Goal: Task Accomplishment & Management: Manage account settings

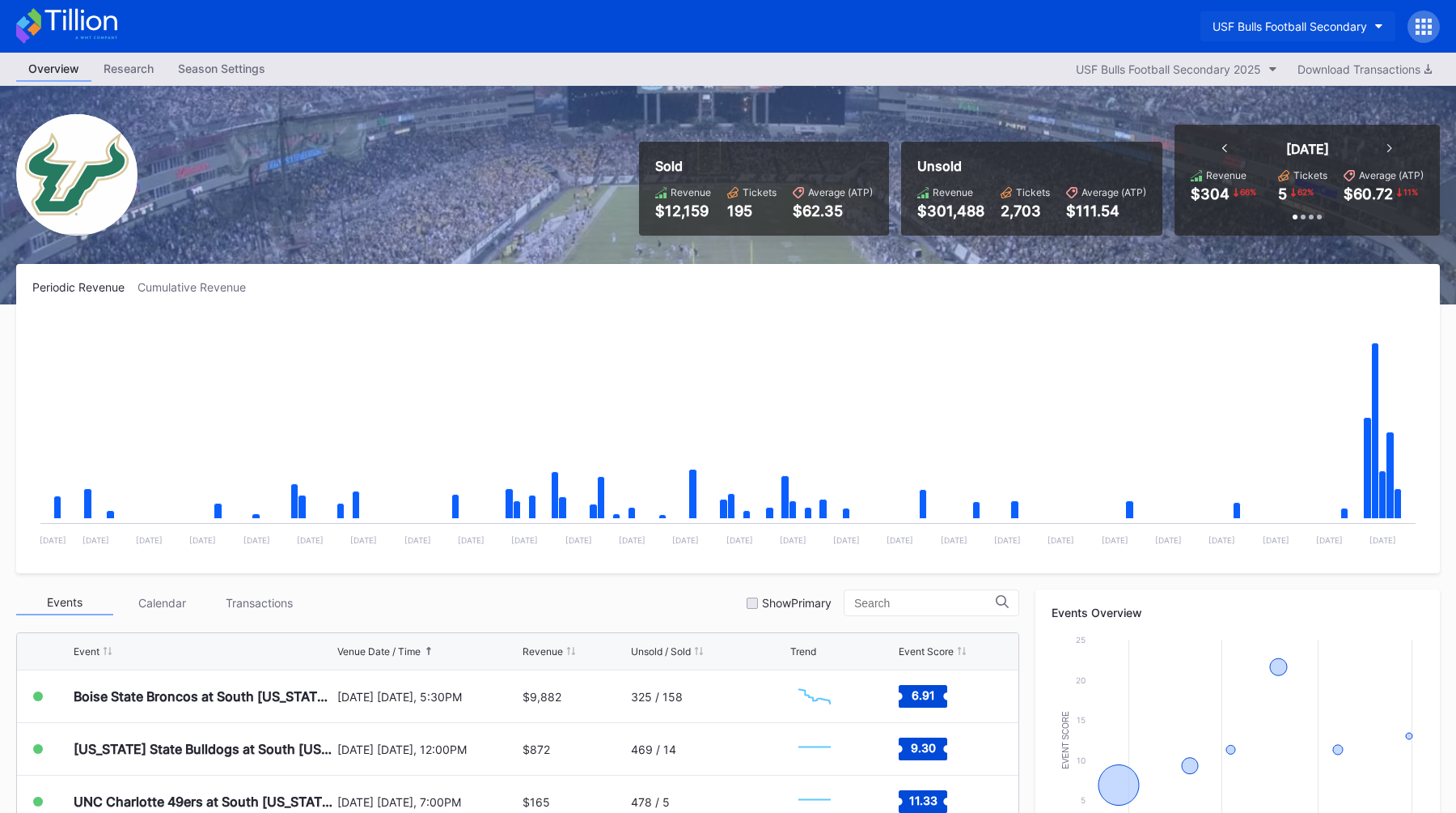
click at [1271, 28] on div "USF Bulls Football Secondary" at bounding box center [1290, 26] width 155 height 13
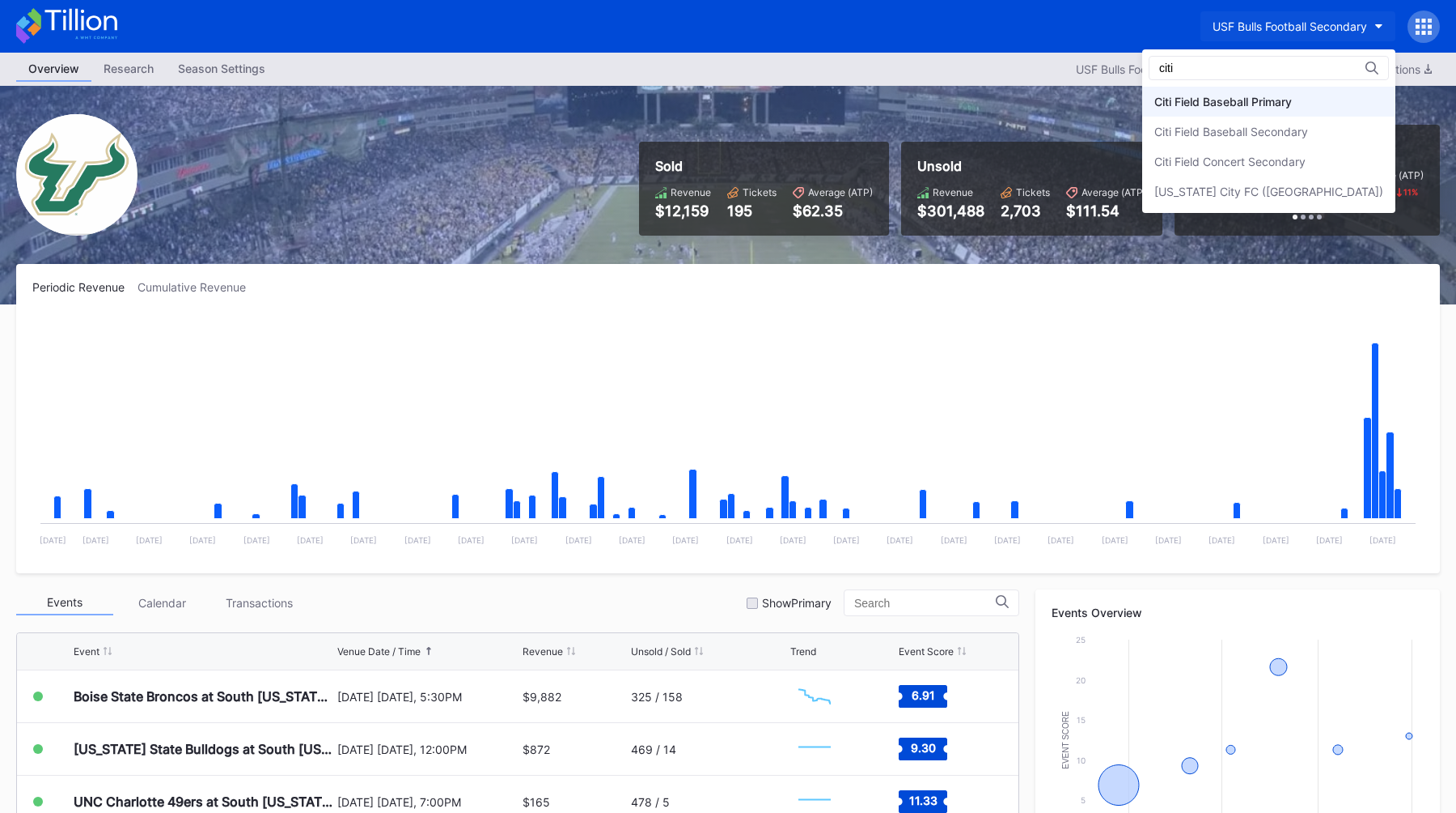
type input "citi"
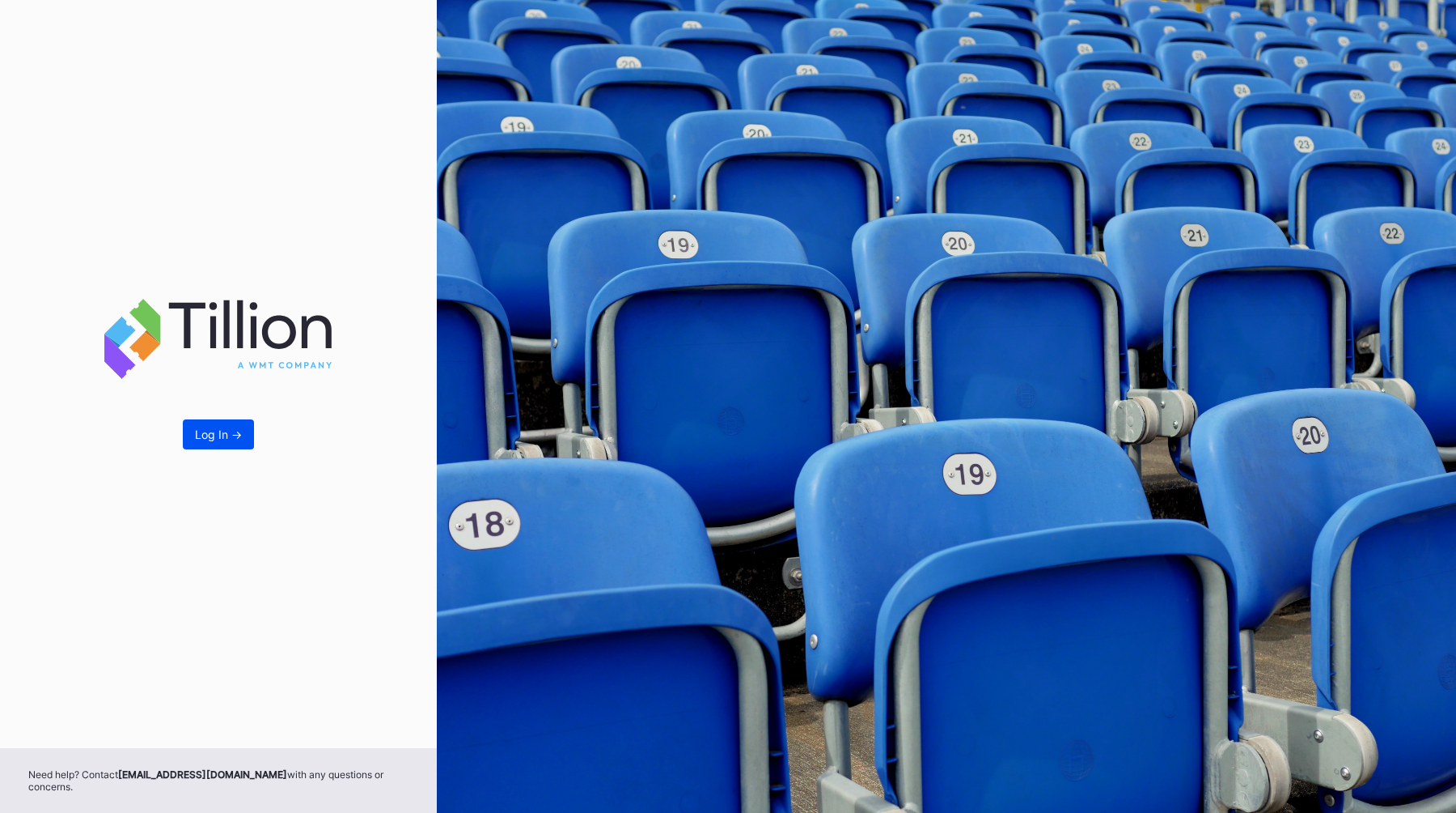
click at [223, 441] on div "Log In ->" at bounding box center [218, 434] width 47 height 13
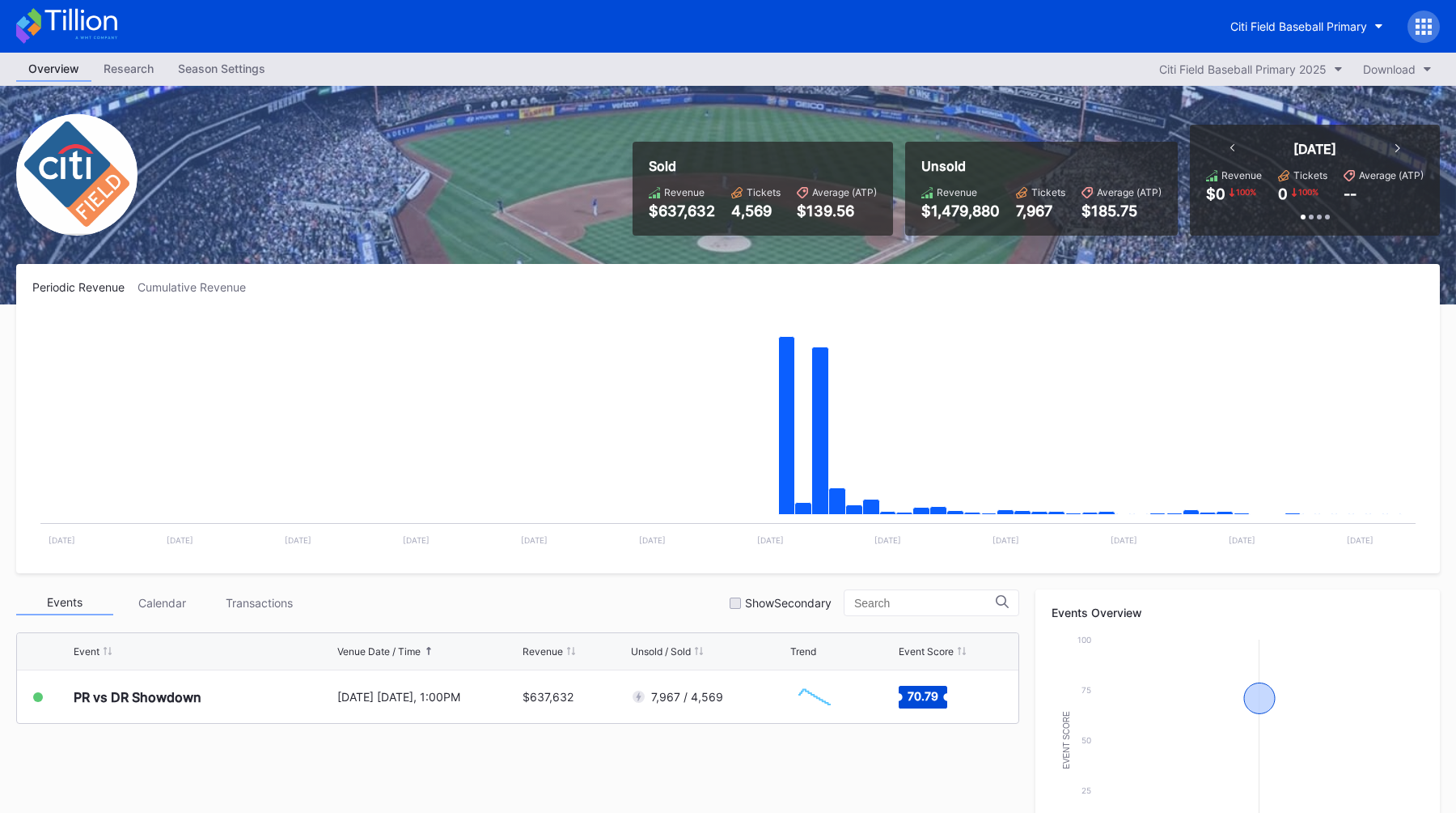
click at [144, 71] on div "Research" at bounding box center [129, 68] width 75 height 24
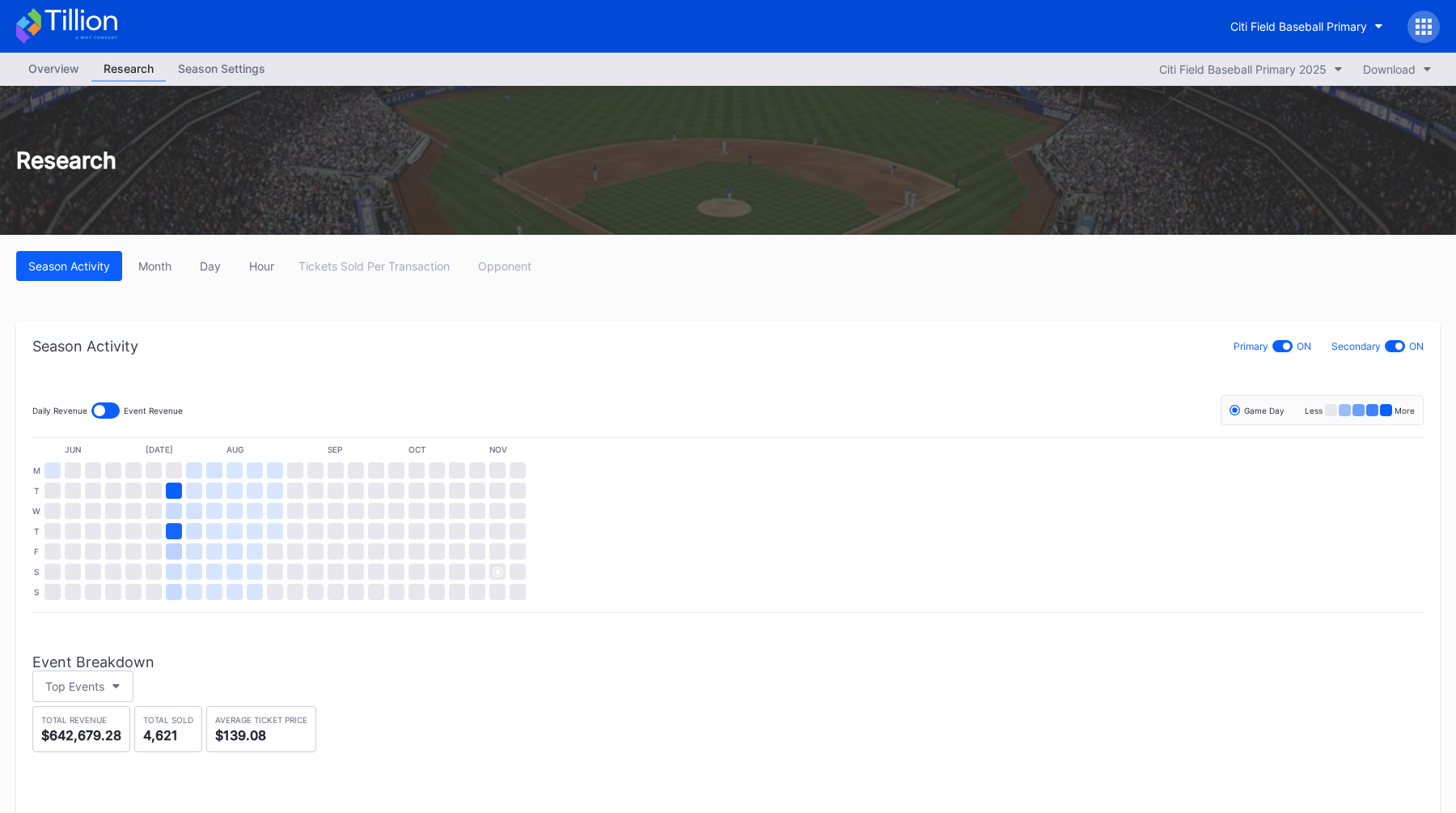
click at [193, 71] on div "Season Settings" at bounding box center [221, 68] width 112 height 24
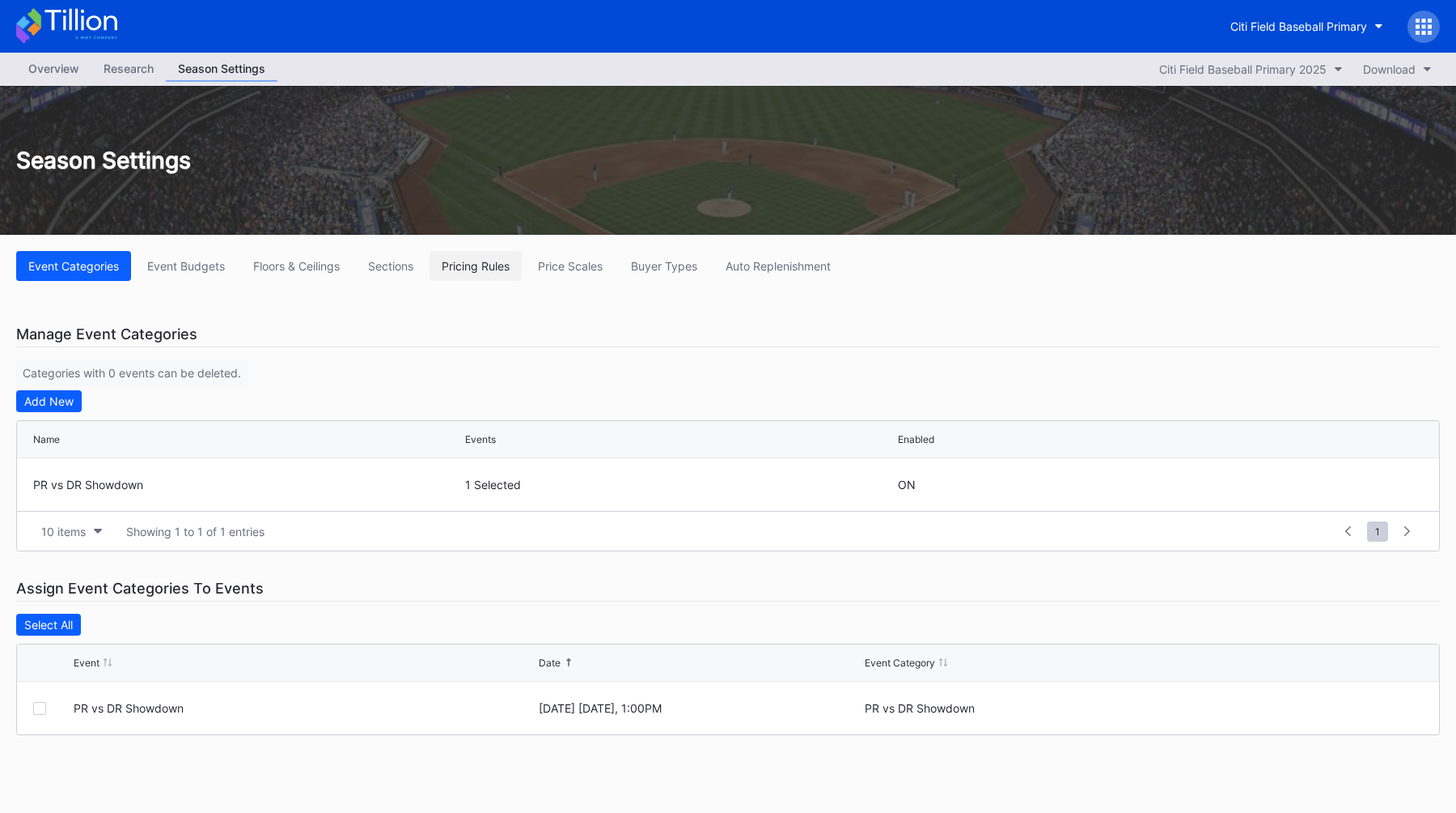
click at [469, 266] on div "Pricing Rules" at bounding box center [475, 266] width 68 height 13
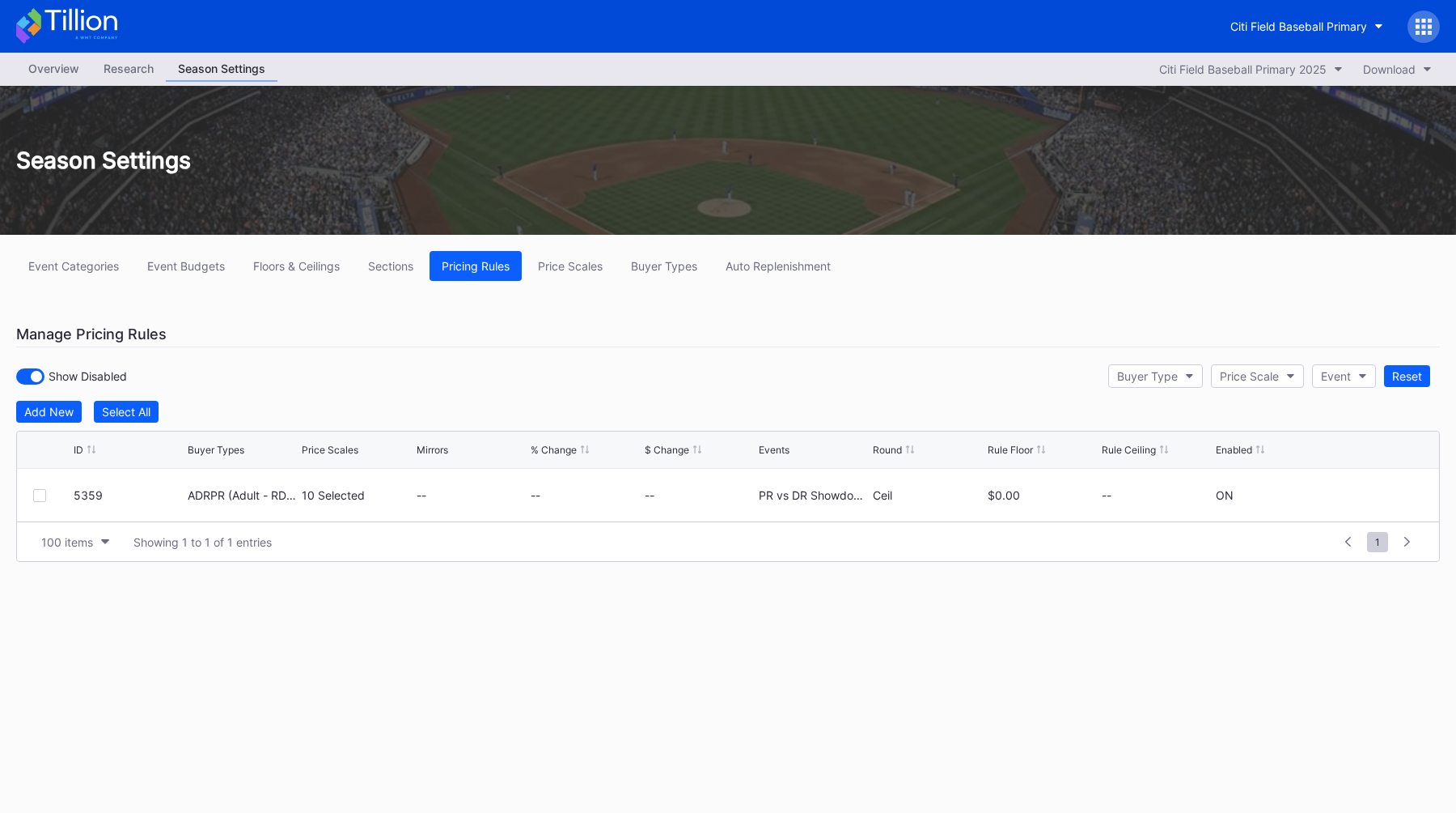
click at [76, 83] on div "Overview Research Season Settings Citi Field Baseball Primary 2025 Download" at bounding box center [728, 69] width 1456 height 33
click at [72, 77] on div "Overview" at bounding box center [54, 68] width 76 height 24
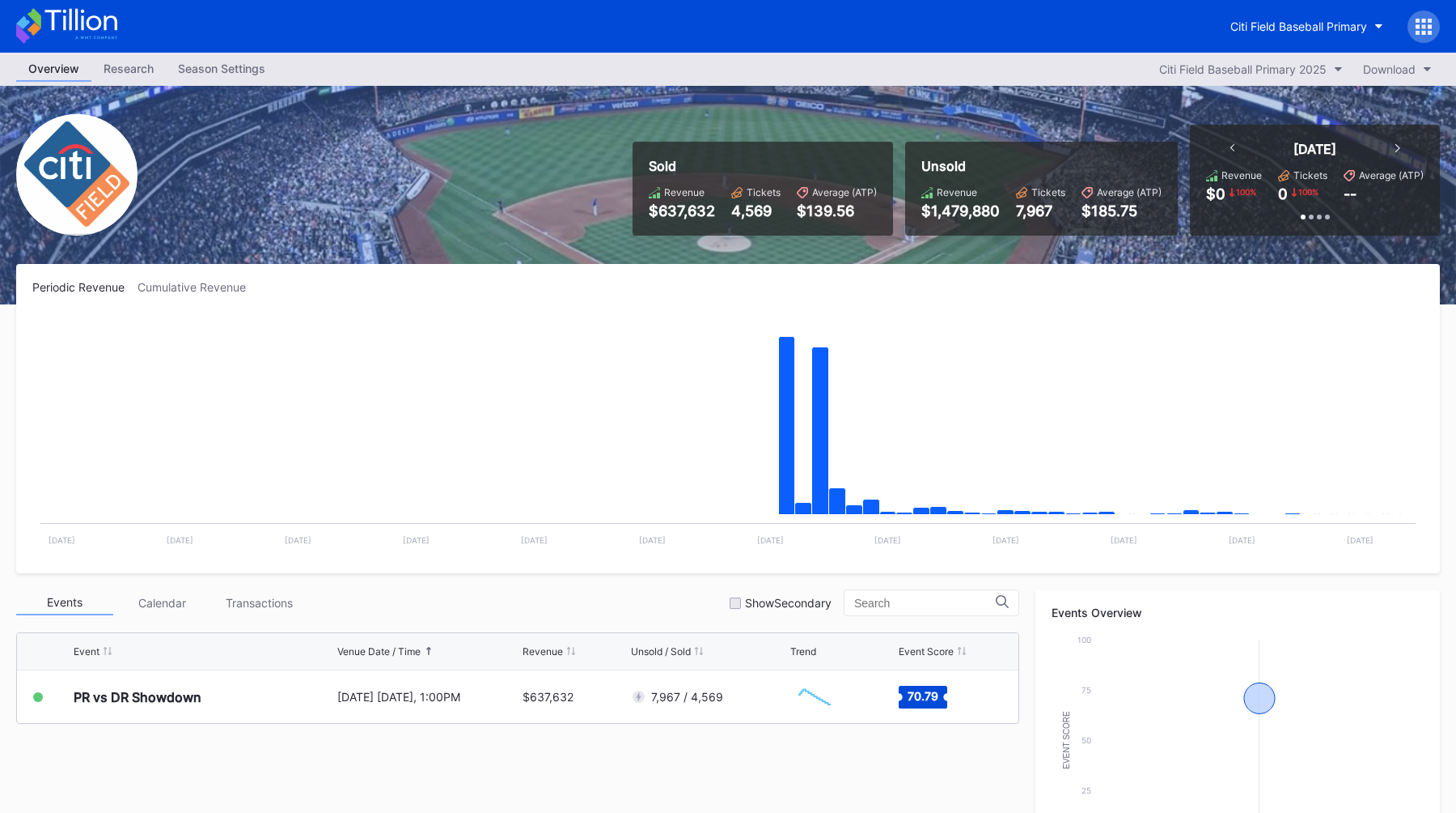
click at [1301, 41] on div "Citi Field Baseball Primary" at bounding box center [1329, 27] width 222 height 33
click at [1316, 35] on button "Citi Field Baseball Primary" at bounding box center [1306, 26] width 177 height 30
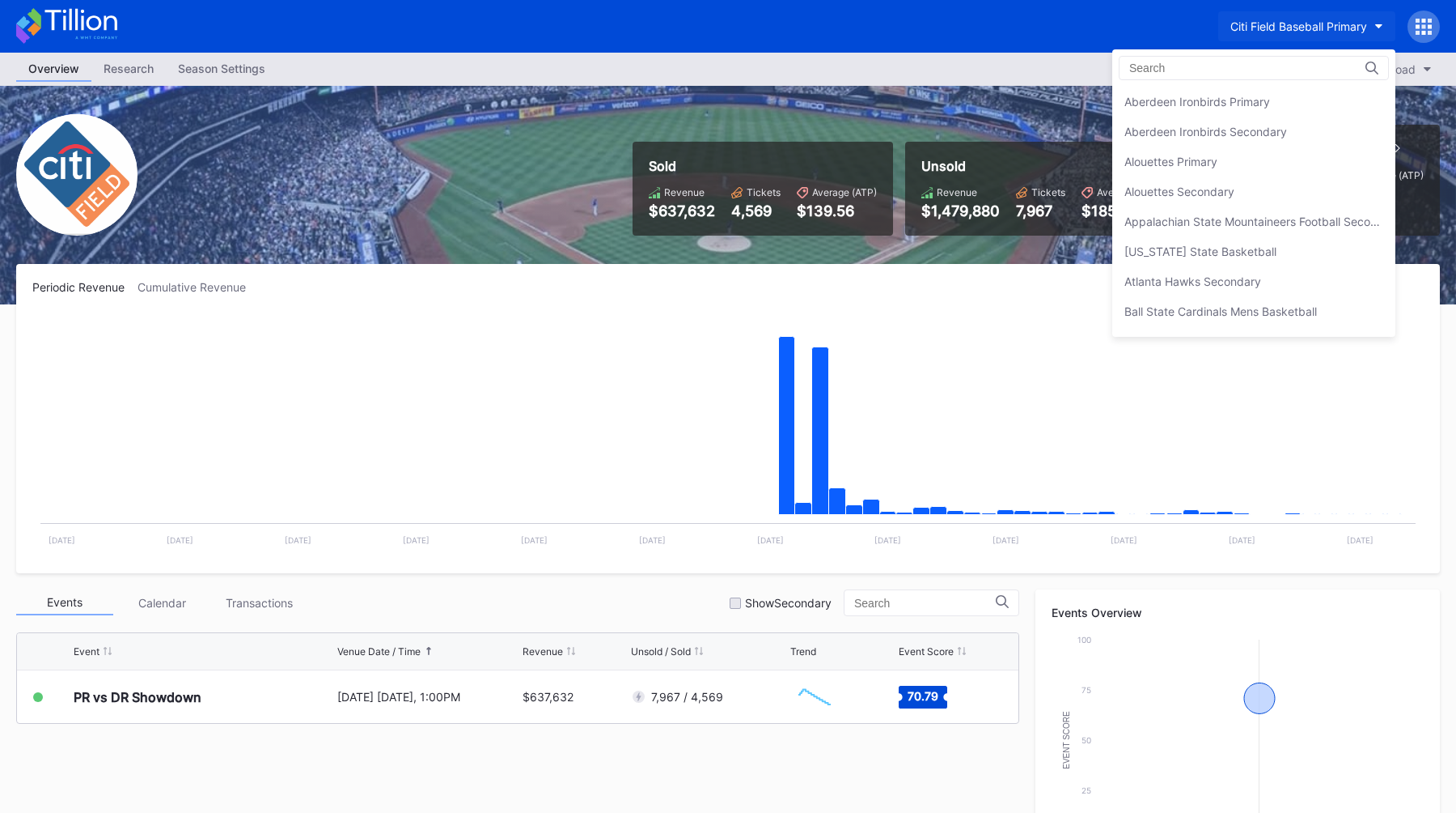
scroll to position [898, 0]
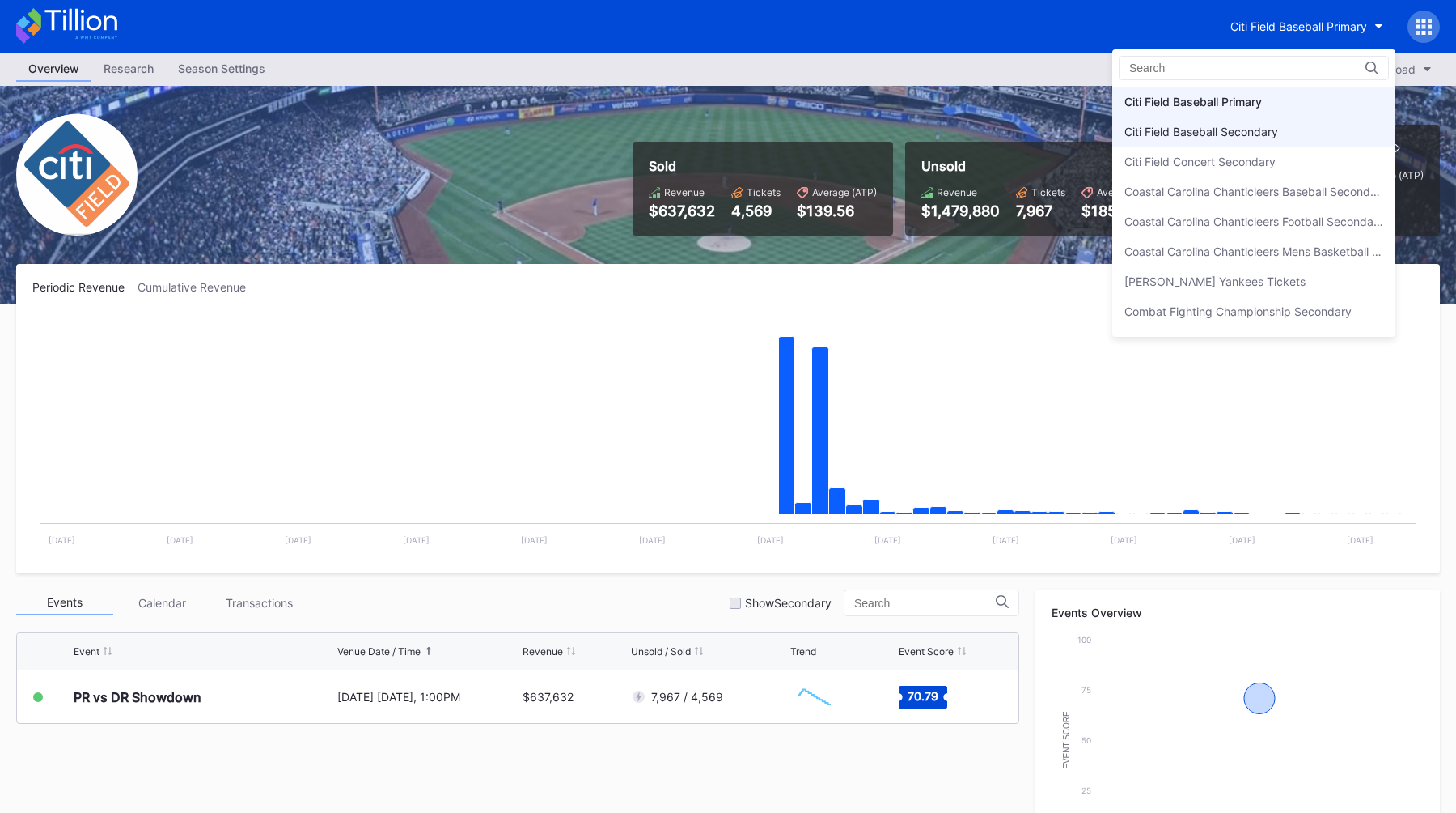
click at [1358, 126] on div "Citi Field Baseball Secondary" at bounding box center [1254, 131] width 283 height 30
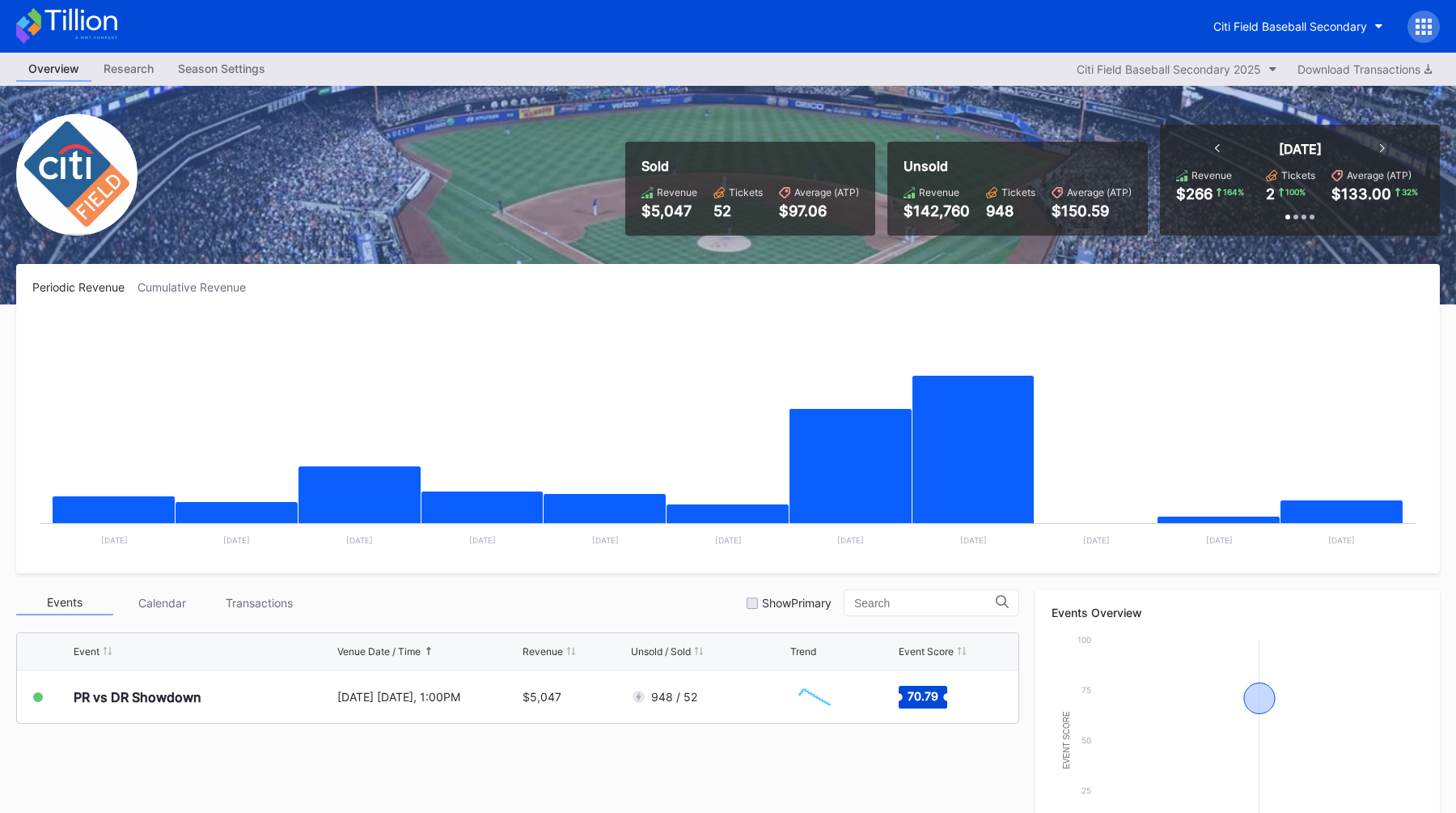
click at [1233, 41] on div "Citi Field Baseball Secondary" at bounding box center [1321, 27] width 239 height 33
click at [1254, 31] on div "Citi Field Baseball Secondary" at bounding box center [1290, 26] width 154 height 13
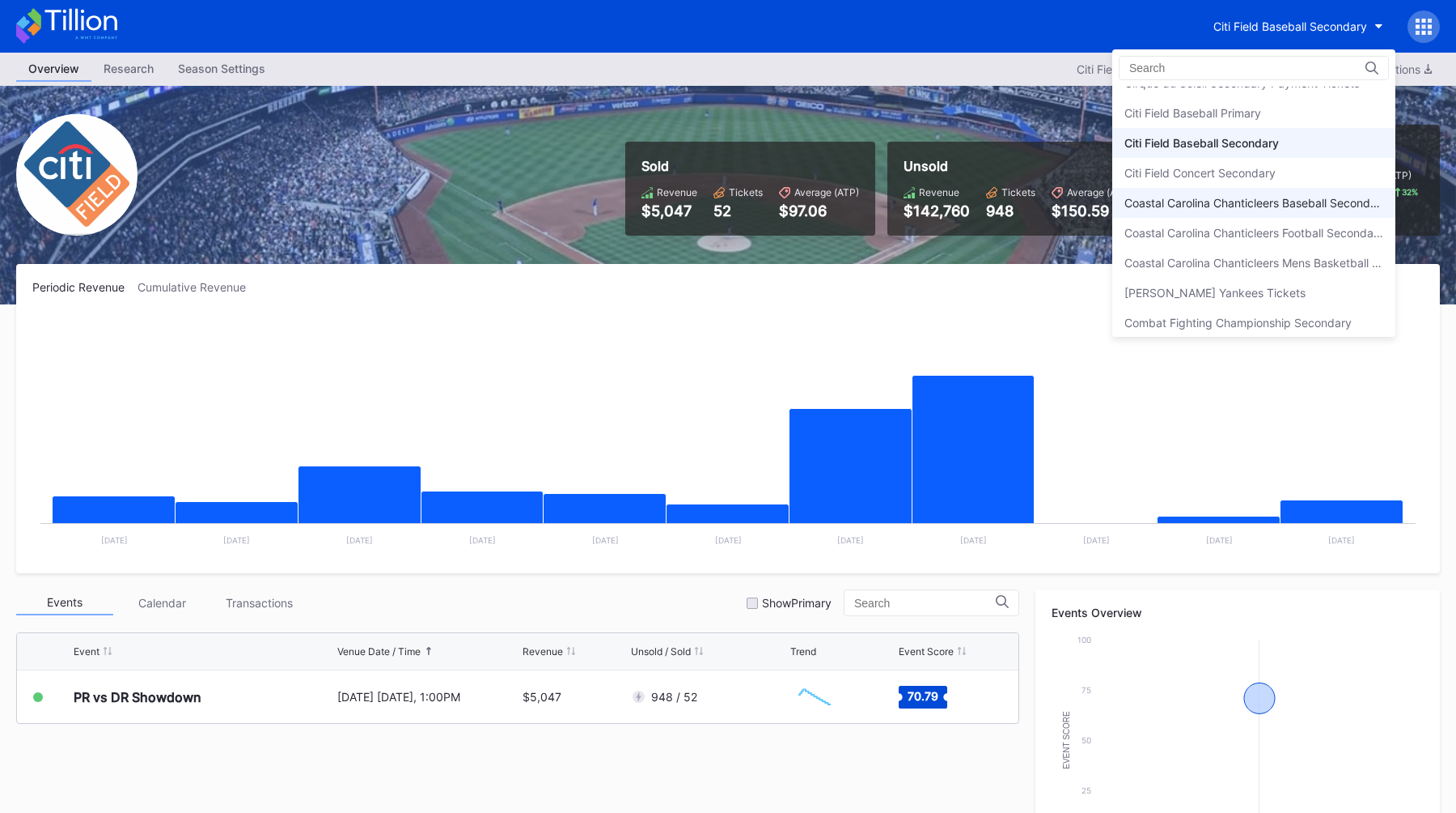
scroll to position [868, 0]
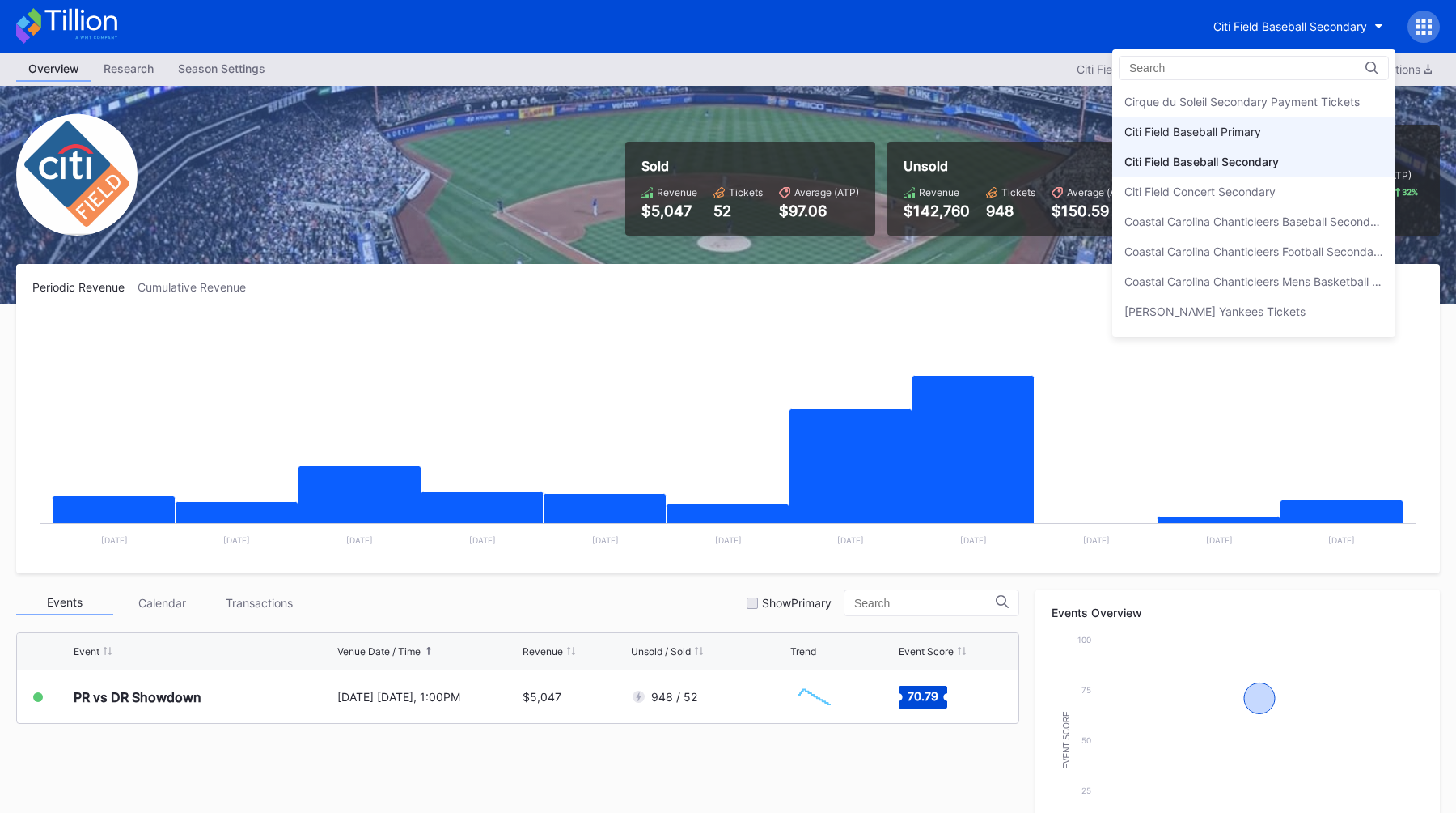
click at [1225, 138] on div "Citi Field Baseball Primary" at bounding box center [1192, 131] width 137 height 13
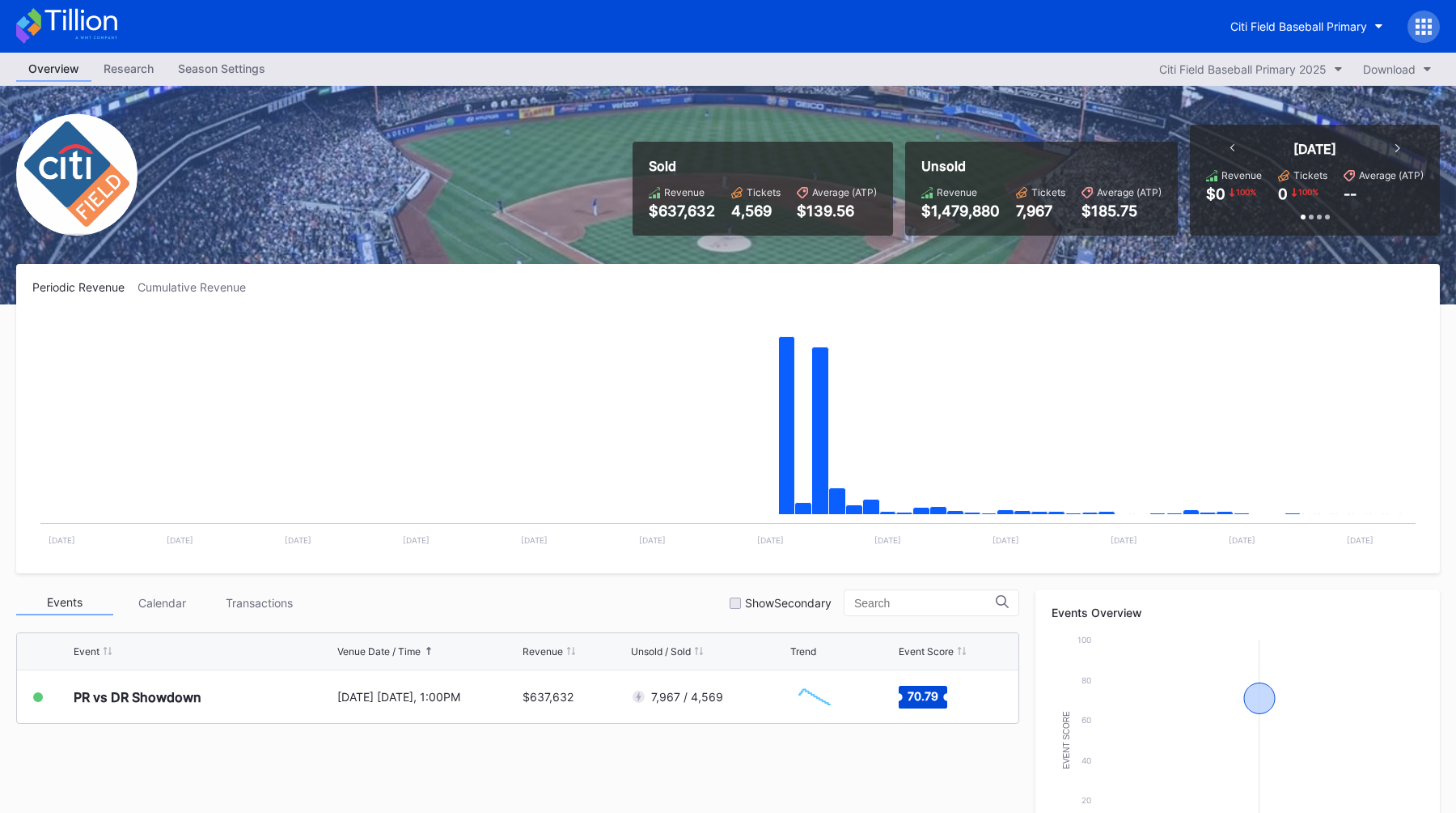
click at [202, 72] on div "Season Settings" at bounding box center [221, 68] width 112 height 24
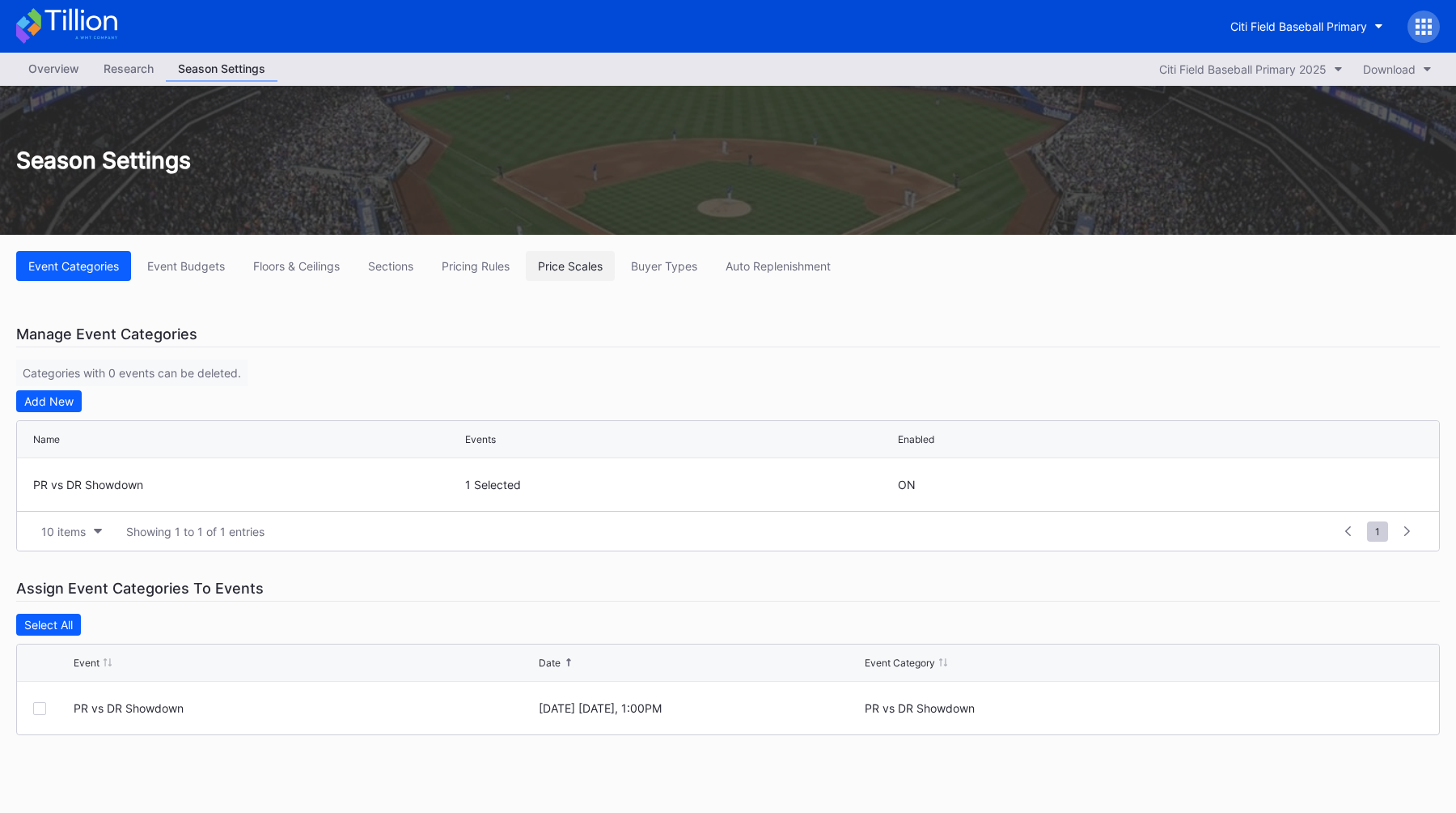
click at [554, 272] on div "Price Scales" at bounding box center [571, 266] width 65 height 13
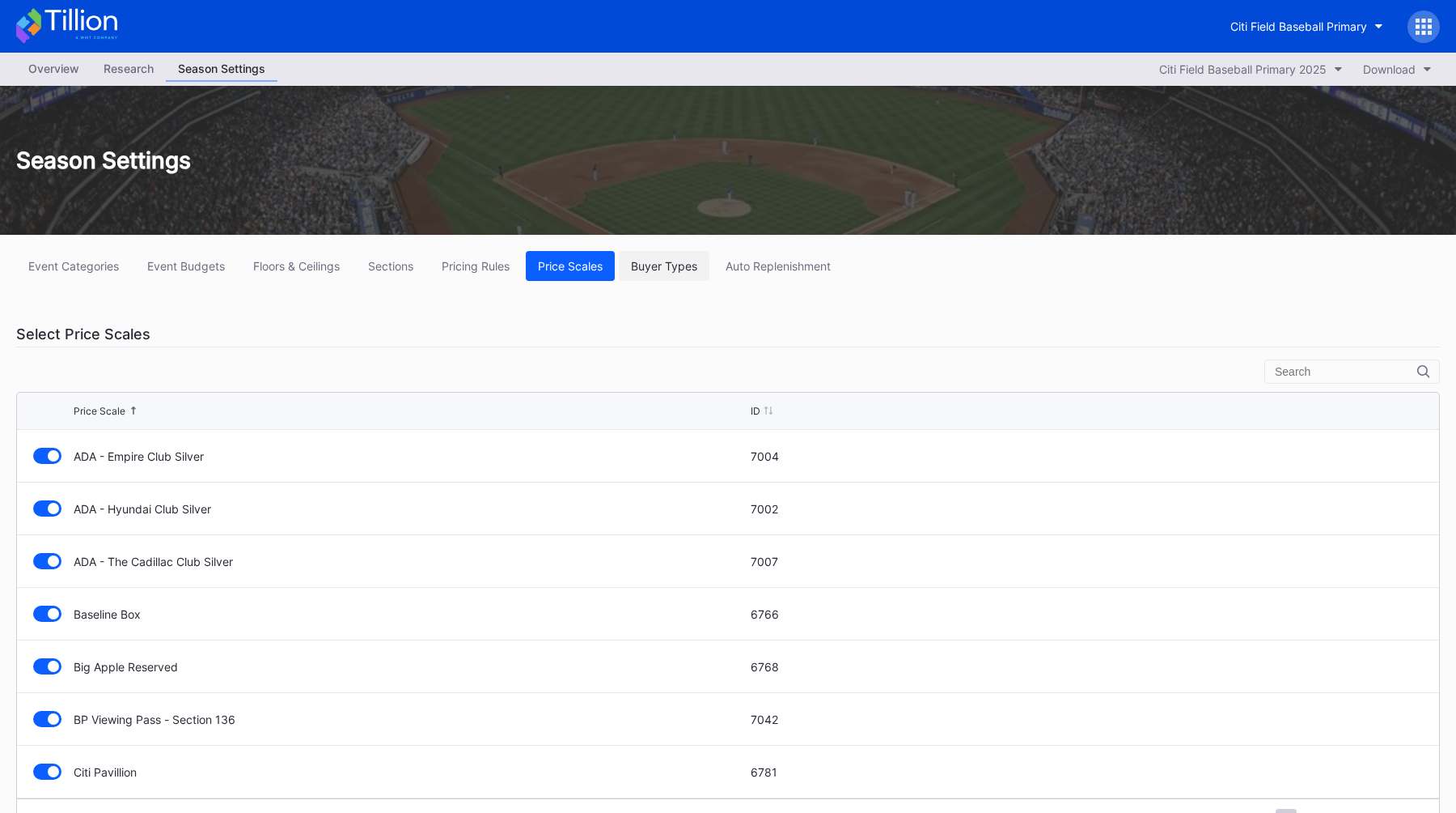
click at [695, 276] on button "Buyer Types" at bounding box center [663, 265] width 91 height 30
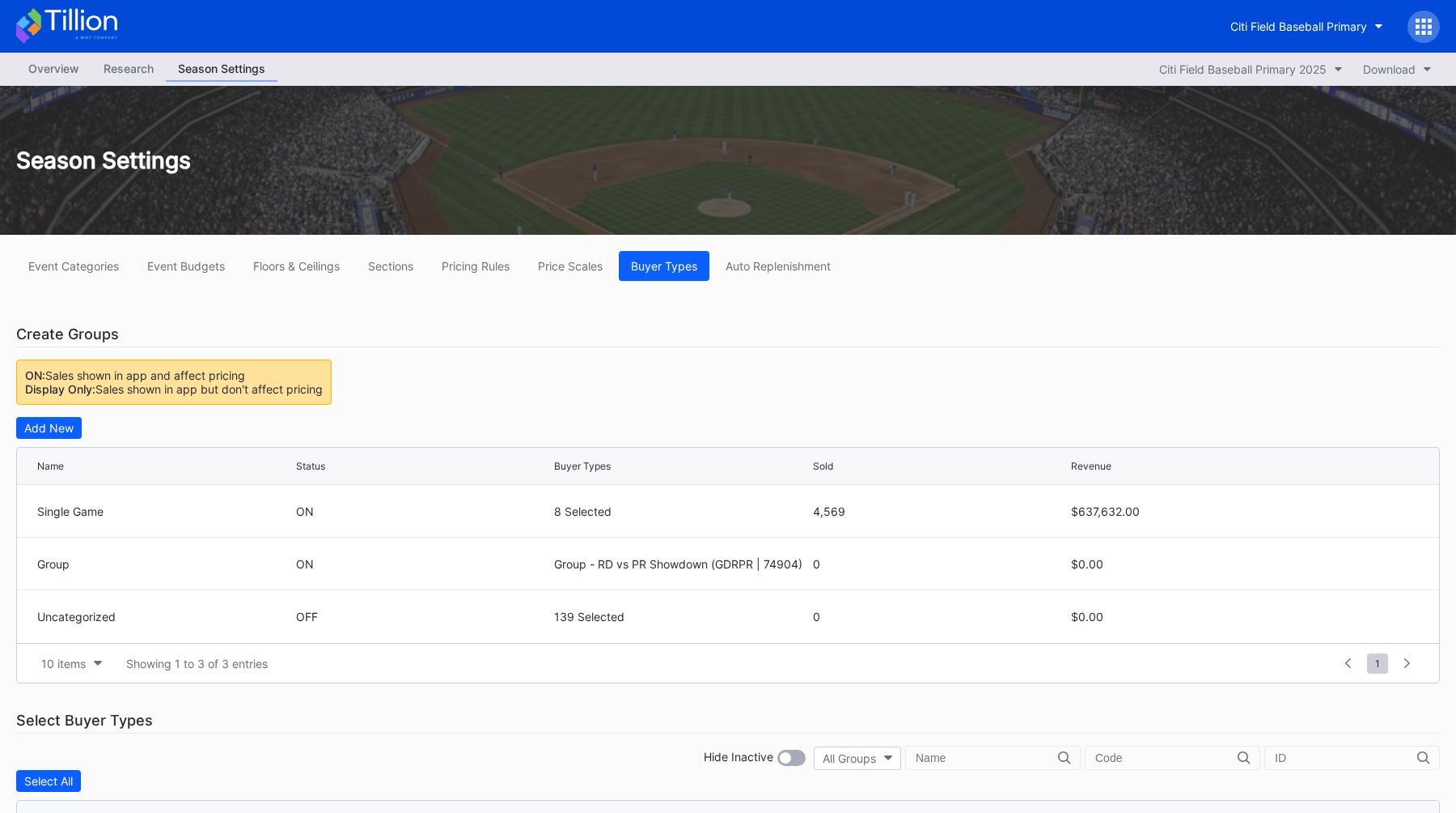
click at [64, 68] on div "Overview" at bounding box center [54, 68] width 76 height 24
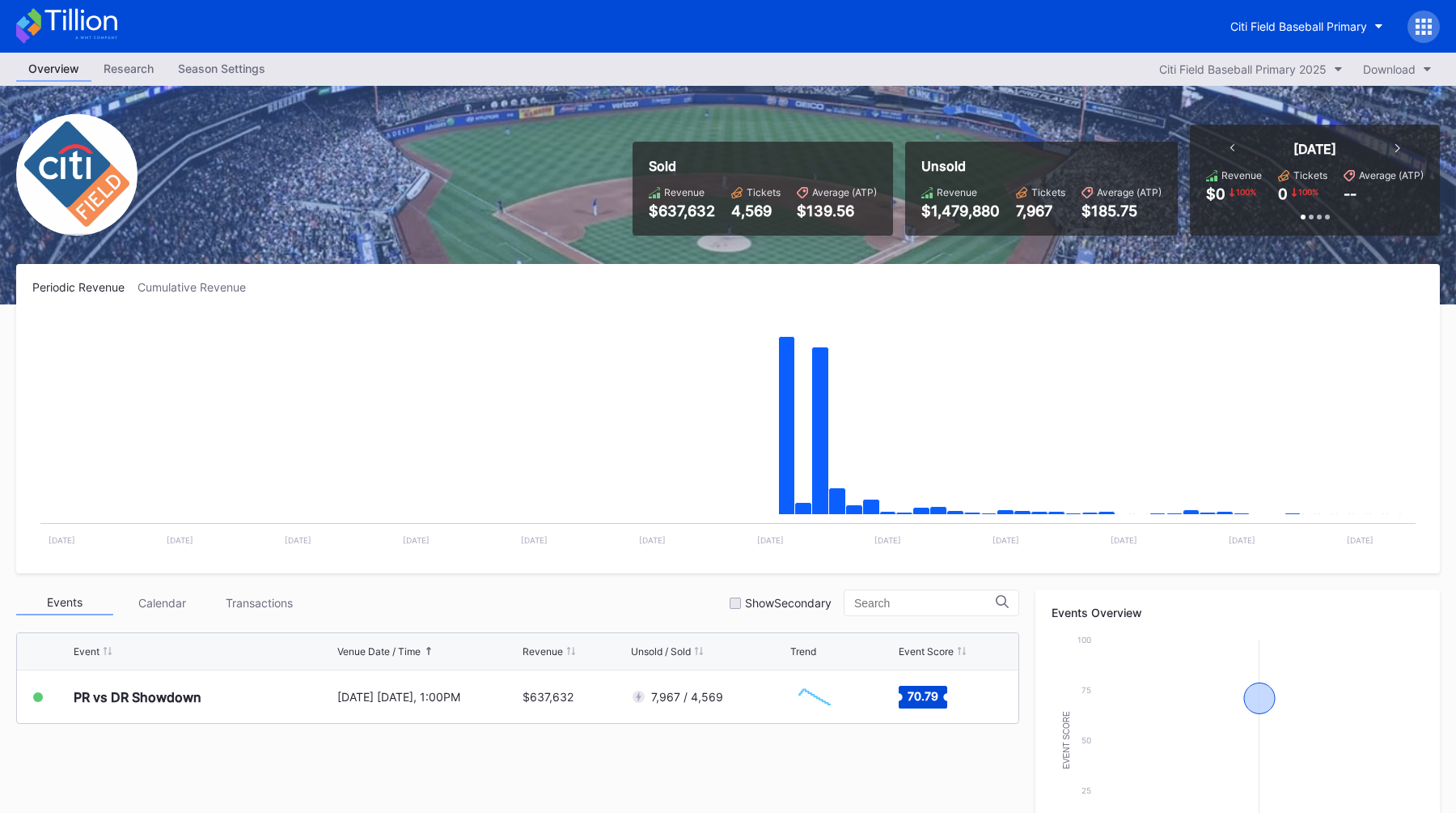
click at [315, 19] on div "Citi Field Baseball Primary" at bounding box center [728, 26] width 1456 height 53
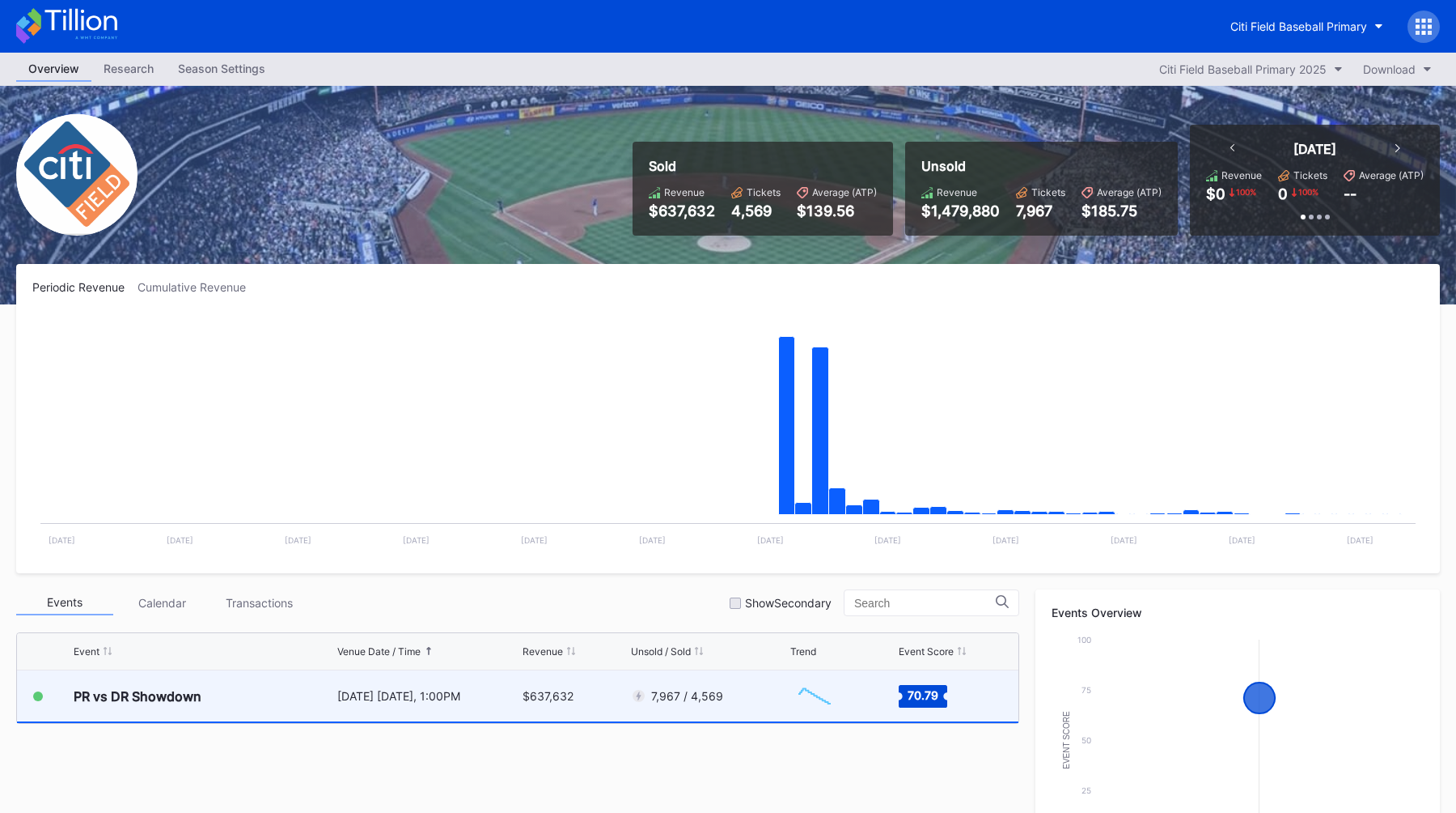
click at [265, 718] on div "PR vs DR Showdown" at bounding box center [204, 695] width 260 height 51
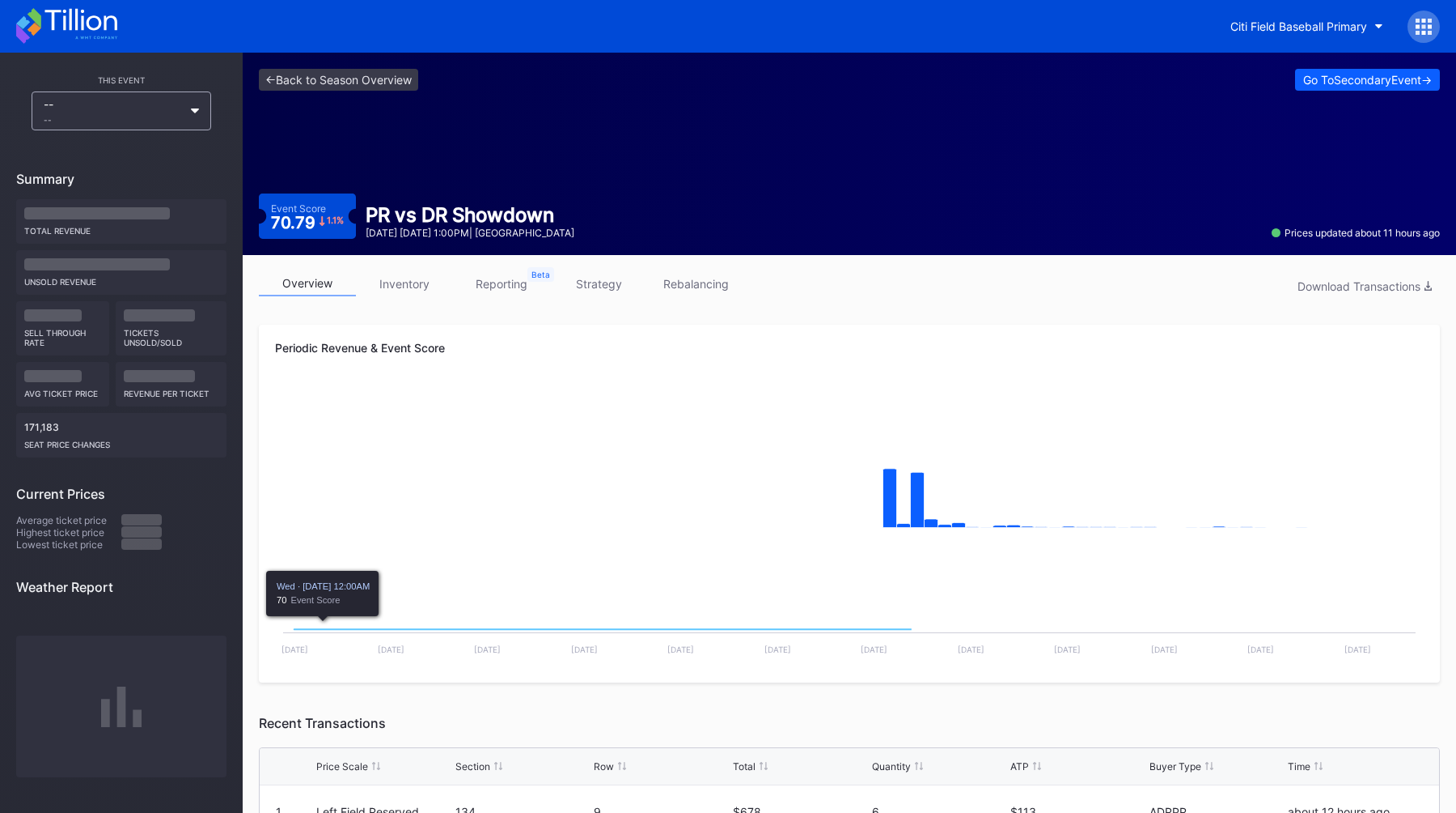
click at [436, 385] on rect "Chart title" at bounding box center [850, 463] width 1149 height 162
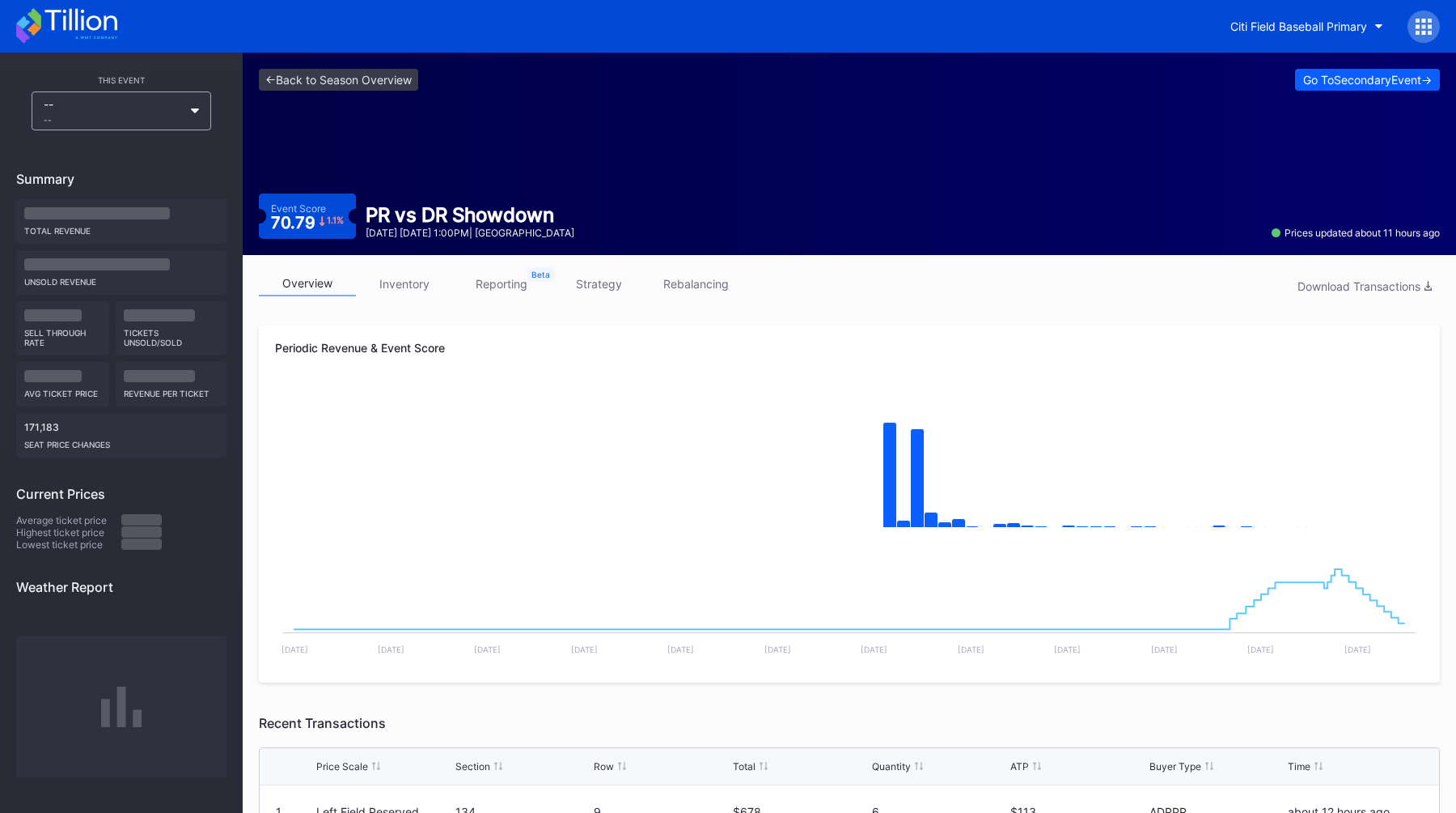
click at [411, 287] on link "inventory" at bounding box center [404, 283] width 98 height 25
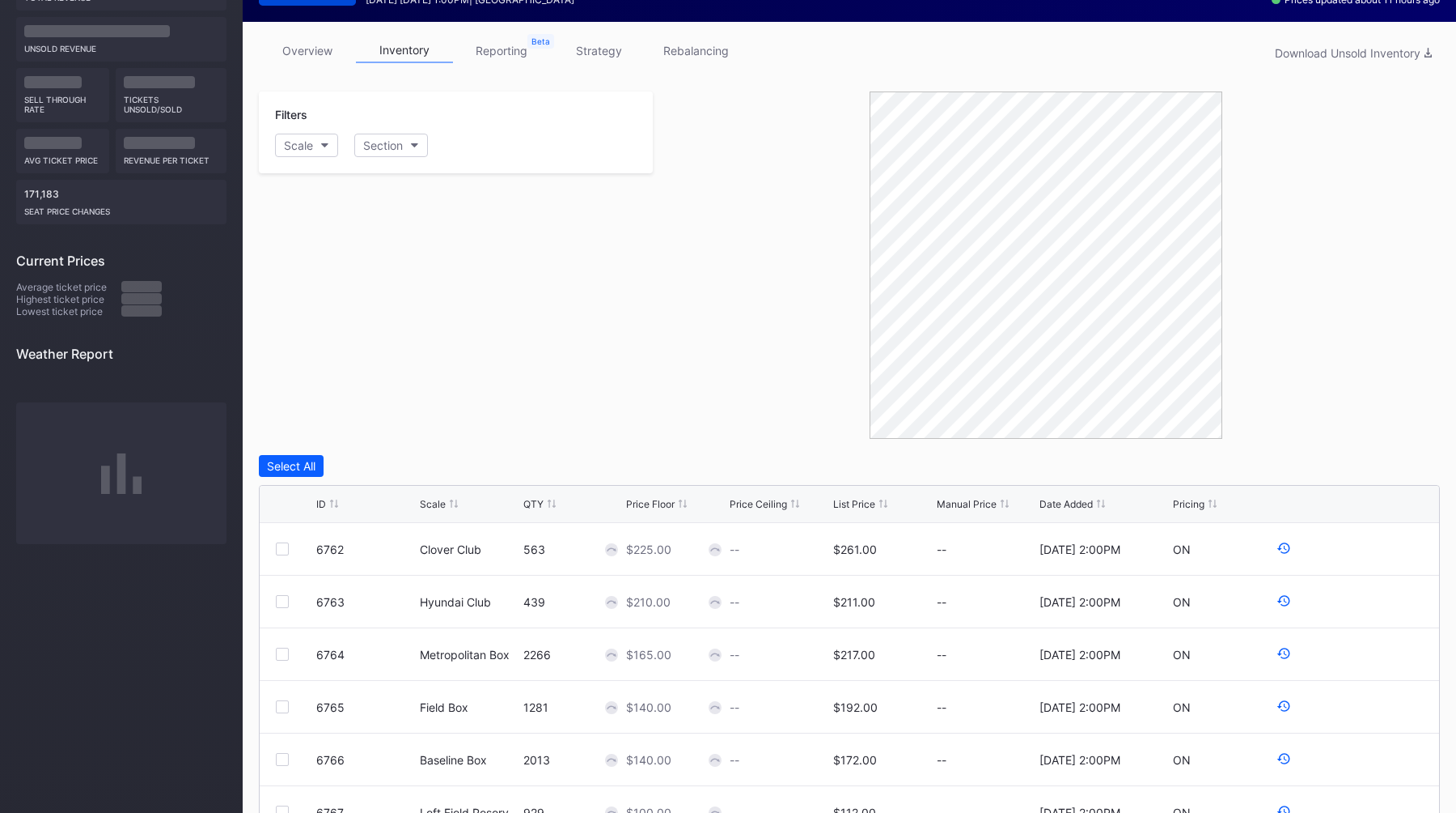
scroll to position [278, 0]
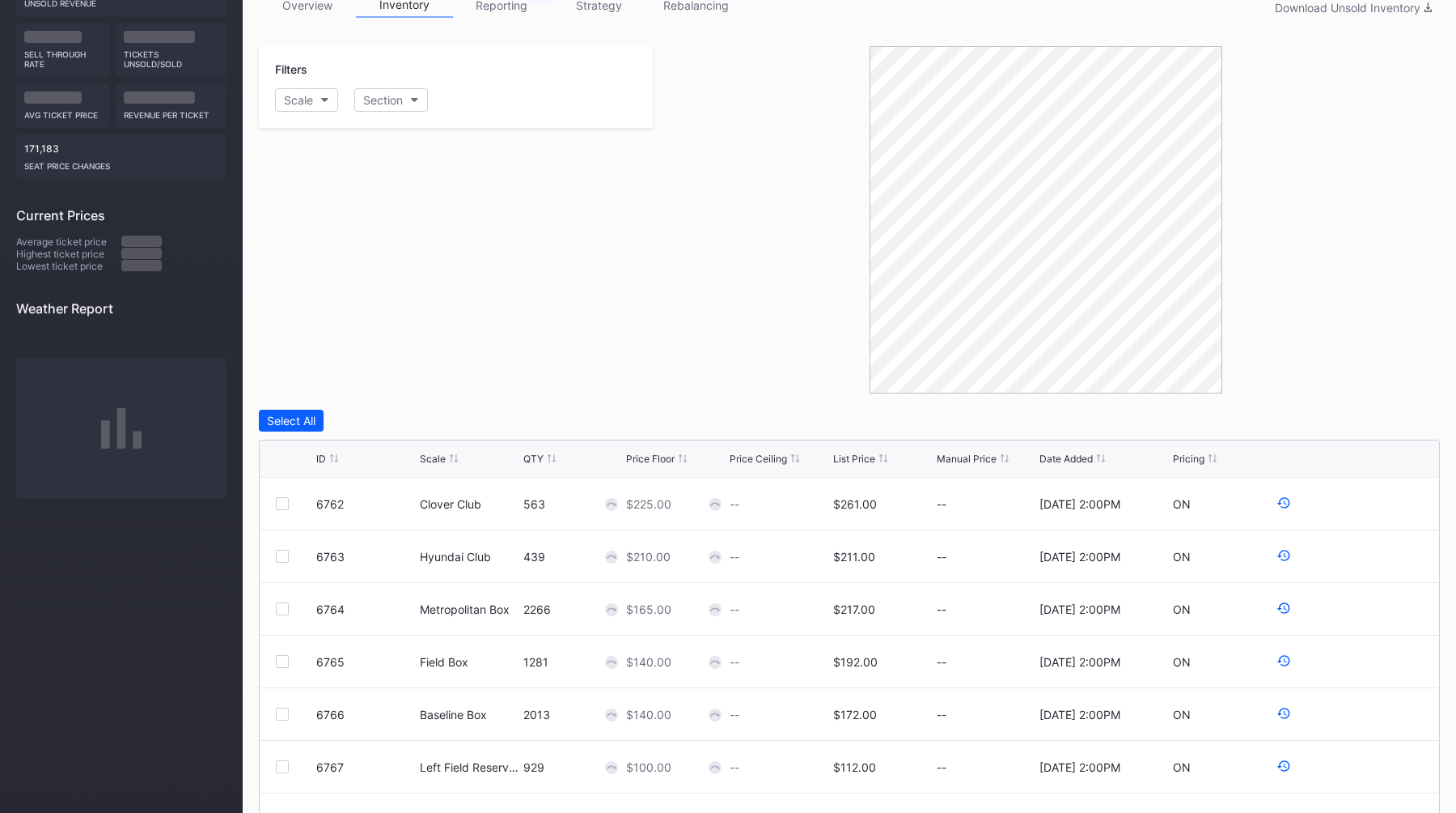
click at [540, 208] on div "Filters Scale Section" at bounding box center [456, 219] width 394 height 347
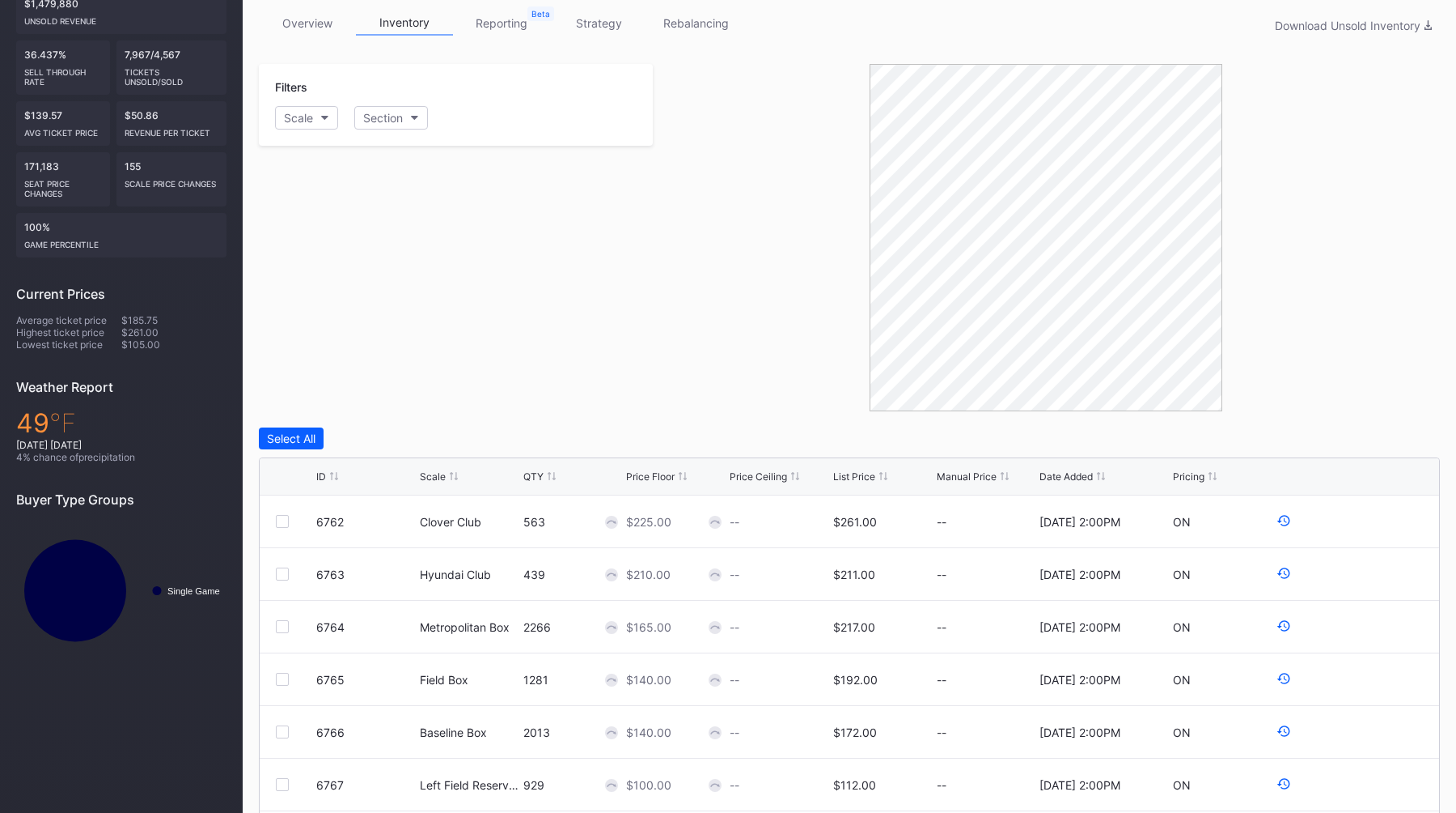
scroll to position [0, 0]
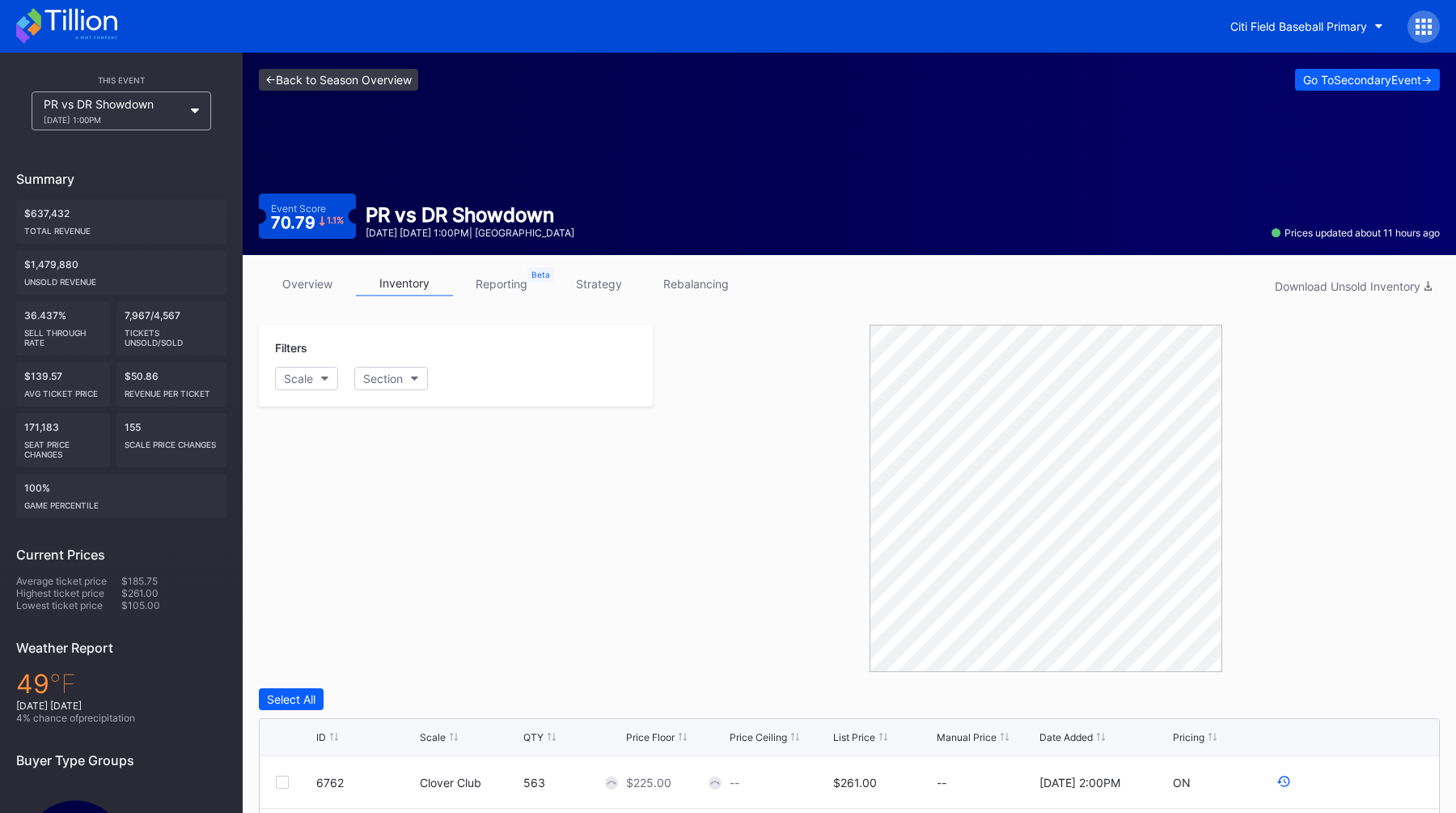
click at [339, 80] on link "<- Back to Season Overview" at bounding box center [338, 79] width 160 height 22
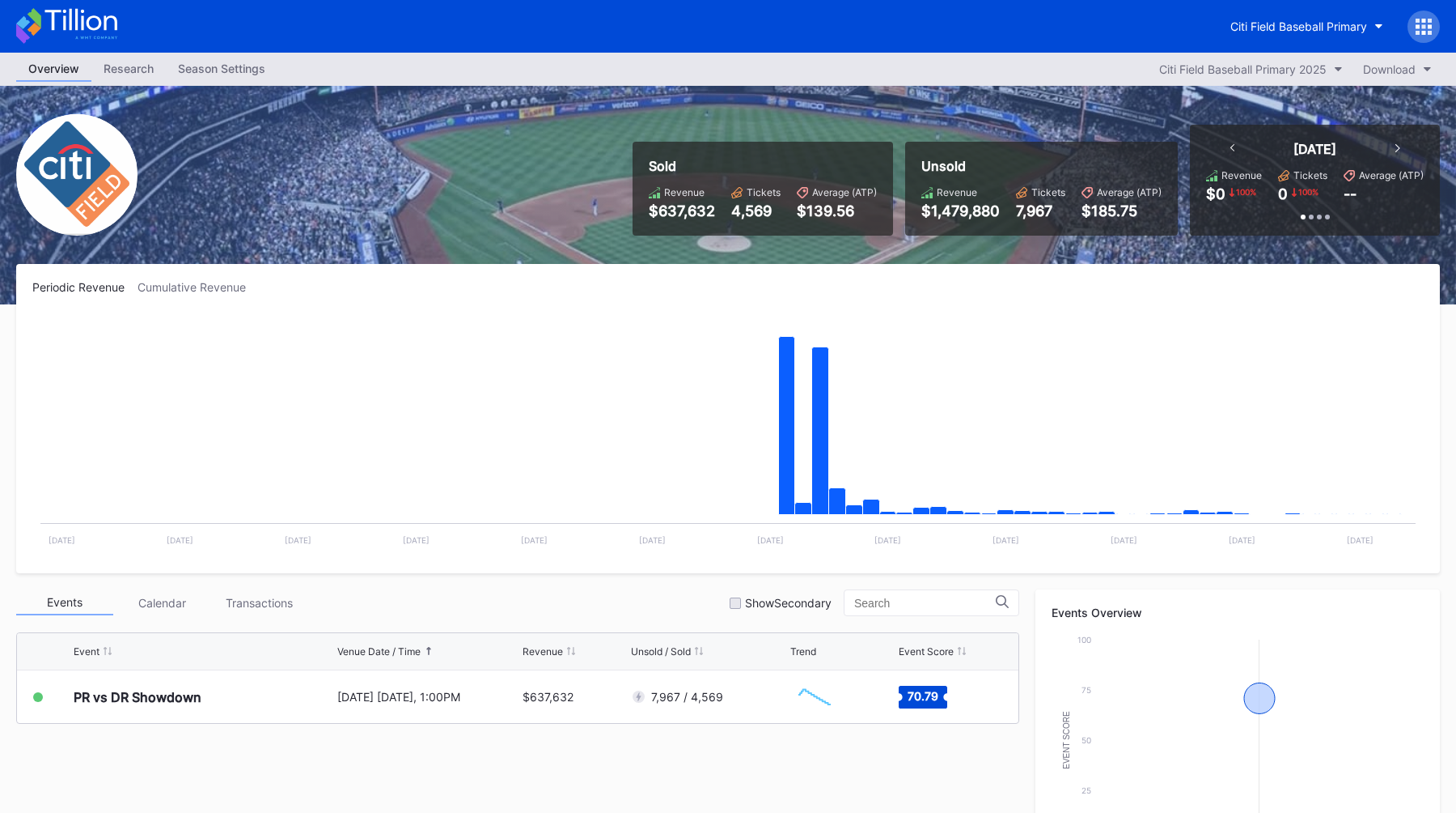
click at [185, 63] on div "Season Settings" at bounding box center [221, 68] width 112 height 24
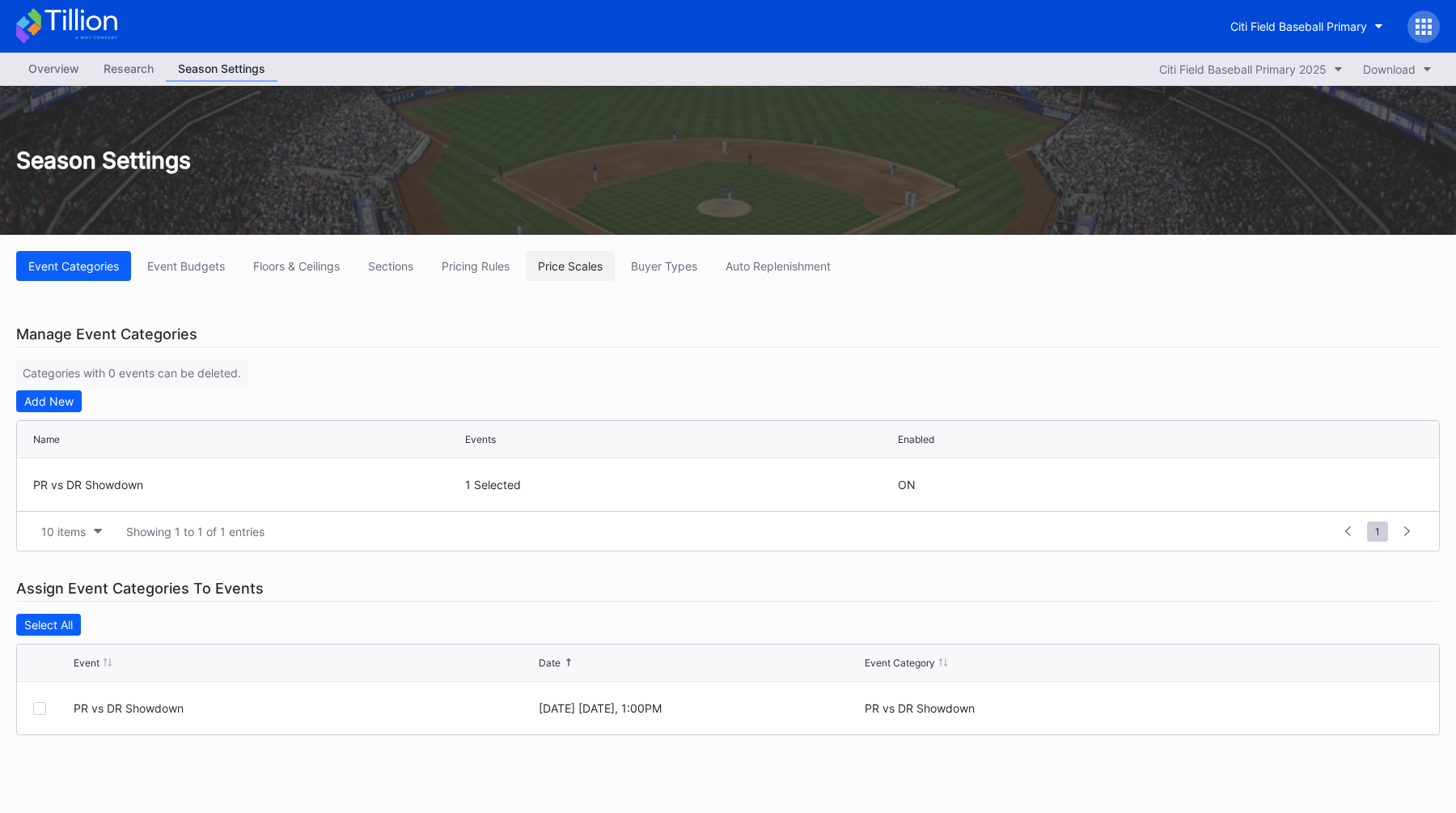
click at [592, 266] on div "Price Scales" at bounding box center [571, 266] width 65 height 13
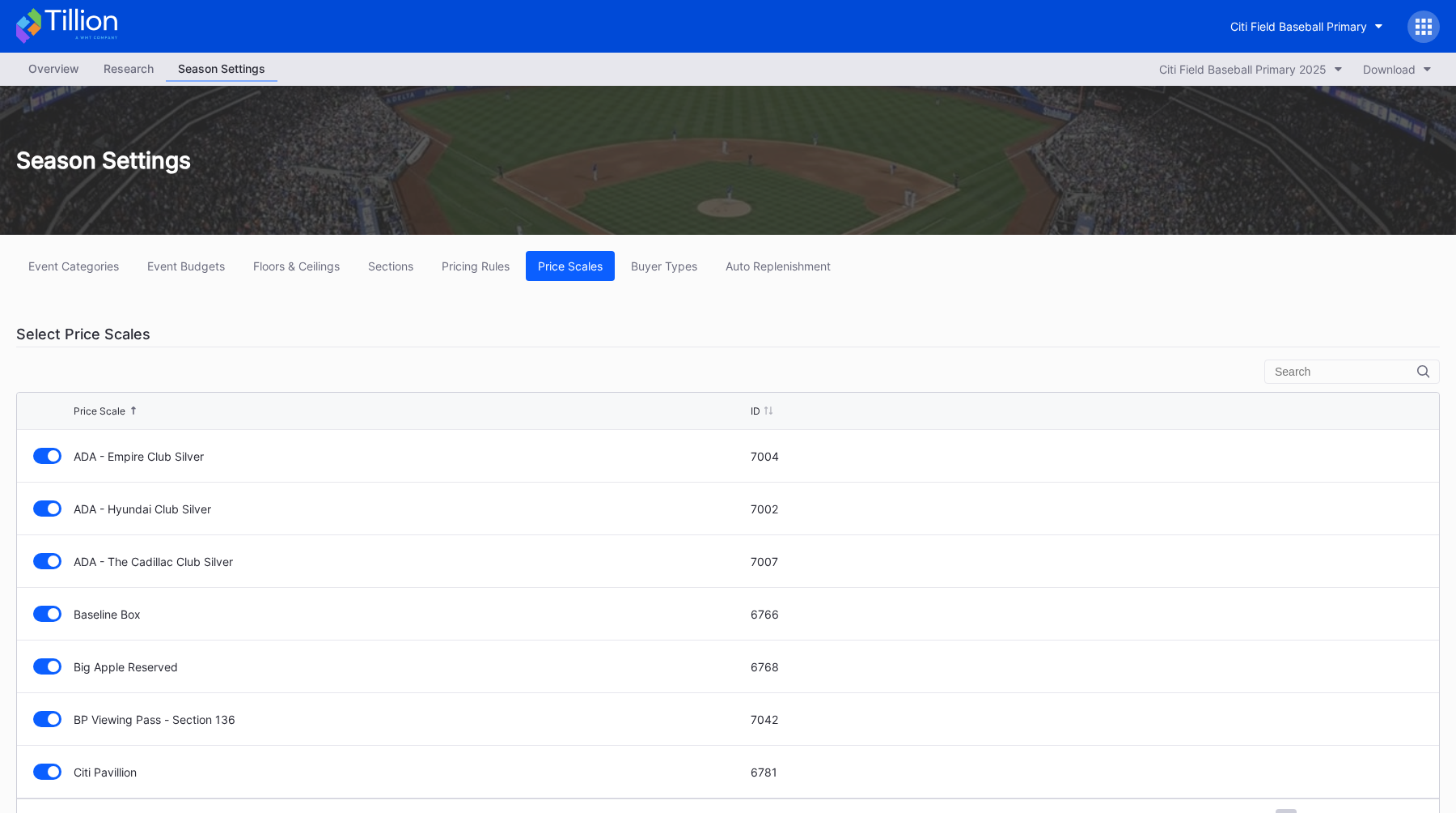
scroll to position [42, 0]
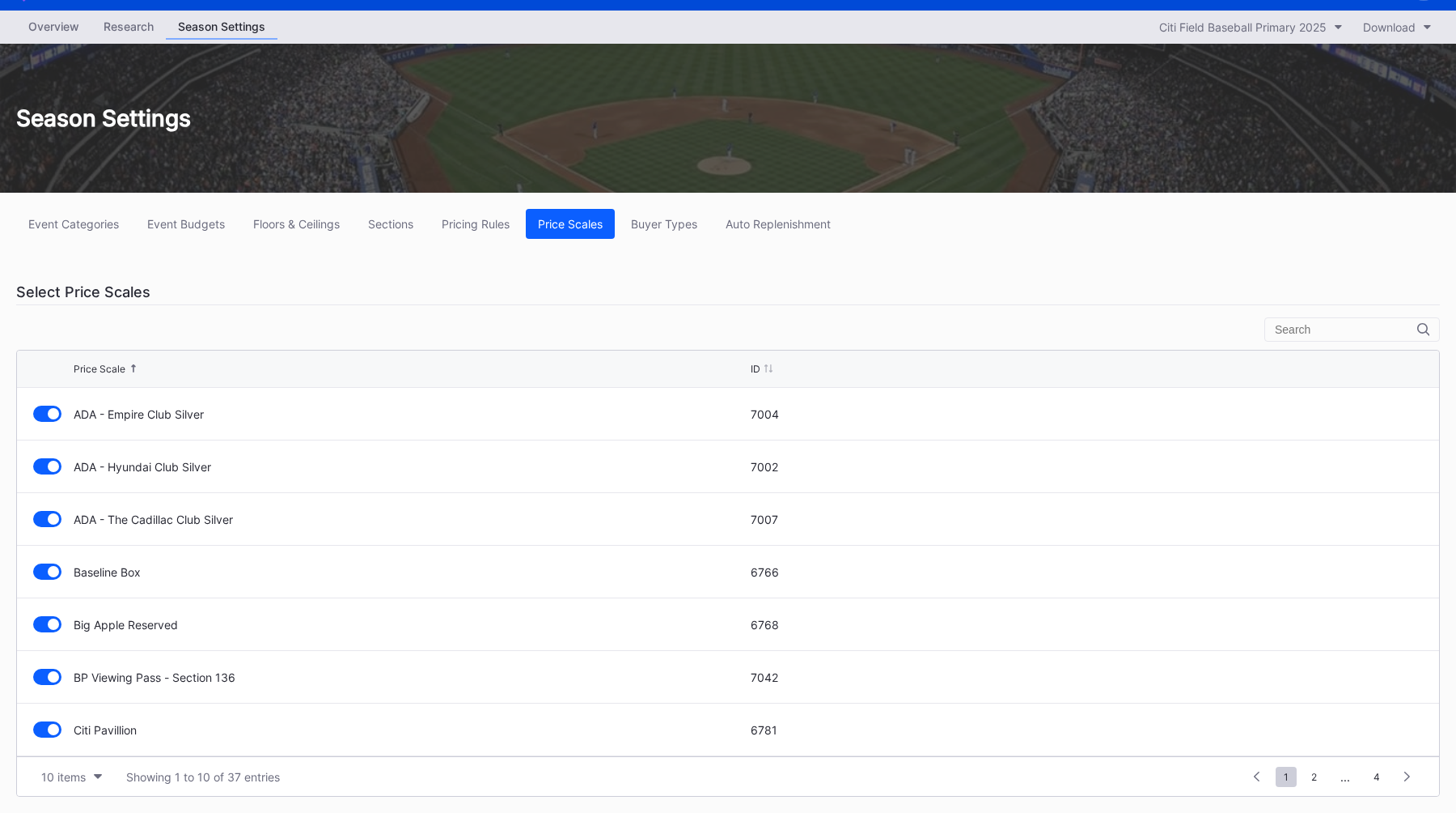
click at [106, 371] on div "Price Scale" at bounding box center [99, 368] width 52 height 12
click at [108, 371] on div "Price Scale" at bounding box center [99, 368] width 52 height 12
click at [685, 234] on button "Buyer Types" at bounding box center [663, 223] width 91 height 30
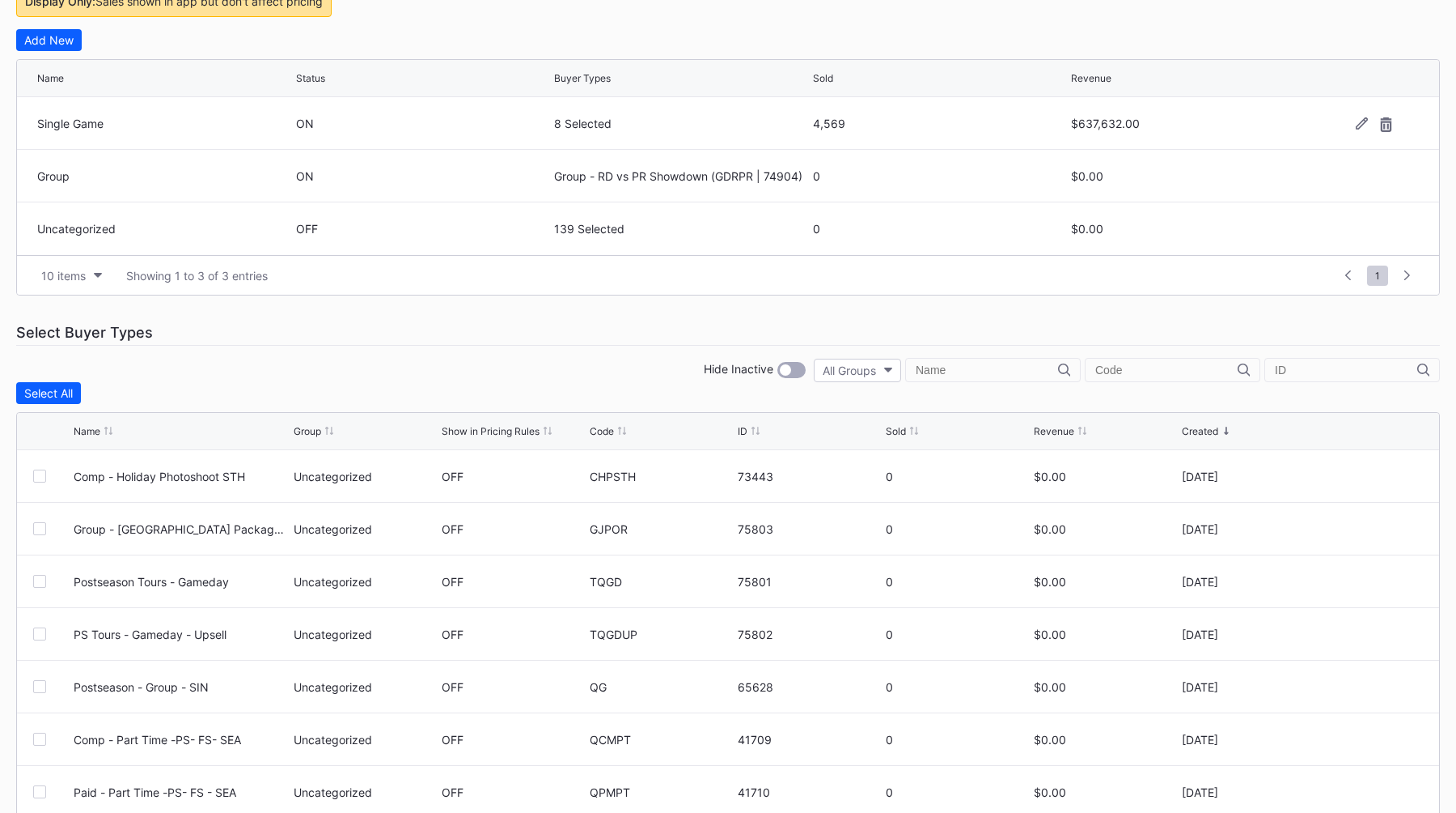
scroll to position [450, 0]
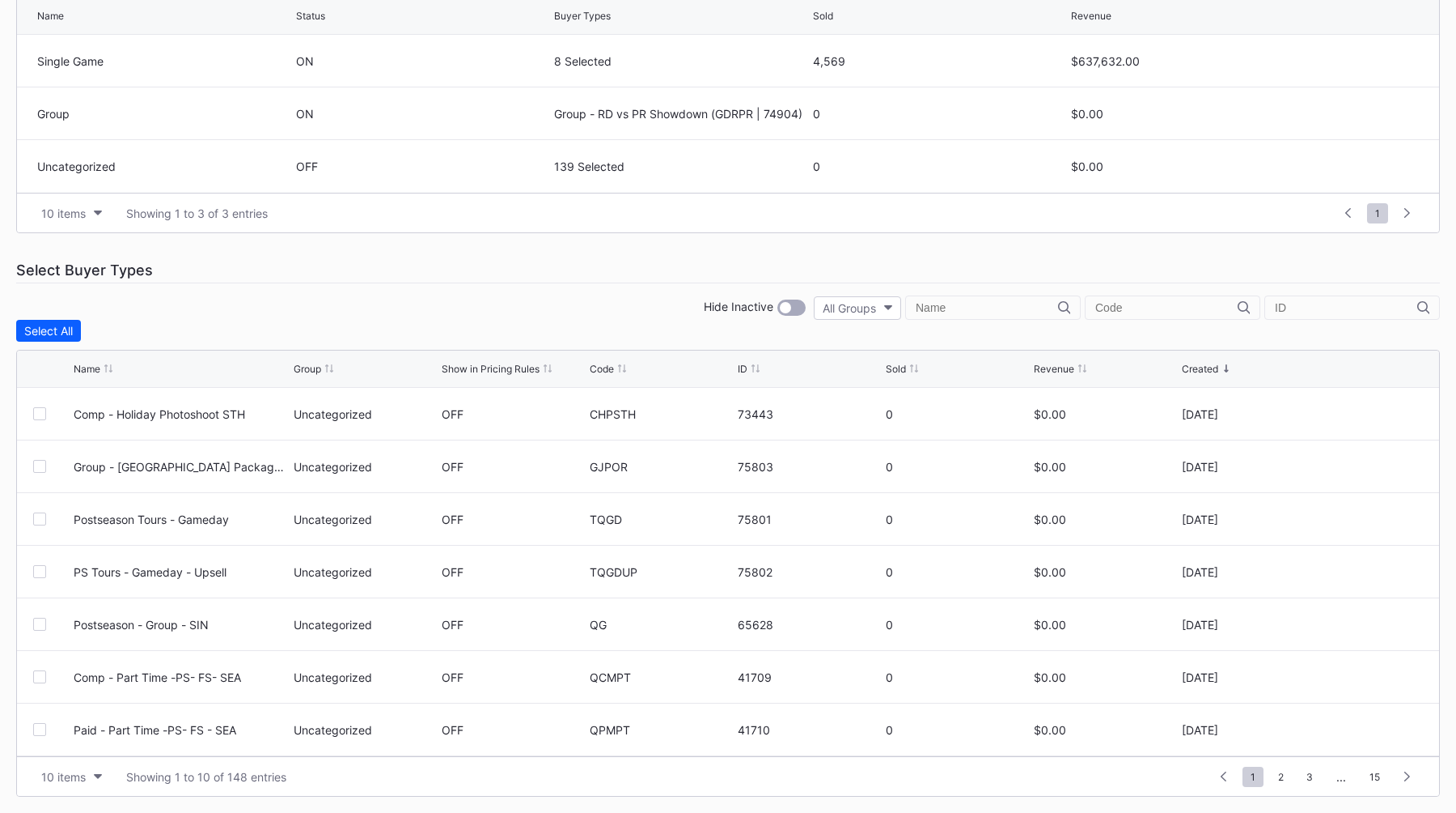
click at [885, 366] on div "Name Group Show in Pricing Rules Code ID Sold Revenue Created" at bounding box center [728, 368] width 1423 height 37
click at [896, 366] on div "Sold" at bounding box center [896, 368] width 20 height 12
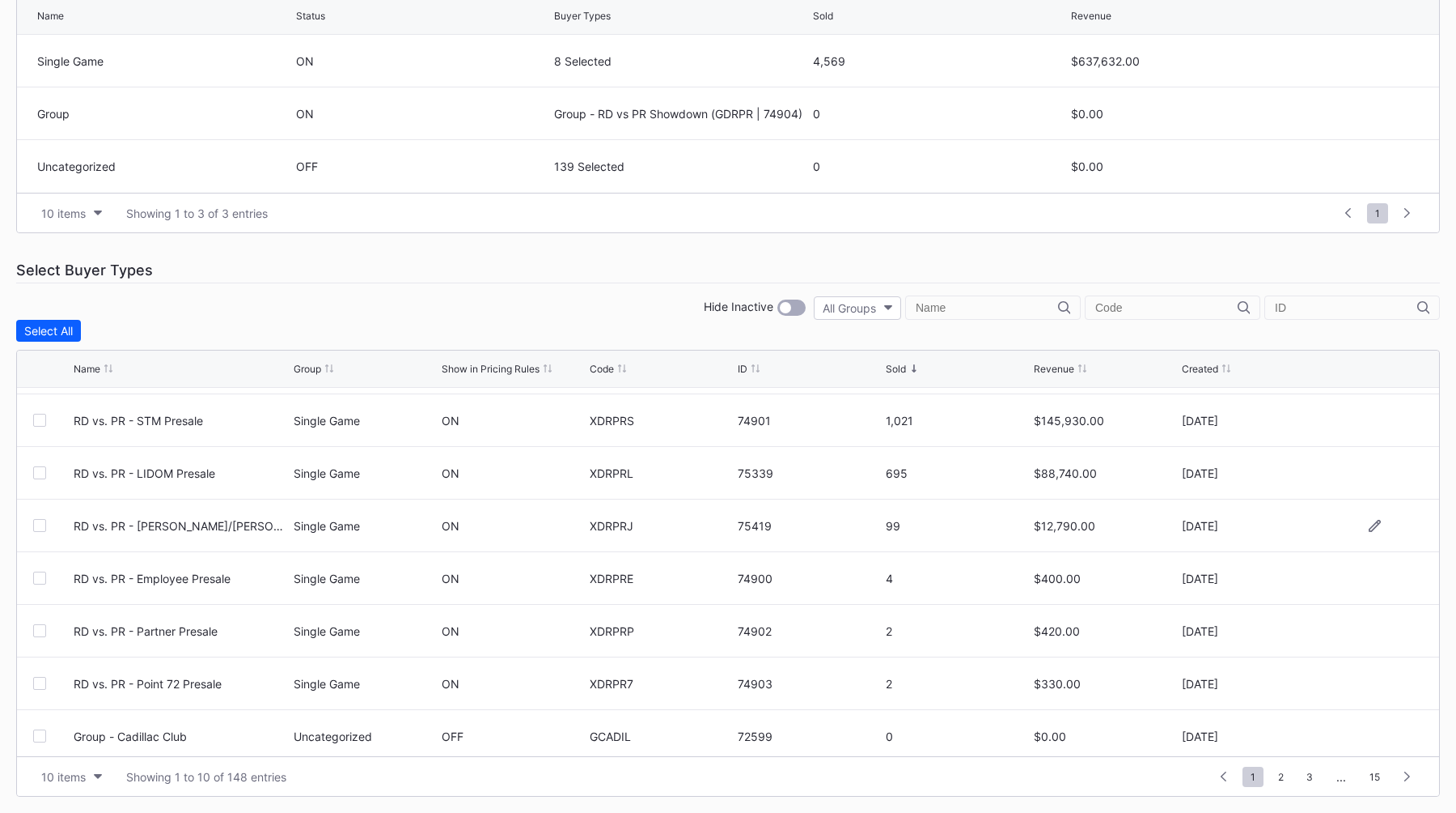
scroll to position [0, 0]
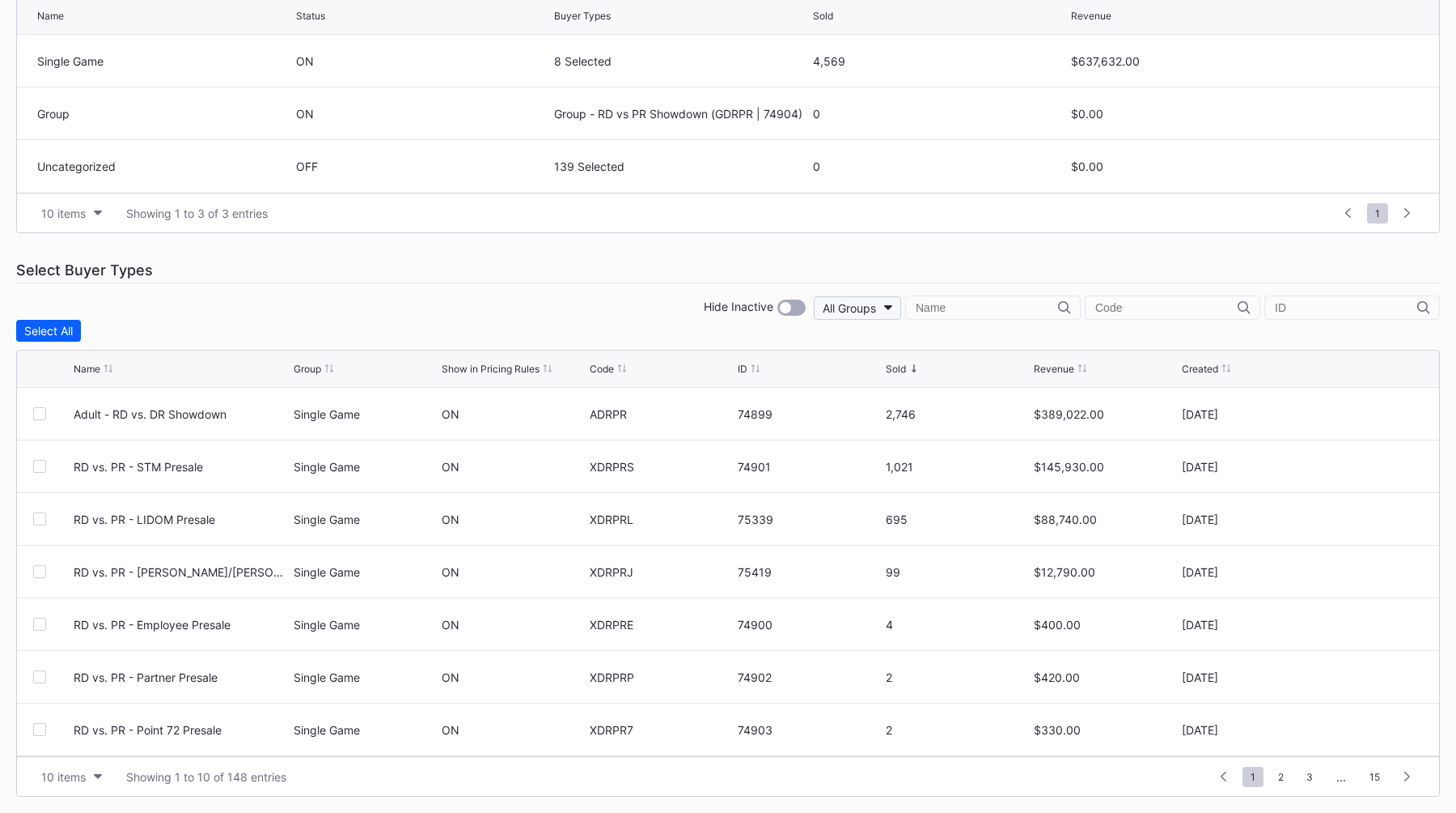
click at [876, 306] on div "All Groups" at bounding box center [850, 308] width 54 height 13
click at [947, 413] on div "Single Game" at bounding box center [929, 409] width 66 height 13
click at [708, 285] on div "Event Categories Event Budgets Floors & Ceilings Sections Pricing Rules Price S…" at bounding box center [728, 298] width 1456 height 1028
click at [500, 288] on div "Event Categories Event Budgets Floors & Ceilings Sections Pricing Rules Price S…" at bounding box center [728, 298] width 1456 height 1028
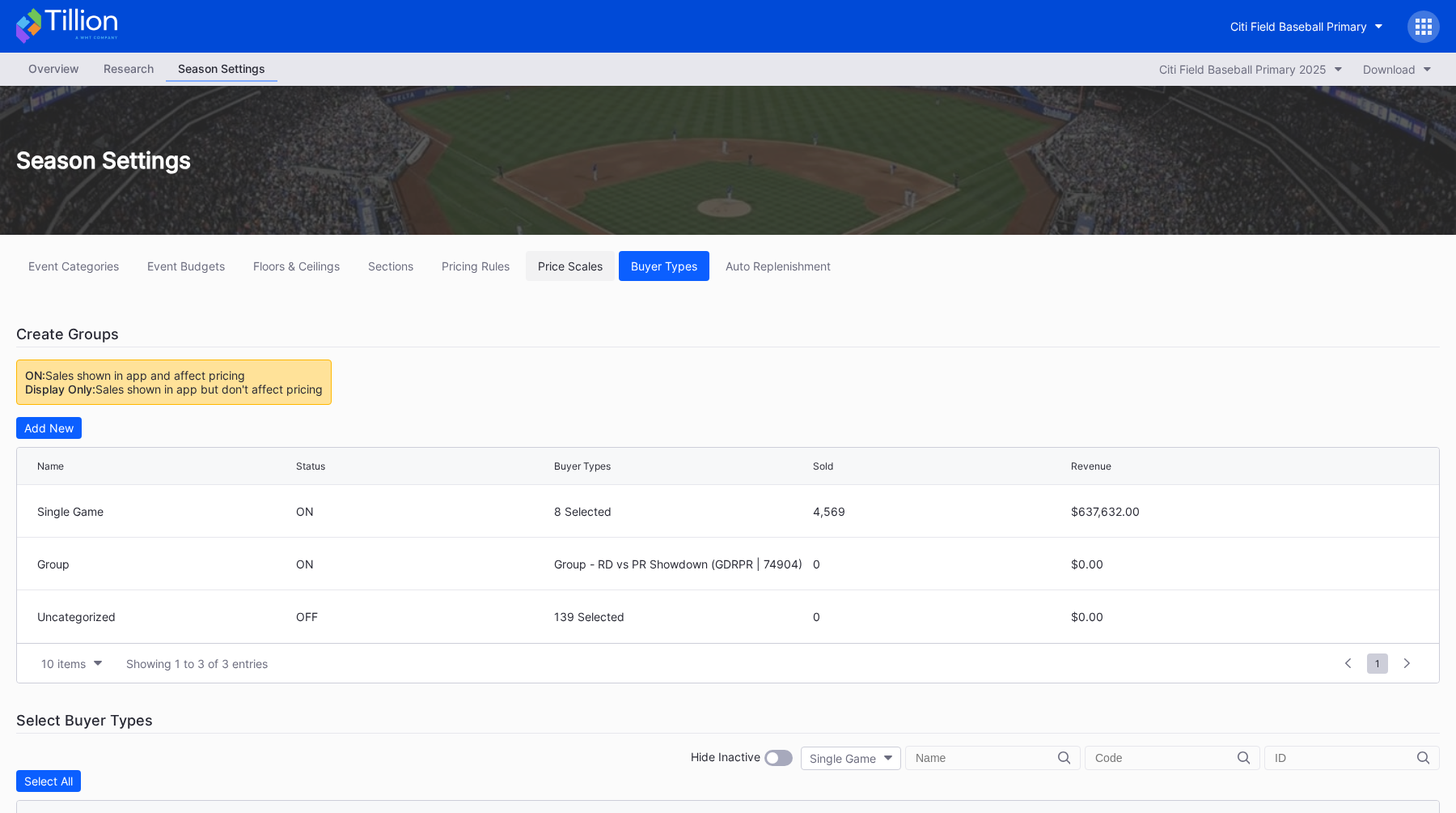
click at [576, 275] on button "Price Scales" at bounding box center [570, 265] width 89 height 30
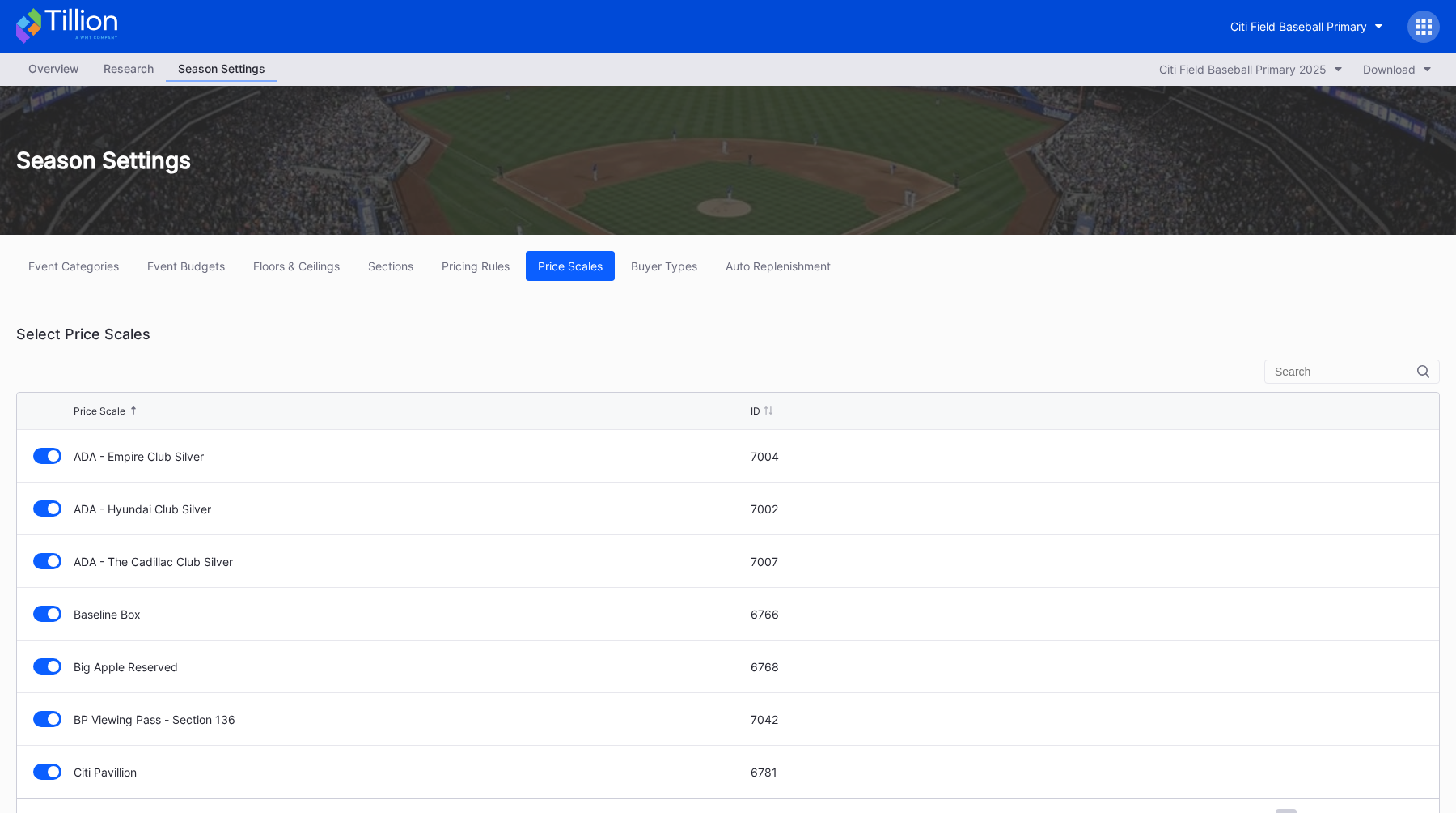
click at [1303, 365] on input "text" at bounding box center [1346, 372] width 142 height 13
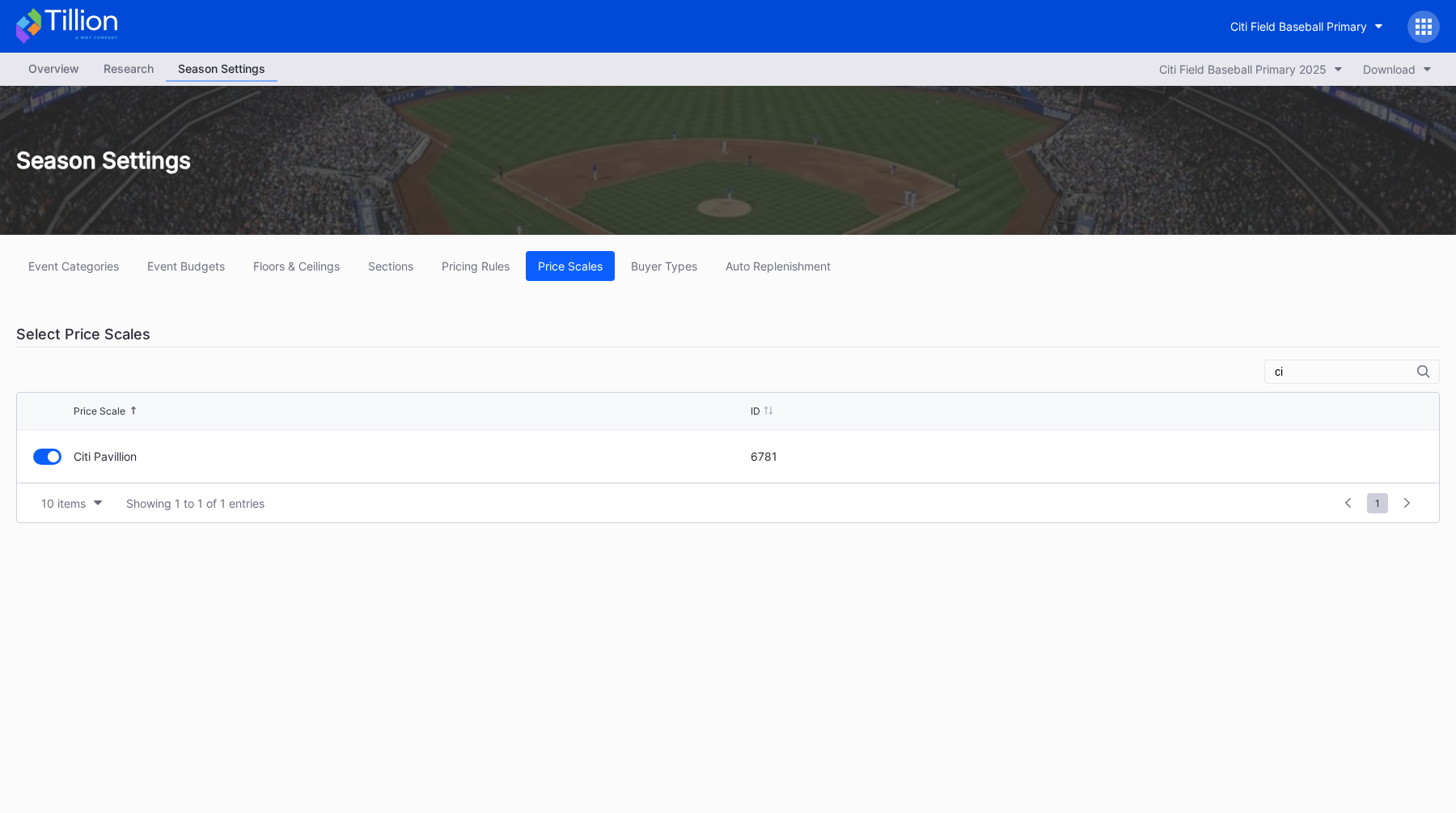
type input "c"
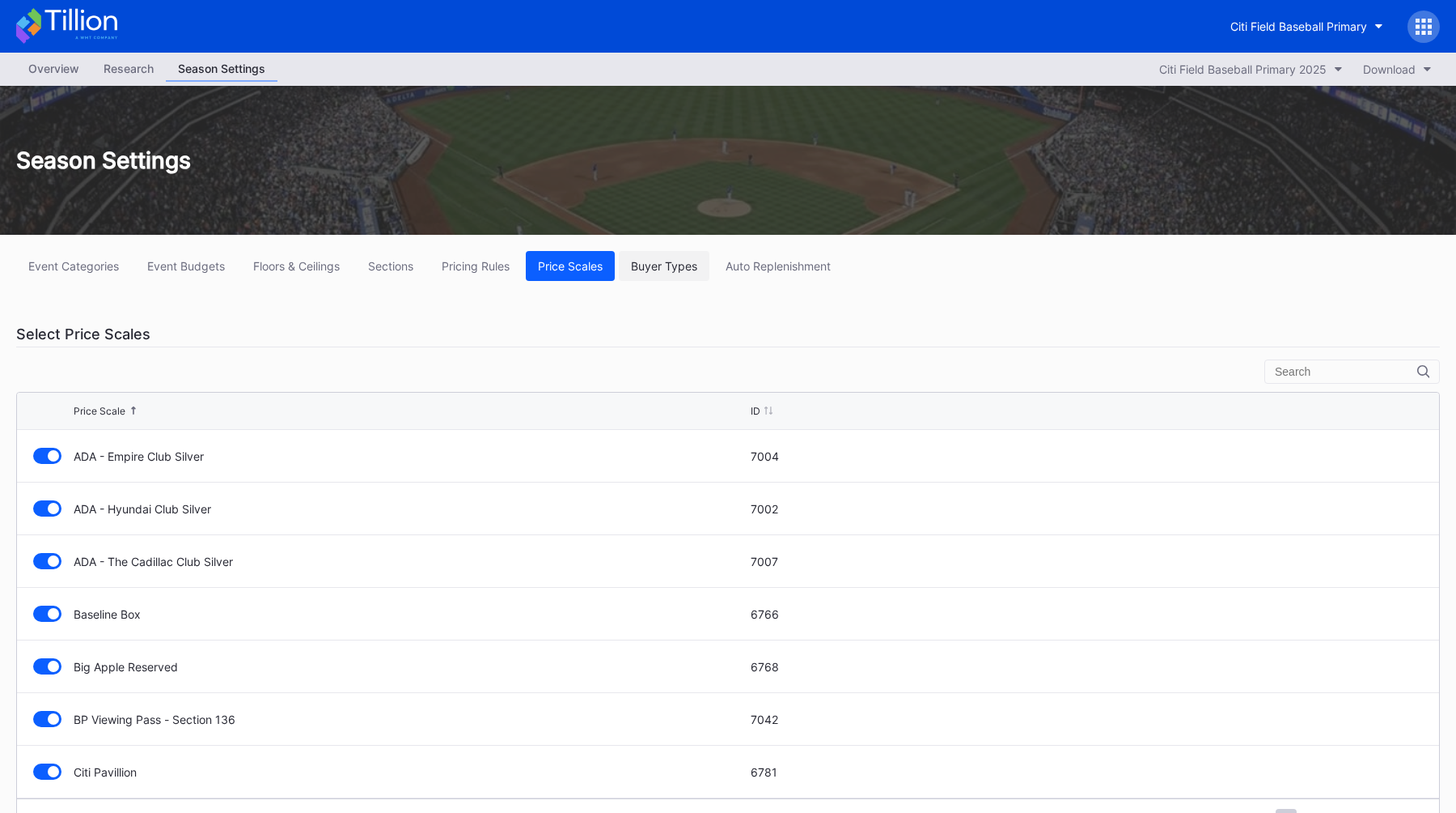
click at [655, 268] on div "Buyer Types" at bounding box center [663, 266] width 66 height 13
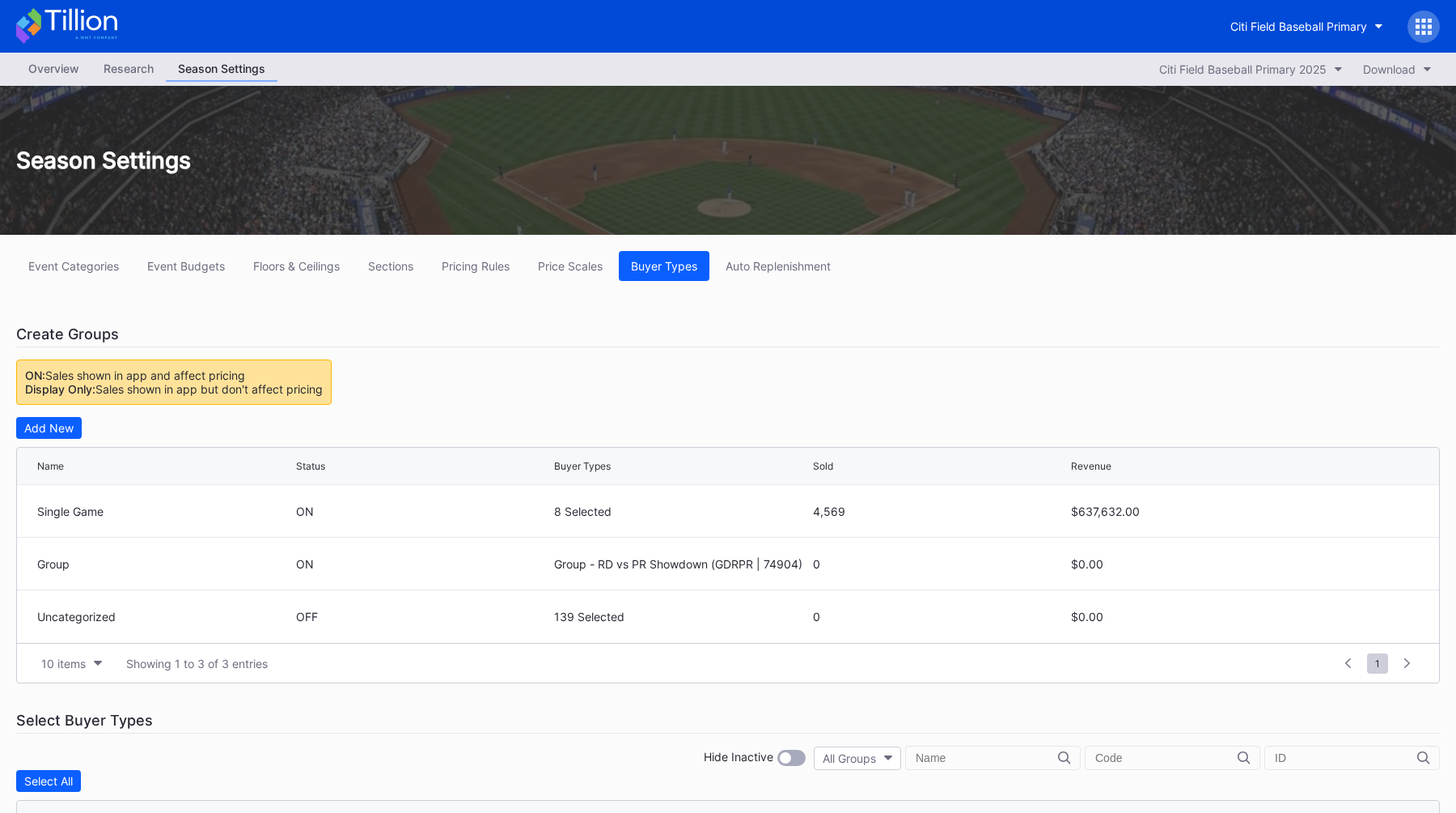
scroll to position [16, 0]
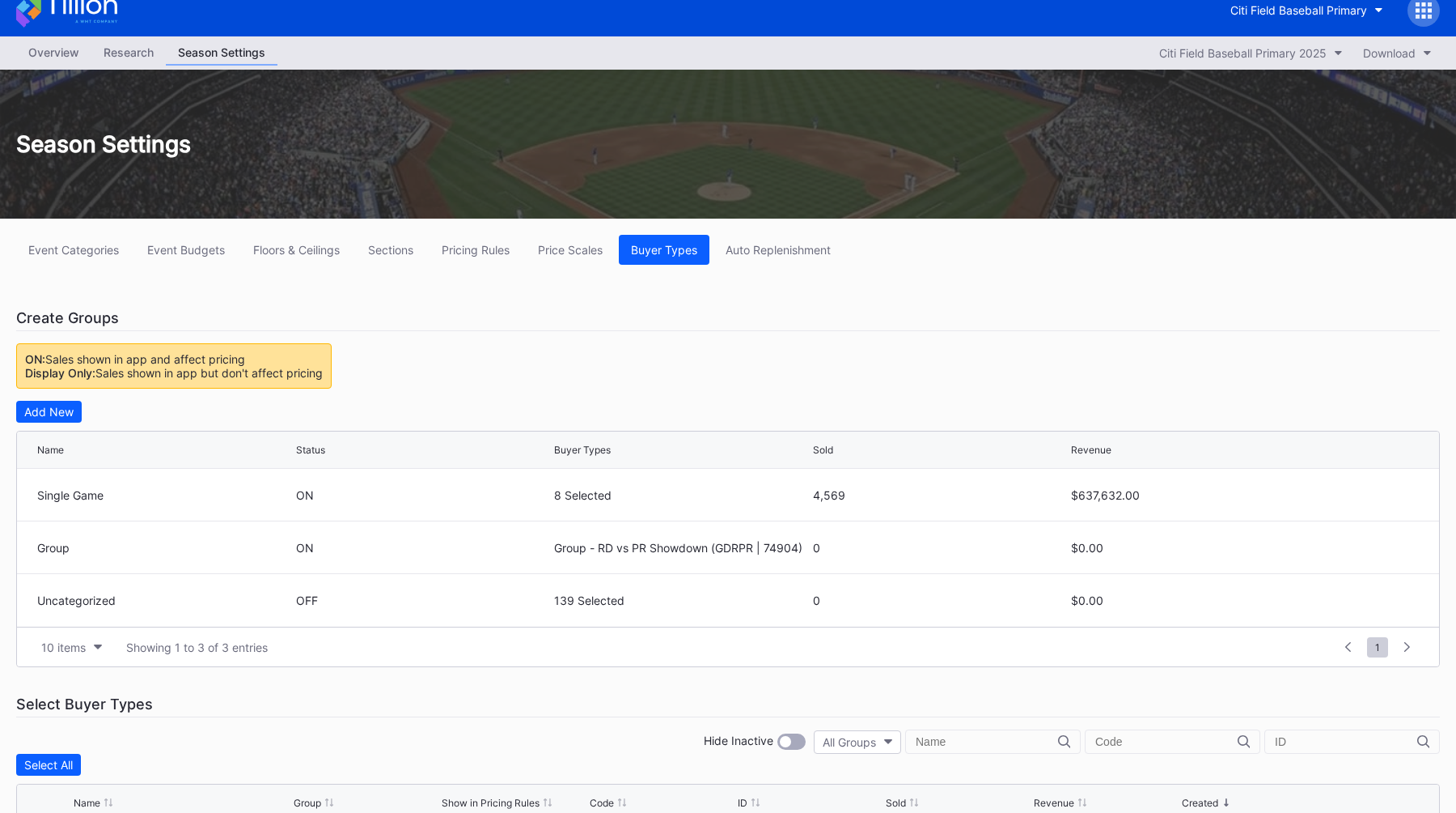
click at [76, 55] on div "Overview" at bounding box center [54, 52] width 76 height 24
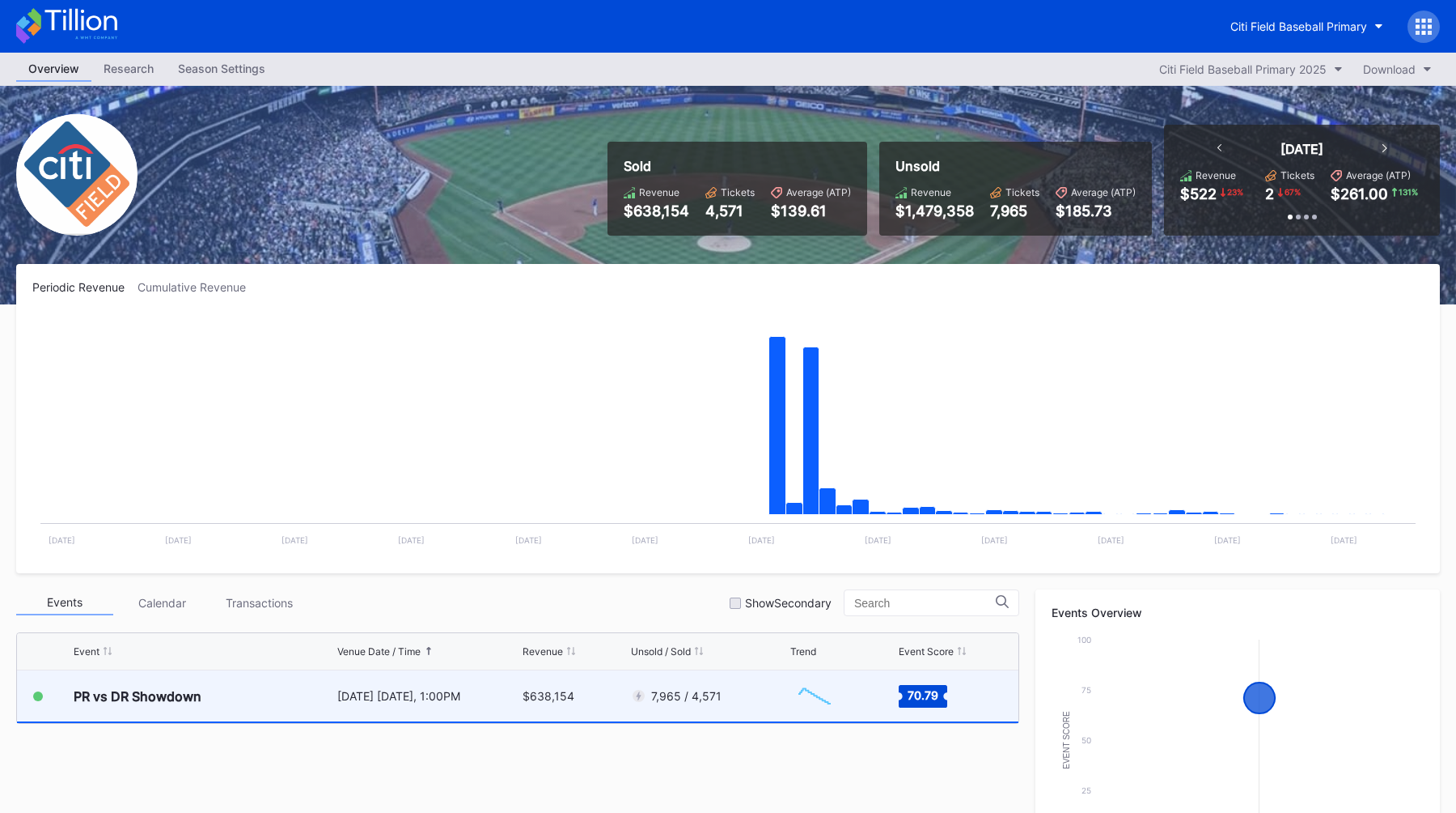
click at [297, 678] on div "PR vs DR Showdown" at bounding box center [204, 695] width 260 height 51
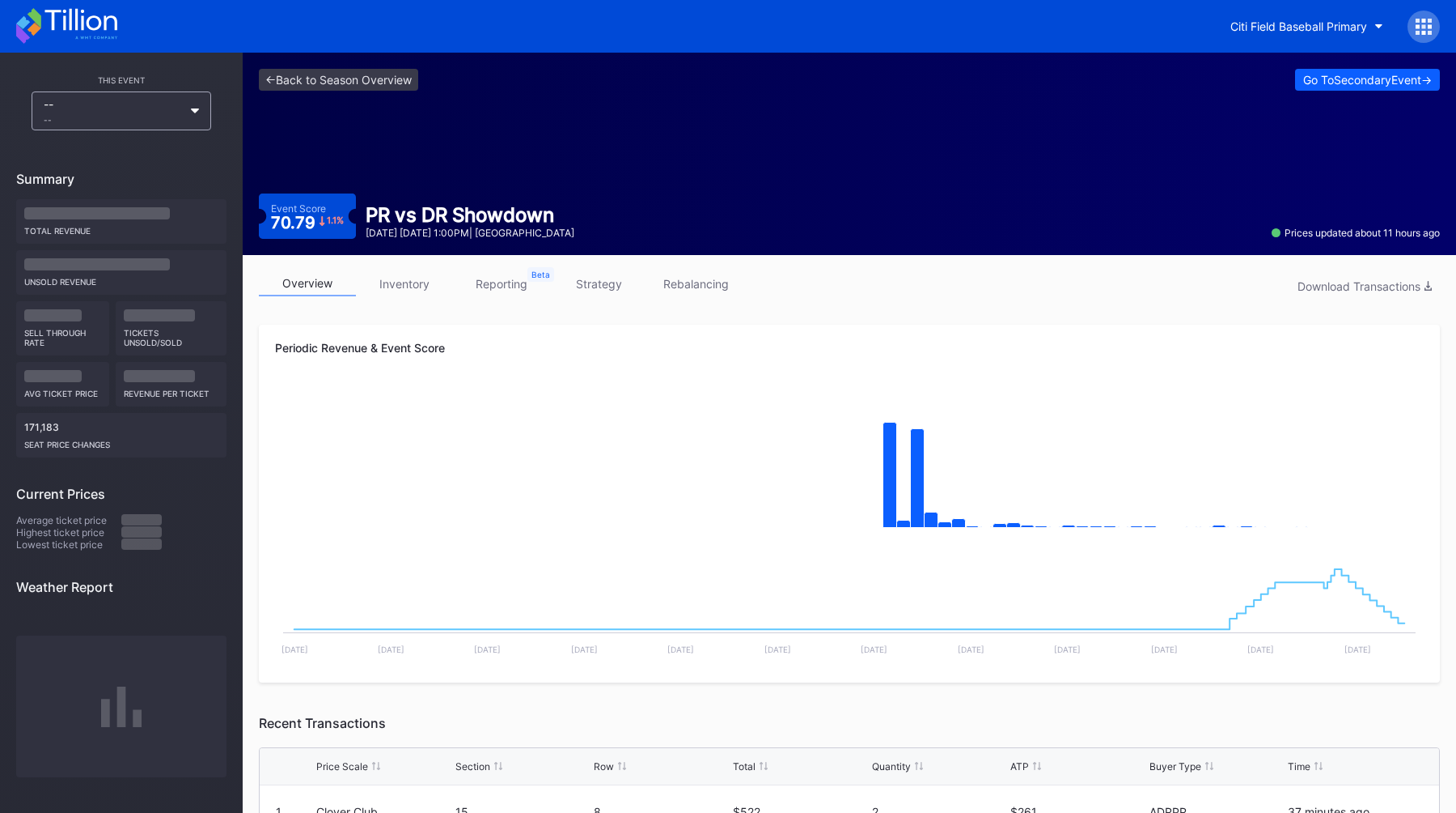
click at [597, 276] on link "strategy" at bounding box center [598, 283] width 98 height 25
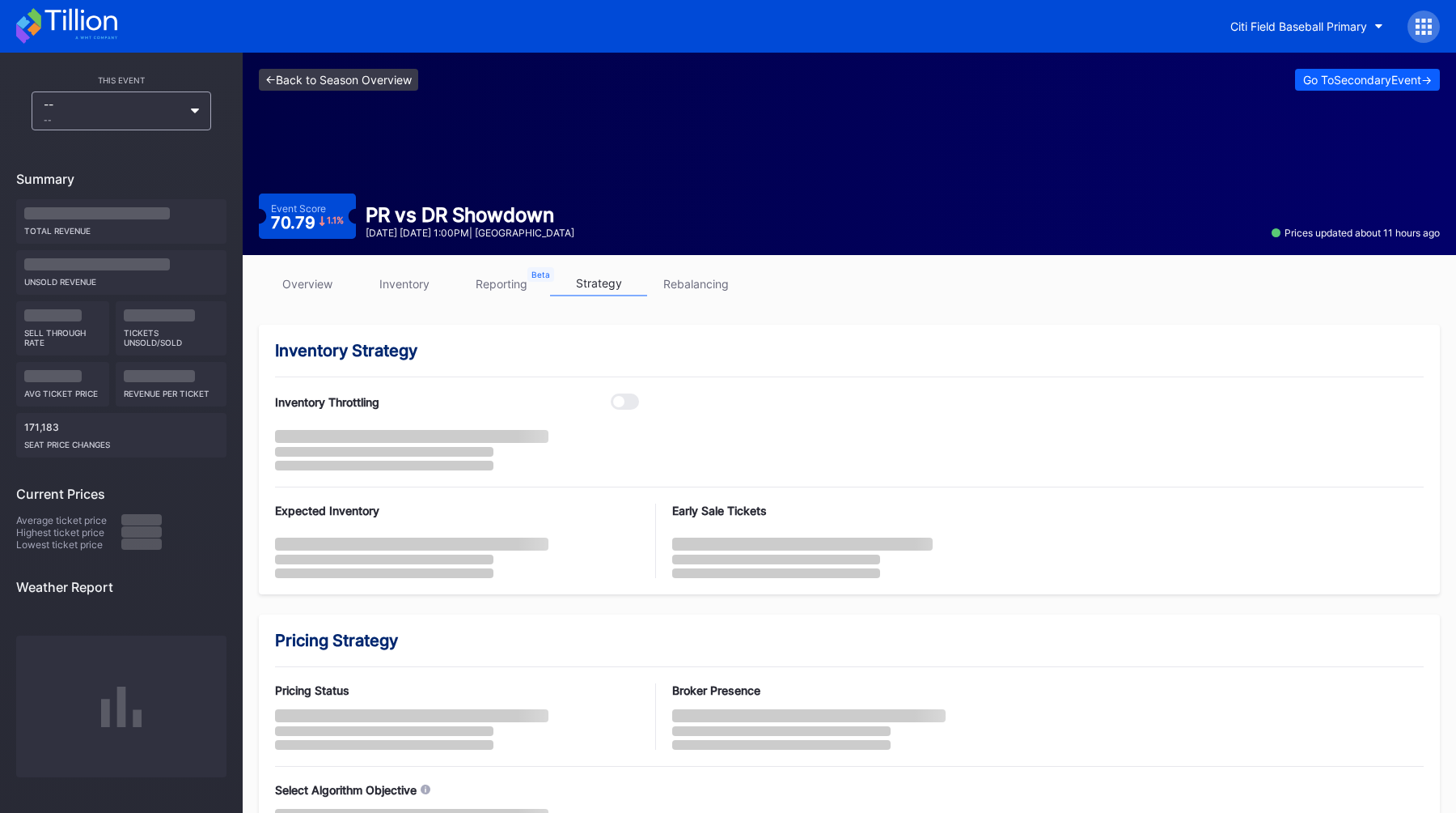
click at [380, 85] on link "<- Back to Season Overview" at bounding box center [338, 79] width 160 height 22
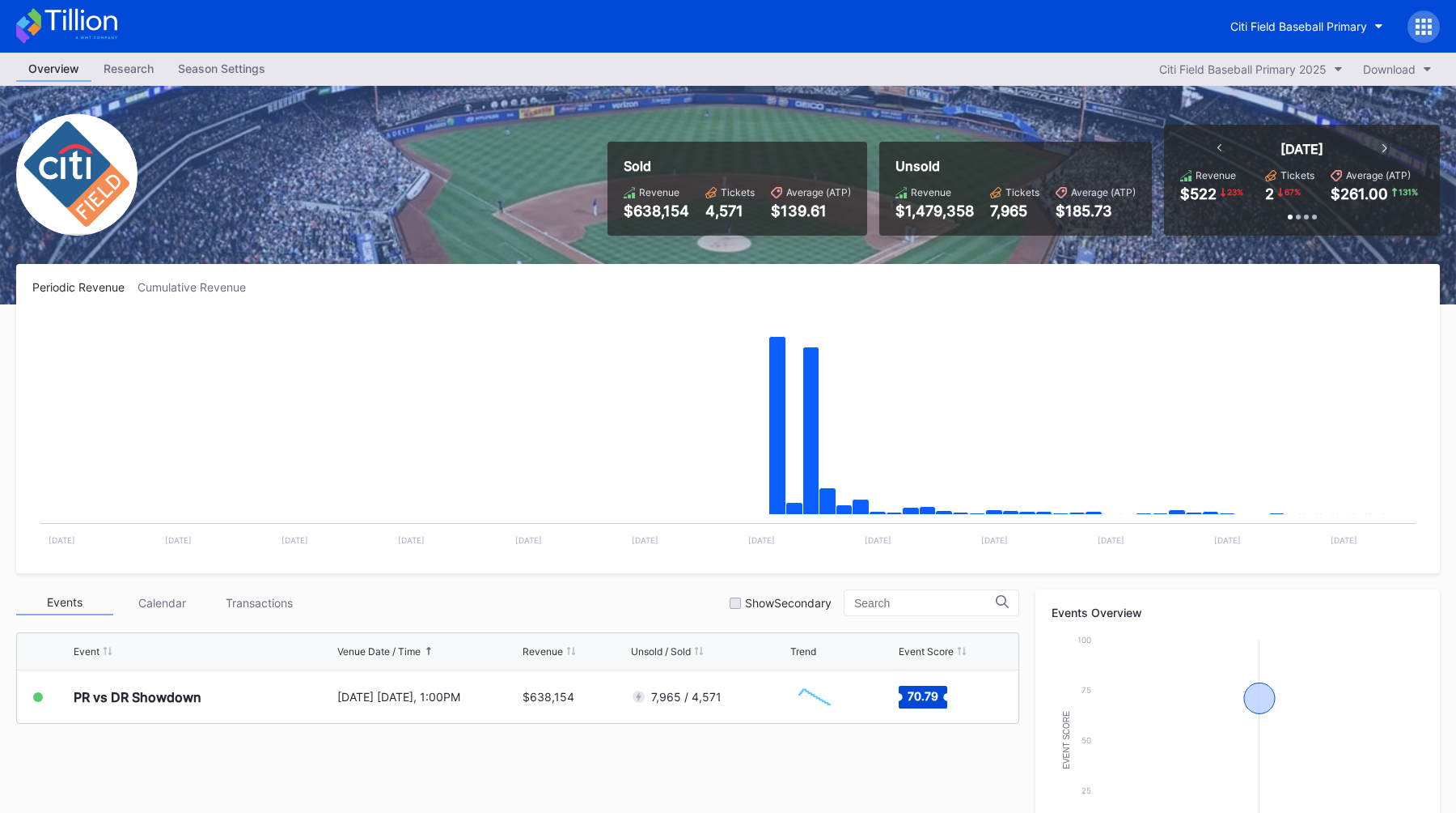
click at [183, 65] on div "Season Settings" at bounding box center [221, 68] width 112 height 24
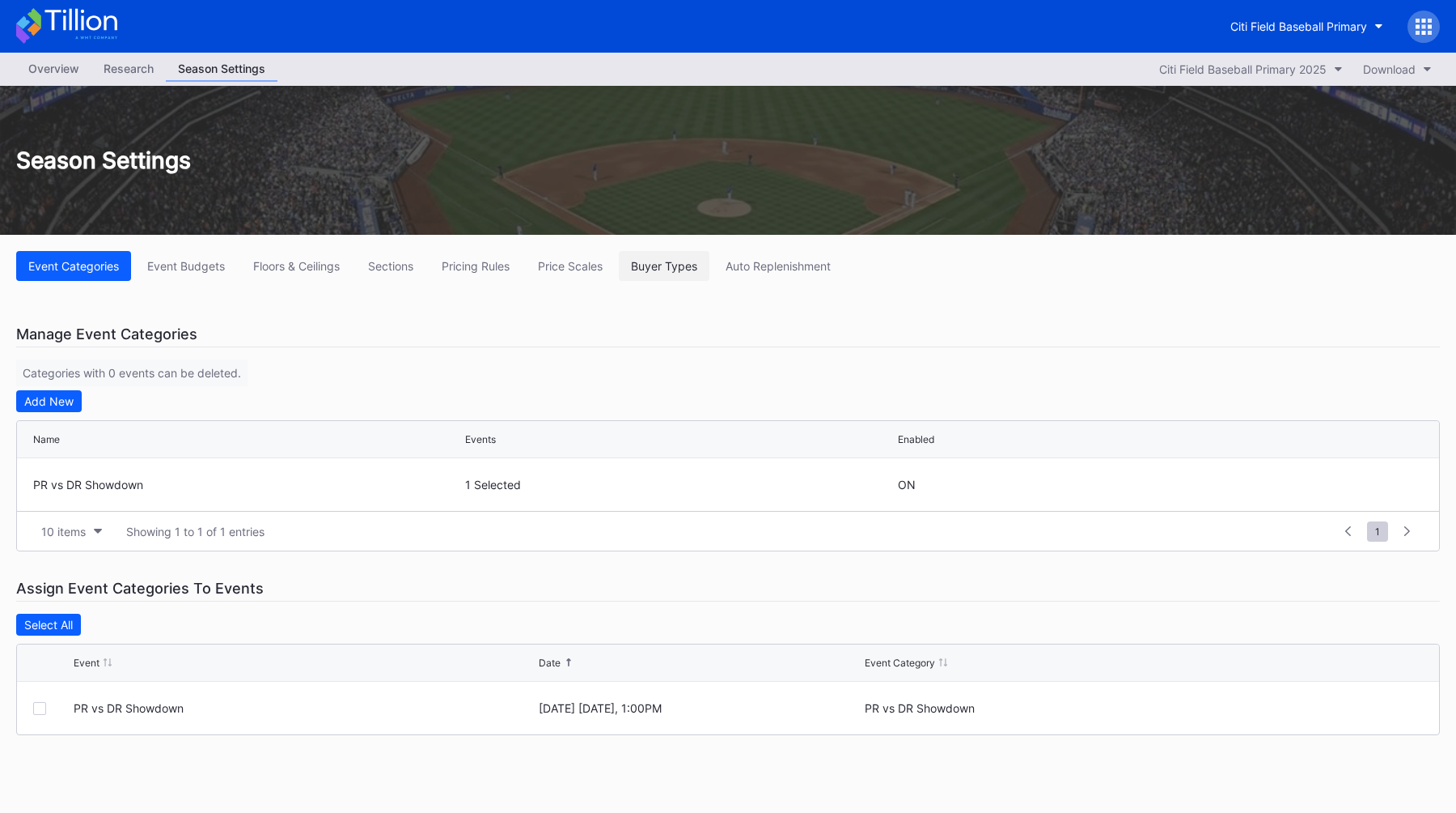
click at [642, 255] on button "Buyer Types" at bounding box center [663, 265] width 91 height 30
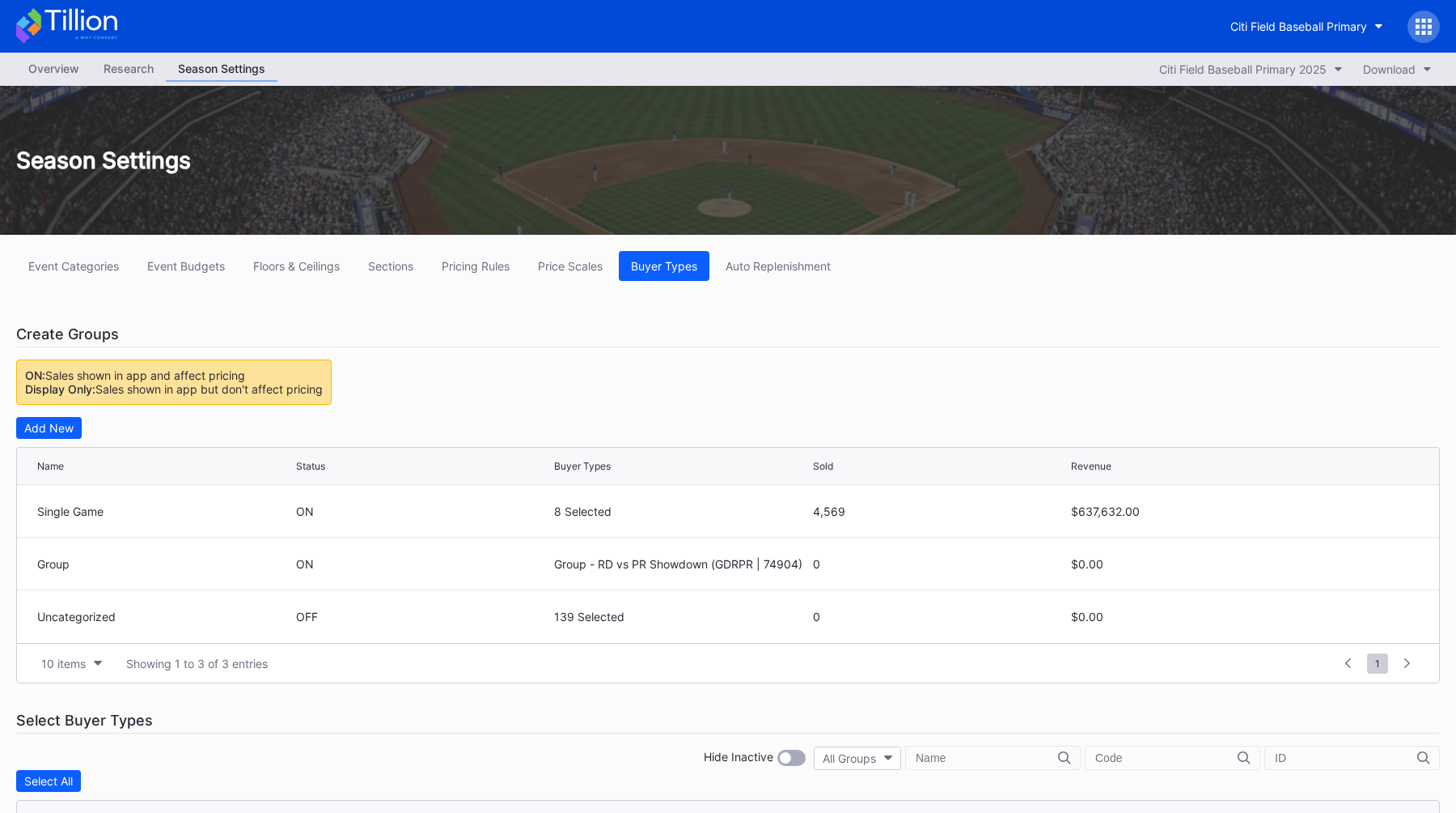
click at [623, 353] on div "Event Categories Event Budgets Floors & Ceilings Sections Pricing Rules Price S…" at bounding box center [728, 748] width 1456 height 1028
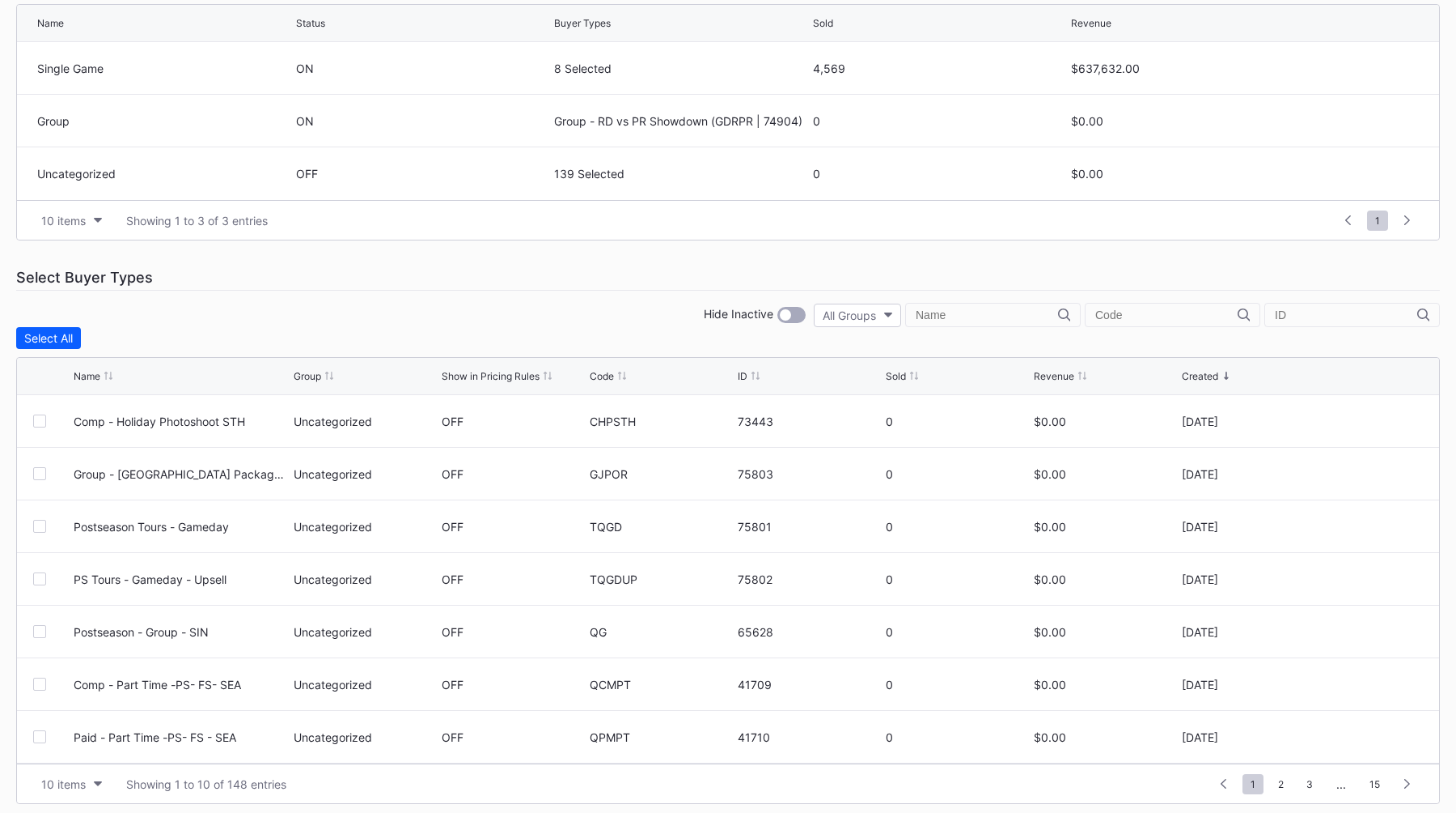
scroll to position [450, 0]
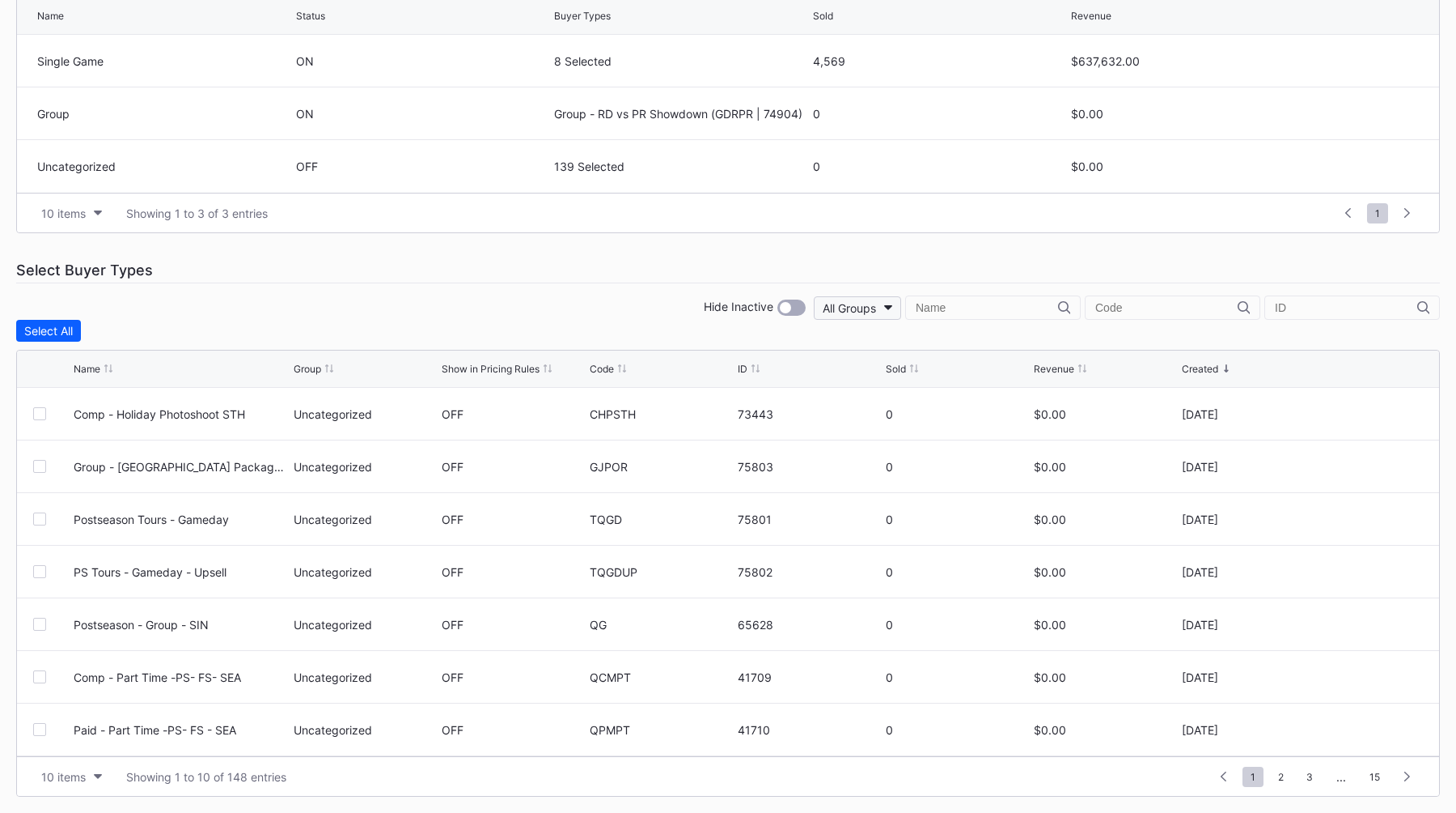
click at [876, 308] on div "All Groups" at bounding box center [850, 308] width 54 height 13
click at [938, 399] on div "Single Game" at bounding box center [935, 409] width 102 height 30
click at [897, 367] on div "Sold" at bounding box center [896, 368] width 20 height 12
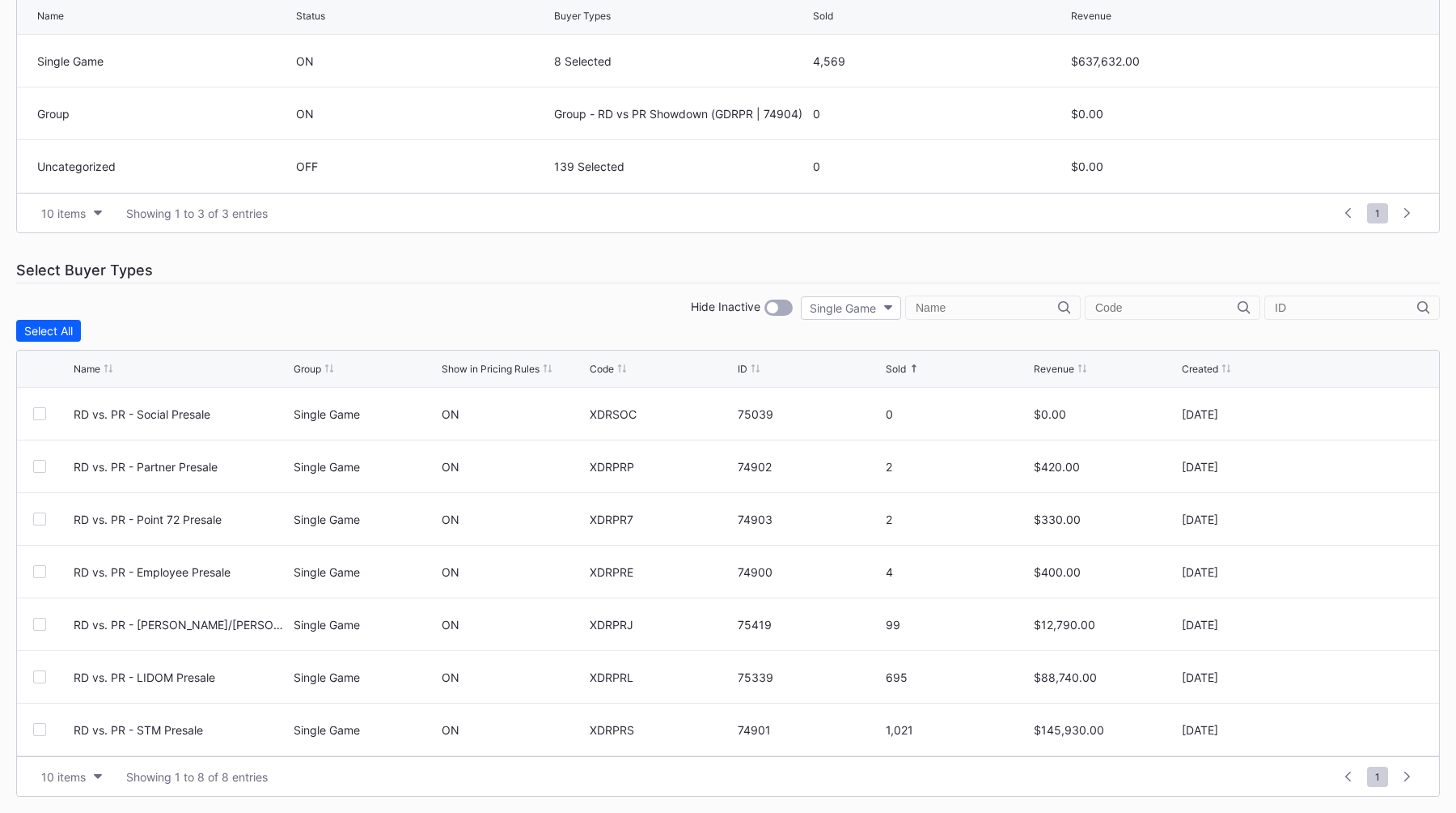
click at [897, 367] on div "Sold" at bounding box center [896, 368] width 20 height 12
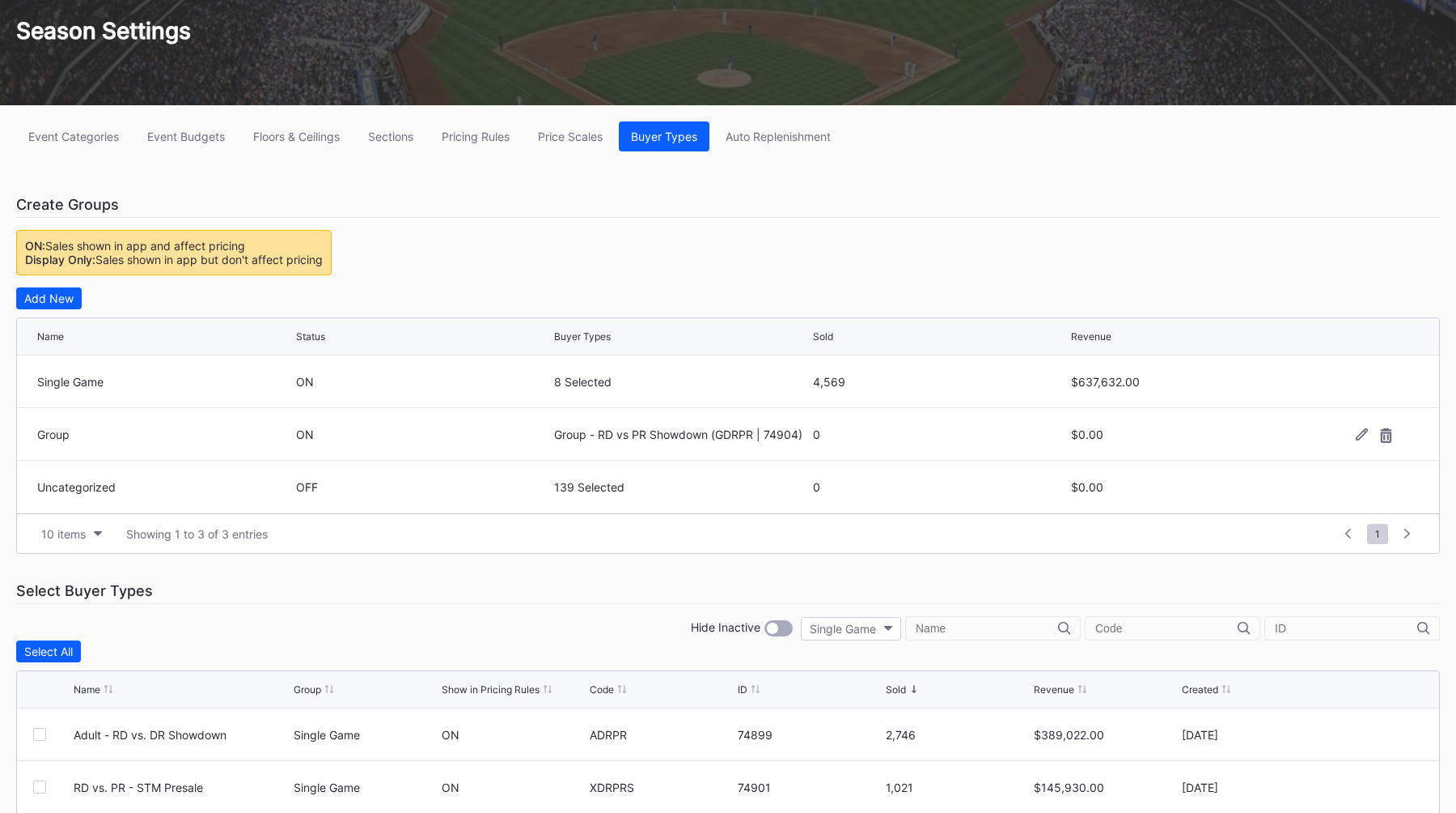
scroll to position [0, 0]
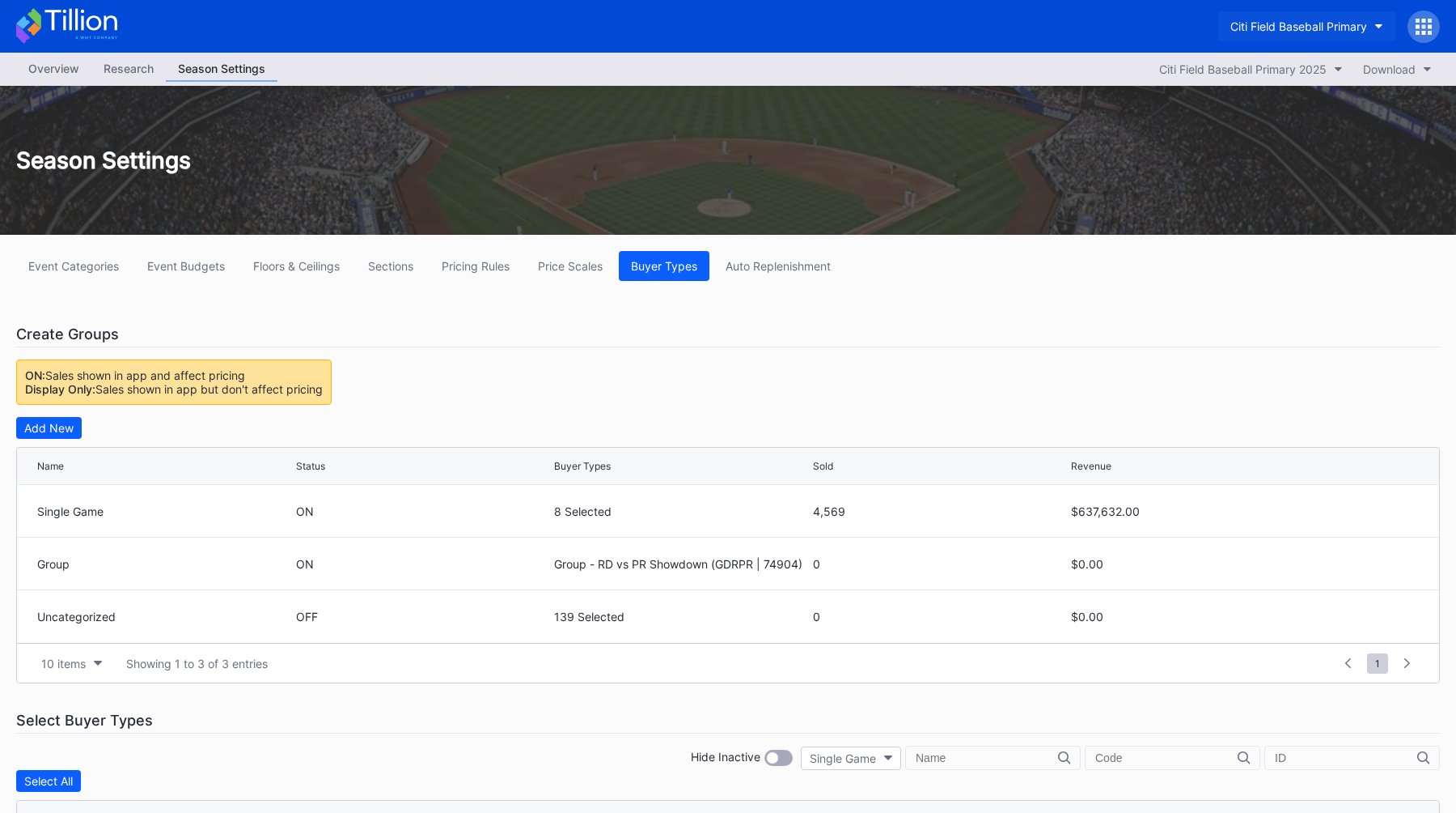
click at [1293, 29] on div "Citi Field Baseball Primary" at bounding box center [1298, 26] width 137 height 13
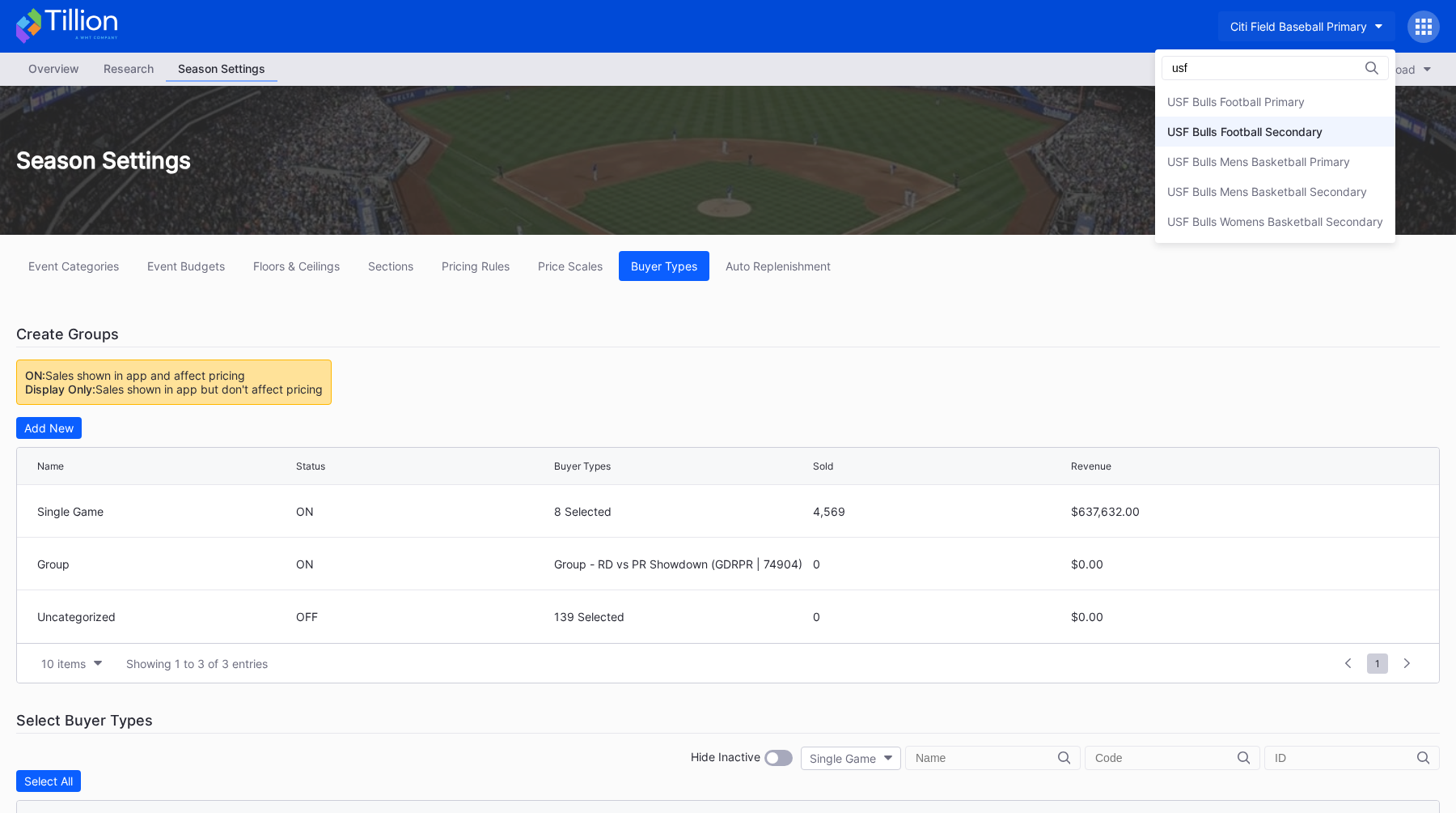
type input "usf"
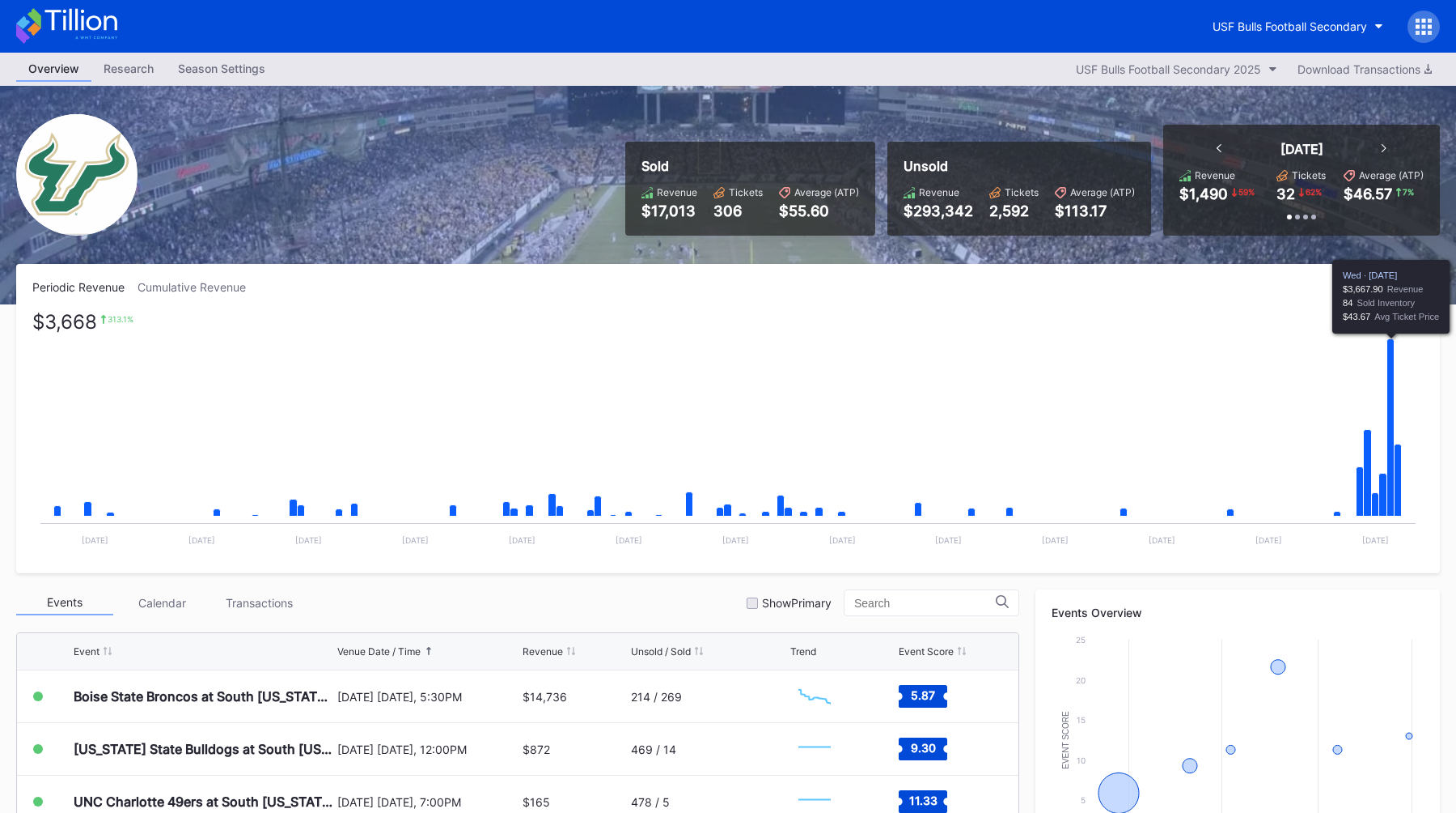
click at [1390, 406] on icon "Chart title" at bounding box center [1391, 428] width 8 height 177
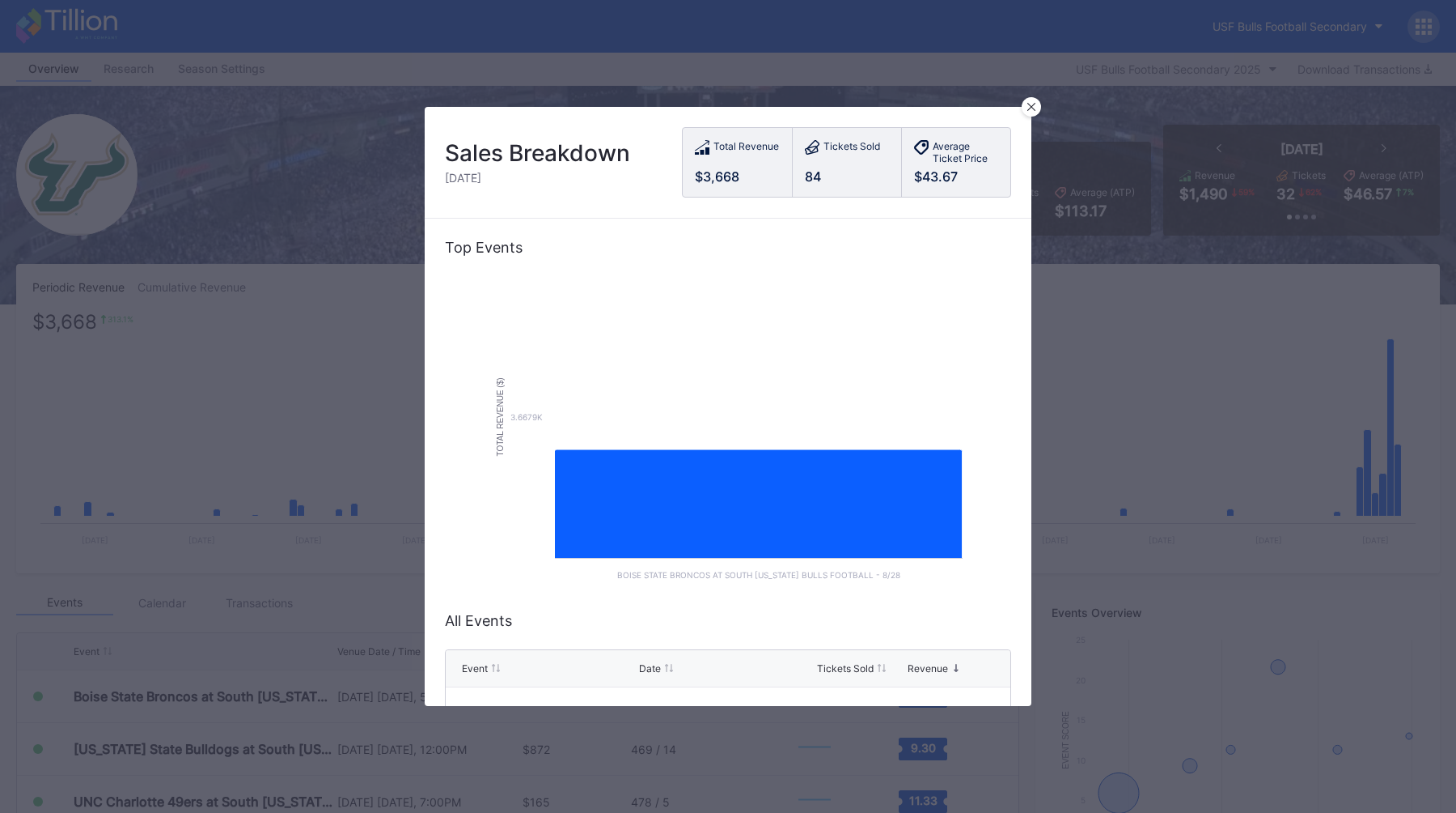
scroll to position [55, 0]
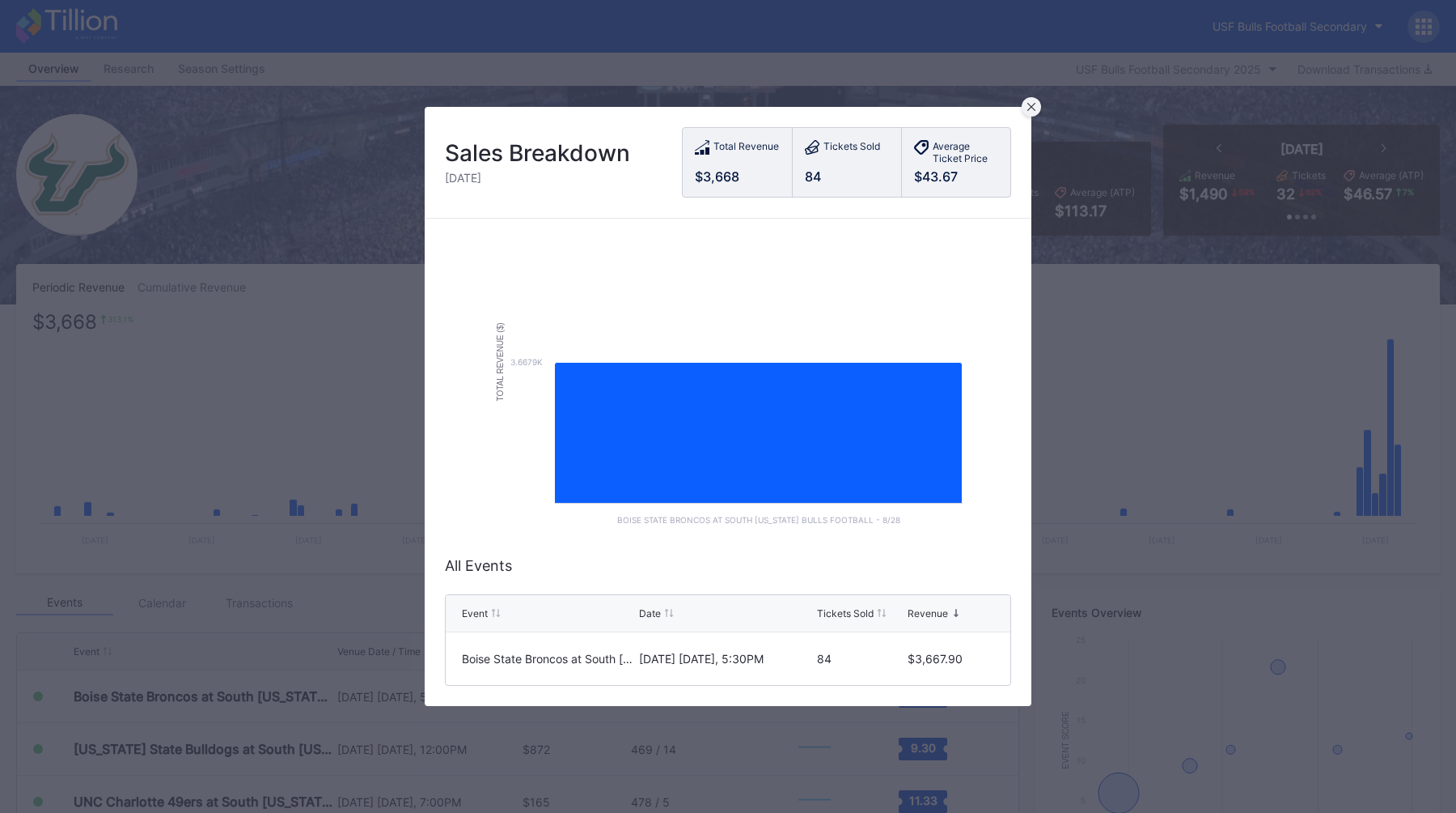
click at [1035, 105] on div at bounding box center [1032, 107] width 19 height 19
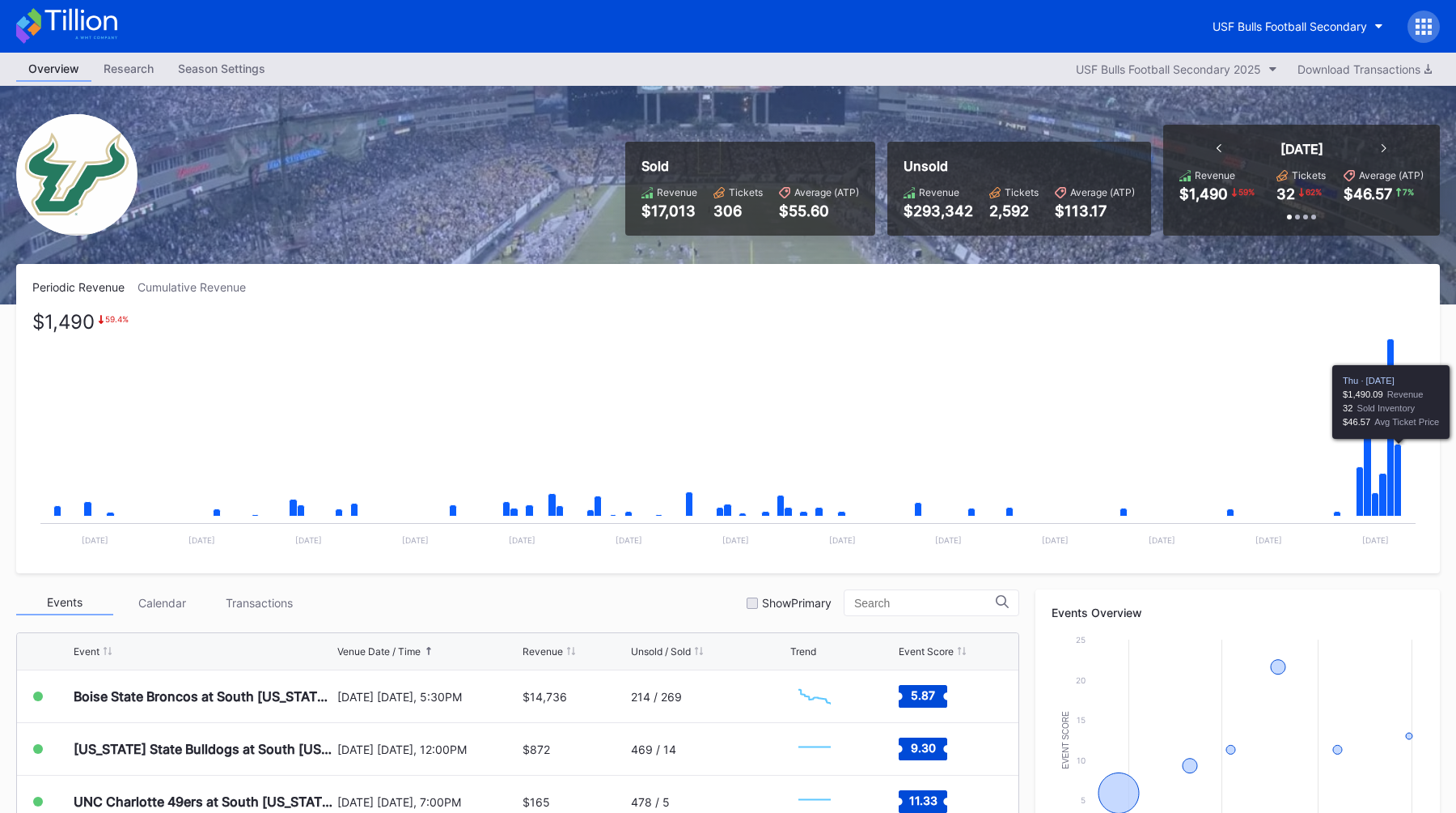
click at [1397, 466] on icon "Chart title" at bounding box center [1399, 480] width 8 height 72
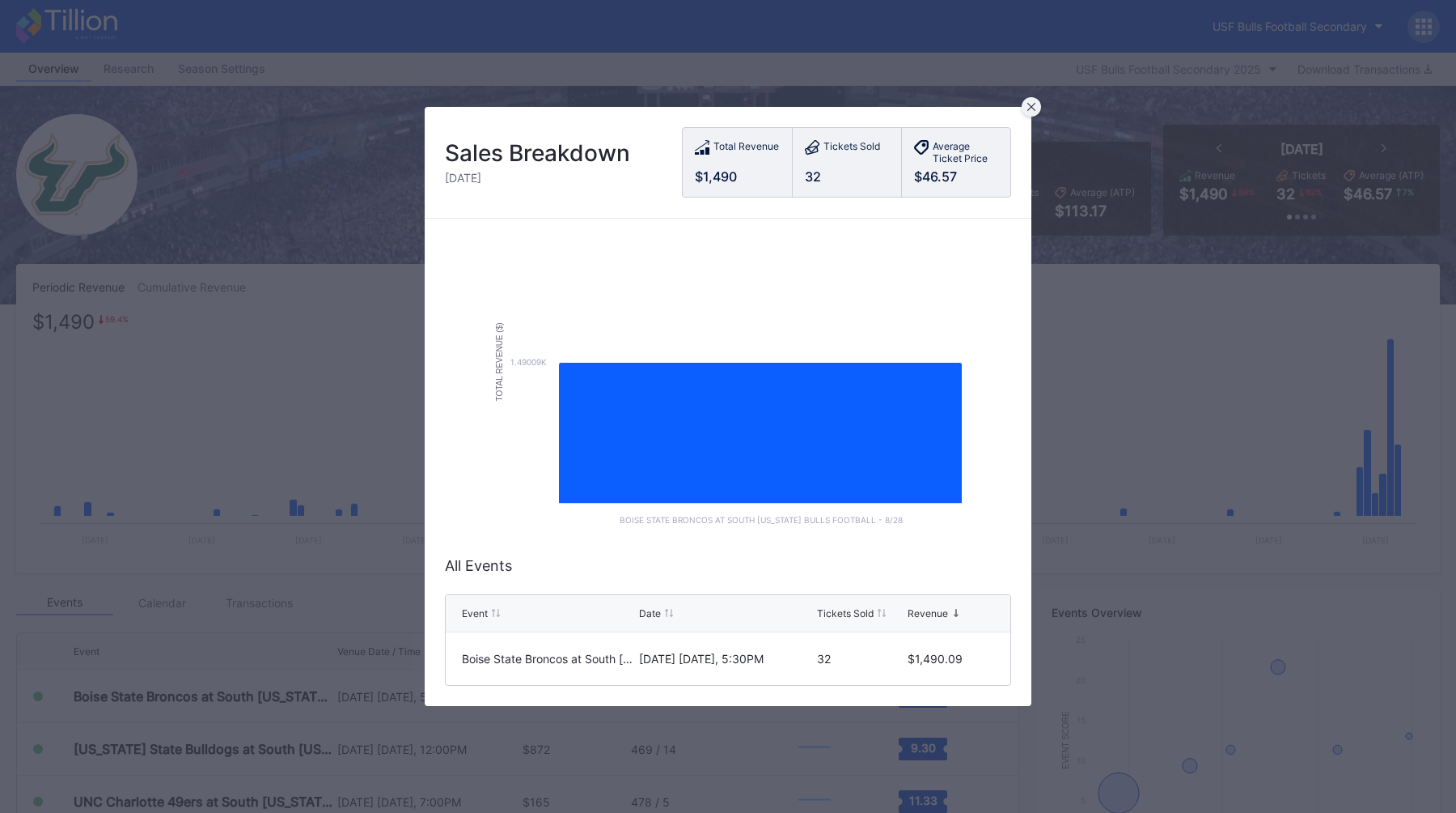
click at [1030, 114] on div at bounding box center [1032, 107] width 19 height 19
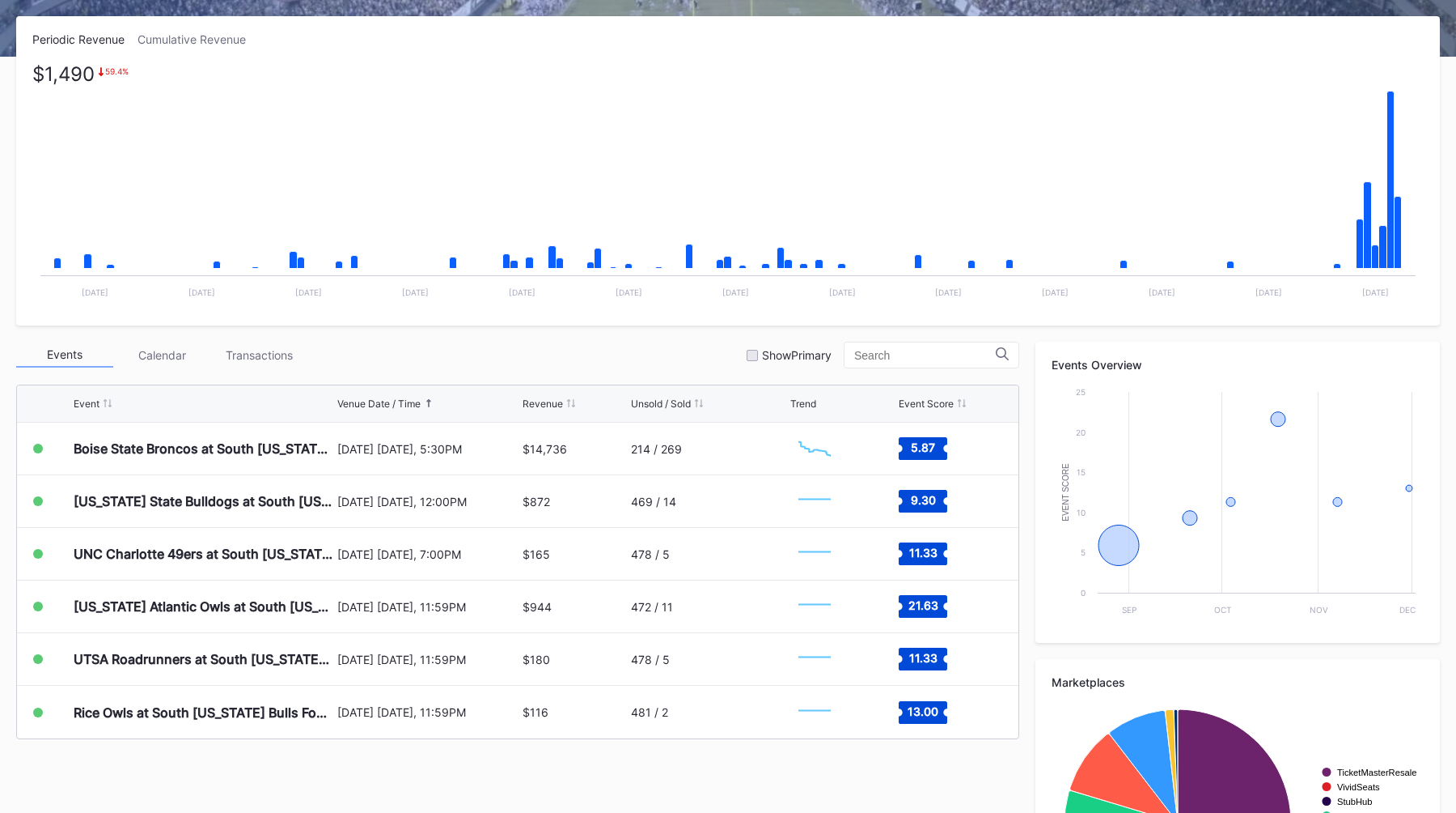
scroll to position [267, 0]
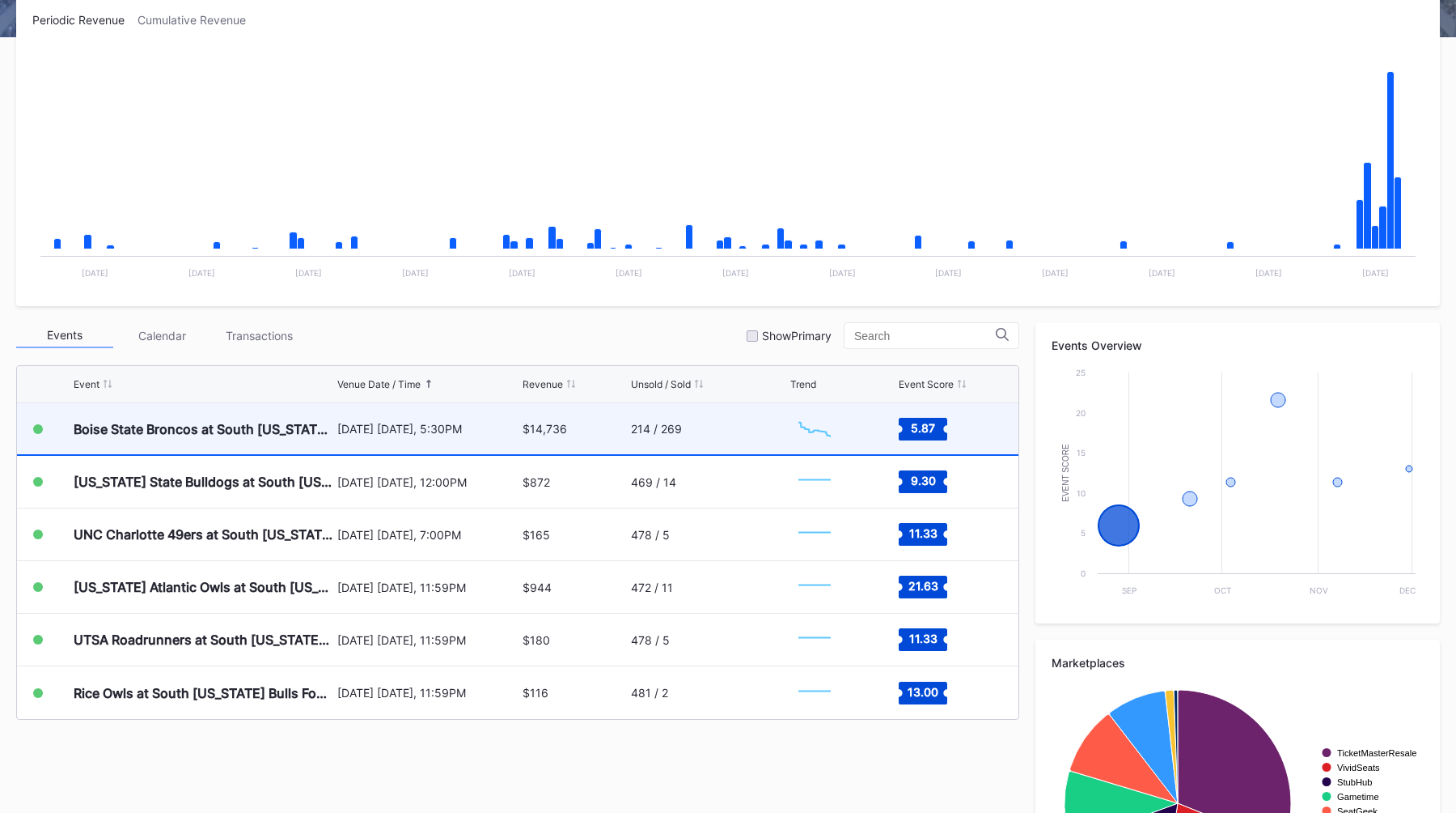
click at [440, 431] on div "[DATE] [DATE], 5:30PM" at bounding box center [428, 428] width 182 height 13
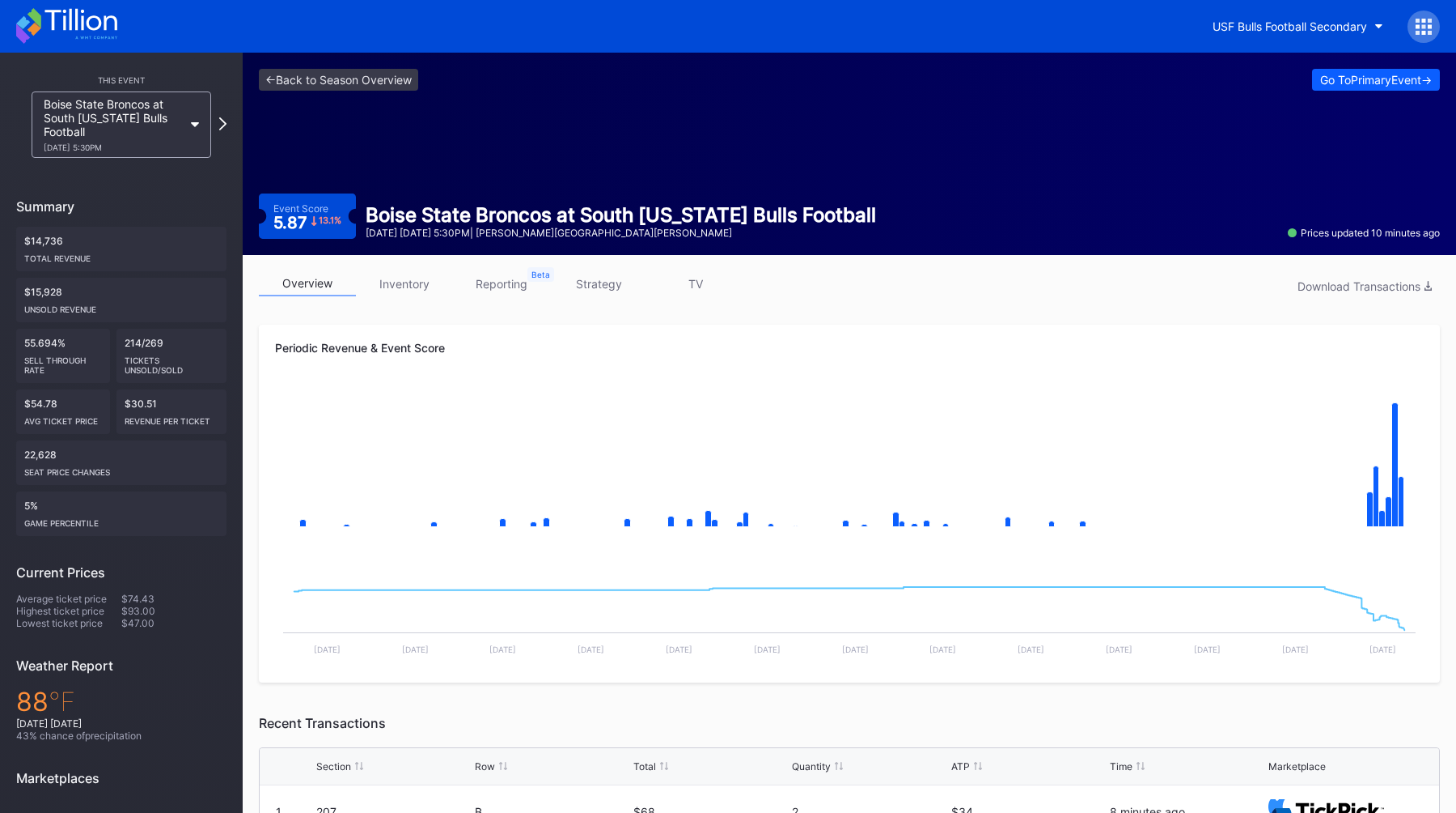
click at [598, 282] on link "strategy" at bounding box center [598, 283] width 98 height 25
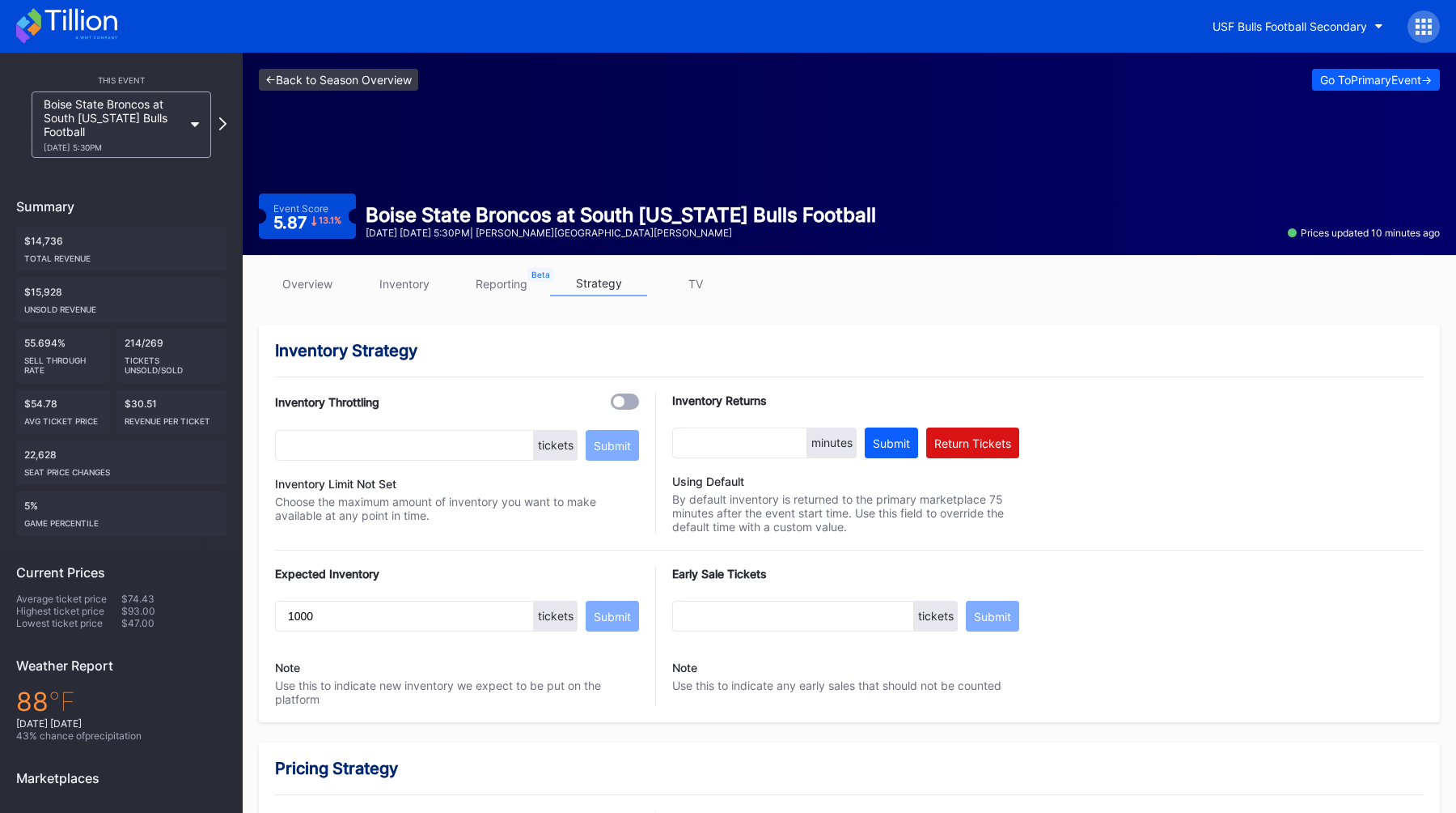
click at [349, 74] on link "<- Back to Season Overview" at bounding box center [338, 79] width 160 height 22
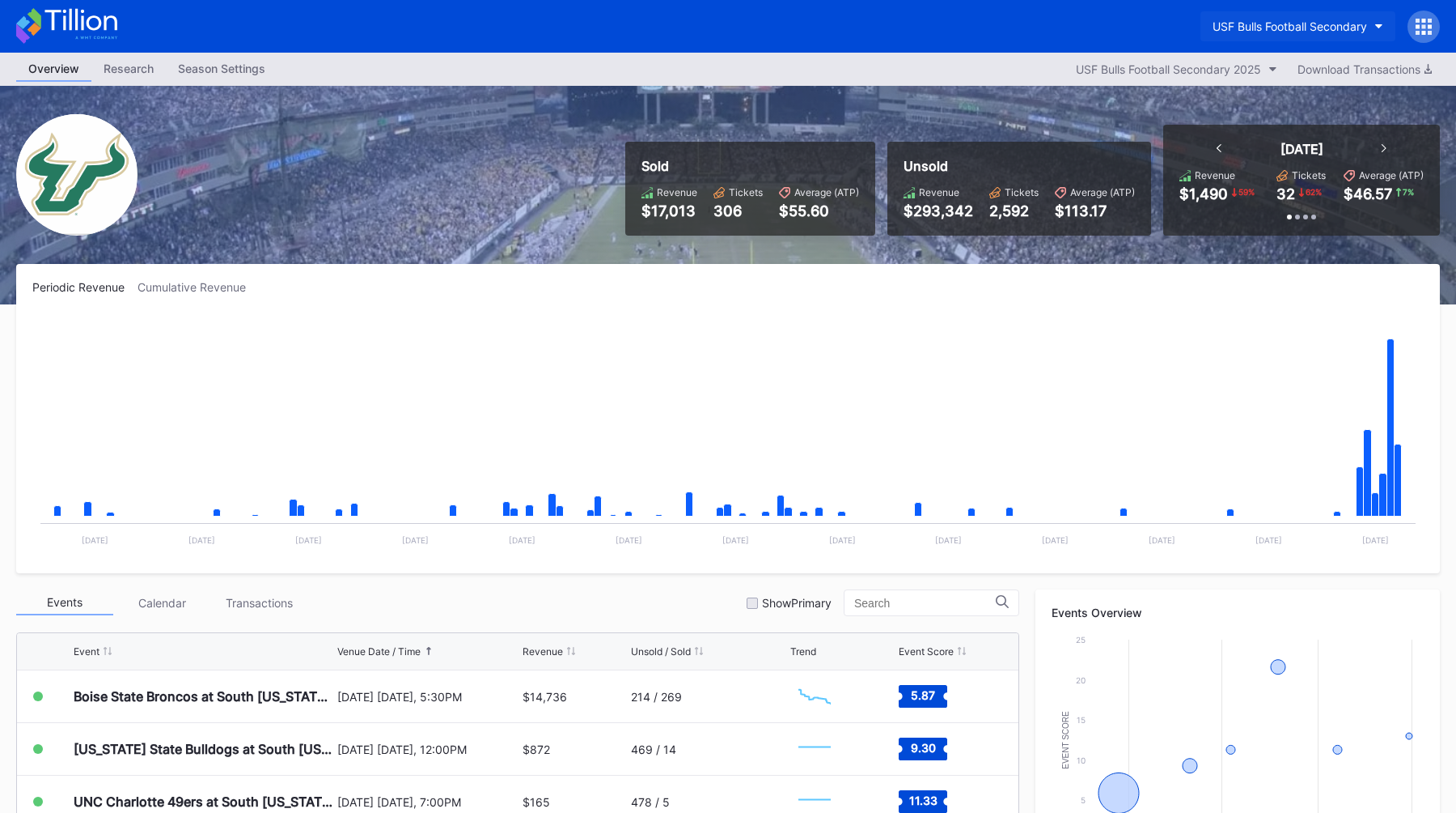
click at [1299, 15] on button "USF Bulls Football Secondary" at bounding box center [1298, 26] width 195 height 30
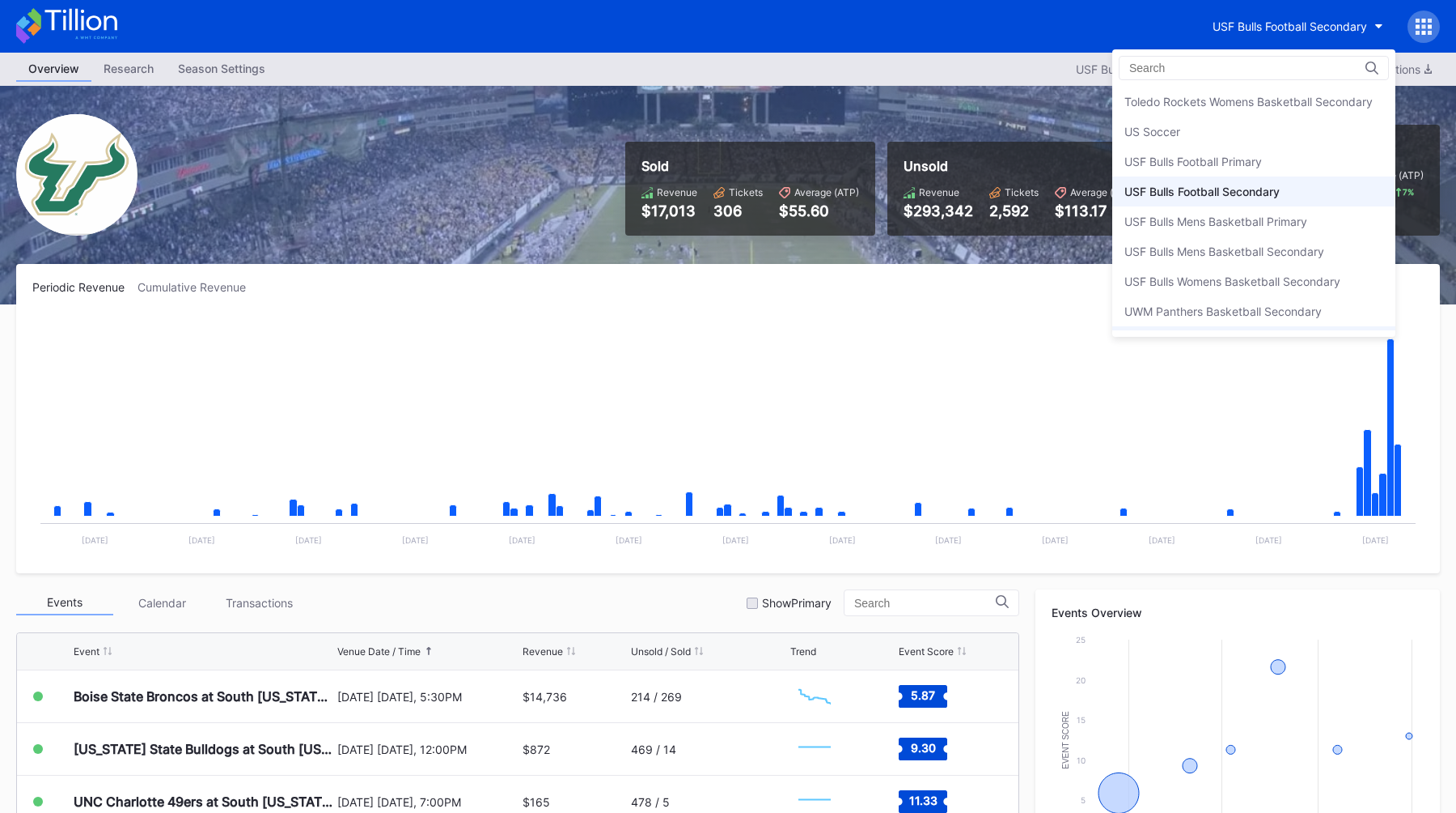
scroll to position [5320, 0]
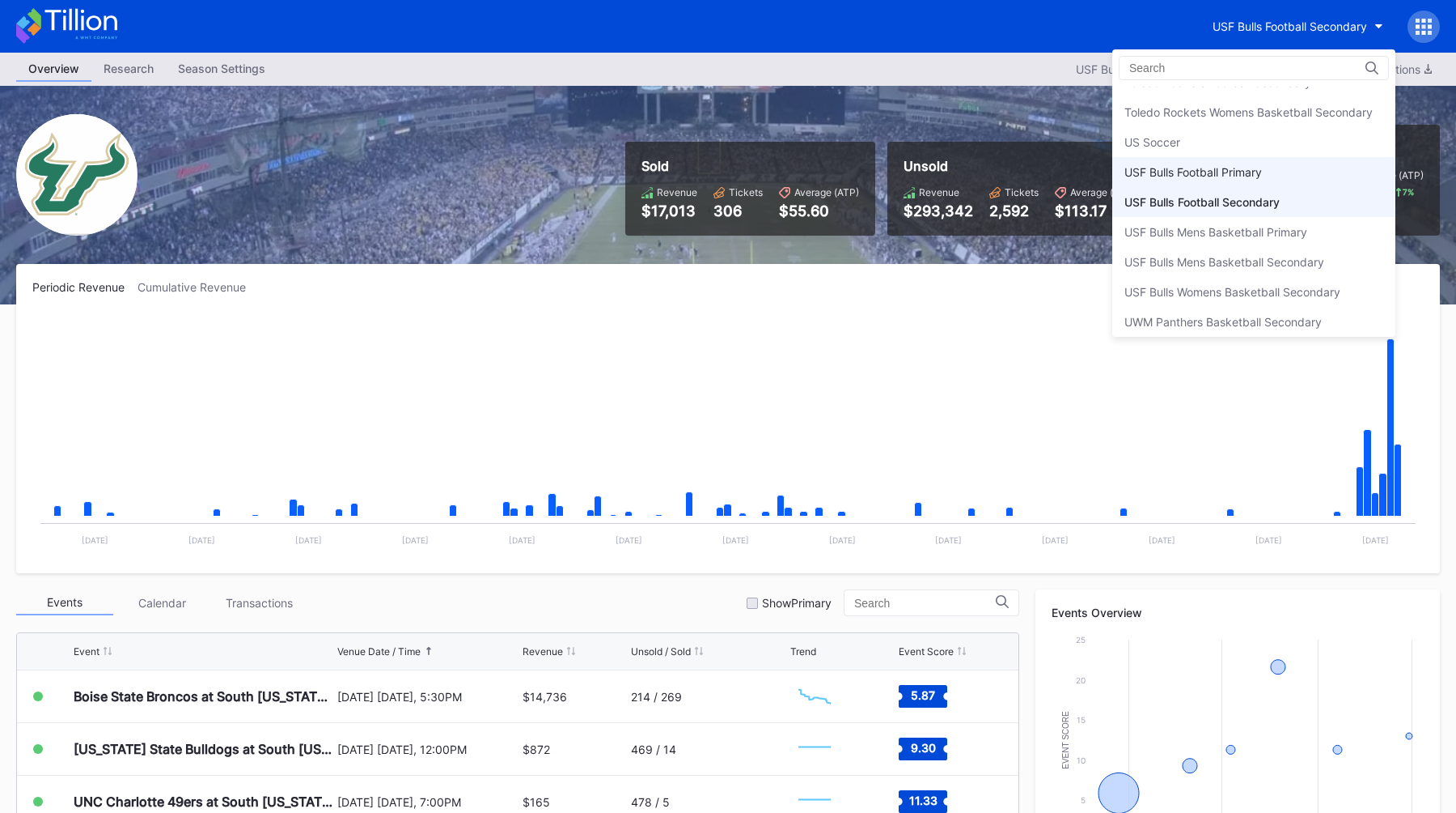
click at [1271, 182] on div "USF Bulls Football Primary" at bounding box center [1254, 171] width 283 height 30
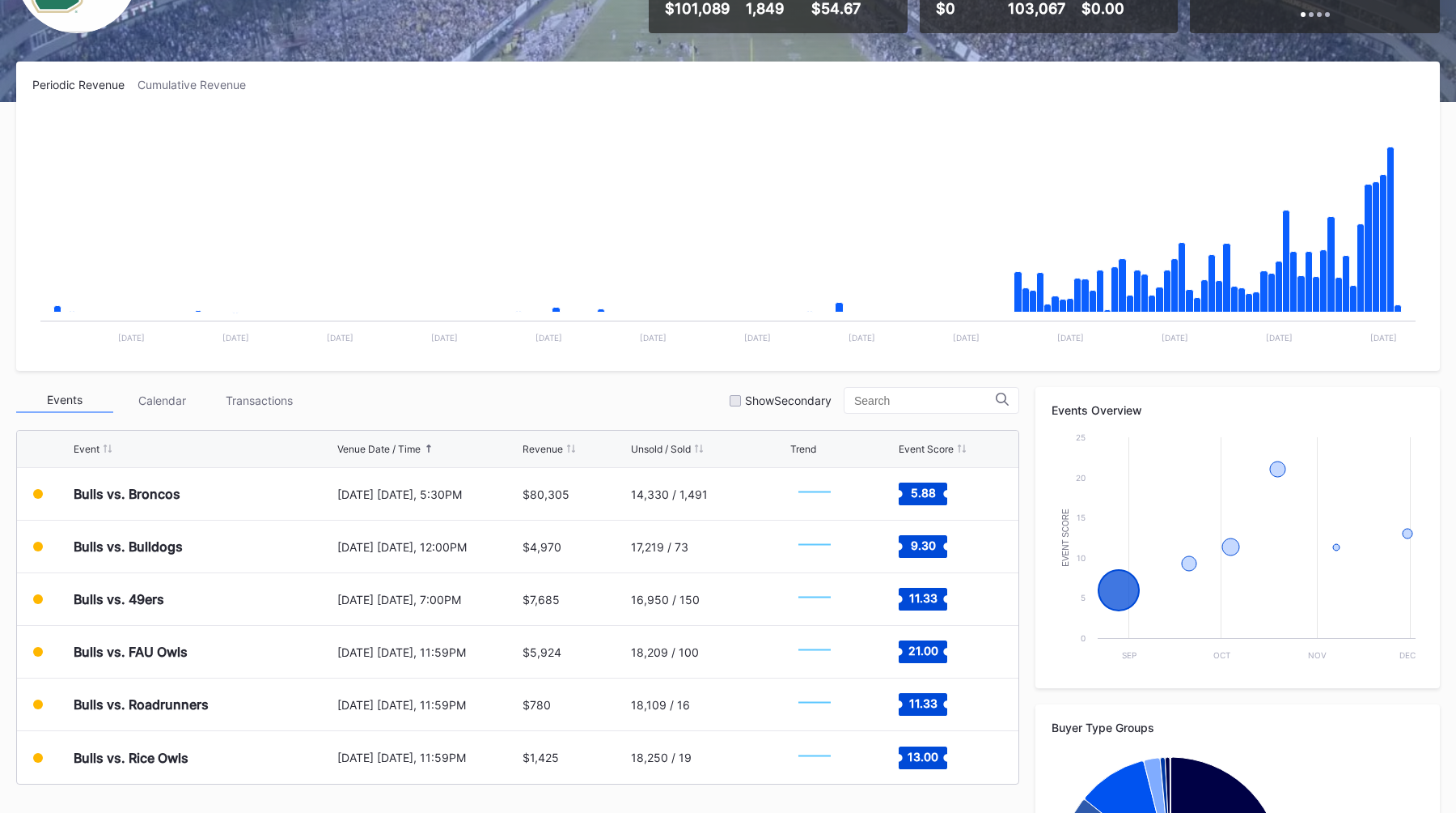
scroll to position [303, 0]
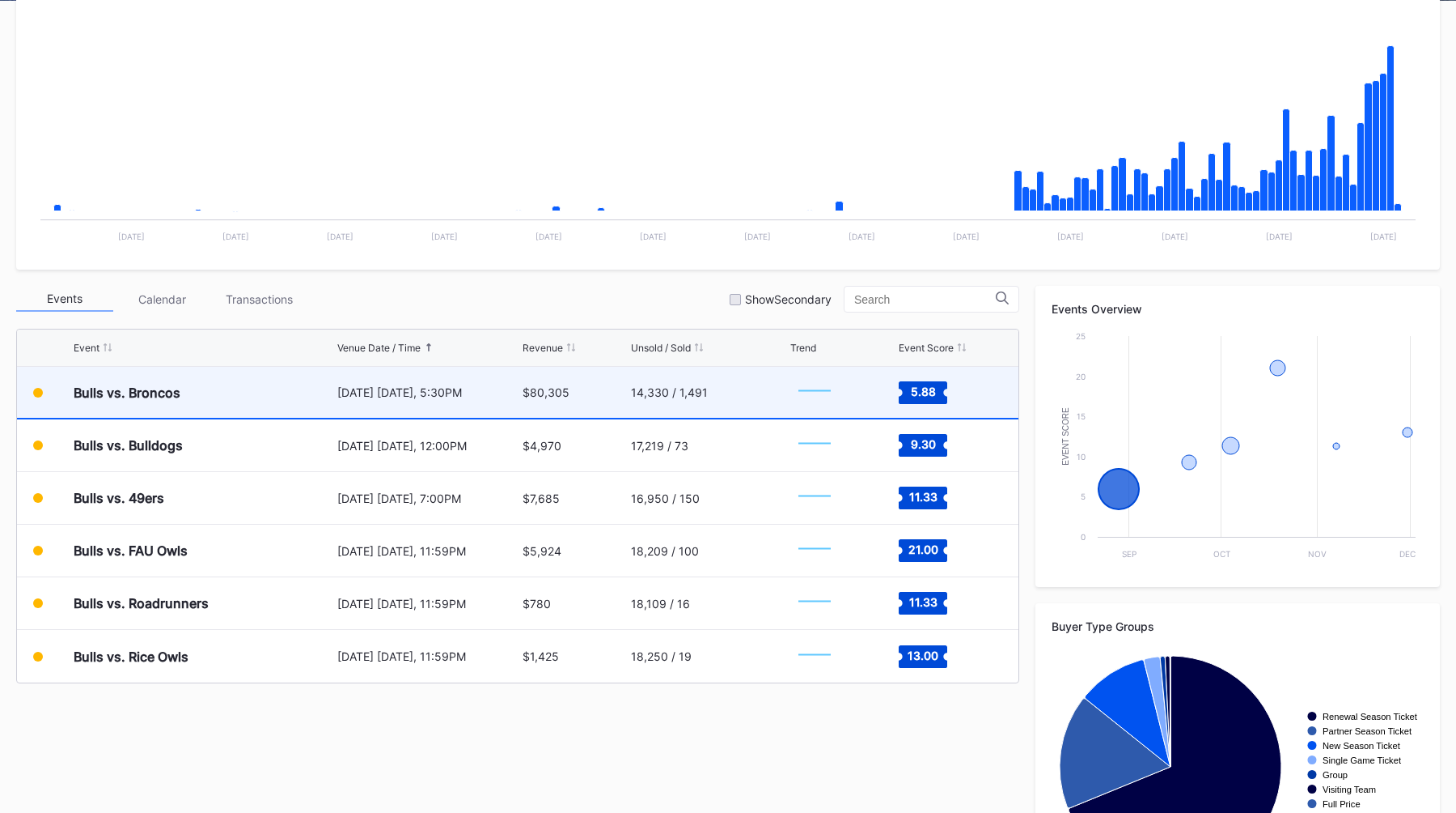
click at [497, 397] on div "[DATE] [DATE], 5:30PM" at bounding box center [428, 392] width 182 height 13
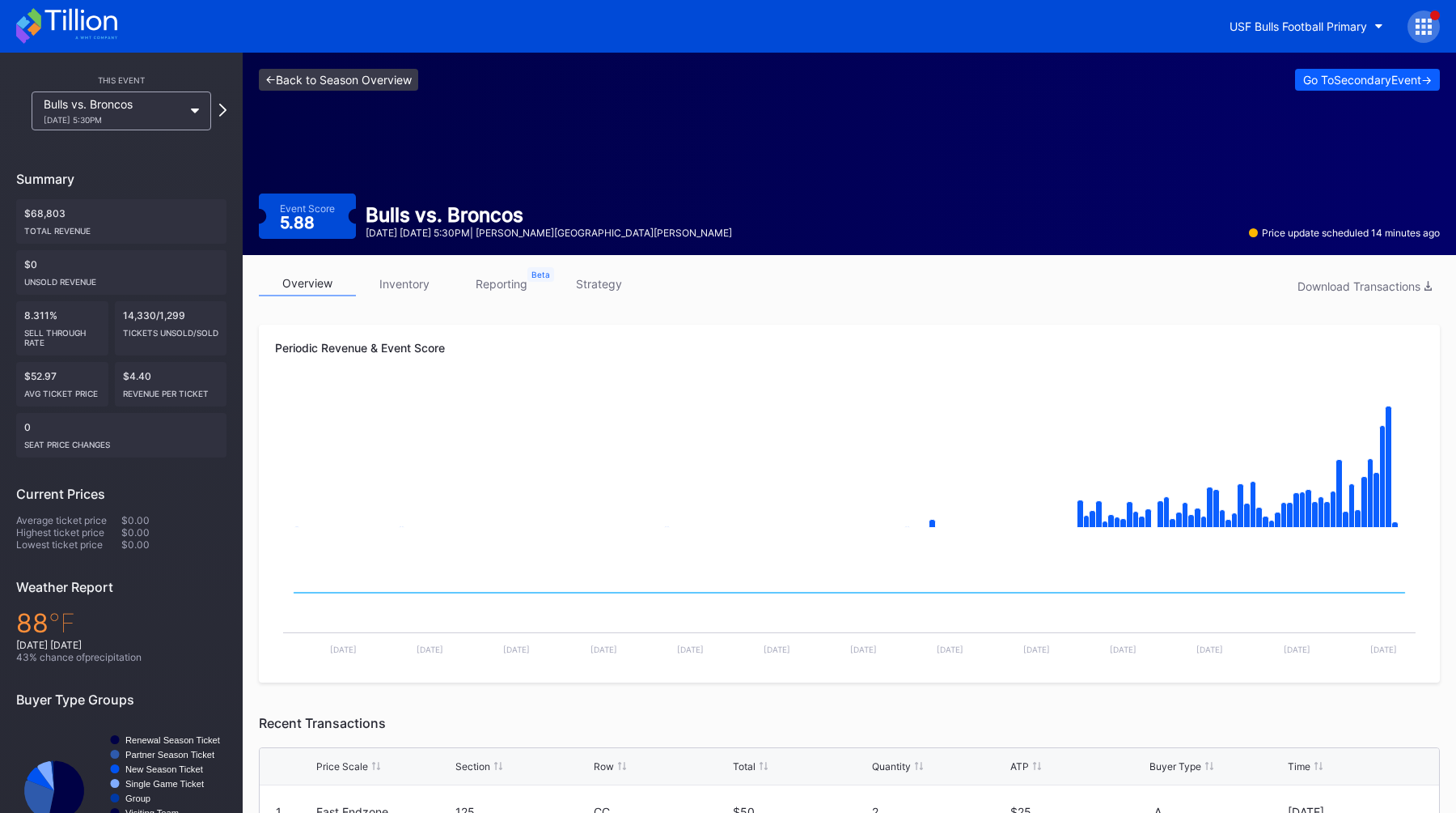
click at [375, 72] on link "<- Back to Season Overview" at bounding box center [338, 79] width 160 height 22
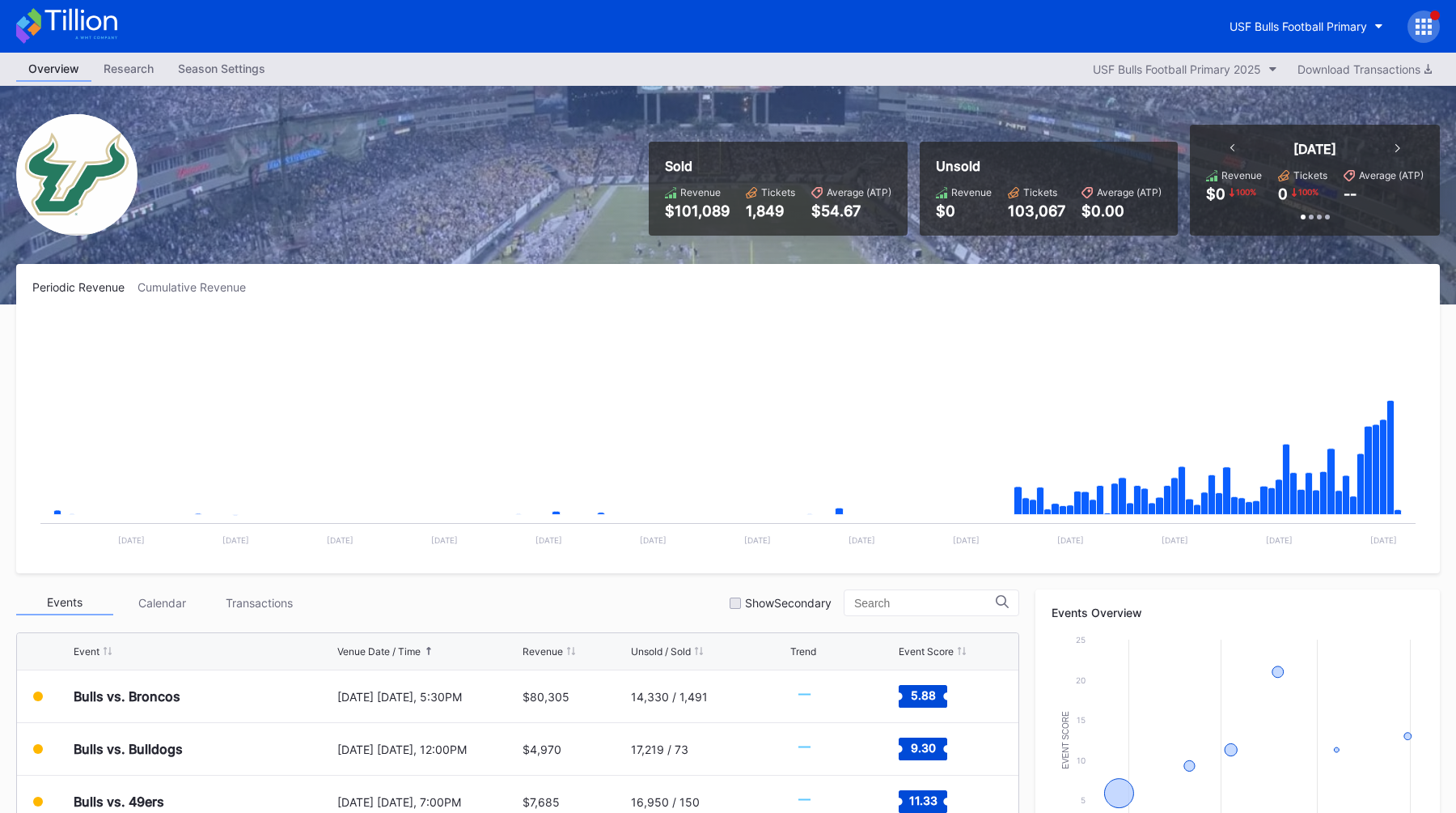
click at [252, 66] on div "Season Settings" at bounding box center [221, 68] width 112 height 24
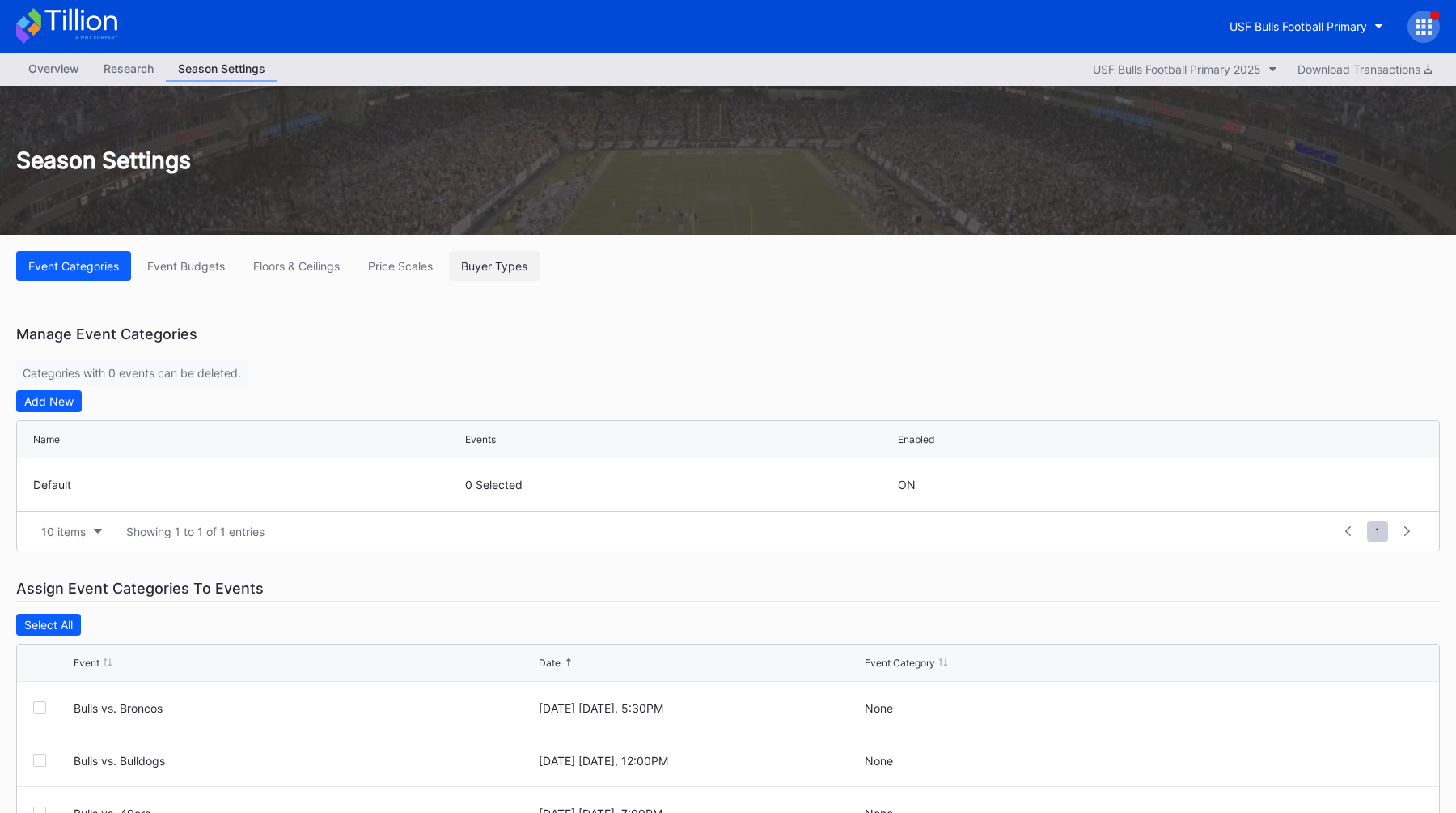
click at [487, 269] on div "Buyer Types" at bounding box center [493, 266] width 66 height 13
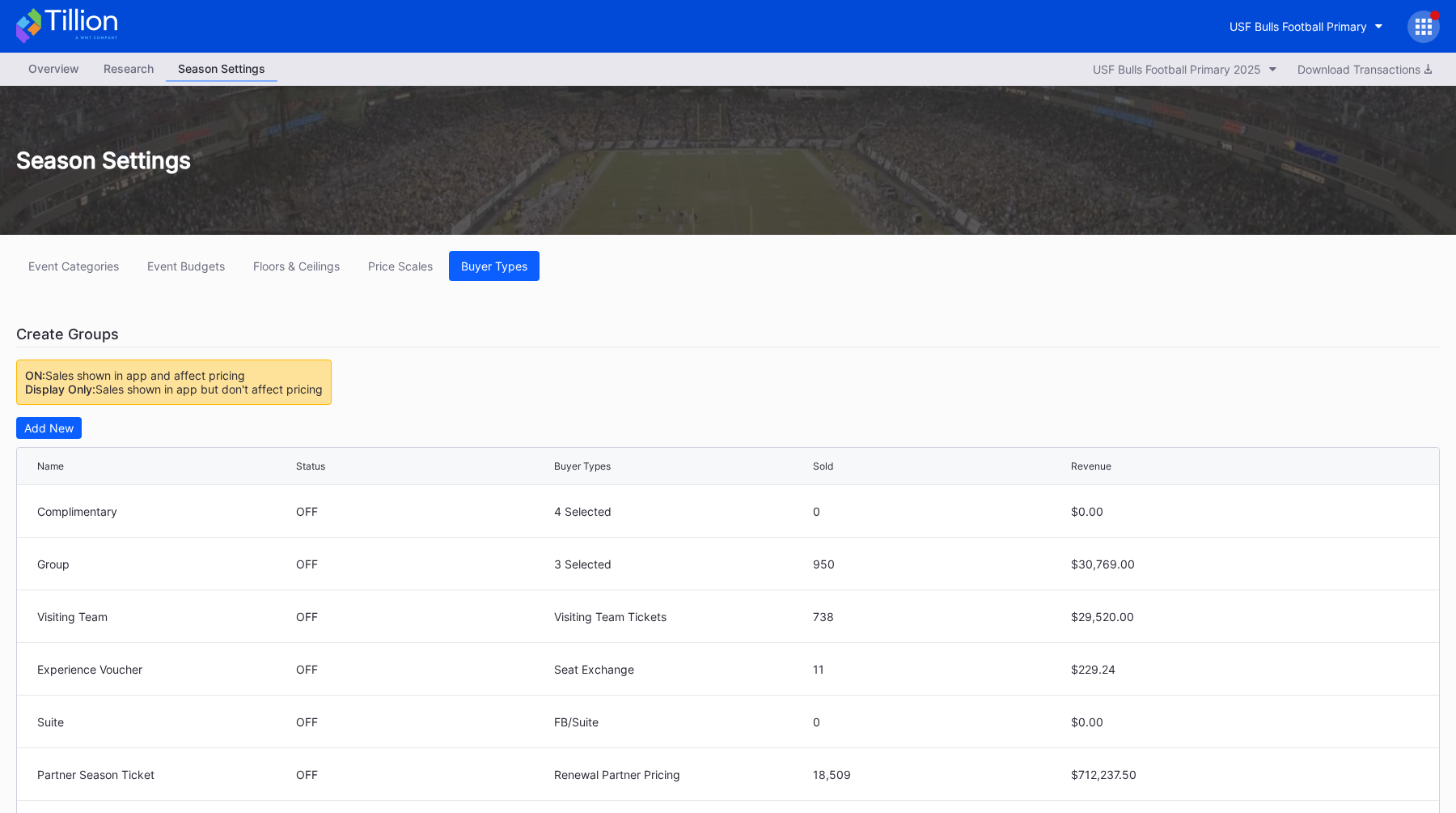
click at [53, 71] on div "Overview" at bounding box center [54, 68] width 76 height 24
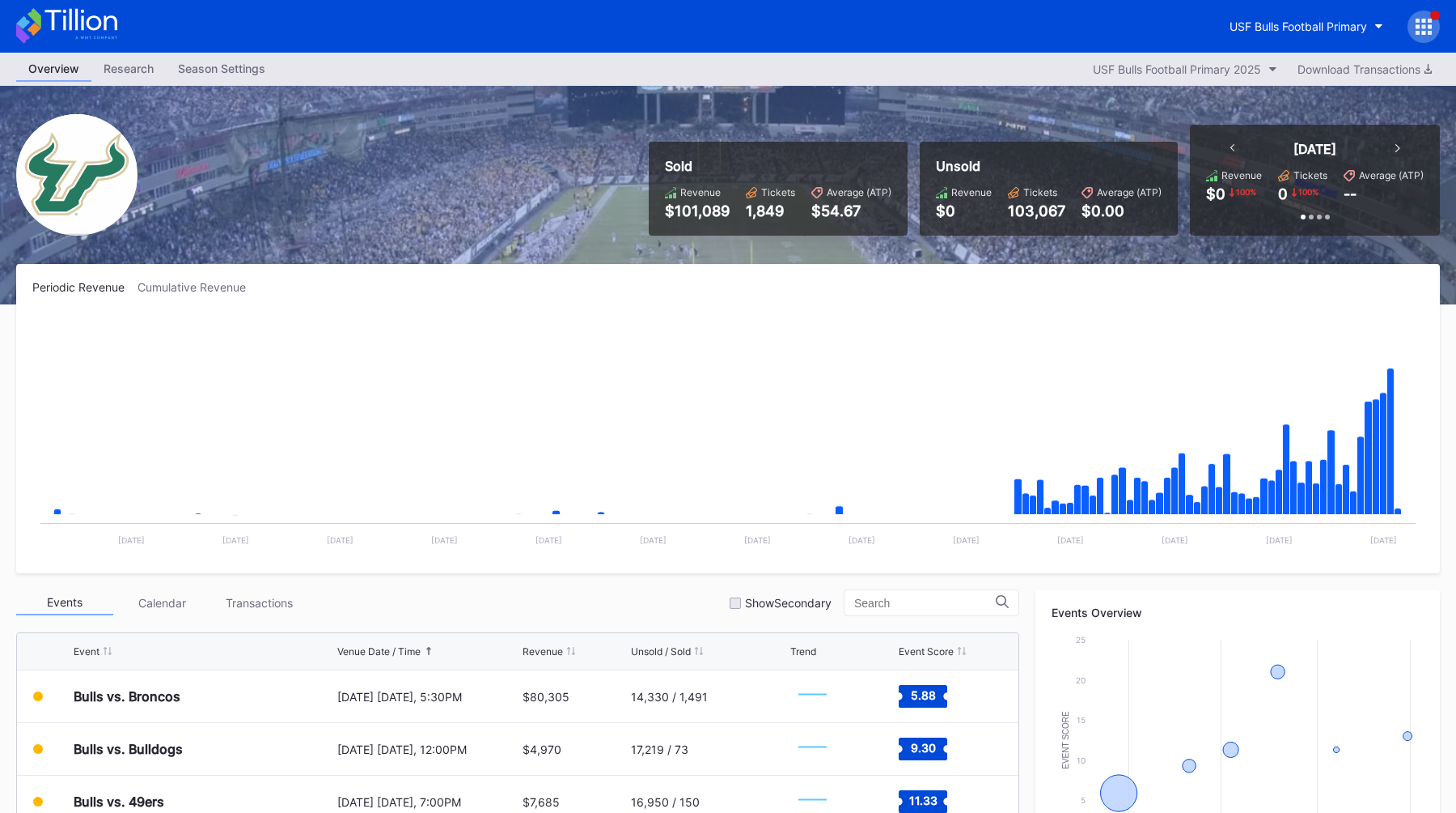
click at [189, 77] on div "Season Settings" at bounding box center [221, 68] width 112 height 24
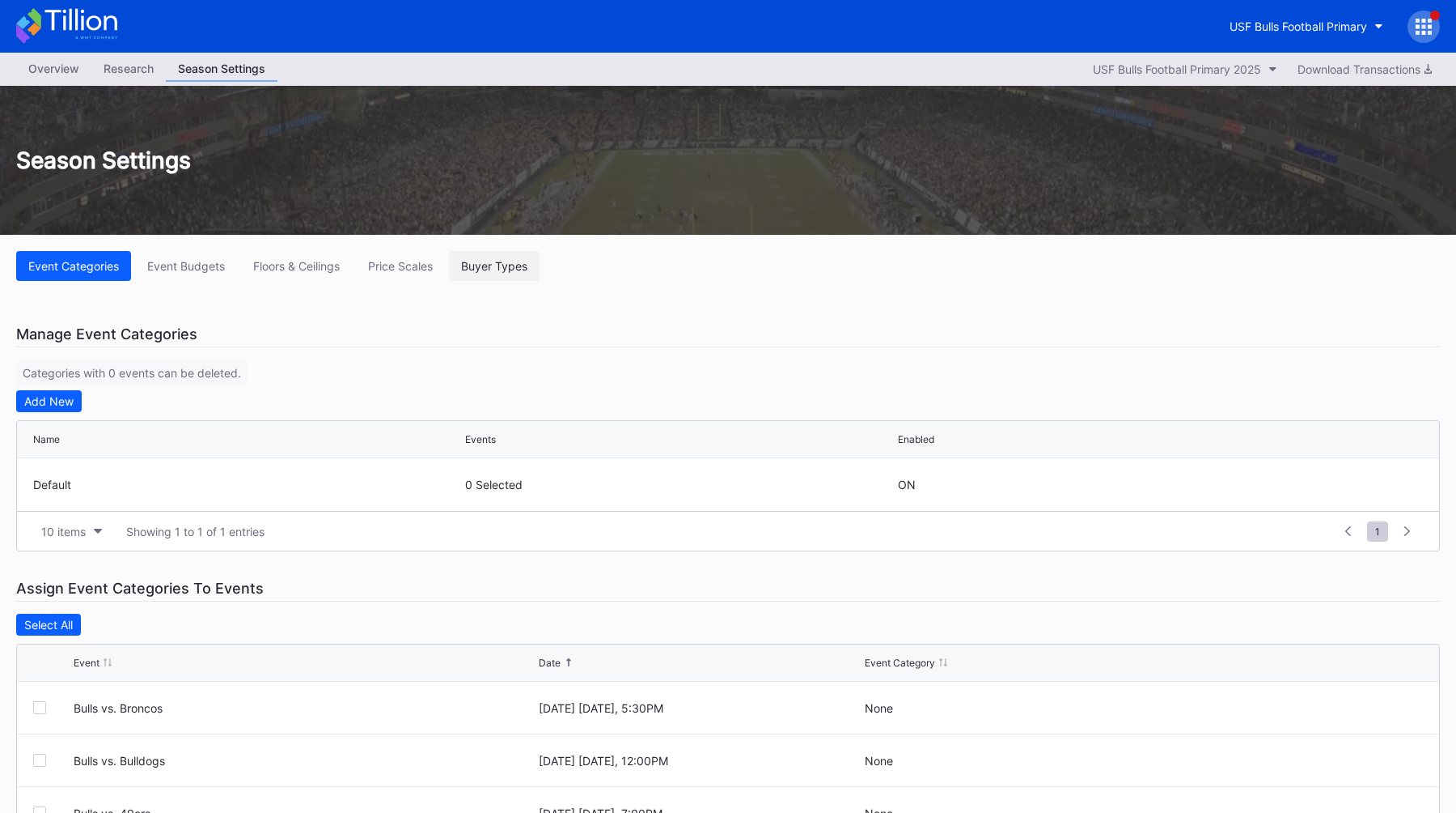
click at [496, 265] on div "Buyer Types" at bounding box center [493, 266] width 66 height 13
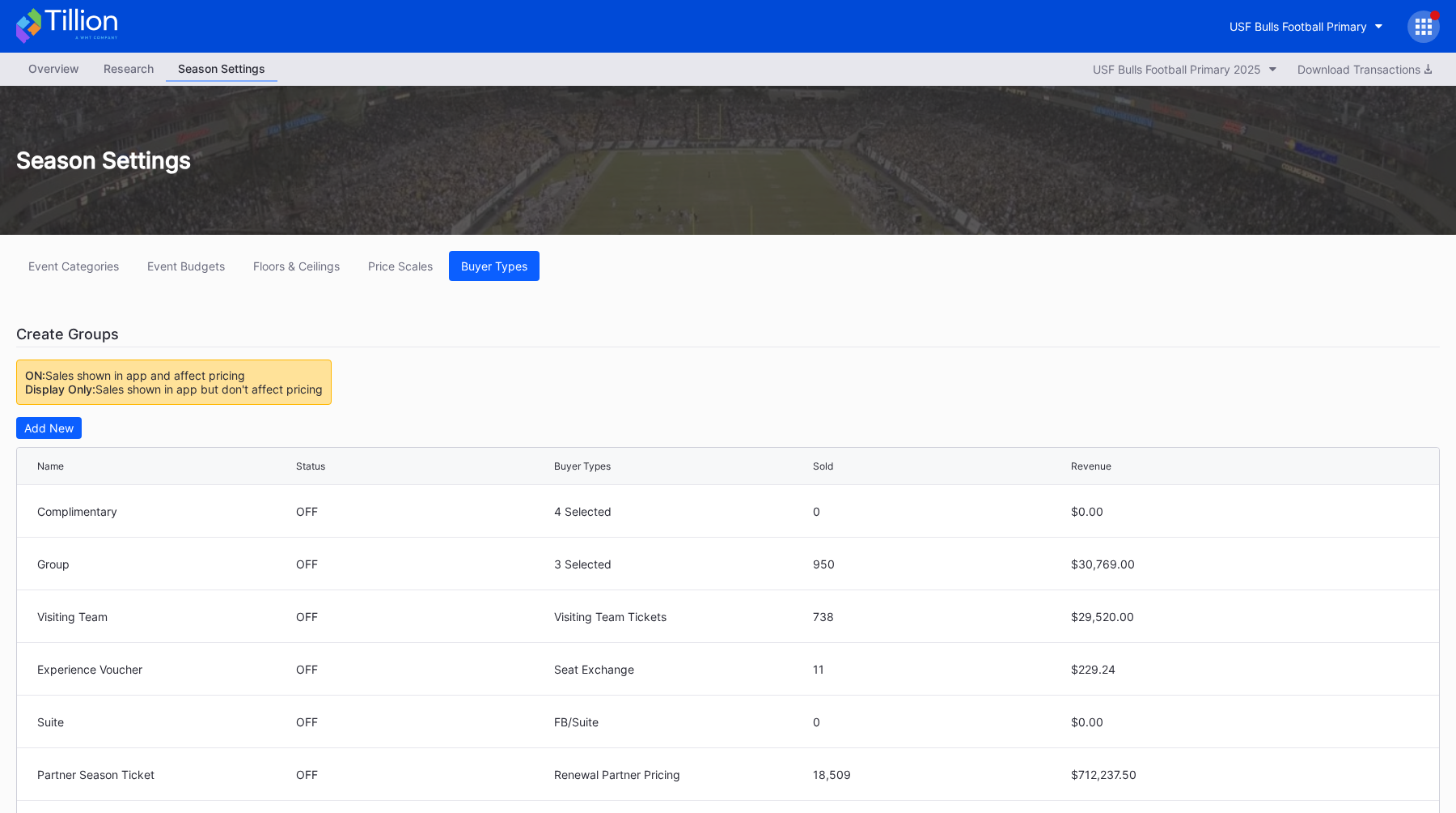
click at [37, 81] on div "Overview Research Season Settings USF Bulls Football Primary 2025 Download Tran…" at bounding box center [728, 69] width 1456 height 33
click at [61, 63] on div "Overview" at bounding box center [54, 68] width 76 height 24
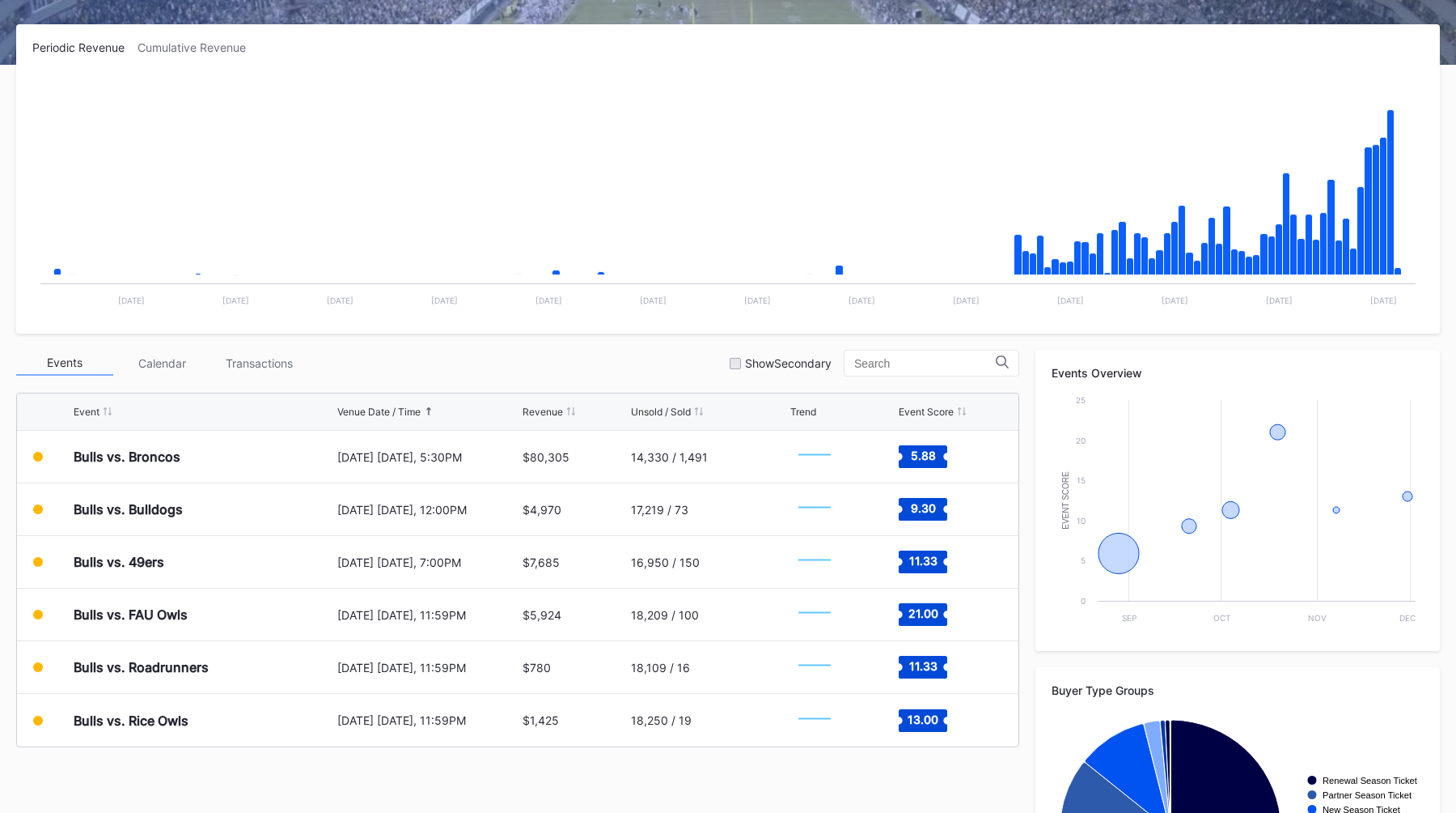
scroll to position [250, 0]
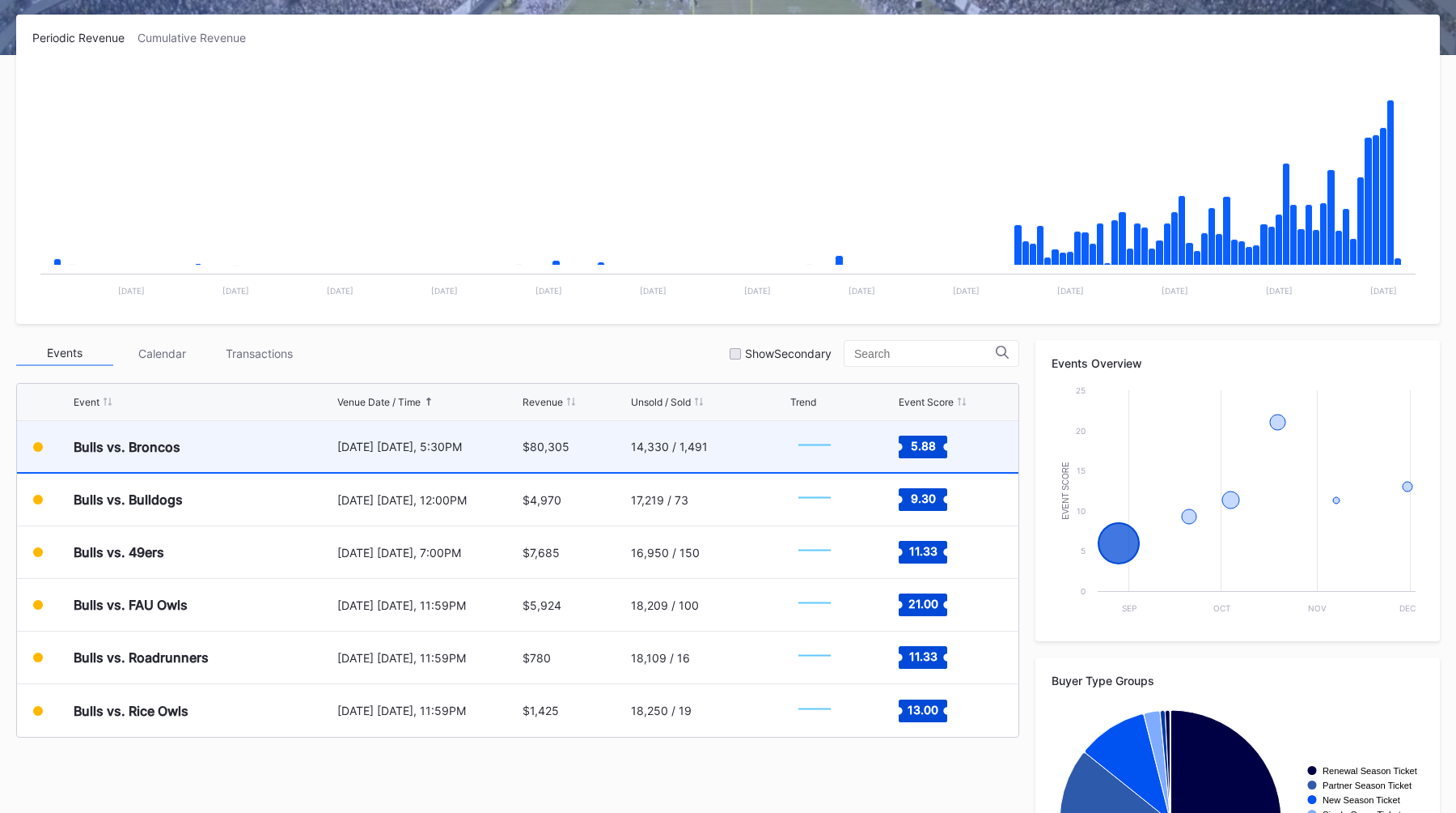
click at [312, 445] on div "Bulls vs. Broncos" at bounding box center [204, 446] width 260 height 51
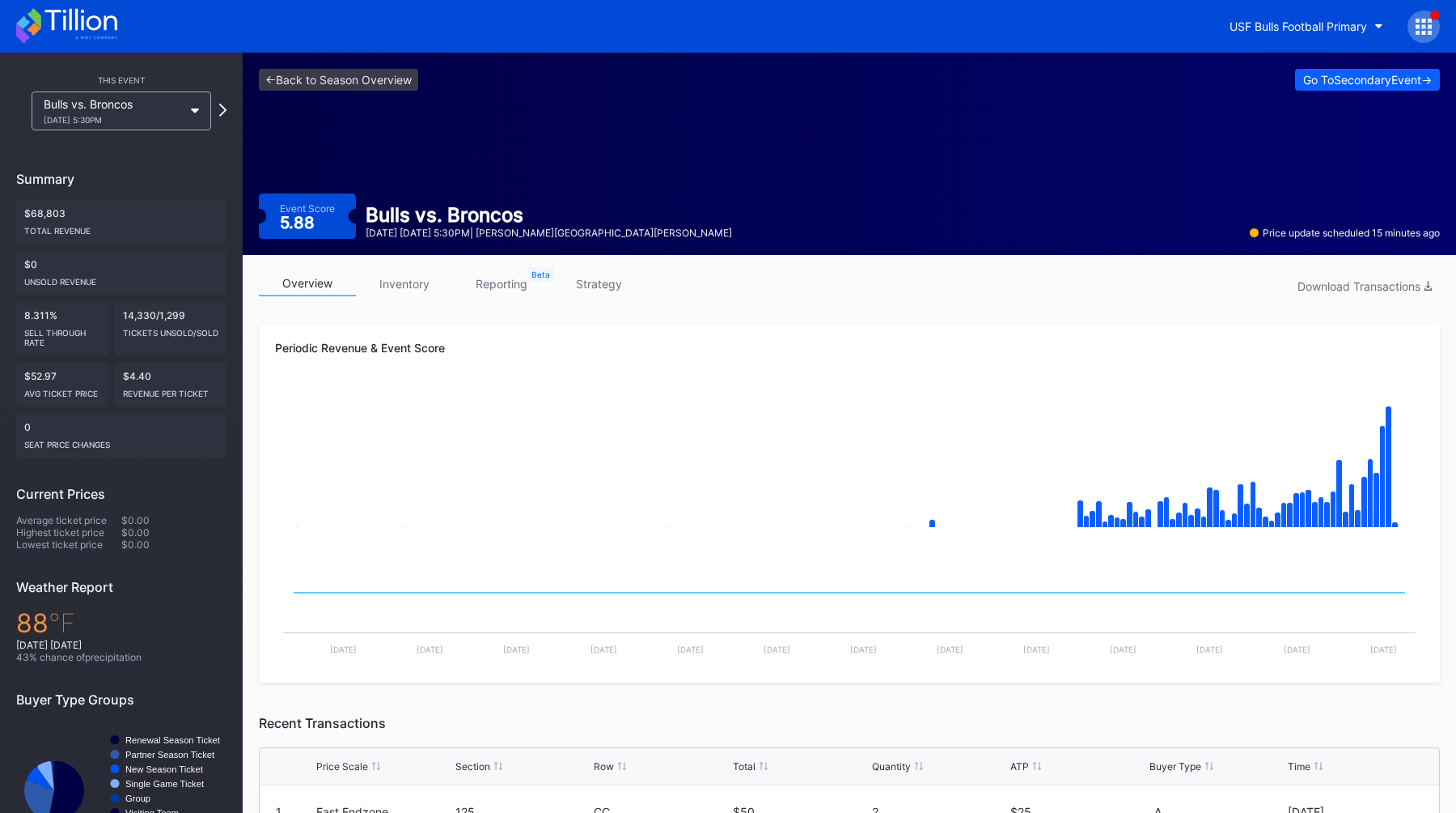
click at [414, 292] on link "inventory" at bounding box center [404, 283] width 98 height 25
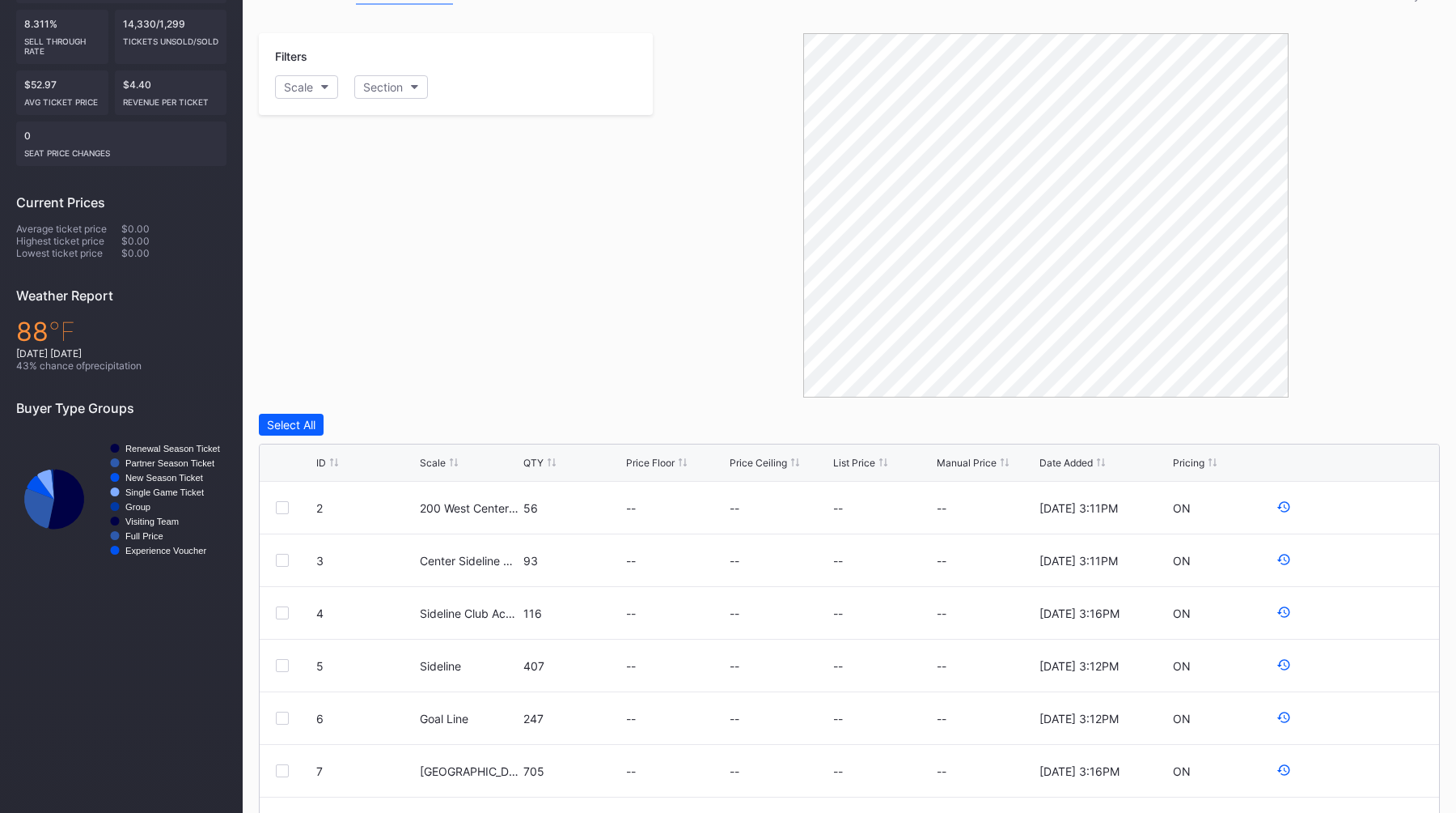
scroll to position [283, 0]
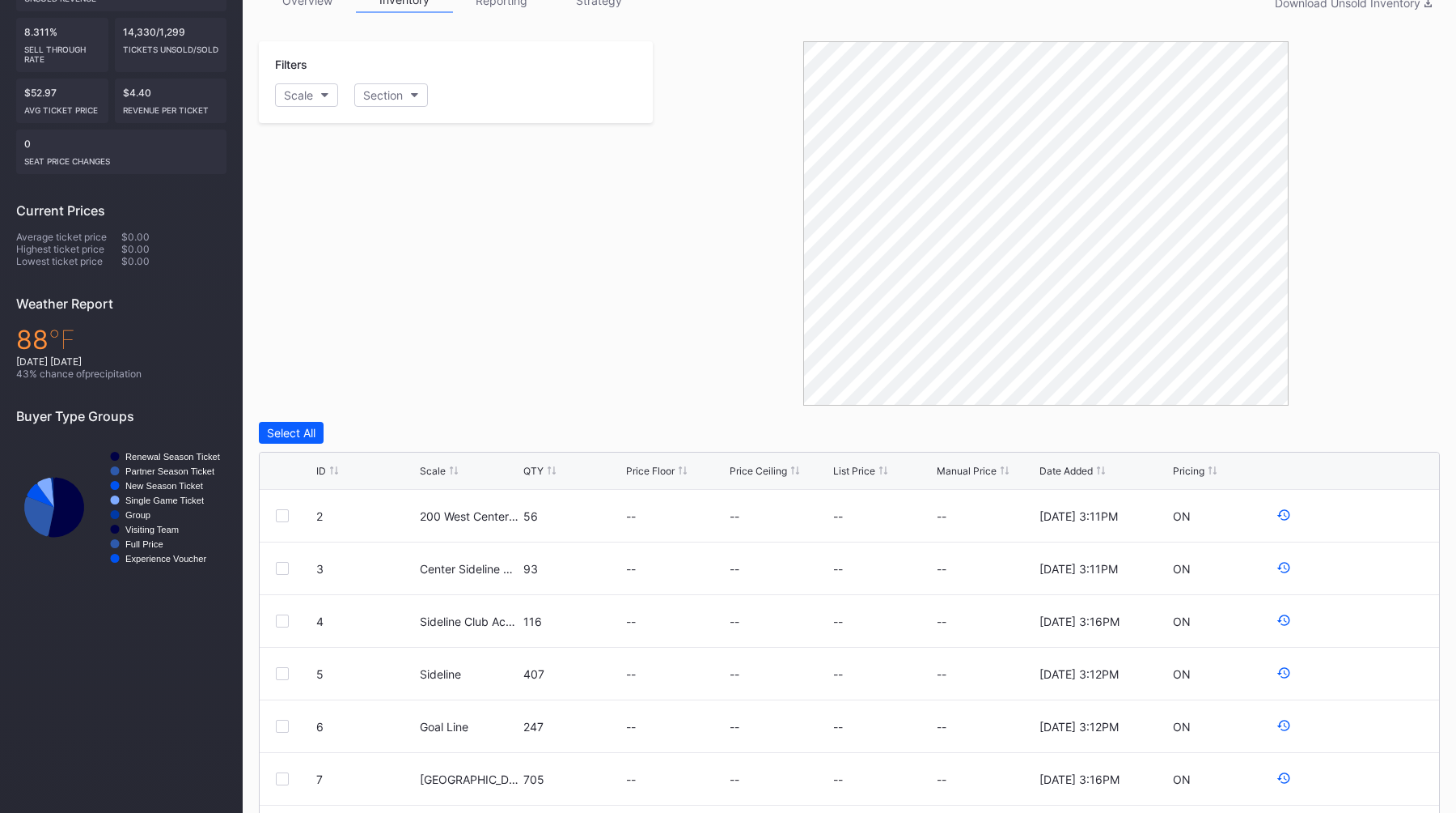
click at [631, 363] on div "Filters Scale Section" at bounding box center [456, 223] width 394 height 364
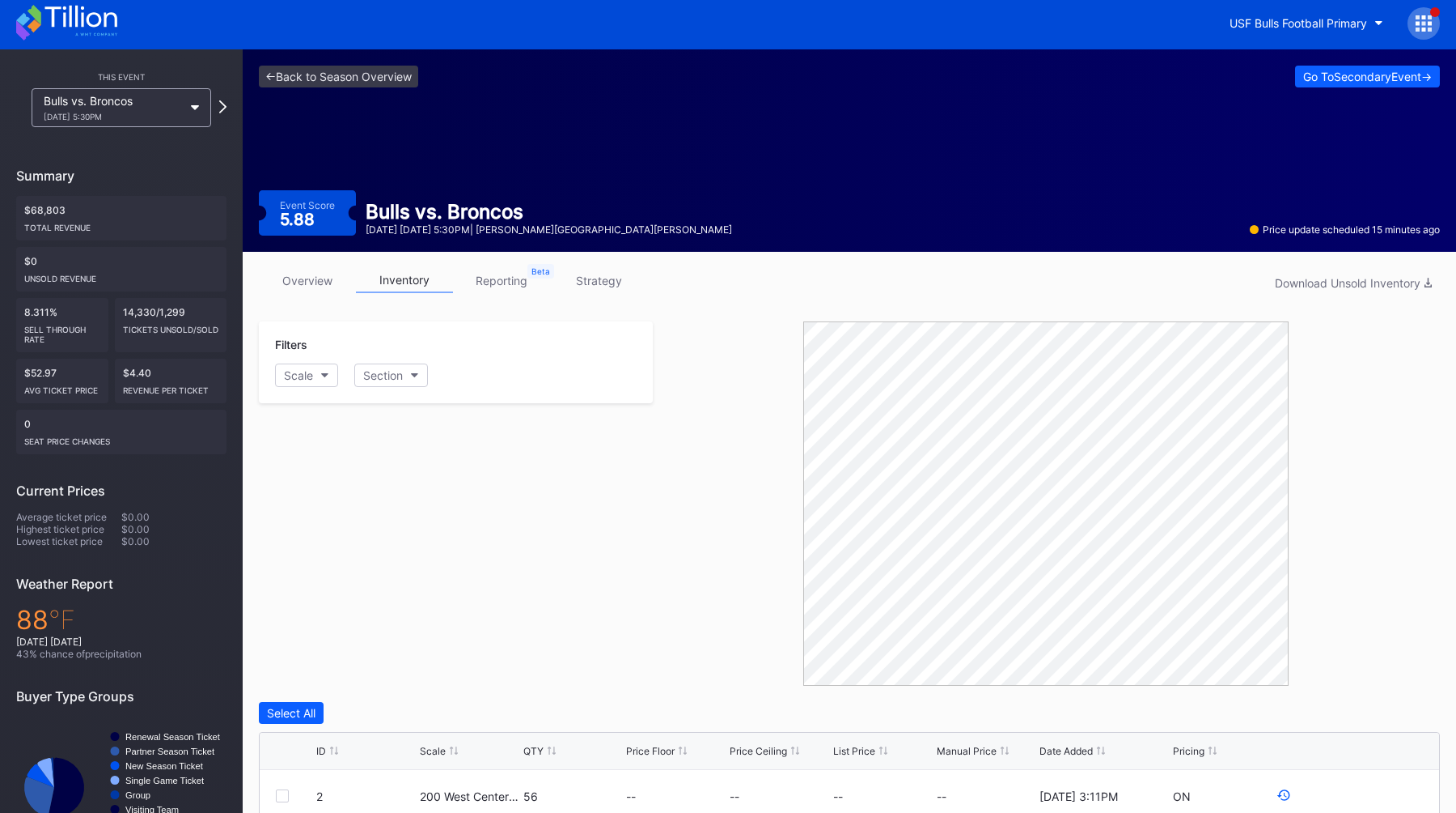
scroll to position [0, 0]
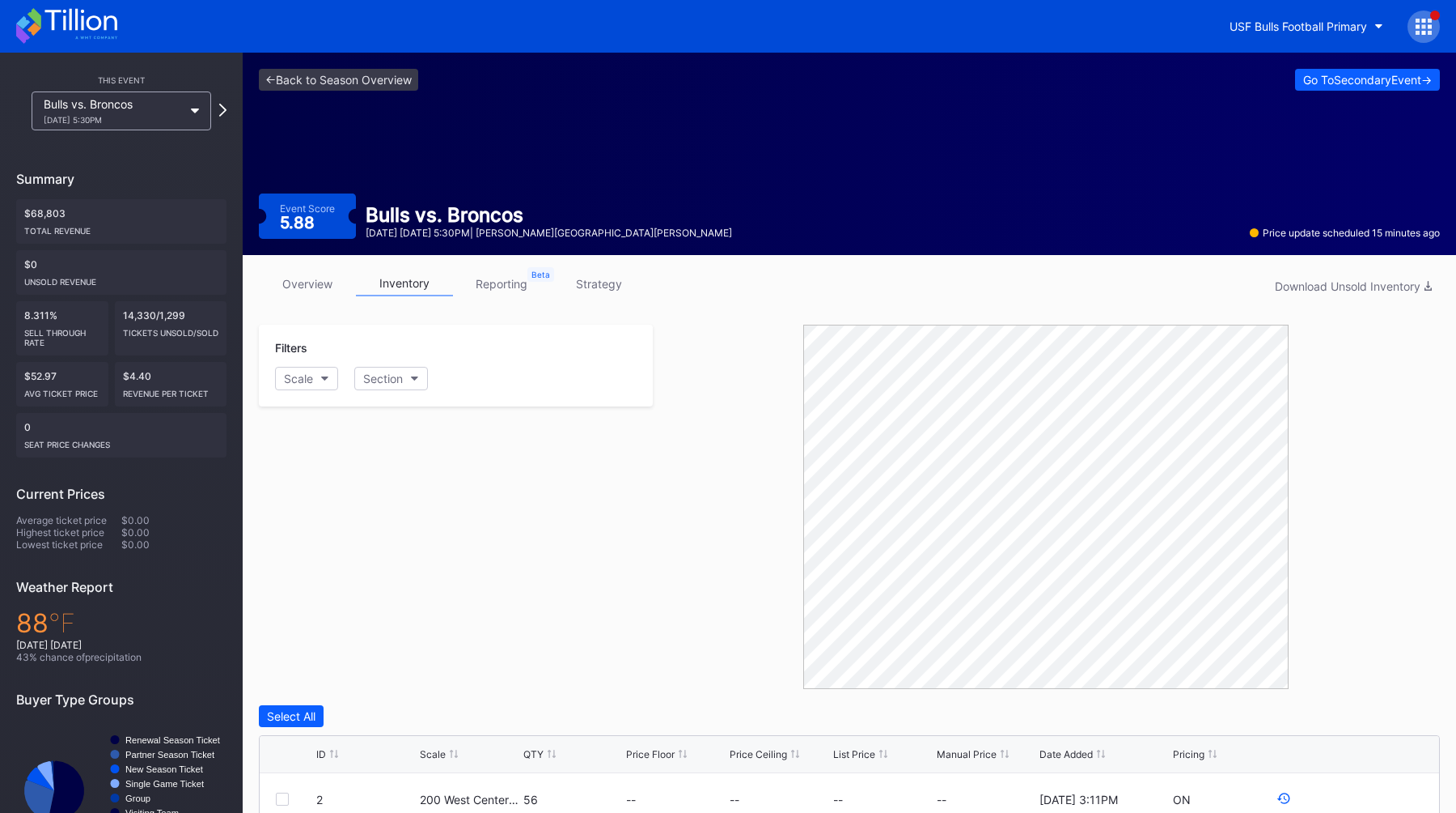
click at [491, 274] on link "reporting" at bounding box center [502, 283] width 98 height 25
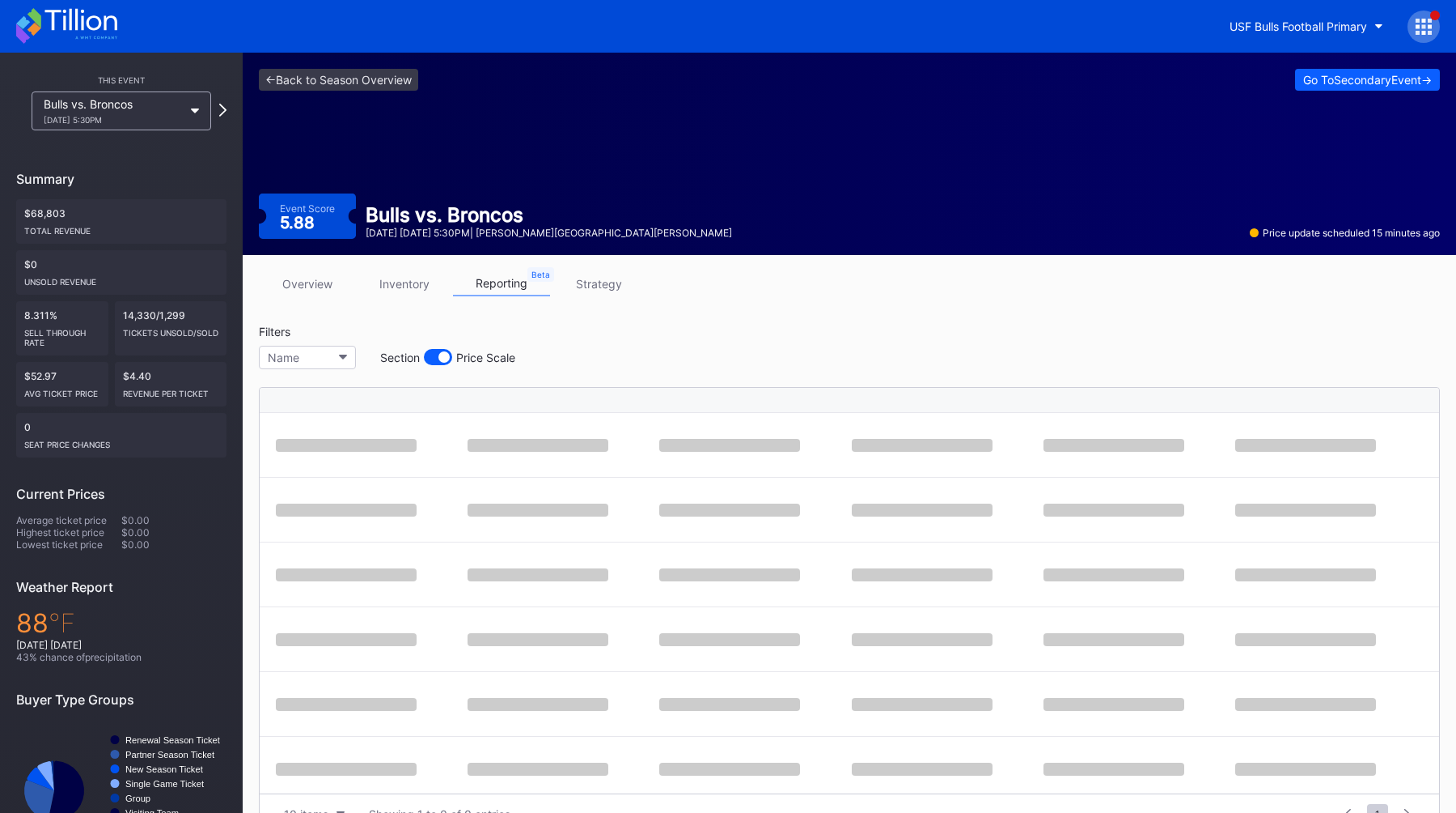
click at [301, 286] on link "overview" at bounding box center [308, 283] width 98 height 25
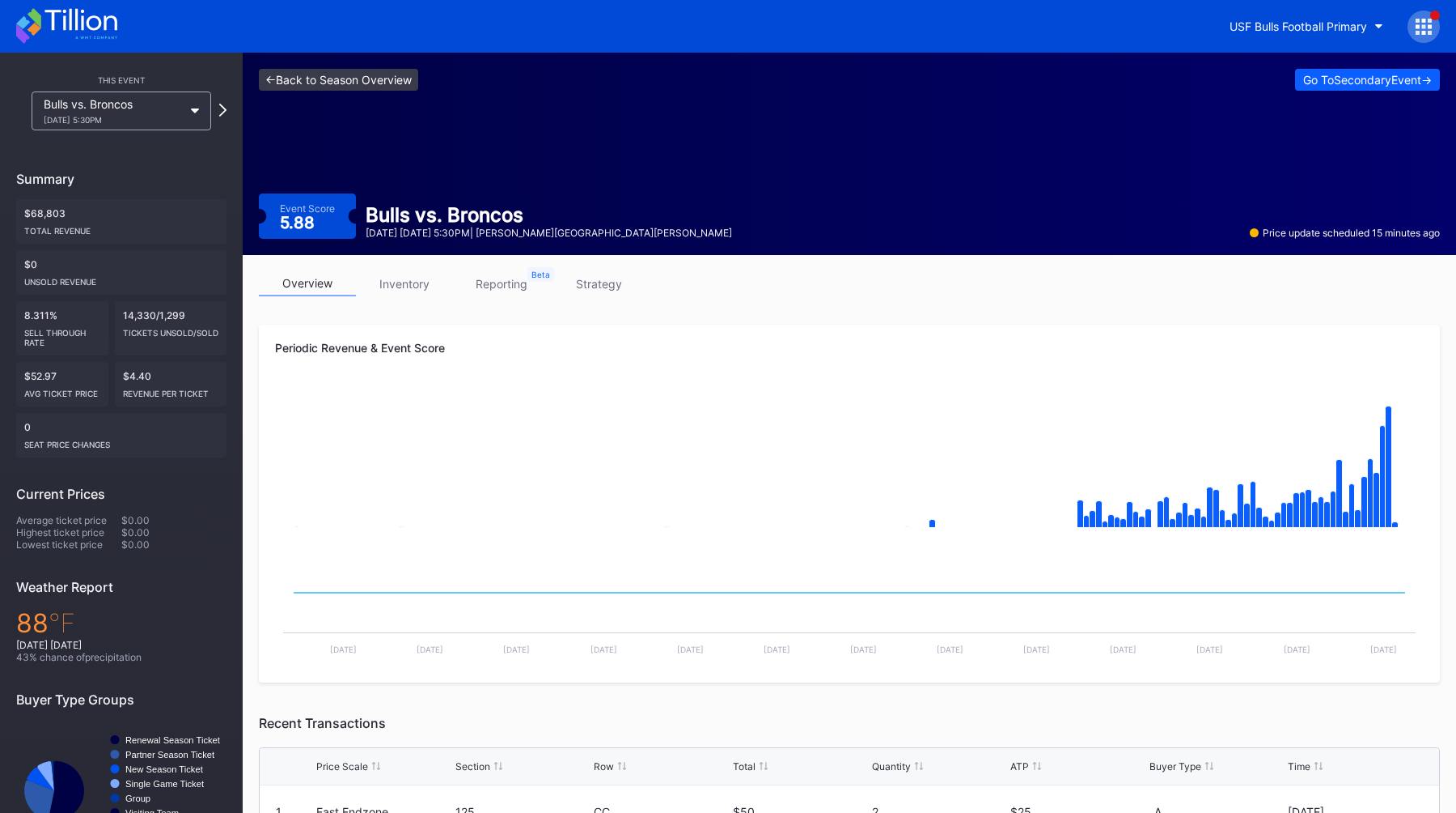
click at [275, 73] on link "<- Back to Season Overview" at bounding box center [338, 79] width 160 height 22
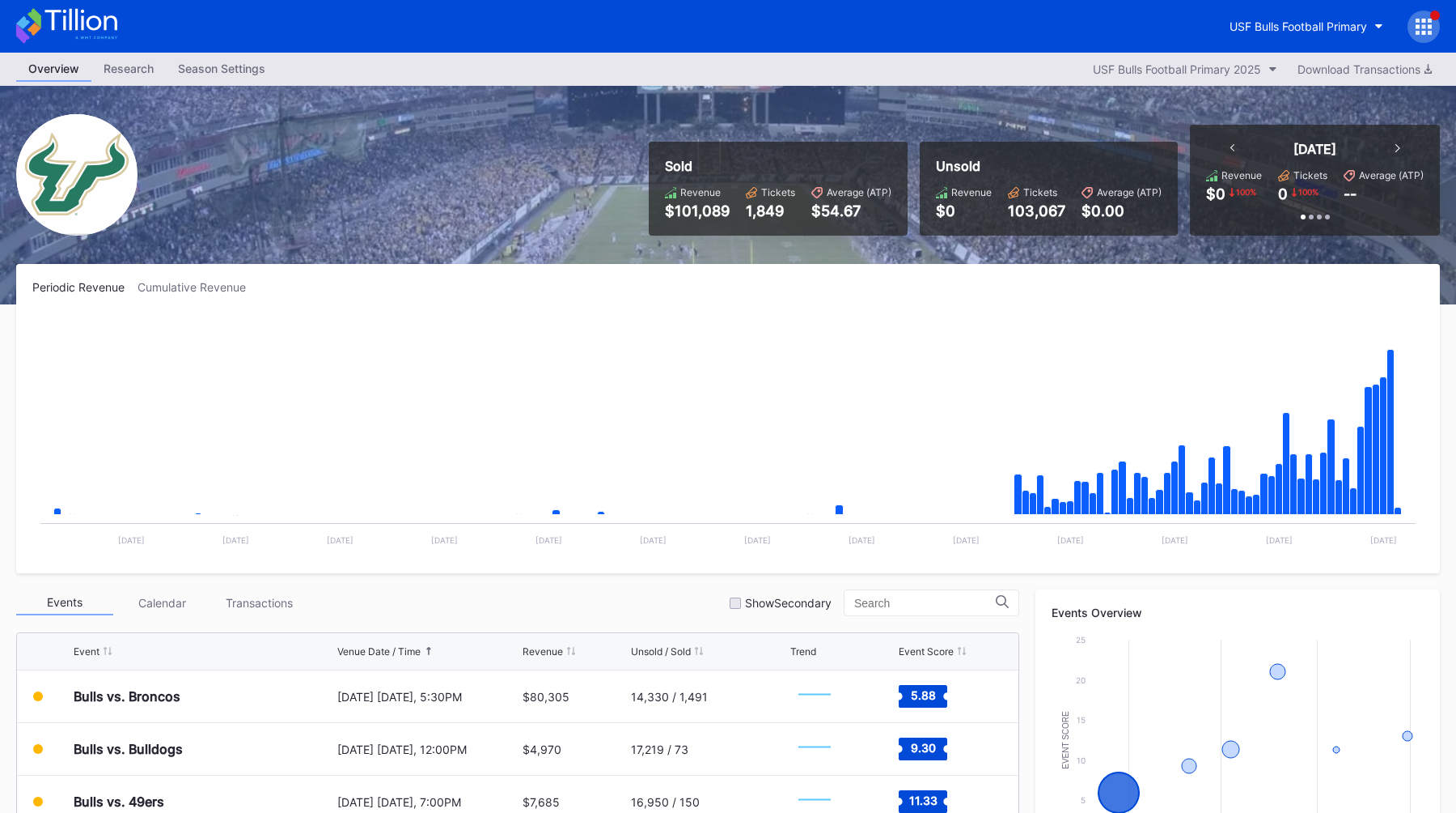
click at [685, 288] on div "Periodic Revenue Cumulative Revenue" at bounding box center [728, 287] width 1391 height 13
click at [1288, 16] on button "USF Bulls Football Primary" at bounding box center [1307, 26] width 178 height 30
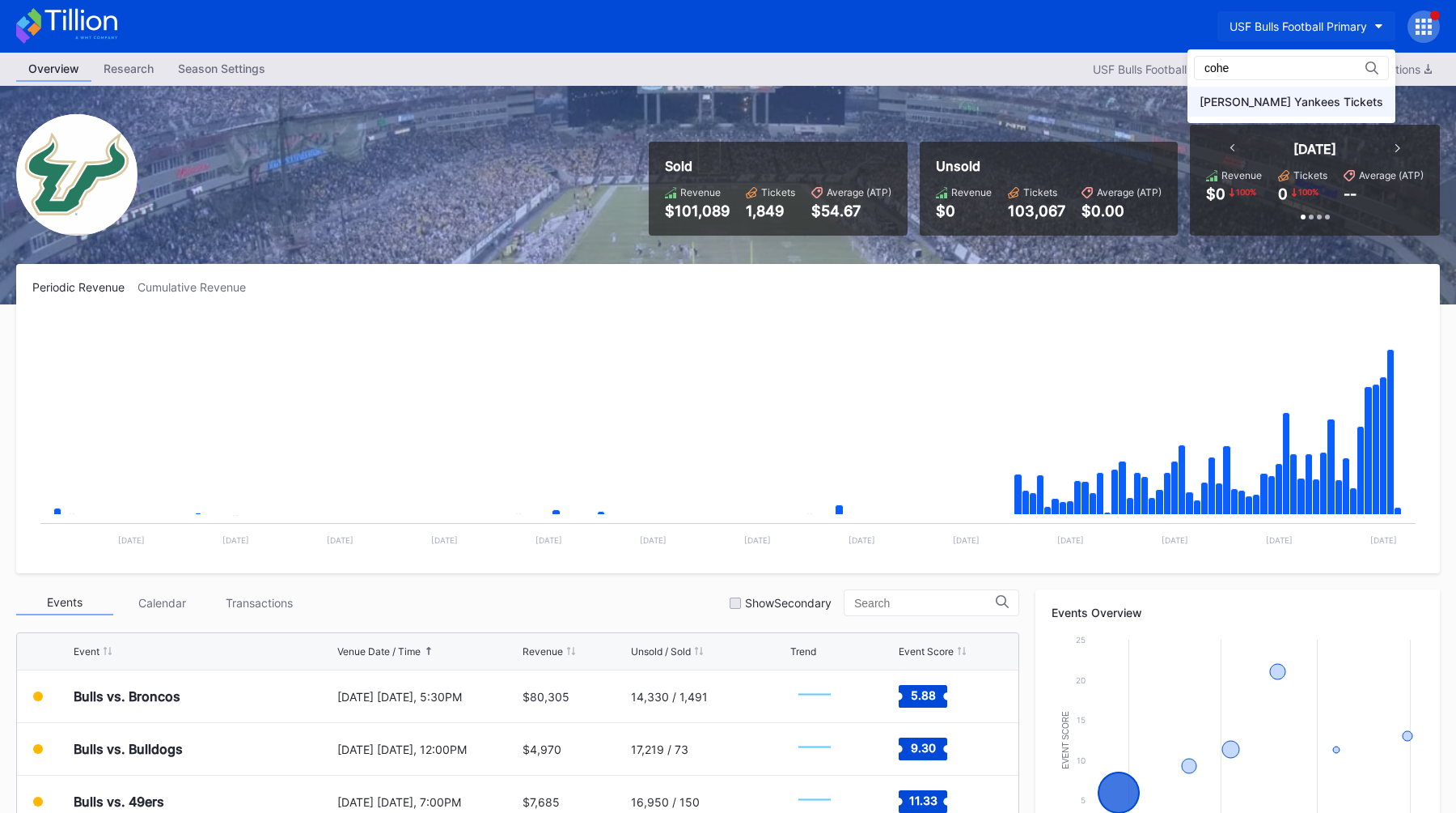
type input "cohe"
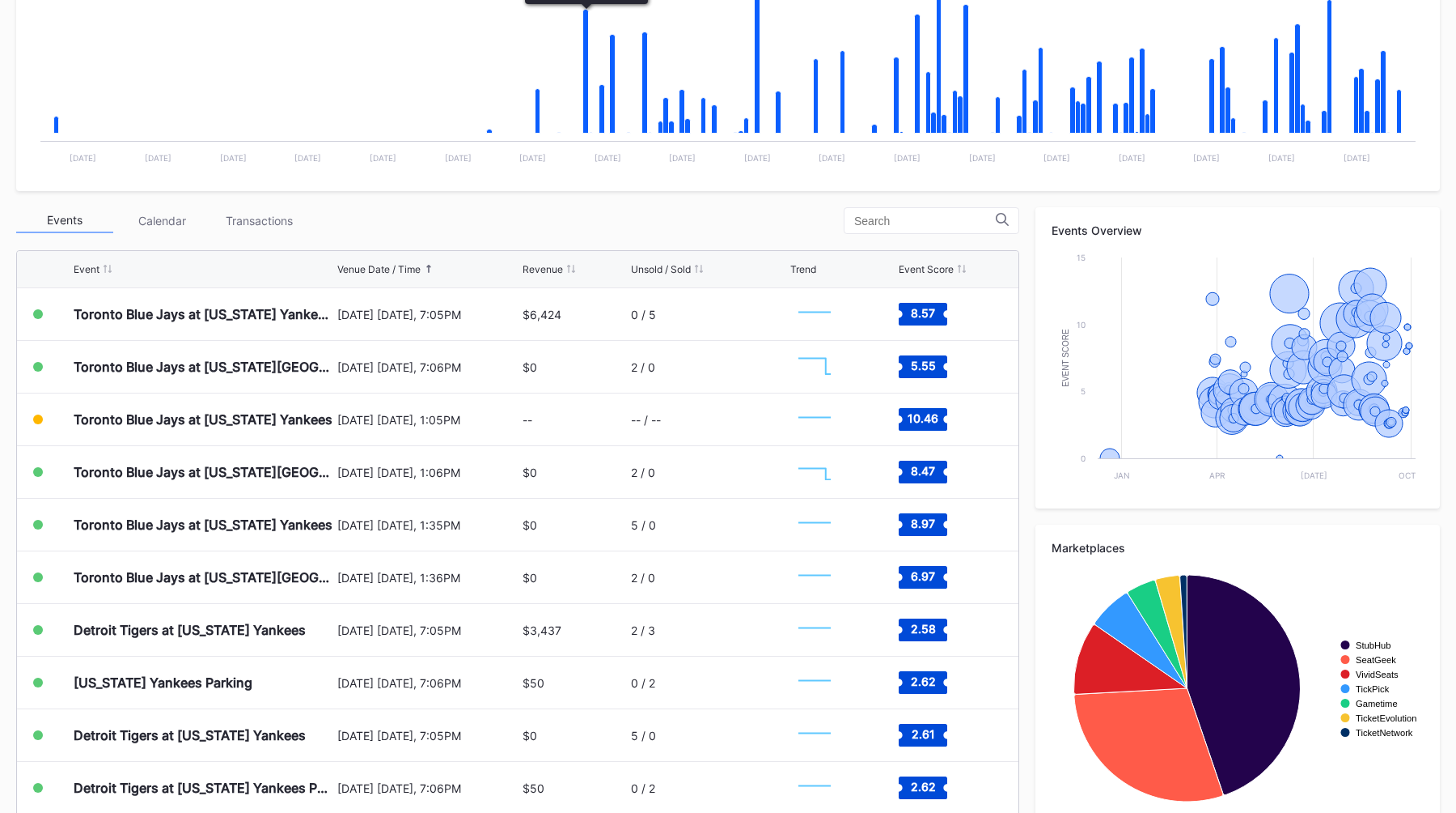
scroll to position [411, 0]
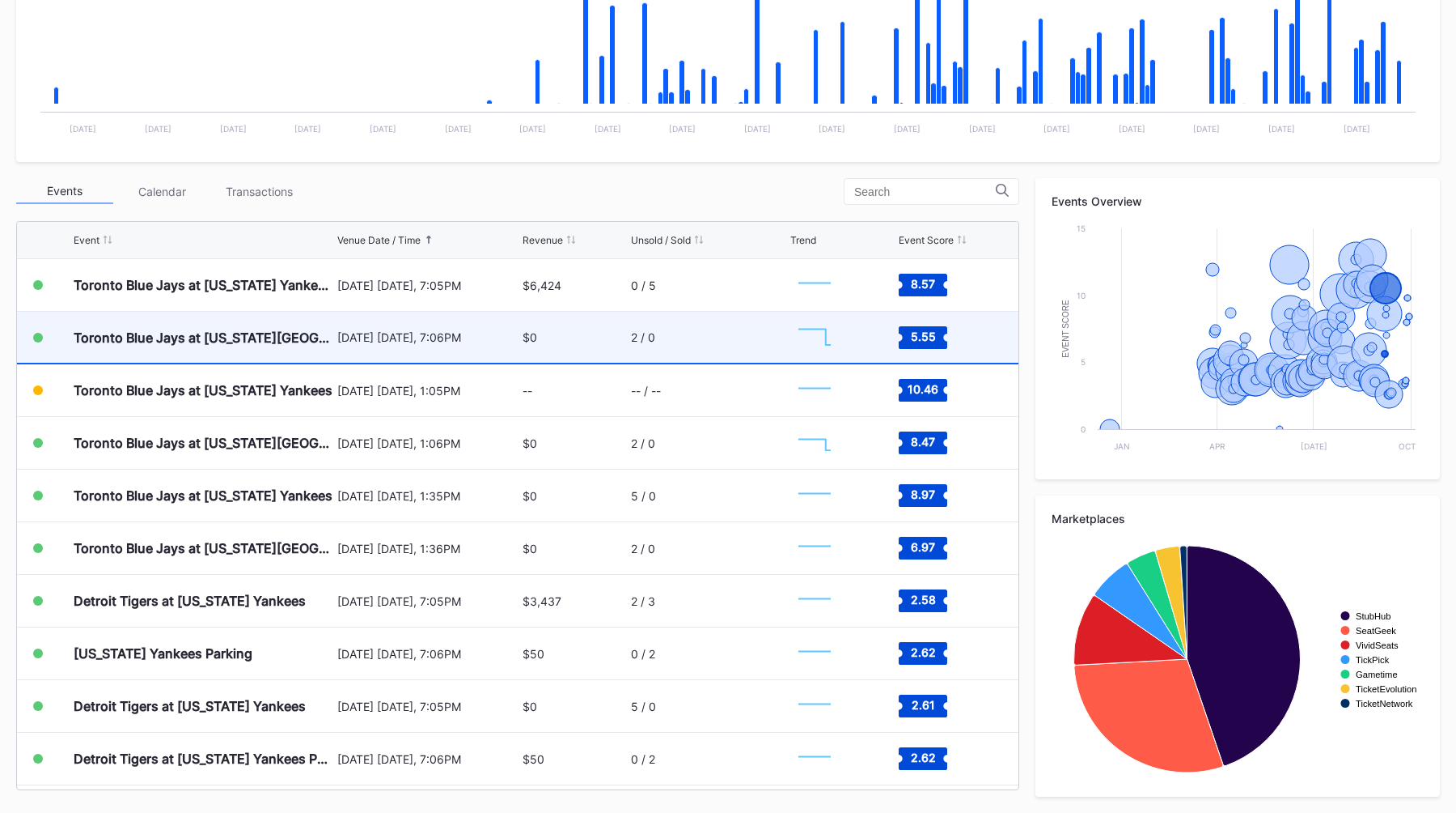
click at [450, 329] on div "[DATE] [DATE], 7:06PM" at bounding box center [428, 337] width 182 height 51
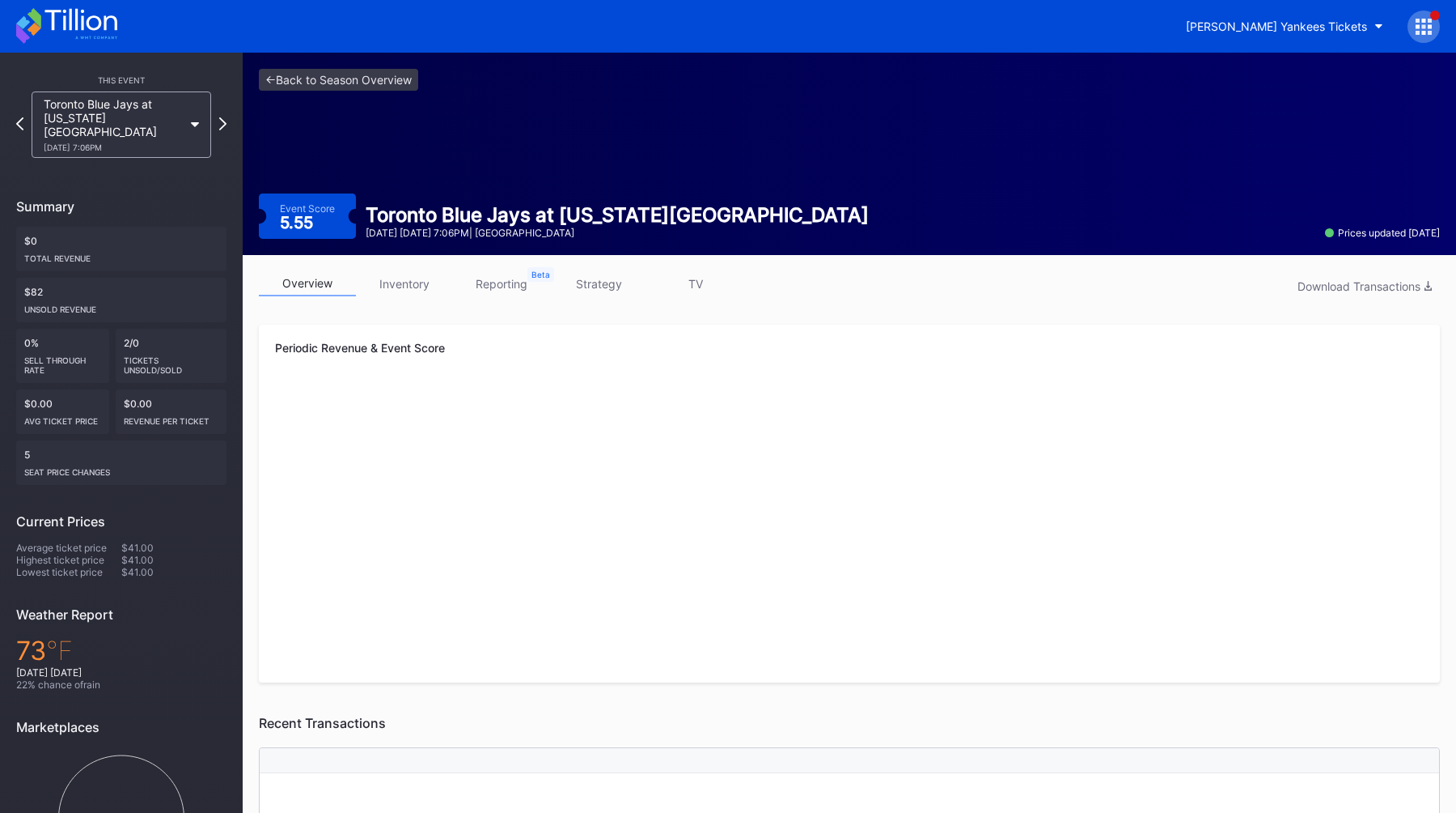
click at [608, 292] on link "strategy" at bounding box center [598, 283] width 98 height 25
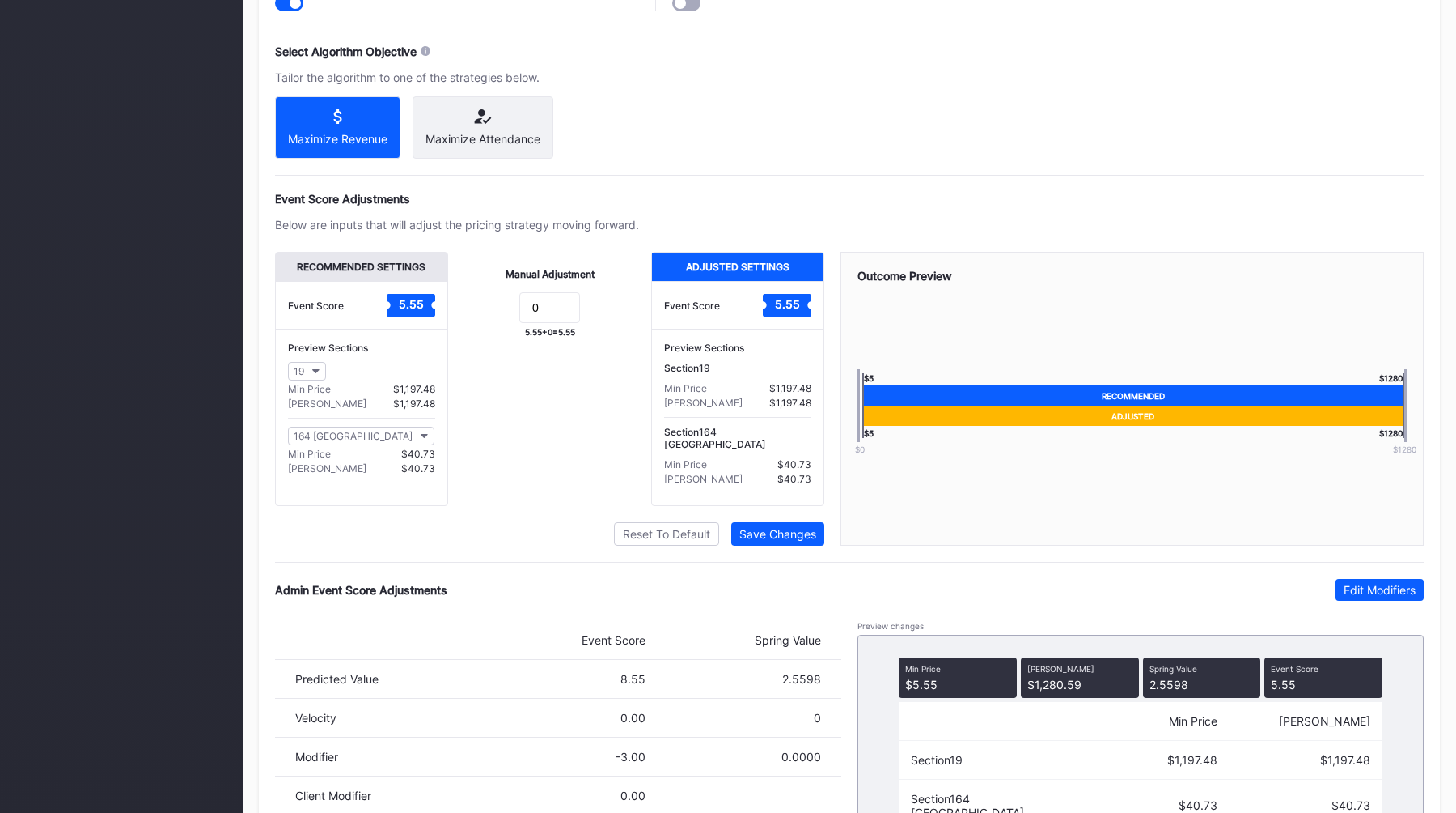
scroll to position [970, 0]
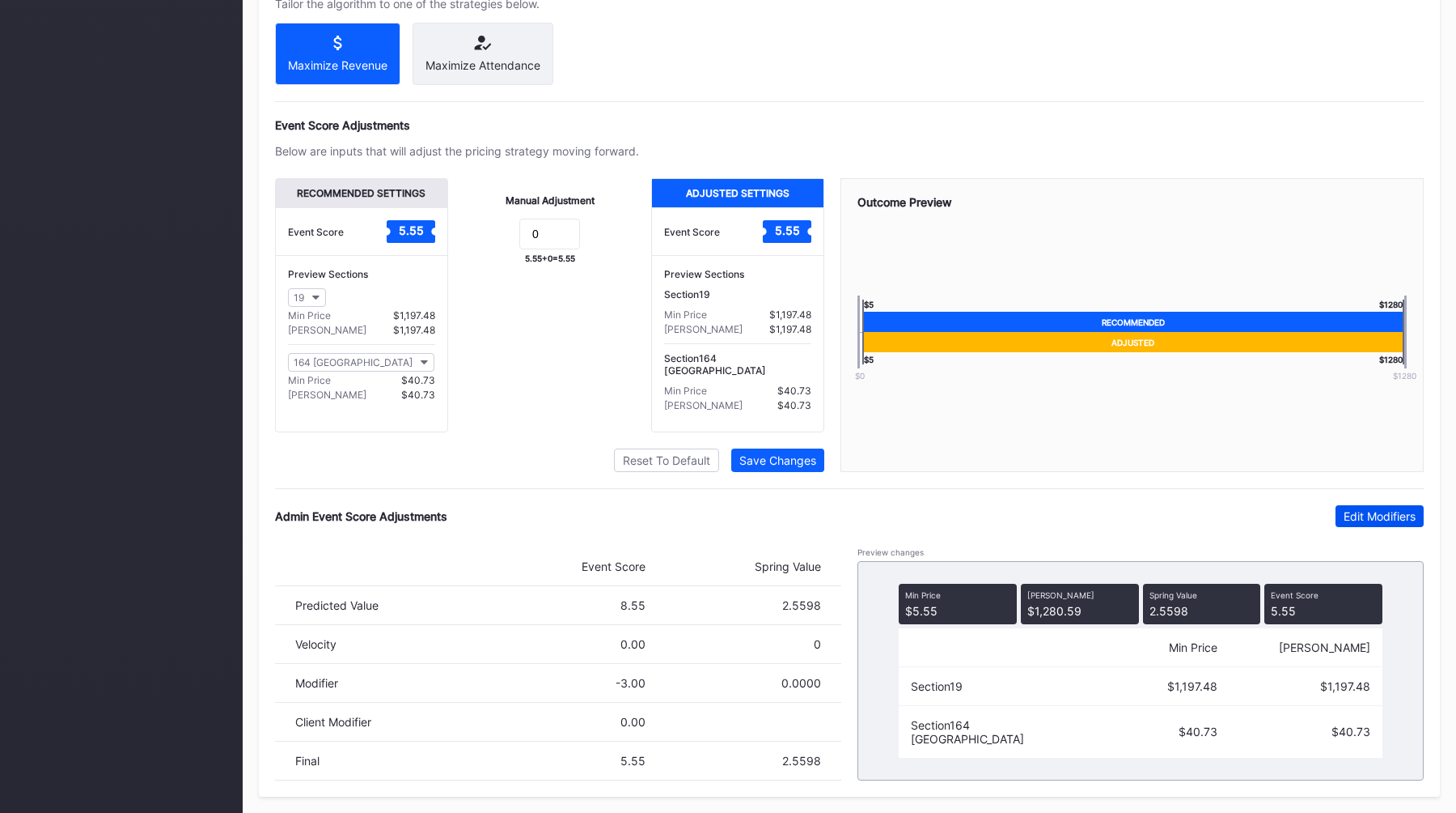
click at [1358, 516] on div "Edit Modifiers" at bounding box center [1380, 516] width 72 height 13
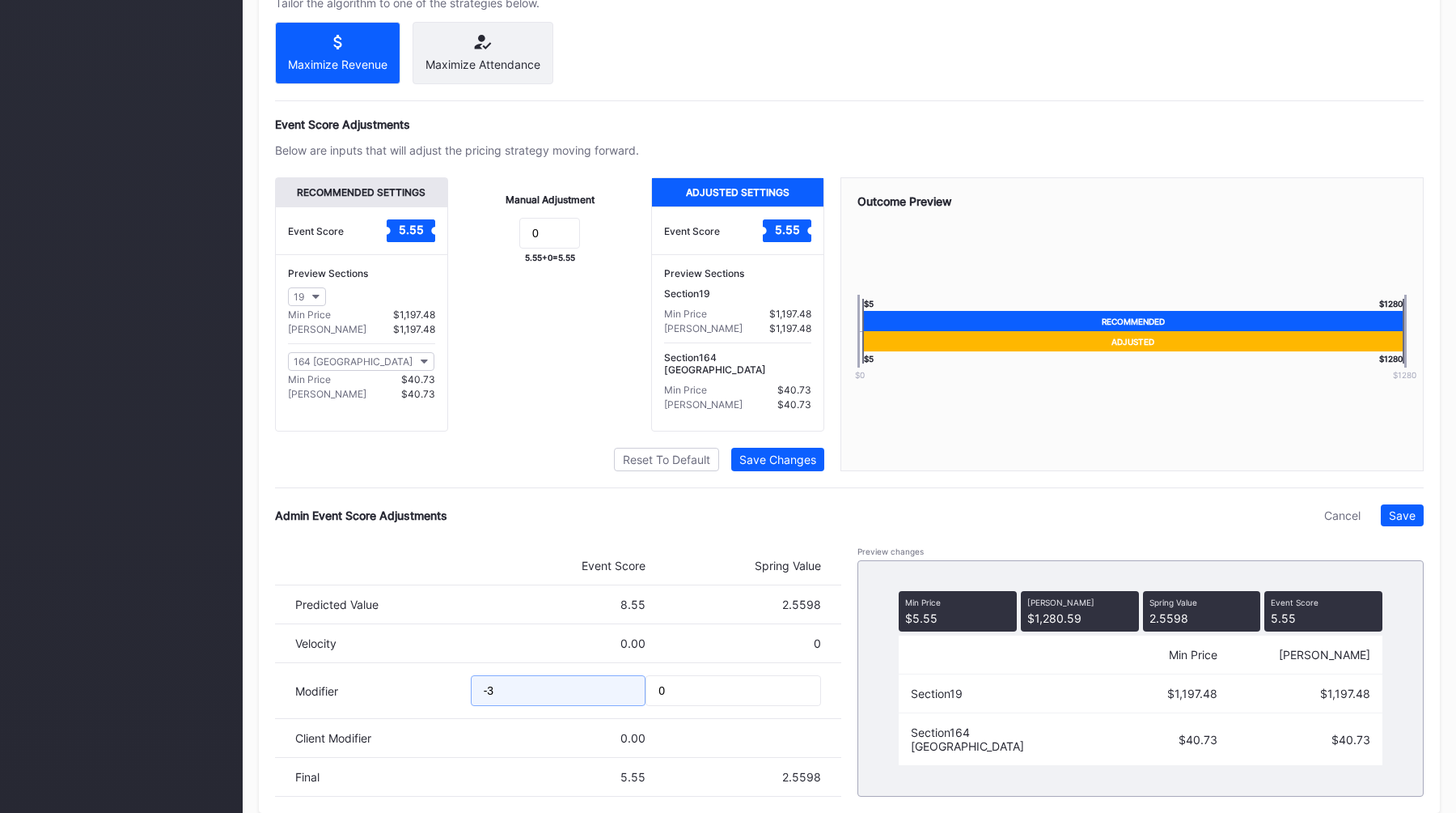
drag, startPoint x: 554, startPoint y: 692, endPoint x: 401, endPoint y: 692, distance: 153.0
click at [407, 692] on div "Modifier -3 0" at bounding box center [558, 691] width 566 height 55
type input "-5"
click at [1412, 516] on div "Save" at bounding box center [1402, 515] width 27 height 13
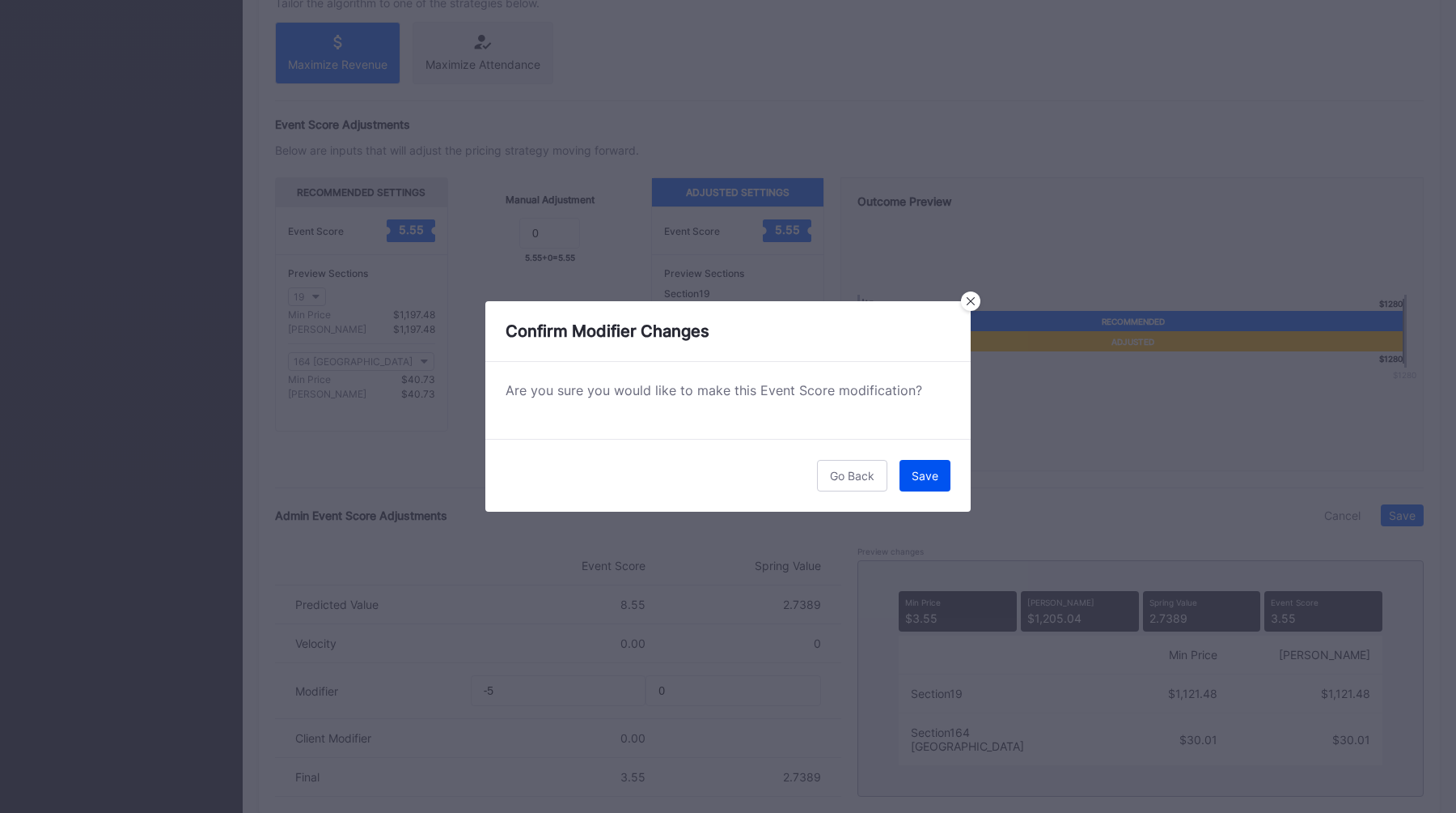
click at [929, 481] on div "Save" at bounding box center [925, 475] width 27 height 13
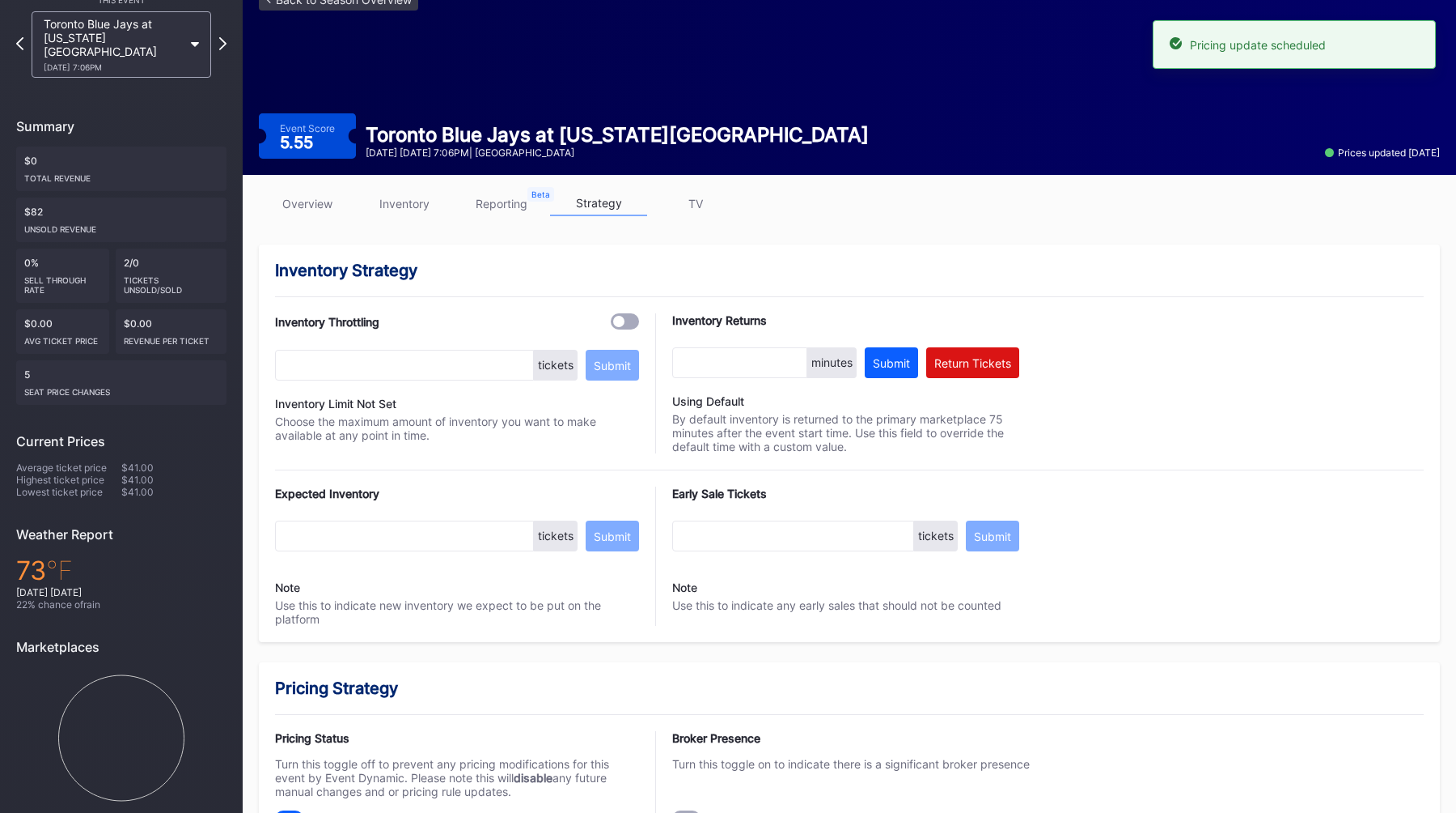
scroll to position [0, 0]
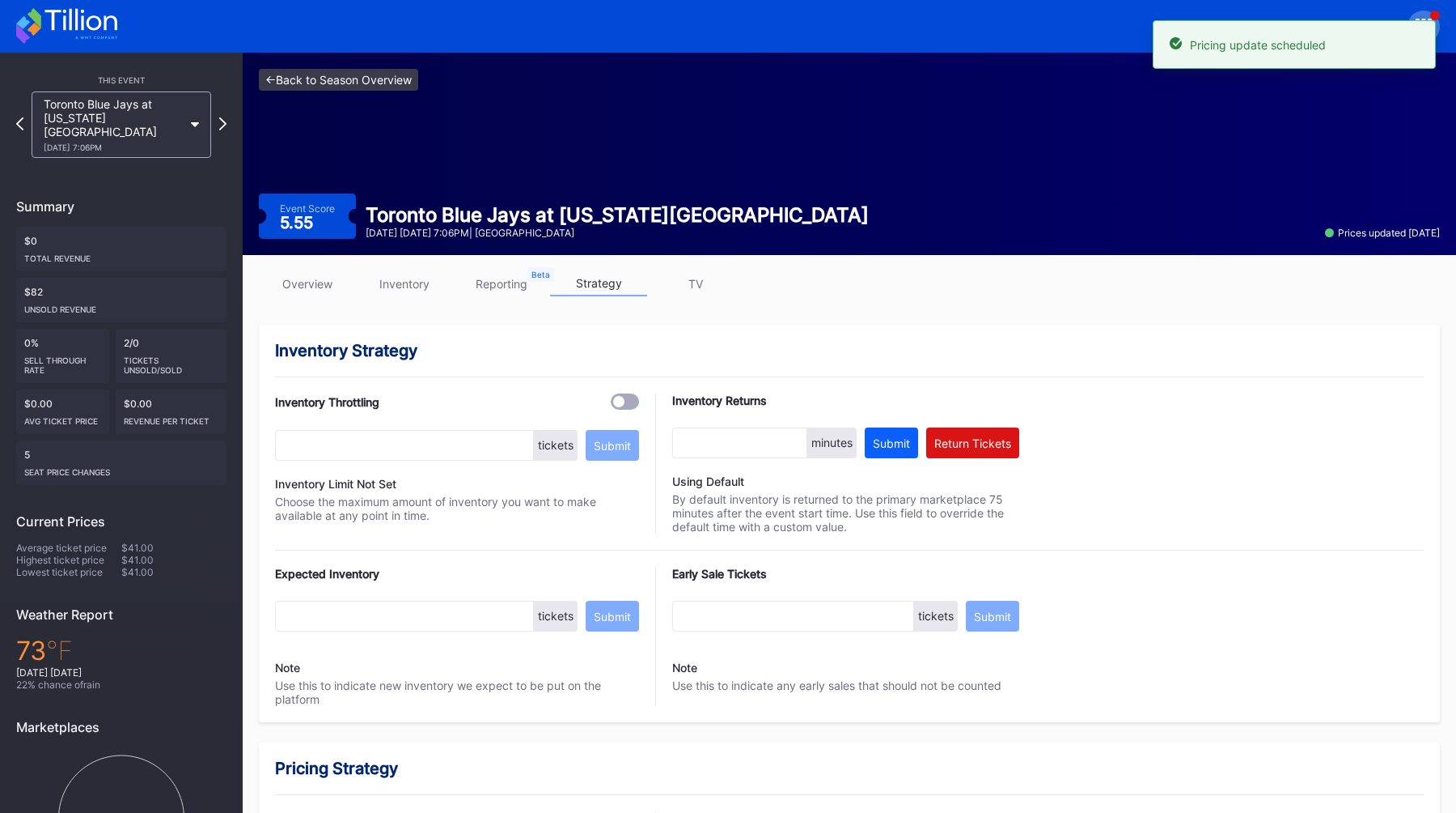
click at [349, 79] on link "<- Back to Season Overview" at bounding box center [338, 79] width 160 height 22
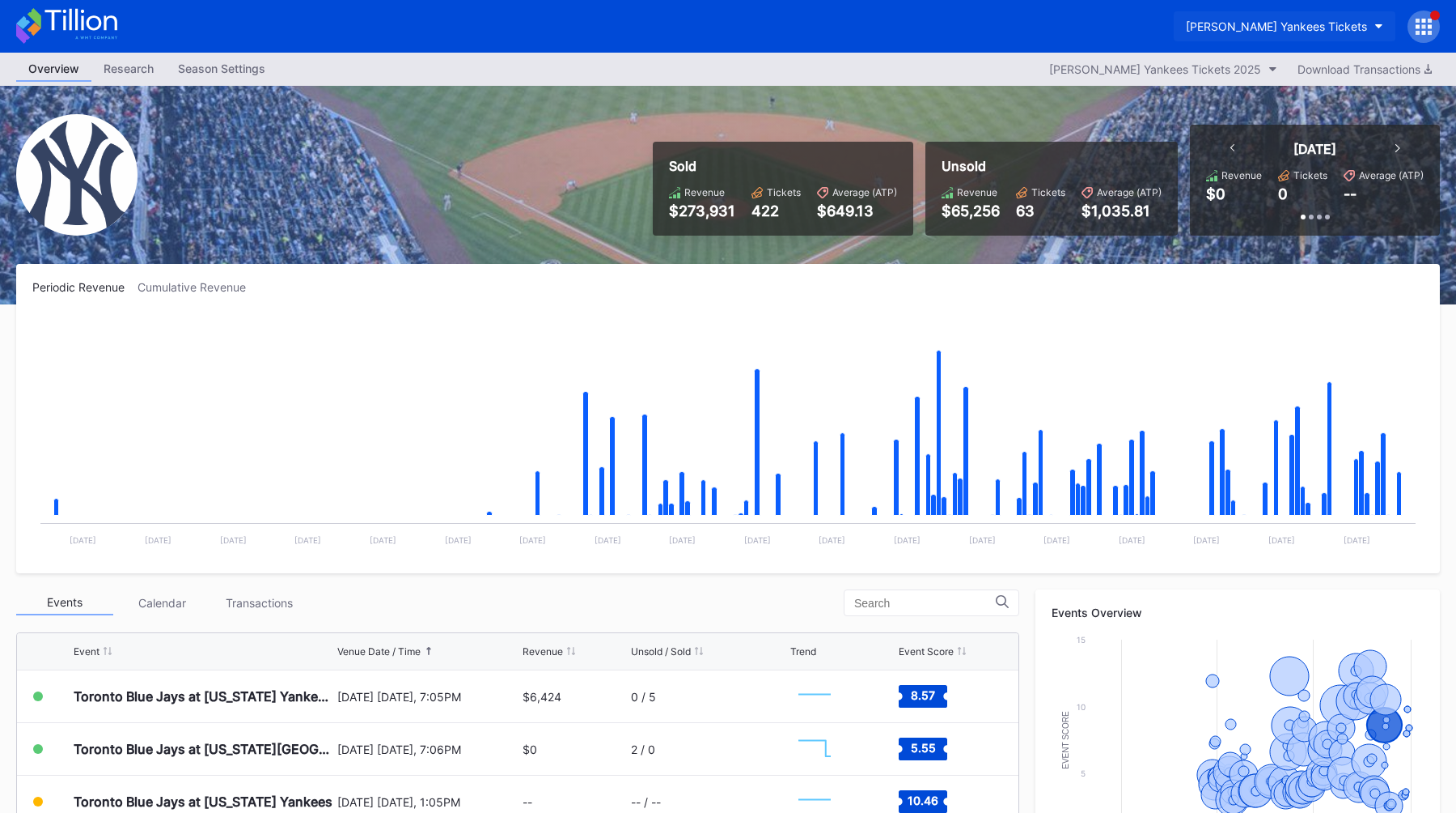
click at [1265, 20] on div "[PERSON_NAME] Yankees Tickets" at bounding box center [1277, 26] width 182 height 13
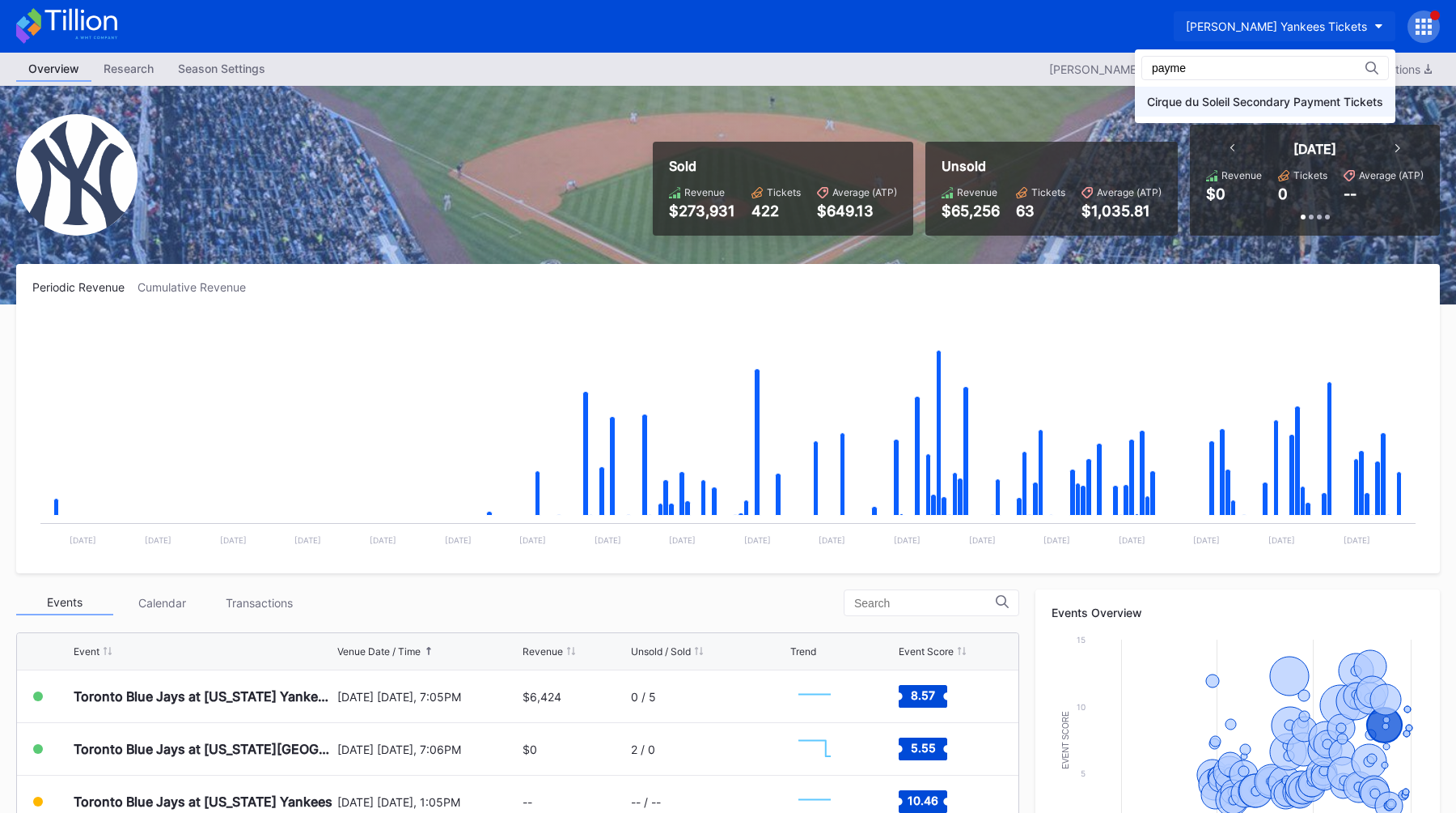
type input "payme"
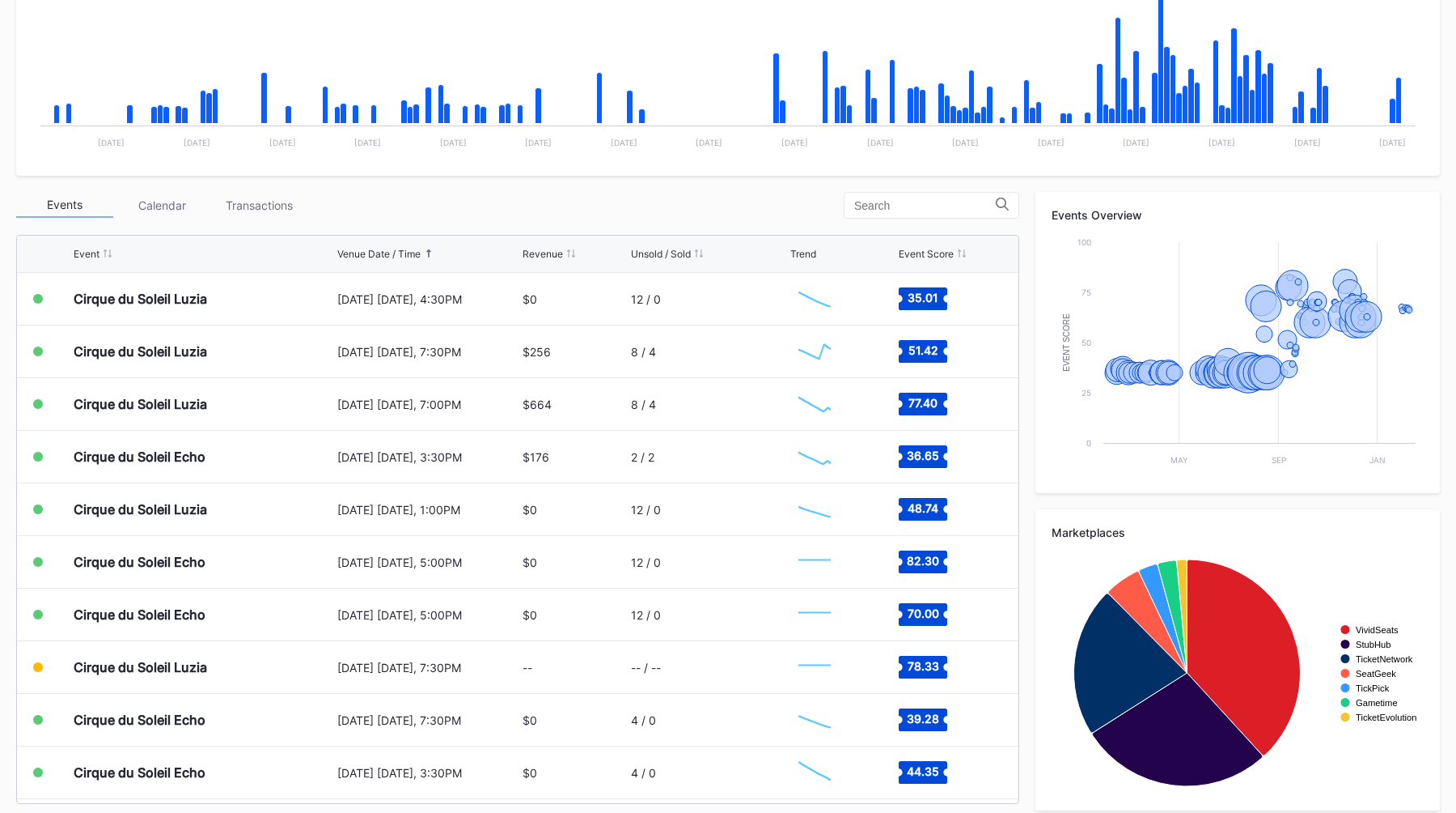
scroll to position [403, 0]
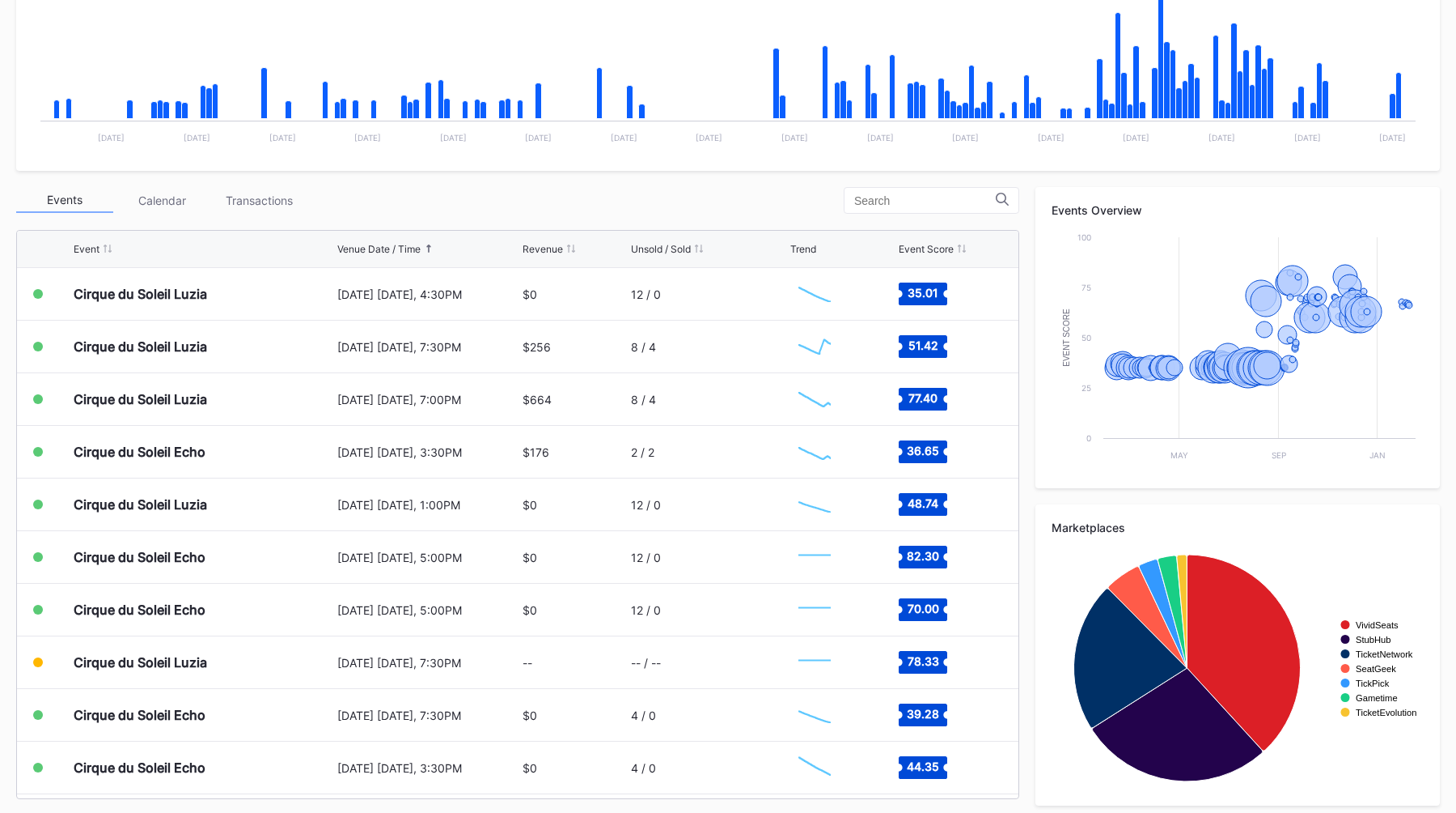
click at [519, 208] on div "Events Calendar Transactions" at bounding box center [517, 200] width 1003 height 27
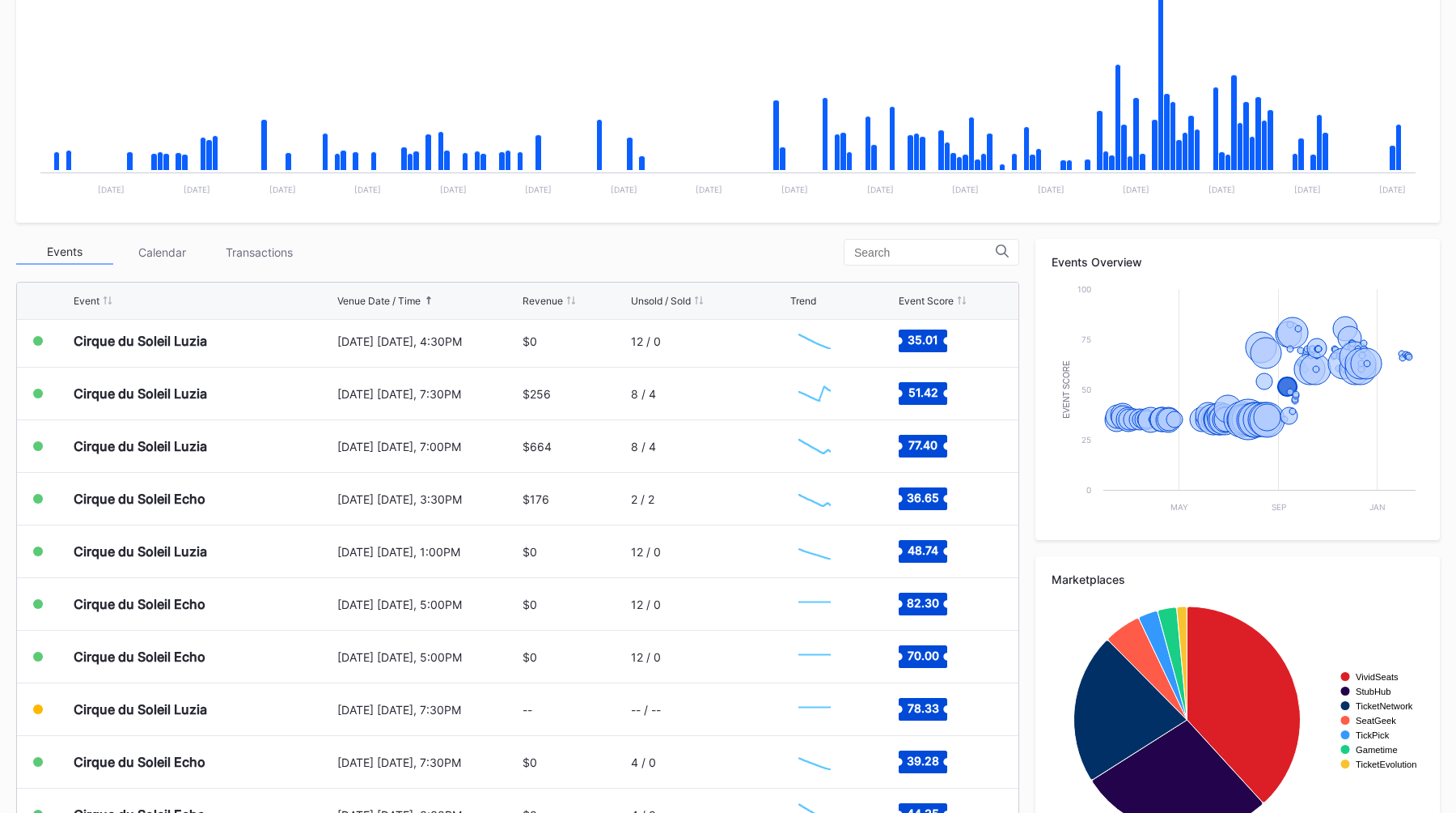
scroll to position [0, 0]
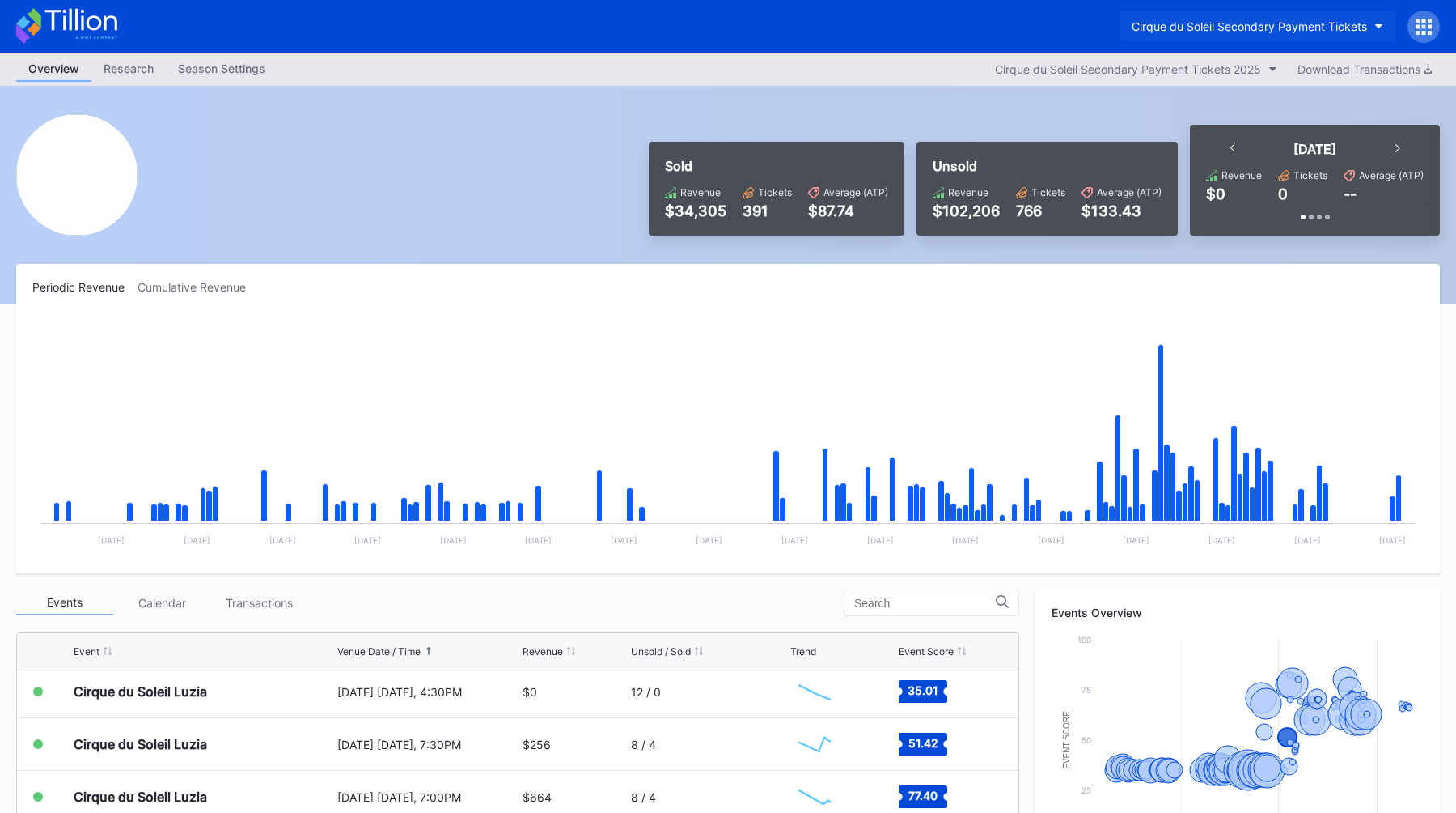
click at [1218, 20] on div "Cirque du Soleil Secondary Payment Tickets" at bounding box center [1250, 26] width 235 height 13
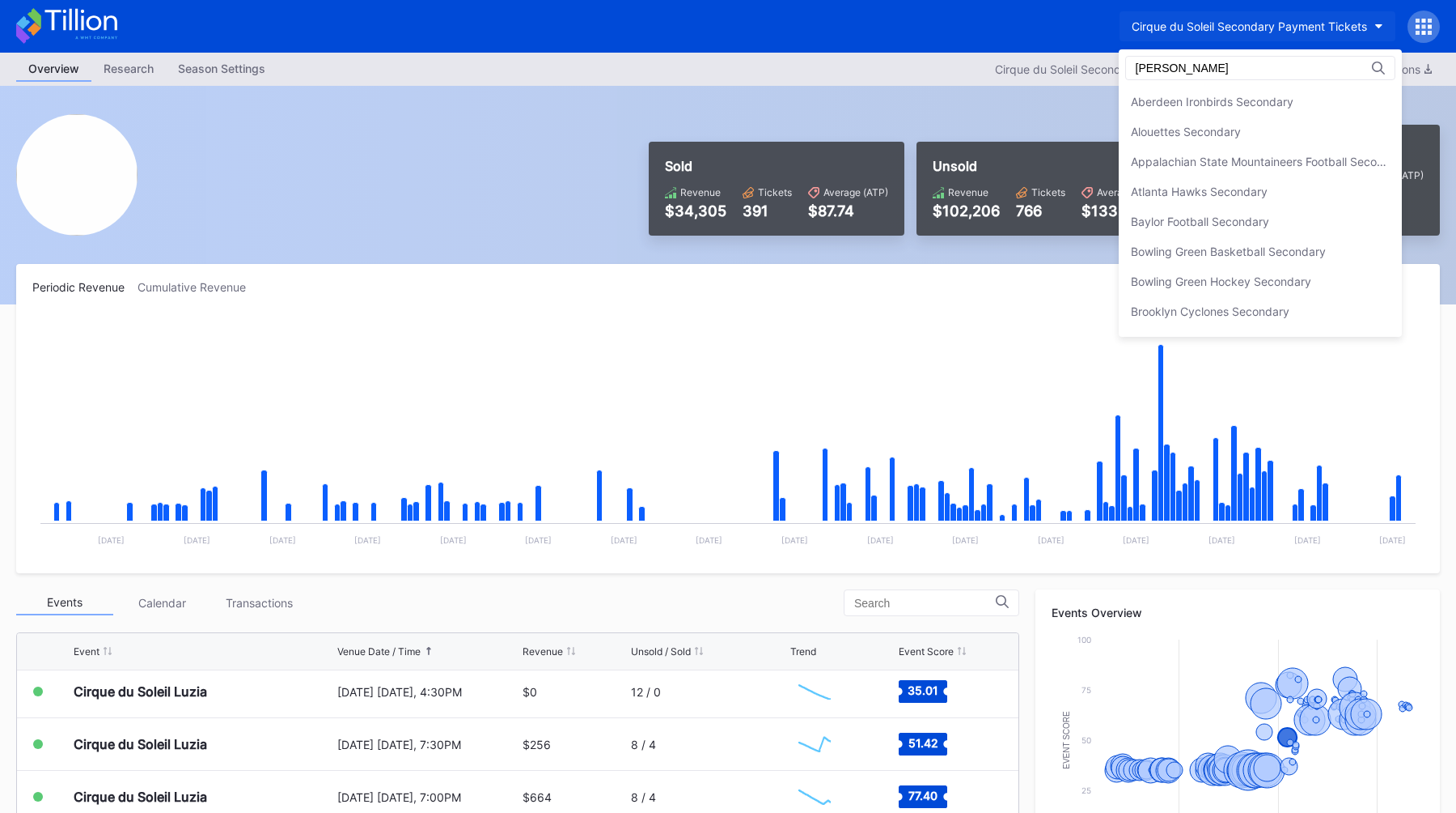
type input "dann"
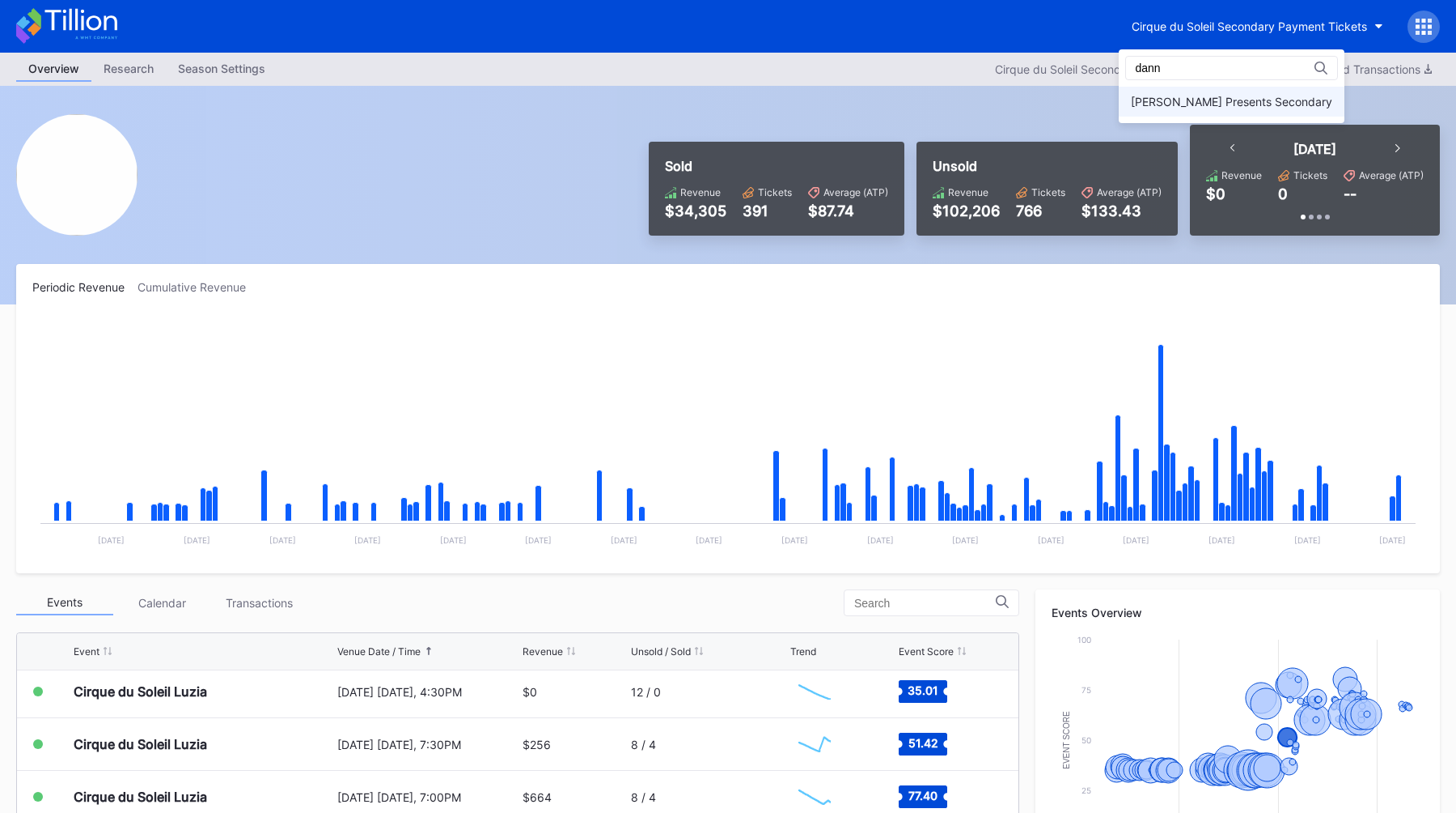
click at [1315, 110] on div "[PERSON_NAME] Presents Secondary" at bounding box center [1231, 101] width 226 height 30
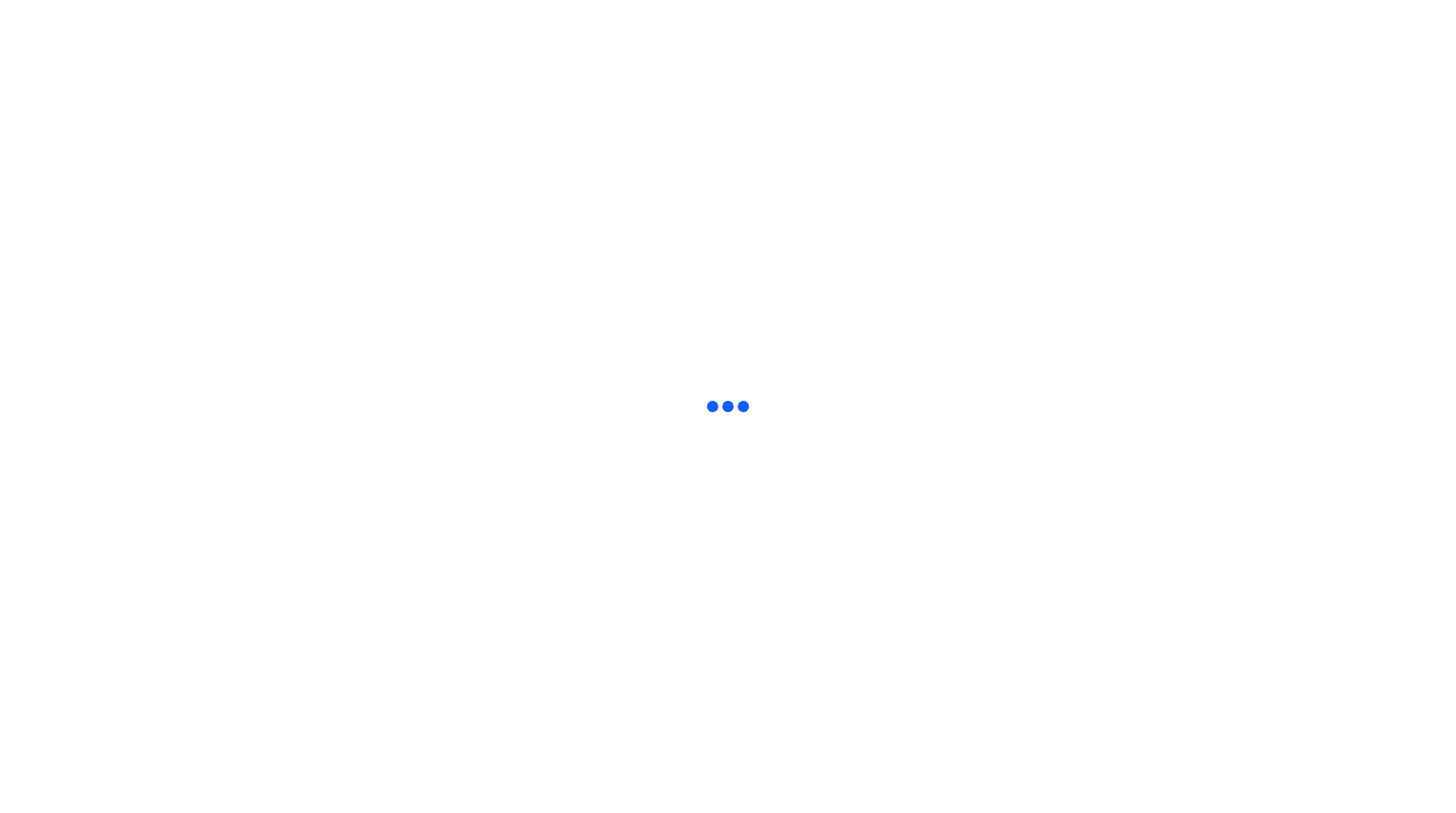
click at [1315, 7] on html at bounding box center [728, 3] width 1456 height 7
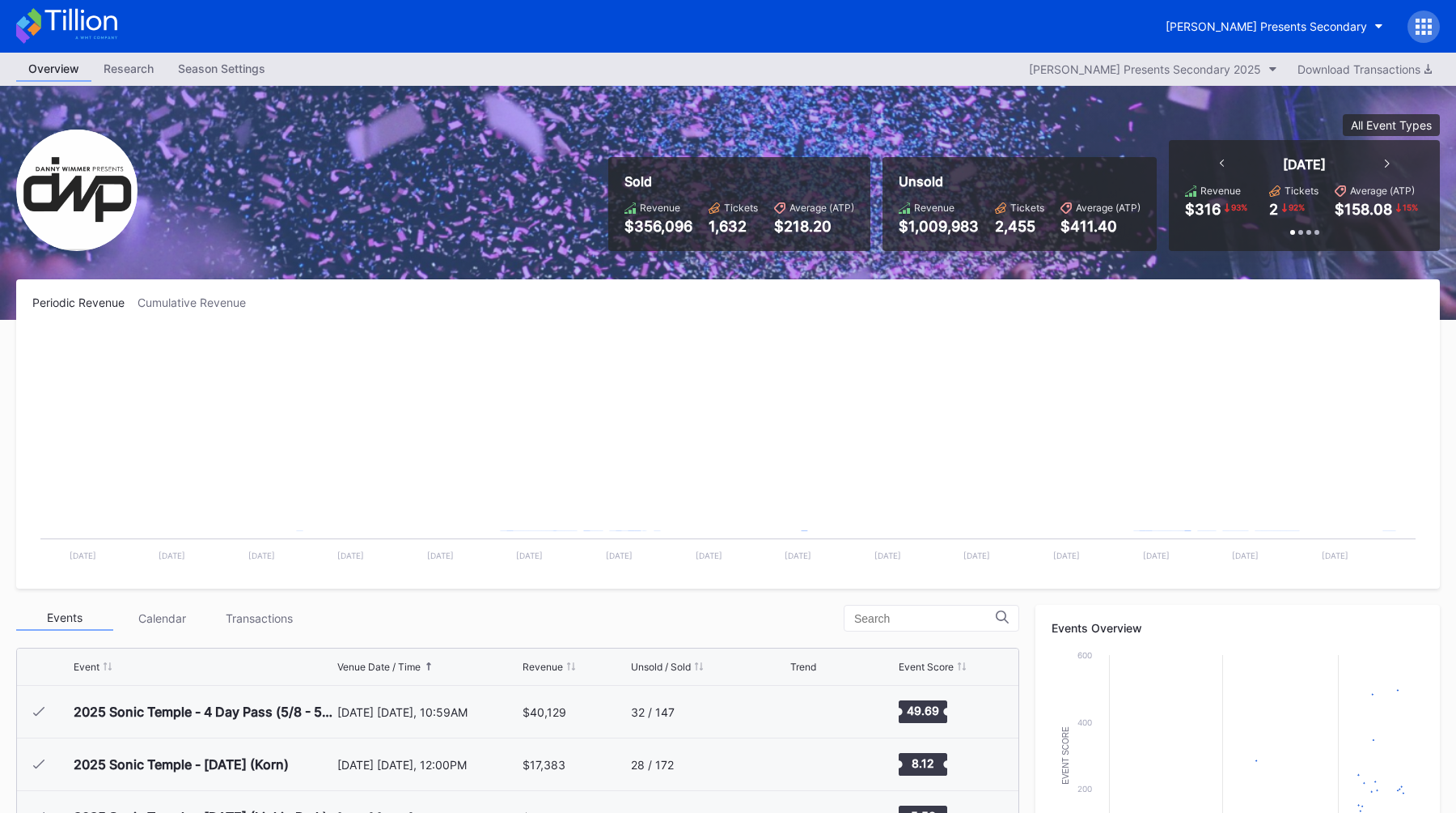
scroll to position [263, 0]
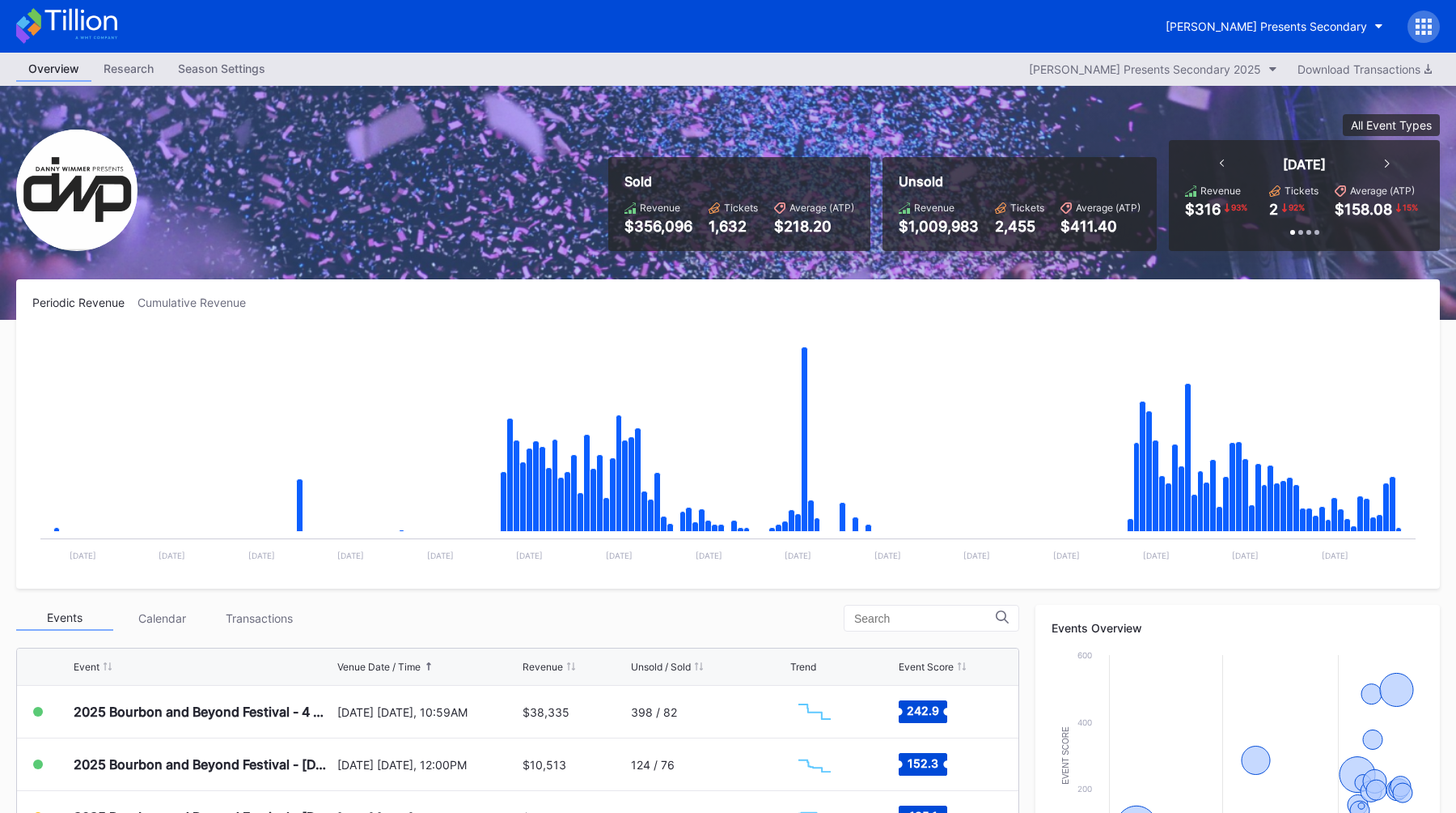
click at [386, 290] on div "Periodic Revenue Cumulative Revenue Created with Highcharts 11.2.0 Chart title …" at bounding box center [728, 433] width 1423 height 309
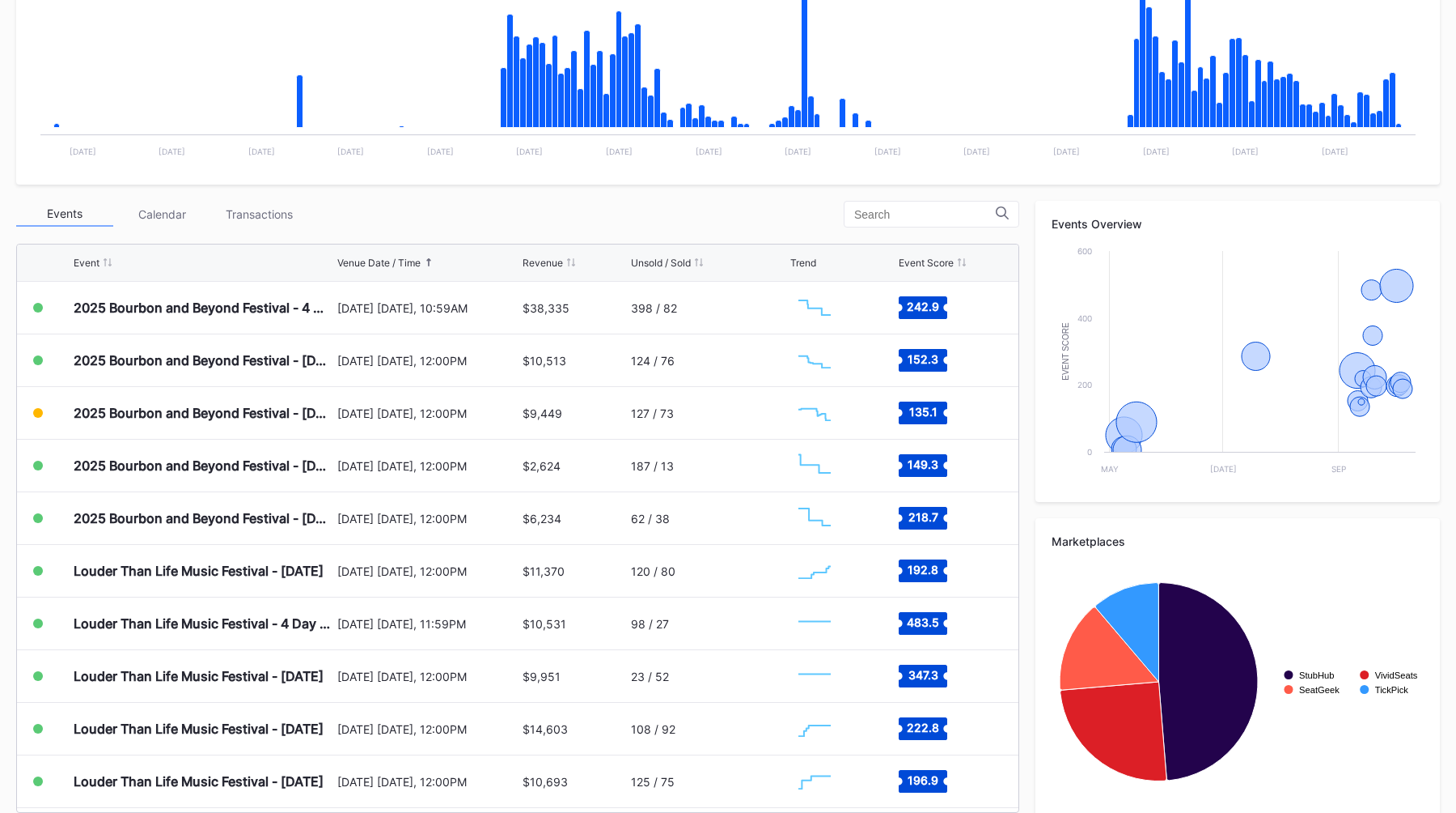
scroll to position [416, 0]
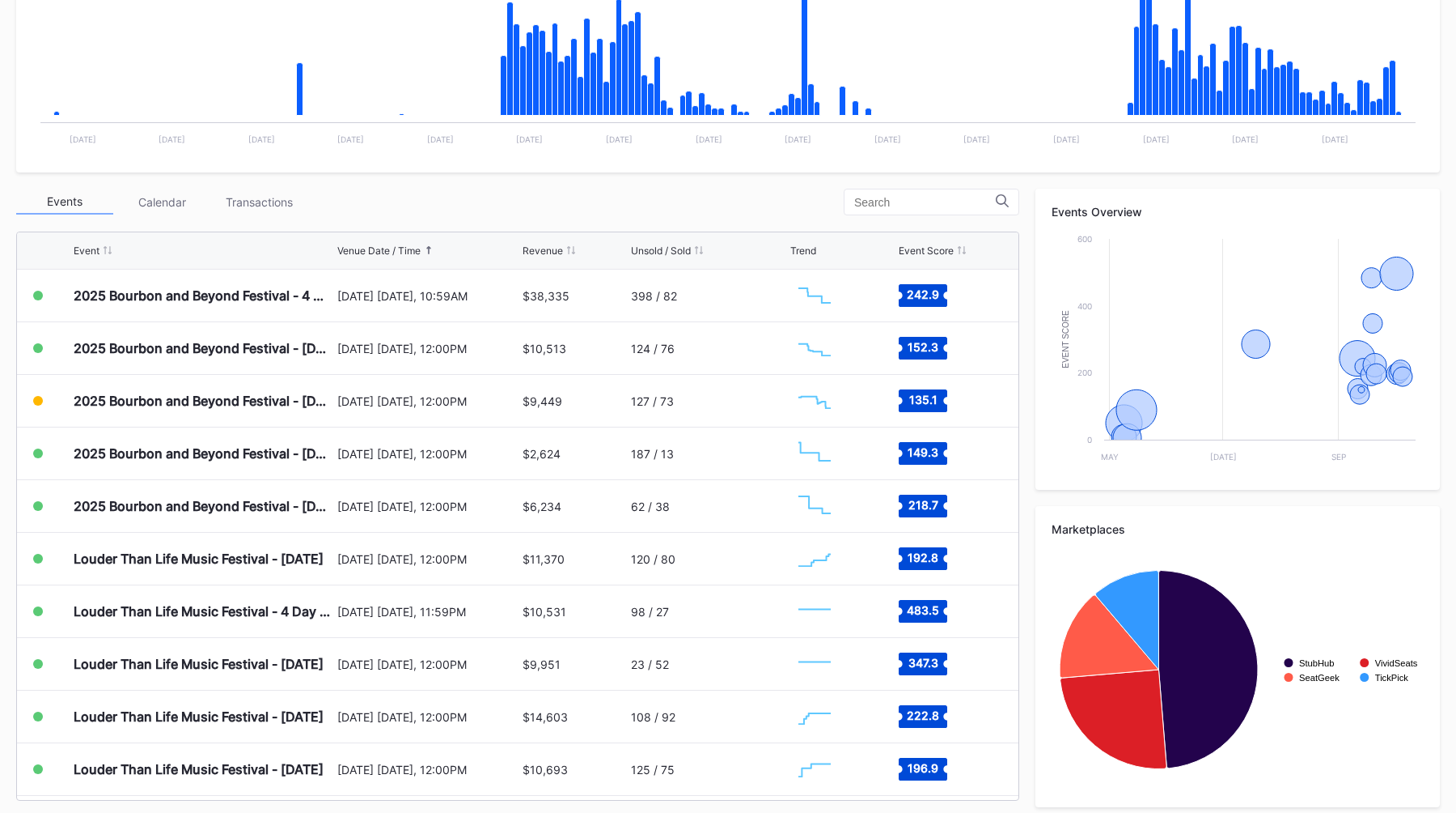
click at [536, 174] on div "Periodic Revenue Cumulative Revenue Created with Highcharts 11.2.0 Chart title …" at bounding box center [728, 343] width 1456 height 960
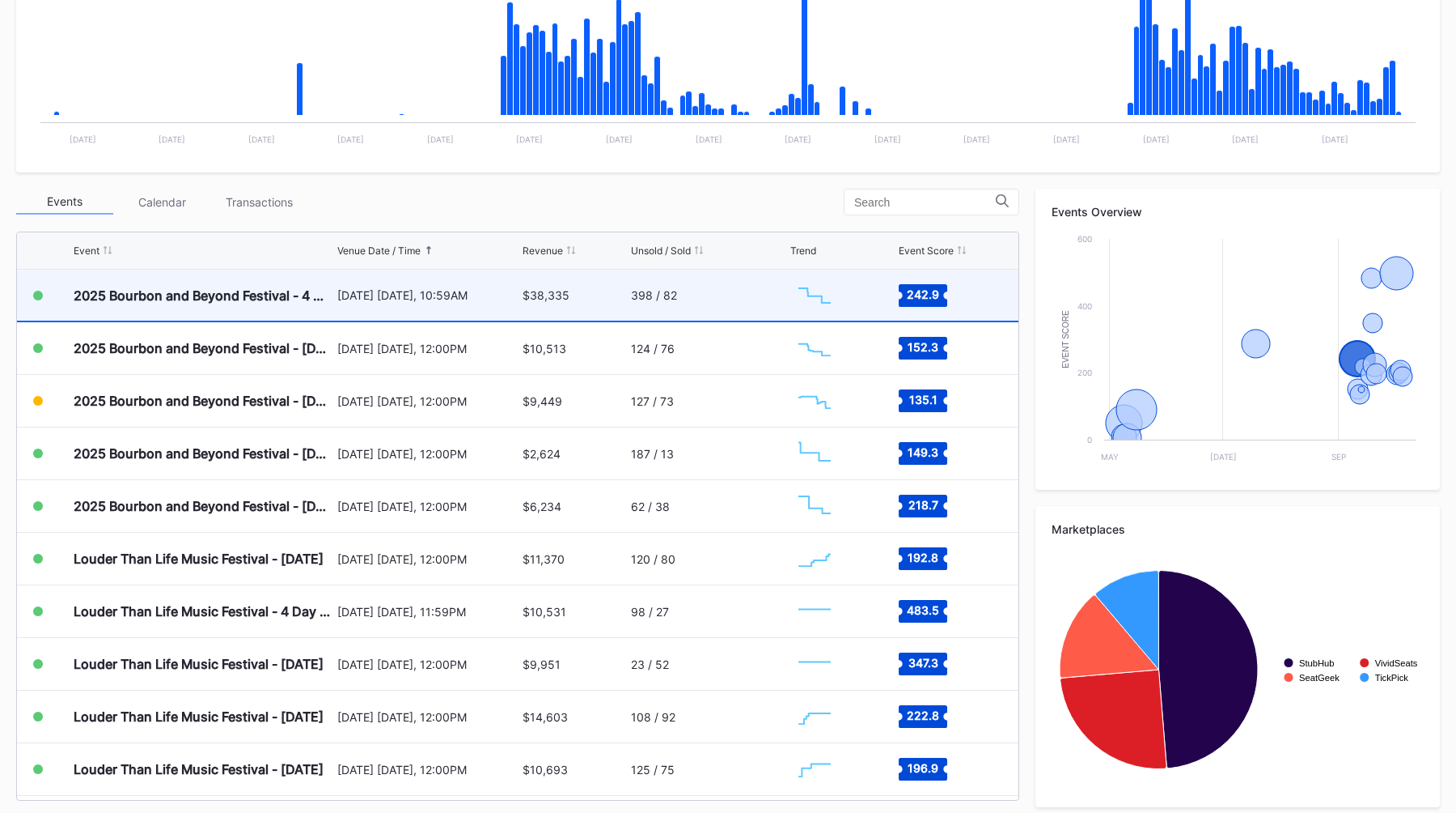
click at [478, 288] on div "[DATE] [DATE], 10:59AM" at bounding box center [428, 295] width 182 height 13
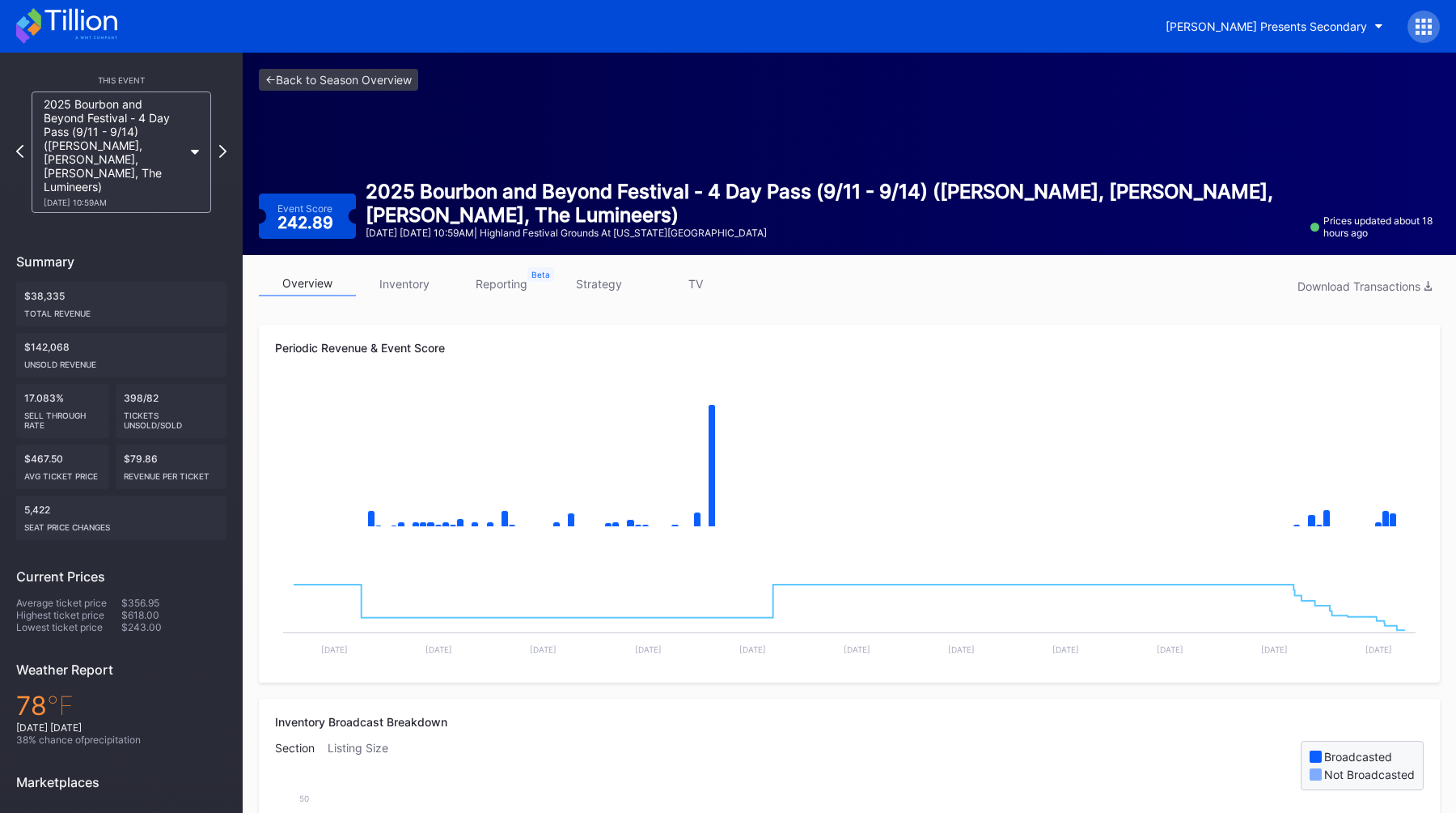
click at [598, 284] on link "strategy" at bounding box center [598, 283] width 98 height 25
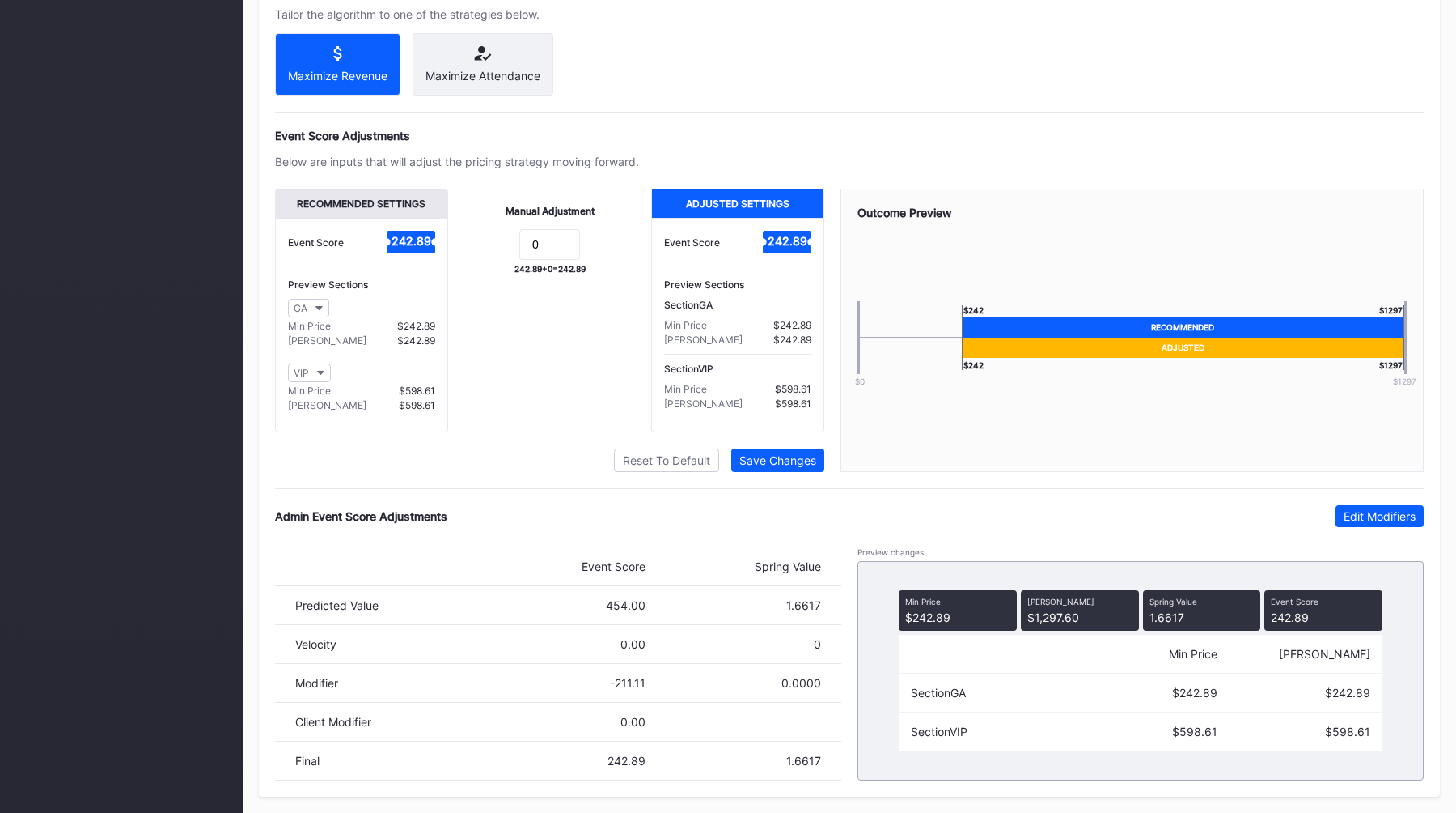
scroll to position [970, 0]
click at [1360, 513] on div "Edit Modifiers" at bounding box center [1380, 516] width 72 height 13
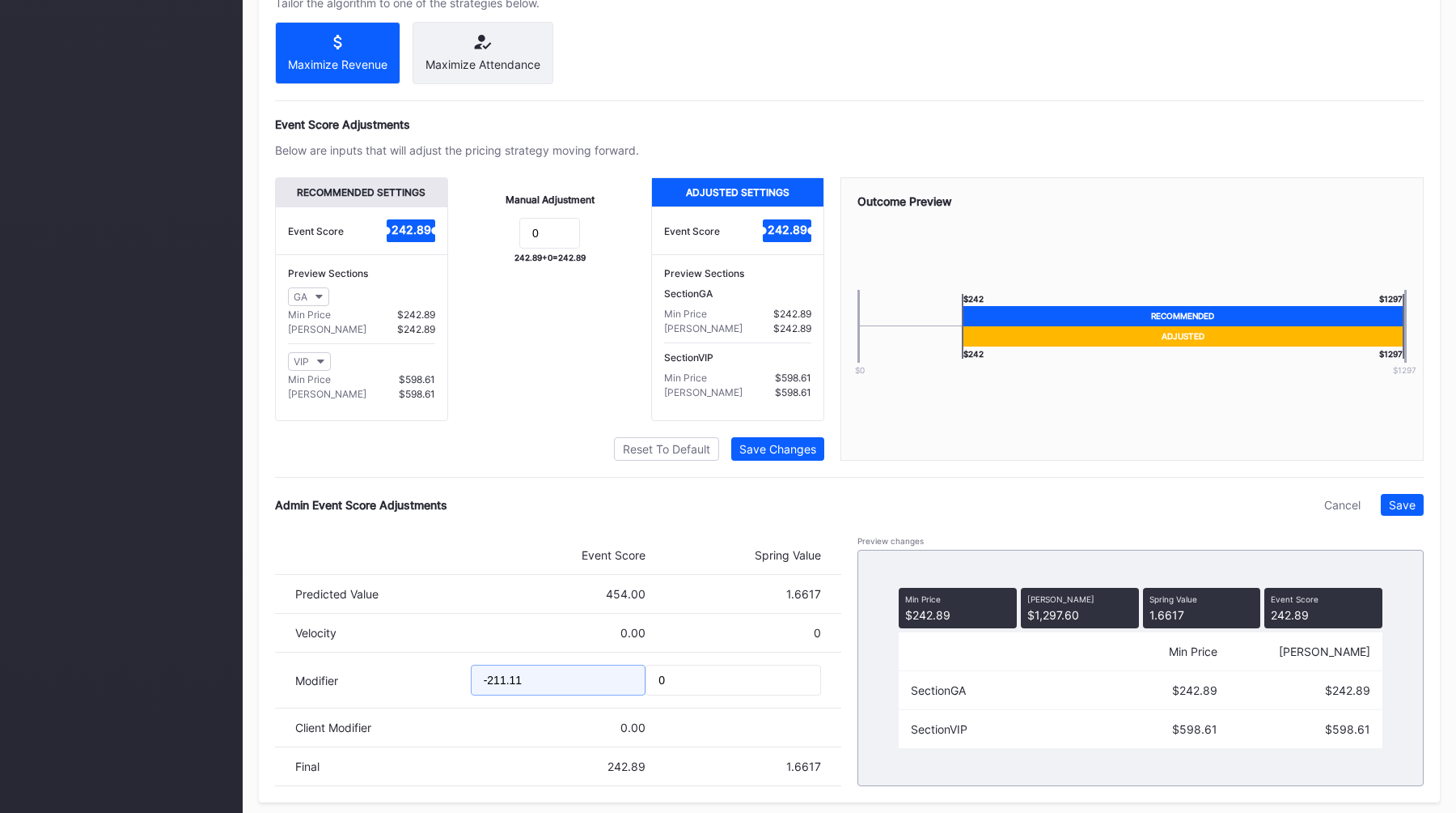
drag, startPoint x: 570, startPoint y: 696, endPoint x: 260, endPoint y: 696, distance: 310.0
click at [264, 696] on div "Pricing Strategy Pricing Status Turn this toggle off to prevent any pricing mod…" at bounding box center [849, 287] width 1181 height 1029
type input "-225.31"
click at [1390, 512] on div "Save" at bounding box center [1402, 504] width 27 height 13
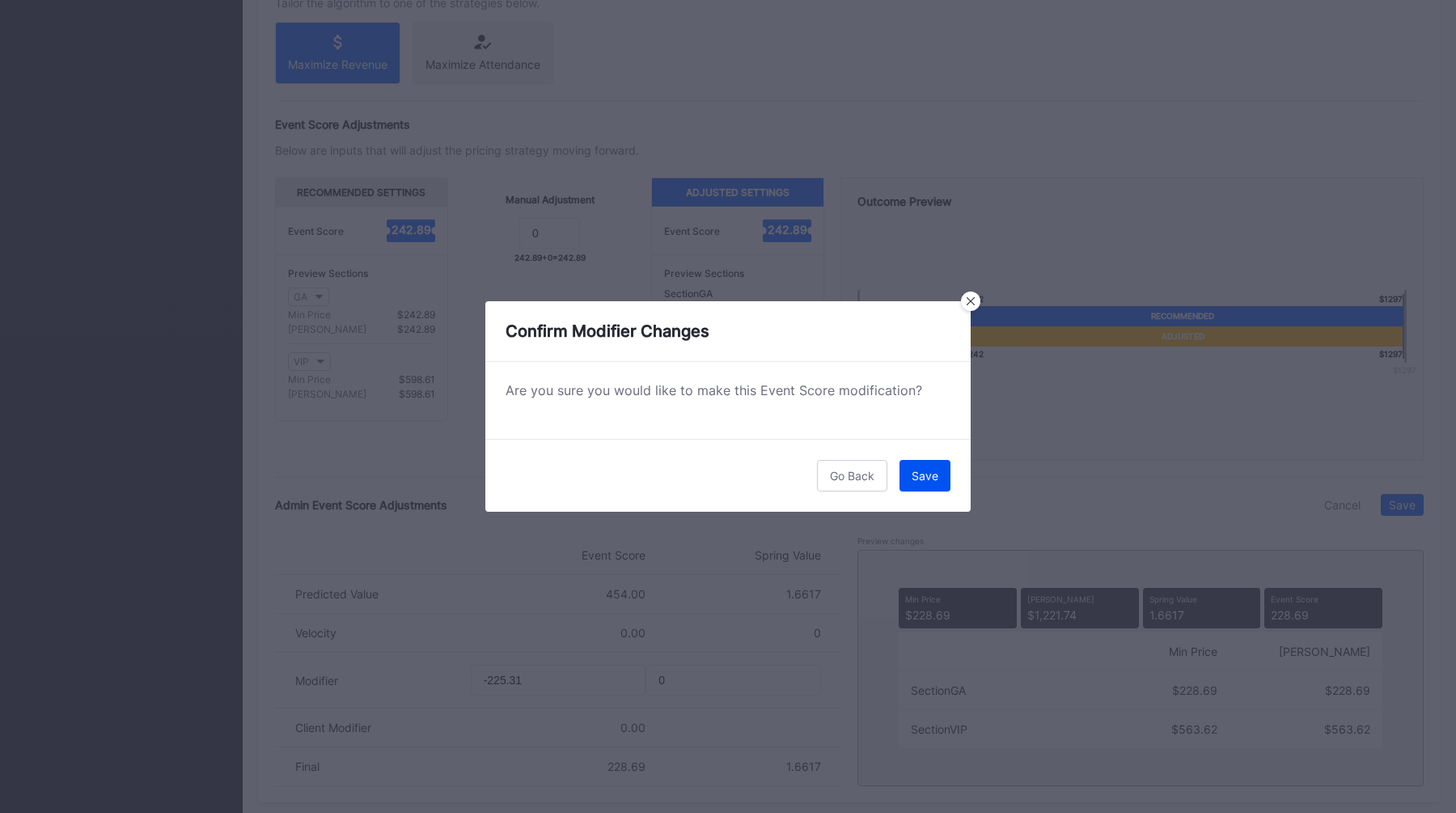
click at [918, 469] on div "Save" at bounding box center [925, 475] width 27 height 13
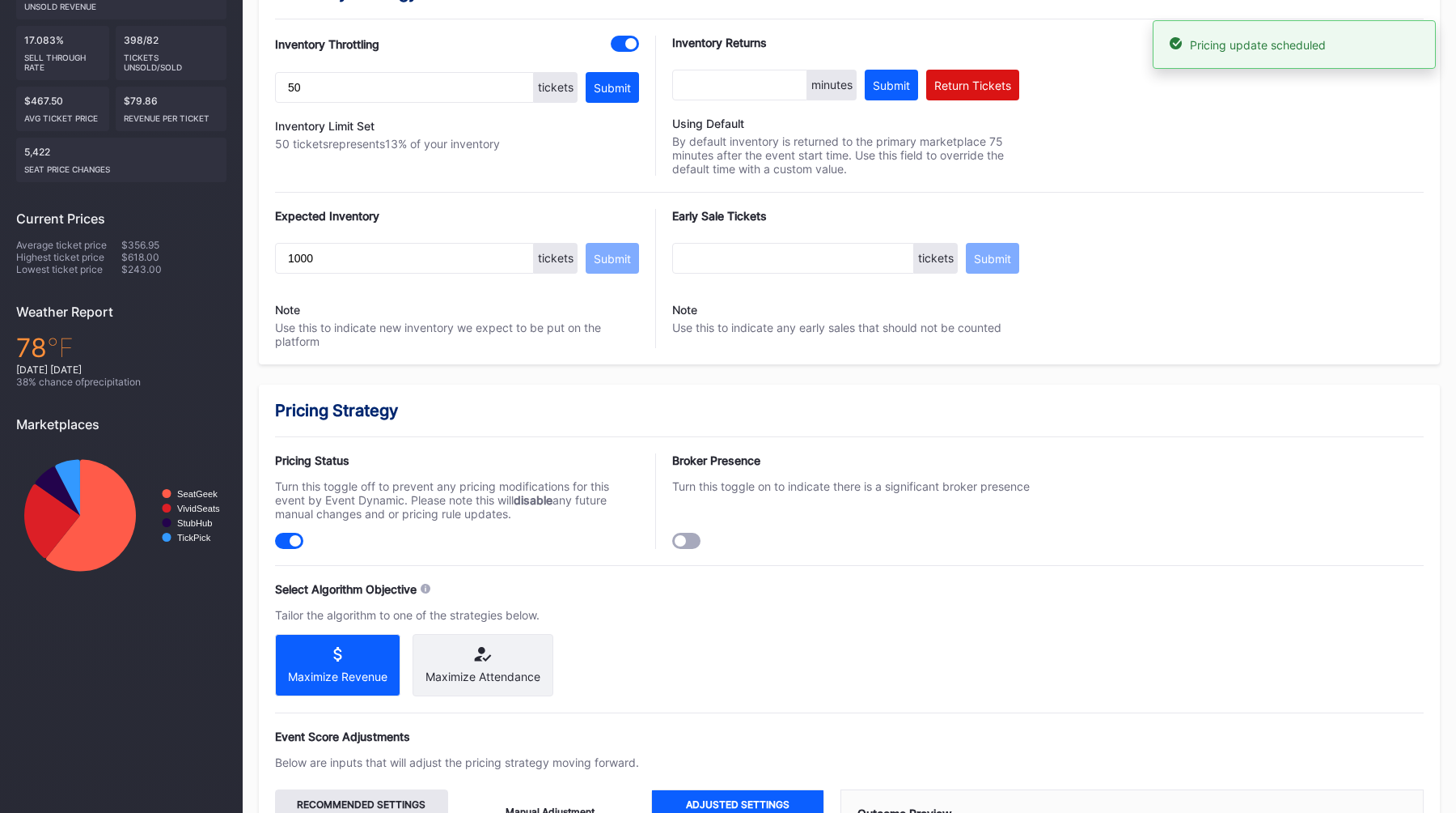
scroll to position [0, 0]
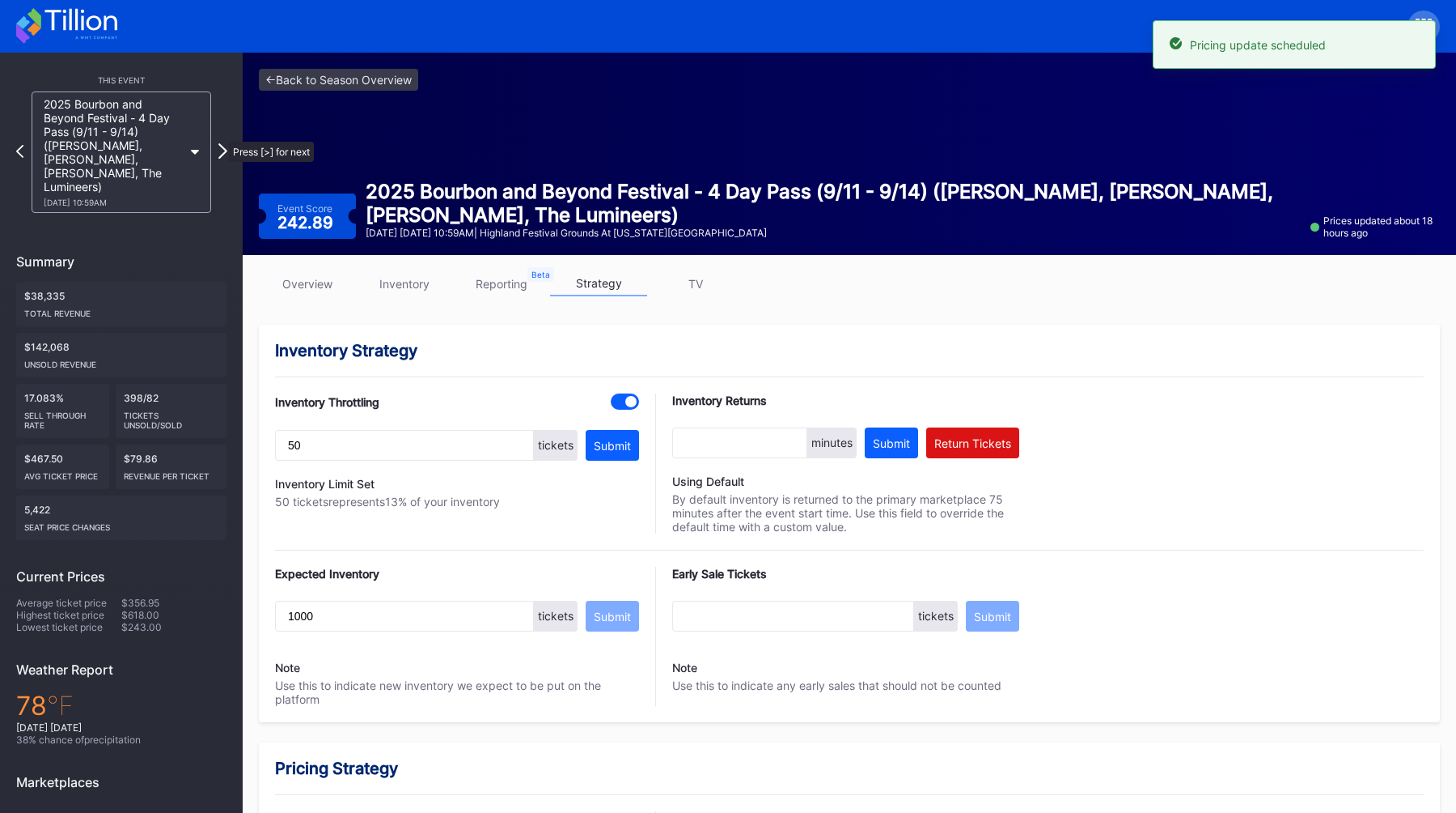
click at [221, 143] on icon at bounding box center [222, 151] width 9 height 15
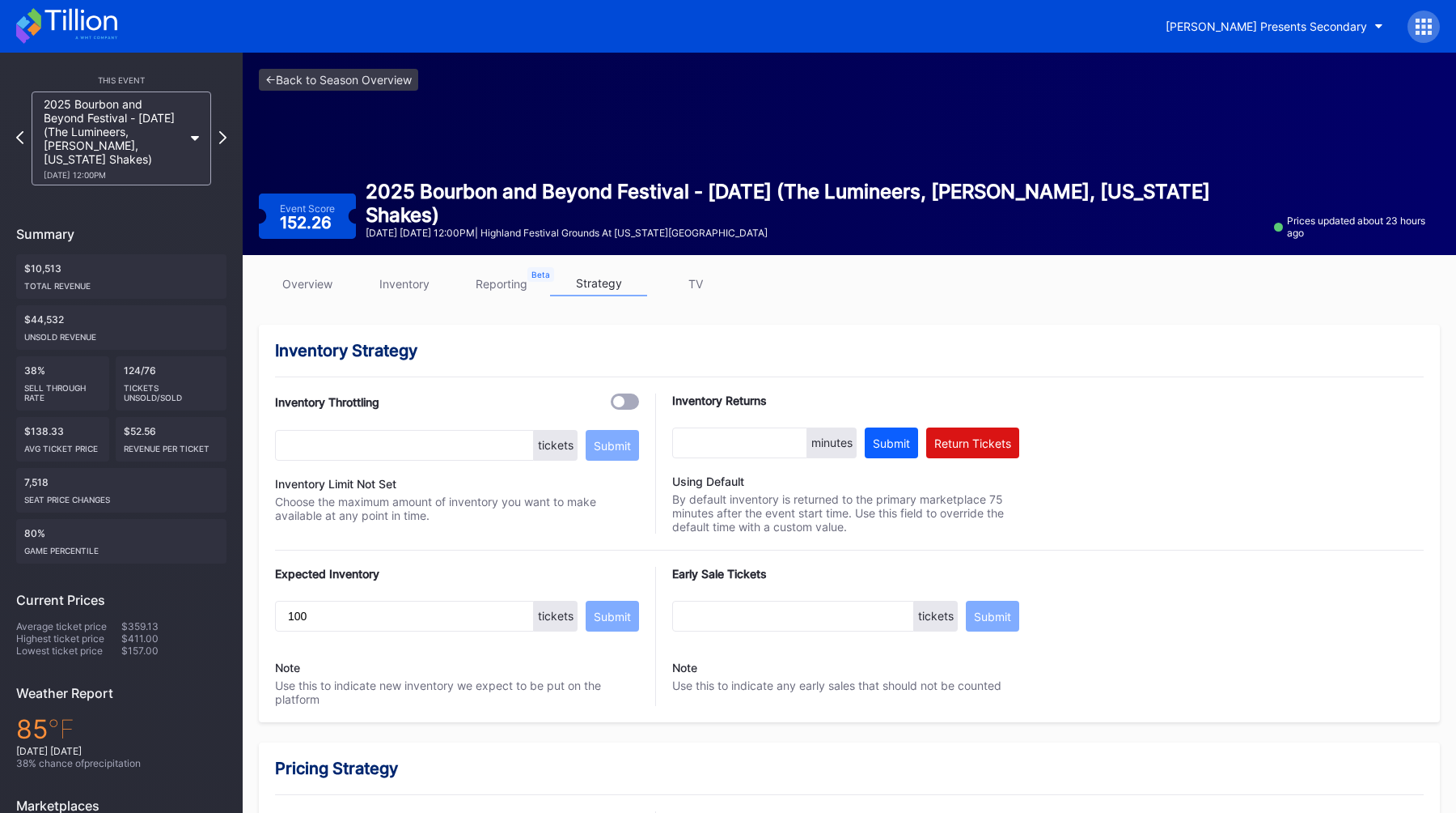
click at [292, 237] on div "Event Score 152.26" at bounding box center [308, 215] width 98 height 45
click at [319, 297] on div "overview inventory reporting strategy TV" at bounding box center [849, 287] width 1181 height 33
click at [308, 286] on link "overview" at bounding box center [308, 283] width 98 height 25
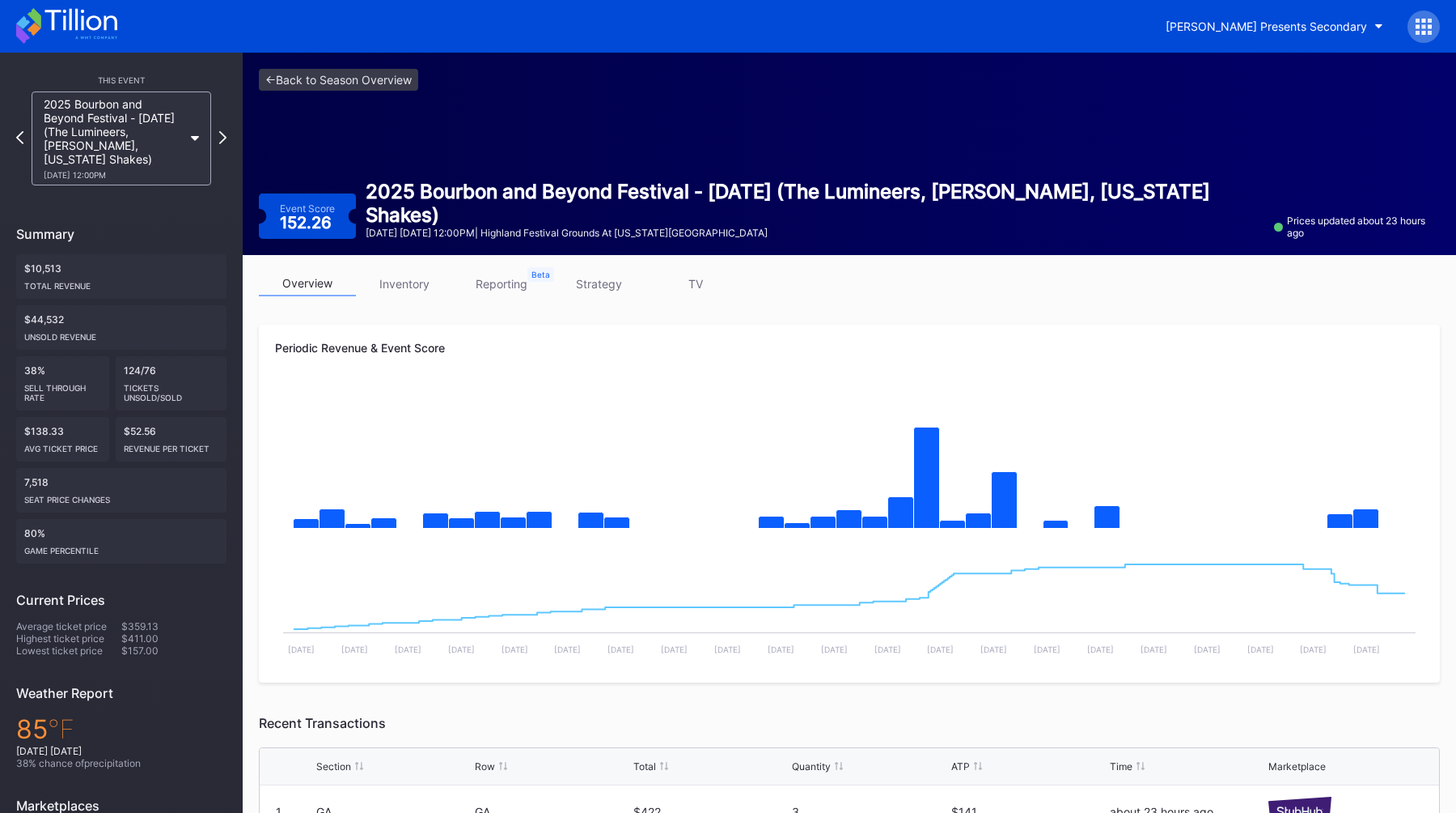
click at [598, 289] on link "strategy" at bounding box center [598, 283] width 98 height 25
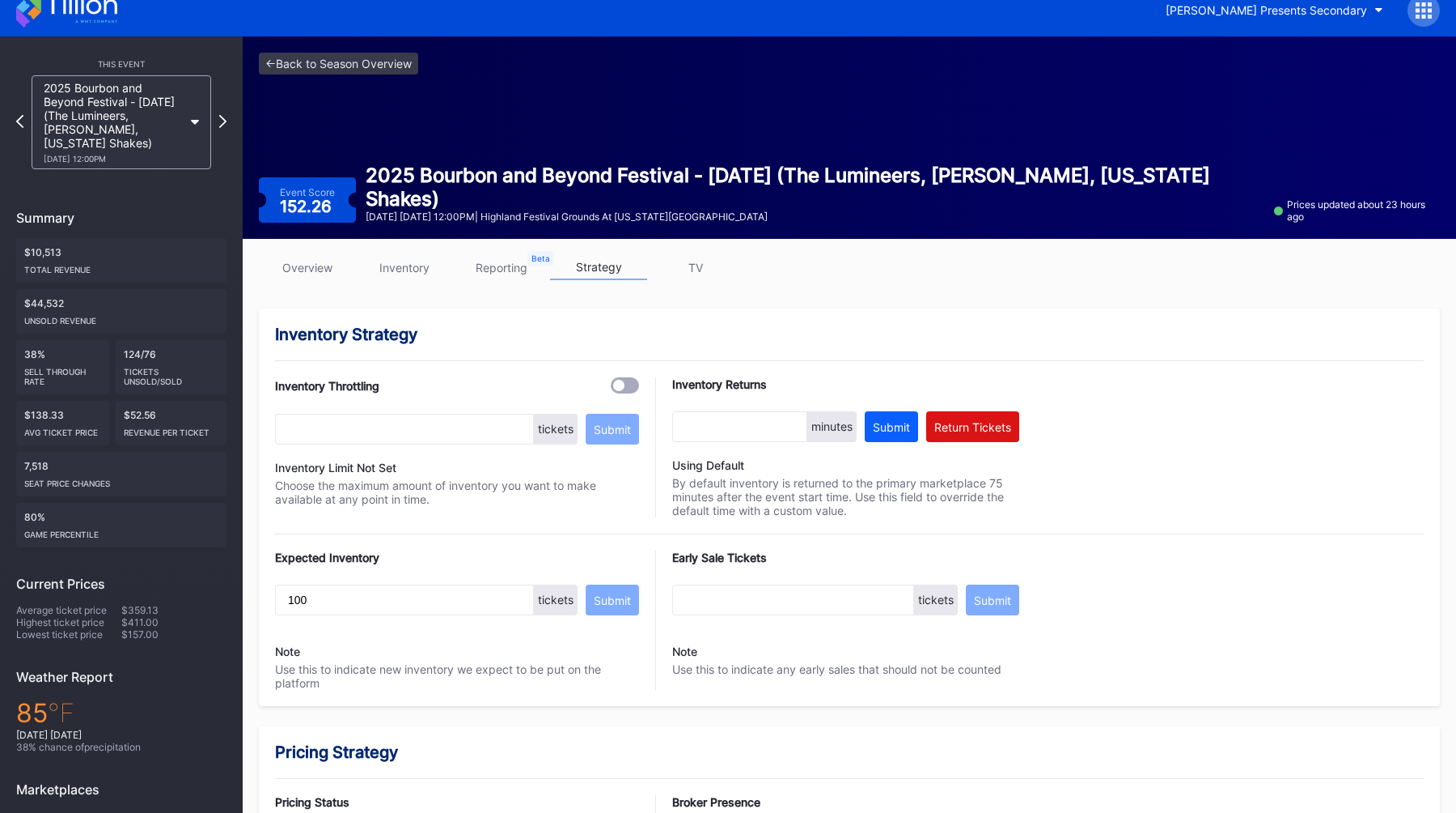
scroll to position [25, 0]
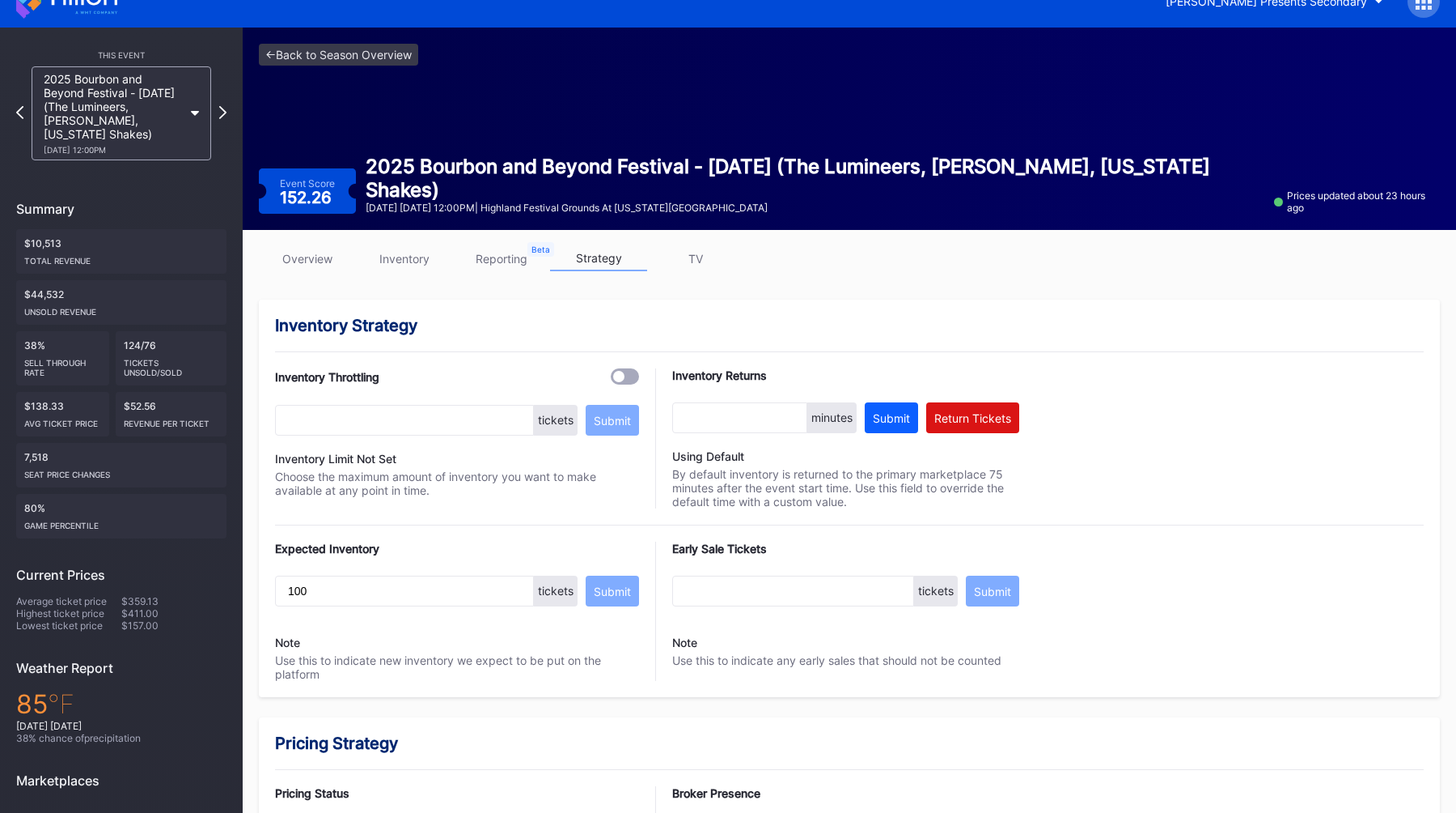
click at [310, 253] on link "overview" at bounding box center [308, 258] width 98 height 25
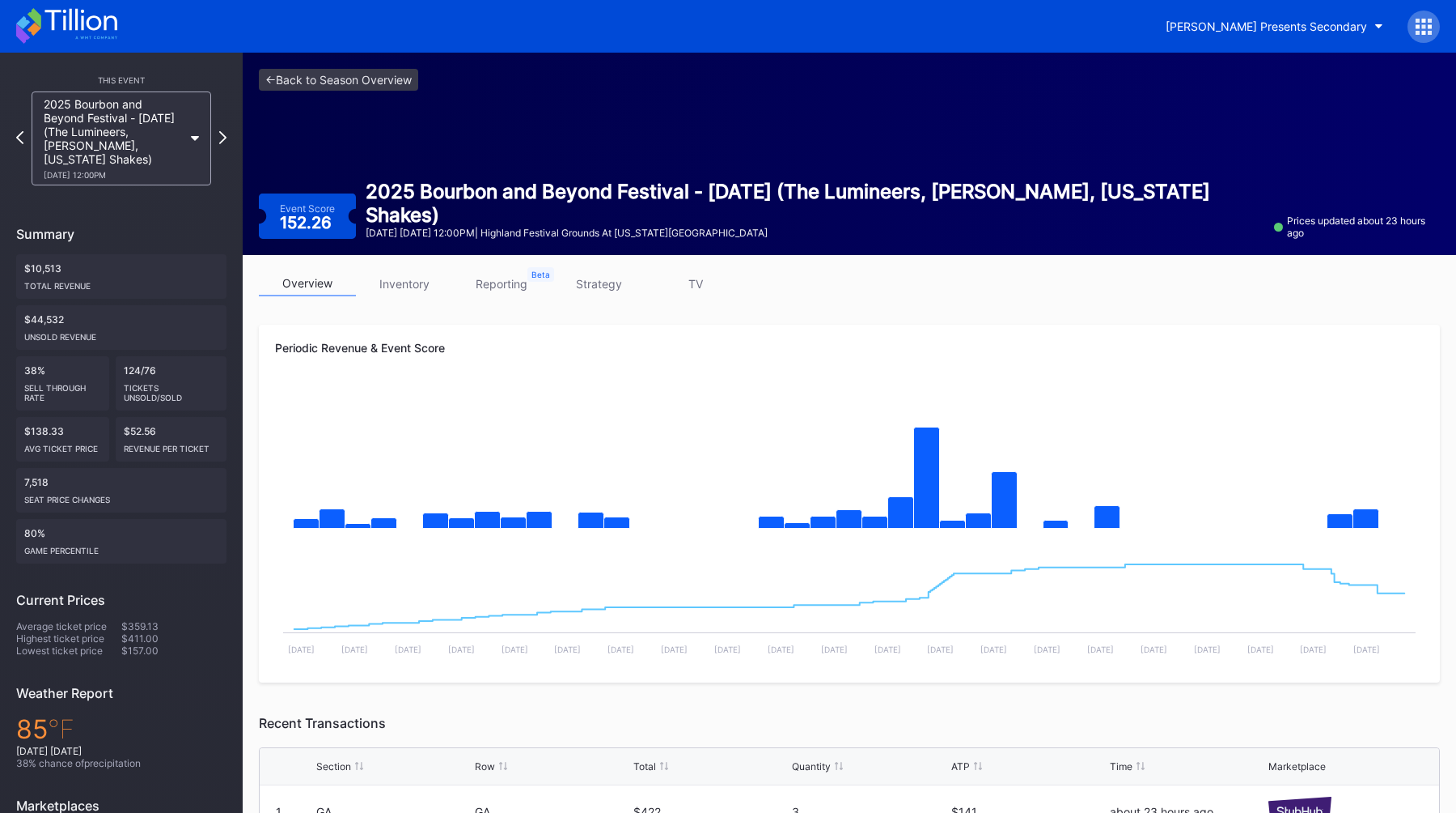
click at [601, 282] on link "strategy" at bounding box center [598, 283] width 98 height 25
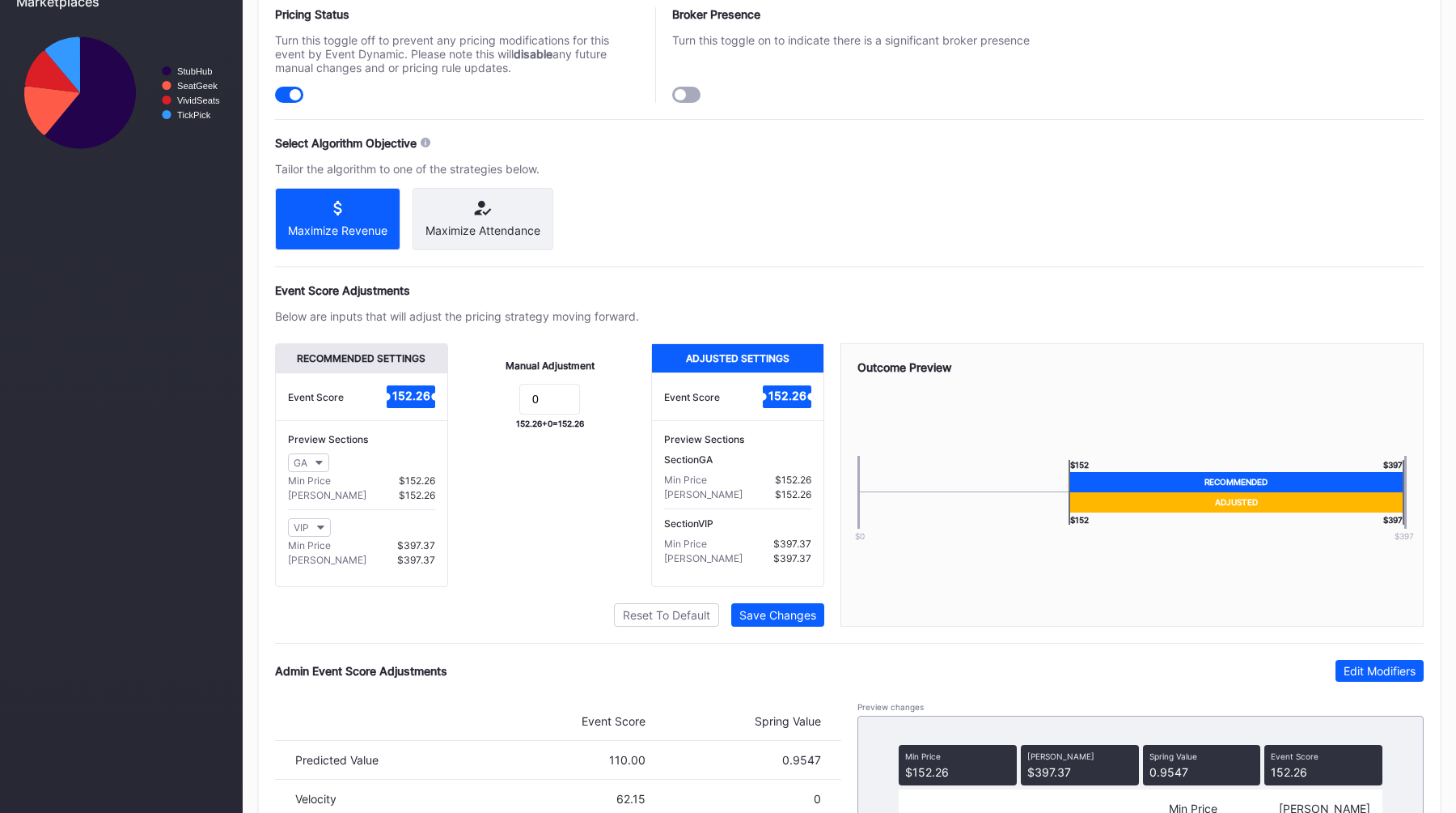
scroll to position [970, 0]
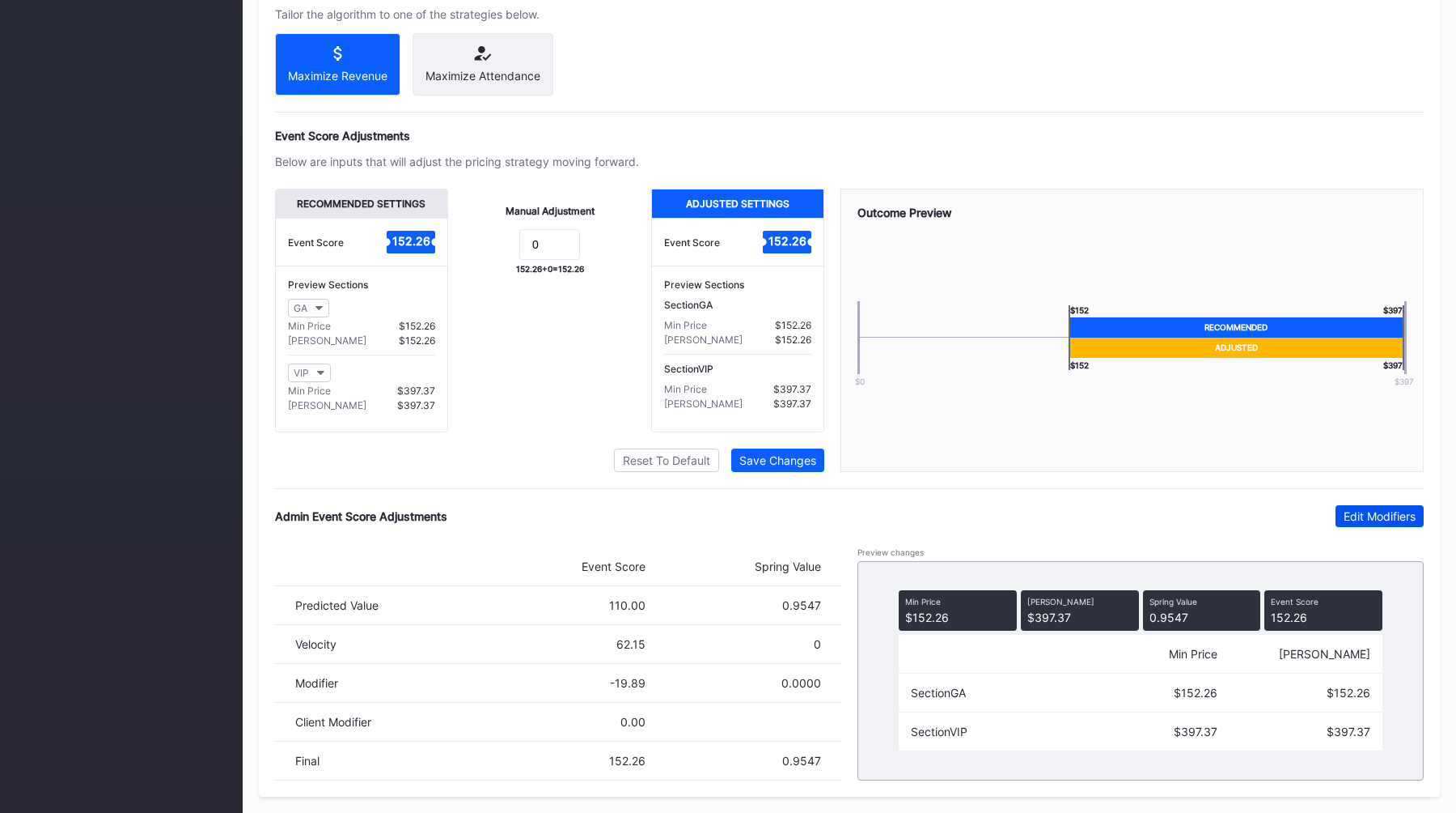
click at [1350, 521] on div "Edit Modifiers" at bounding box center [1380, 516] width 72 height 13
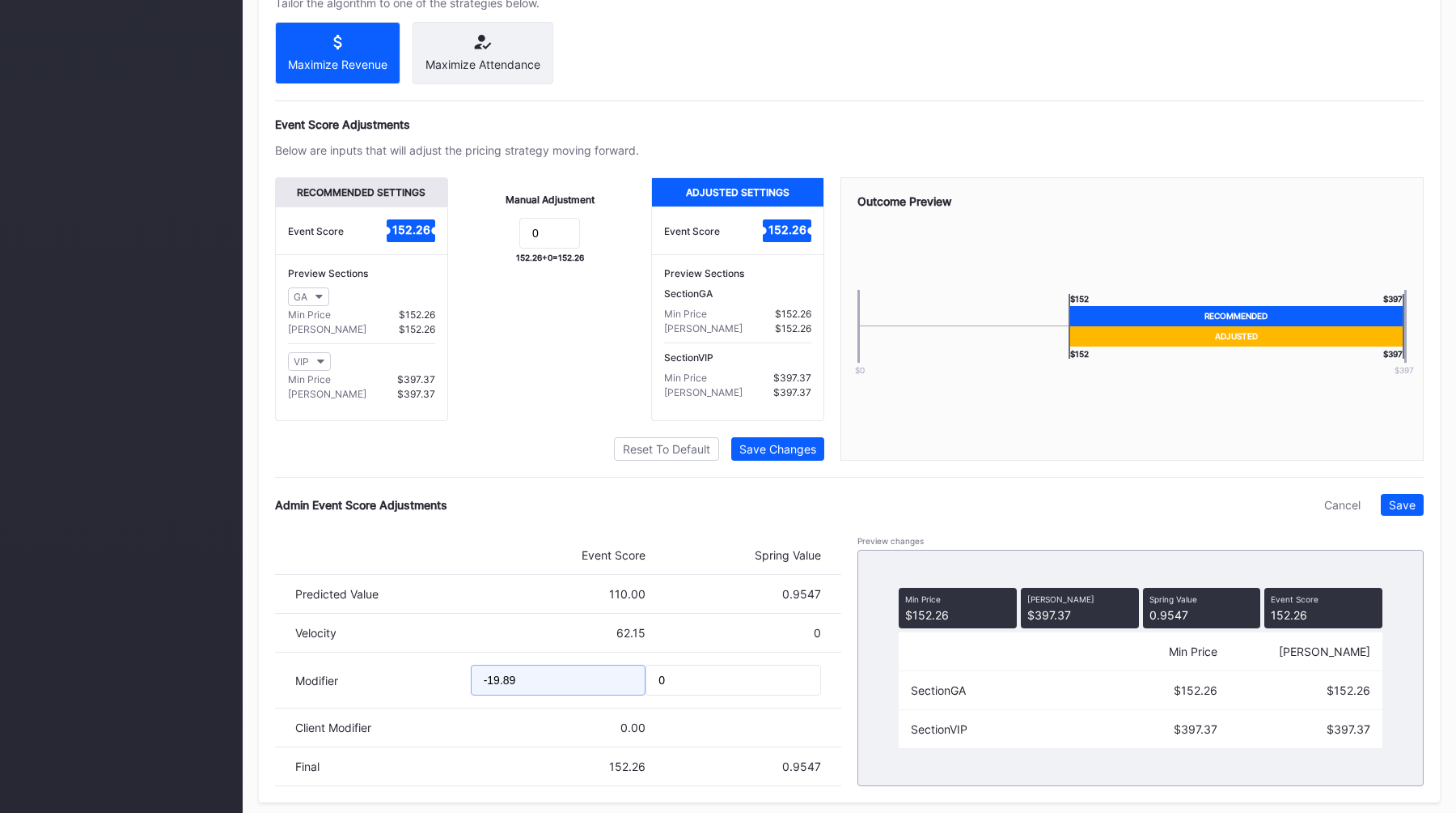
drag, startPoint x: 544, startPoint y: 696, endPoint x: 377, endPoint y: 697, distance: 167.0
click at [377, 697] on div "Modifier -19.89 0" at bounding box center [558, 680] width 566 height 55
type input "-28.76"
click at [1417, 516] on button "Save" at bounding box center [1402, 504] width 43 height 22
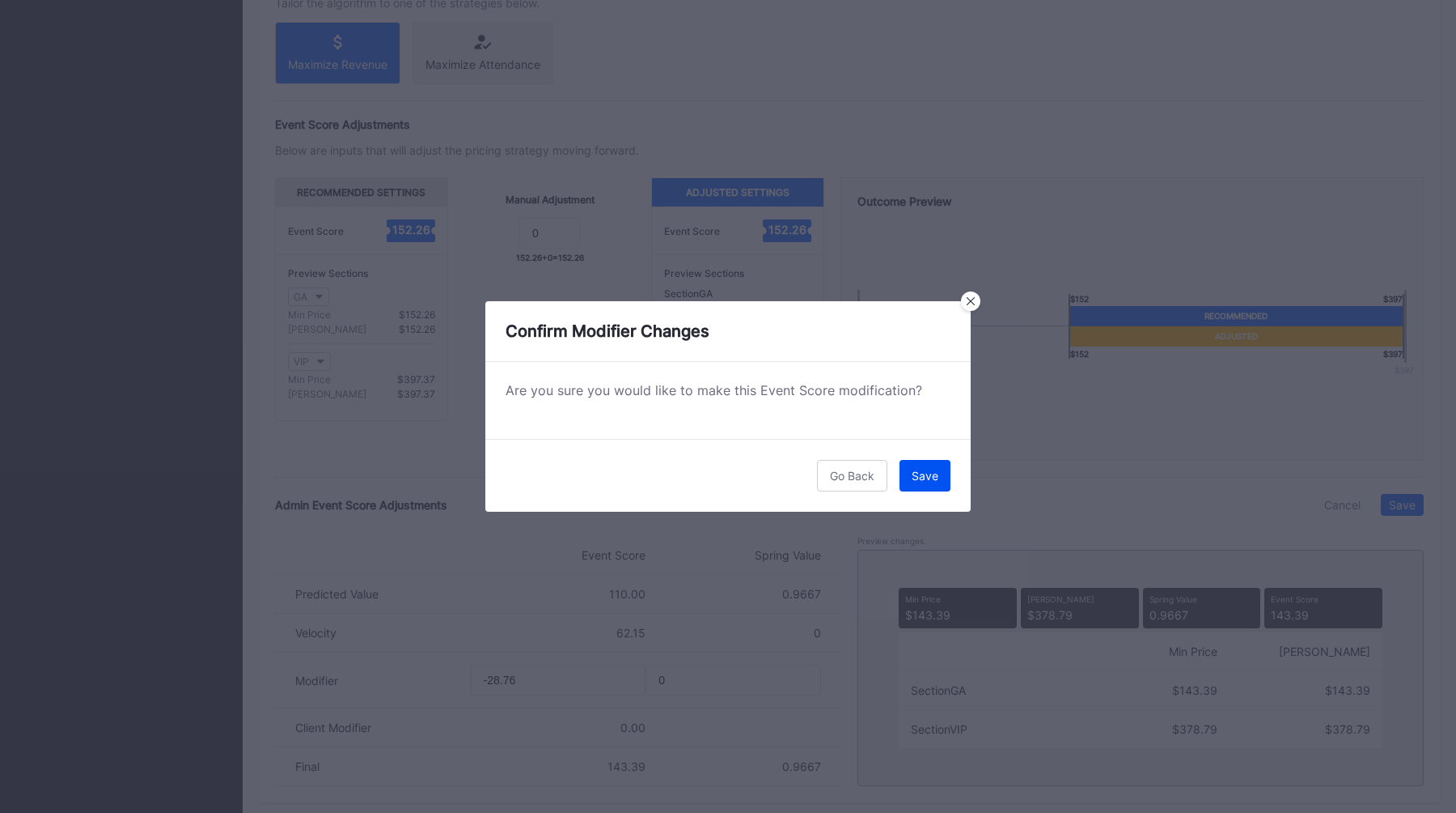
click at [938, 462] on button "Save" at bounding box center [924, 475] width 51 height 32
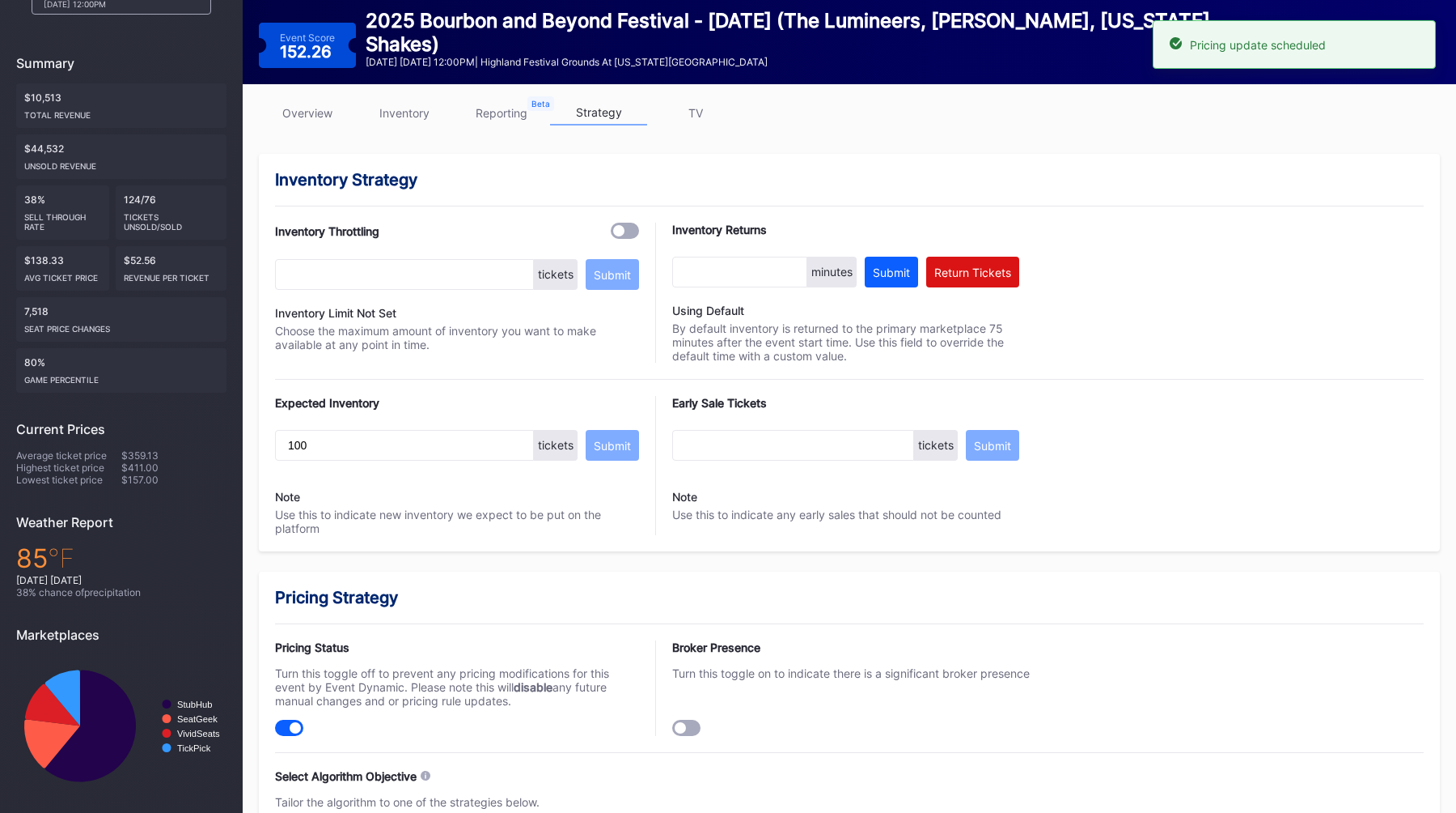
scroll to position [0, 0]
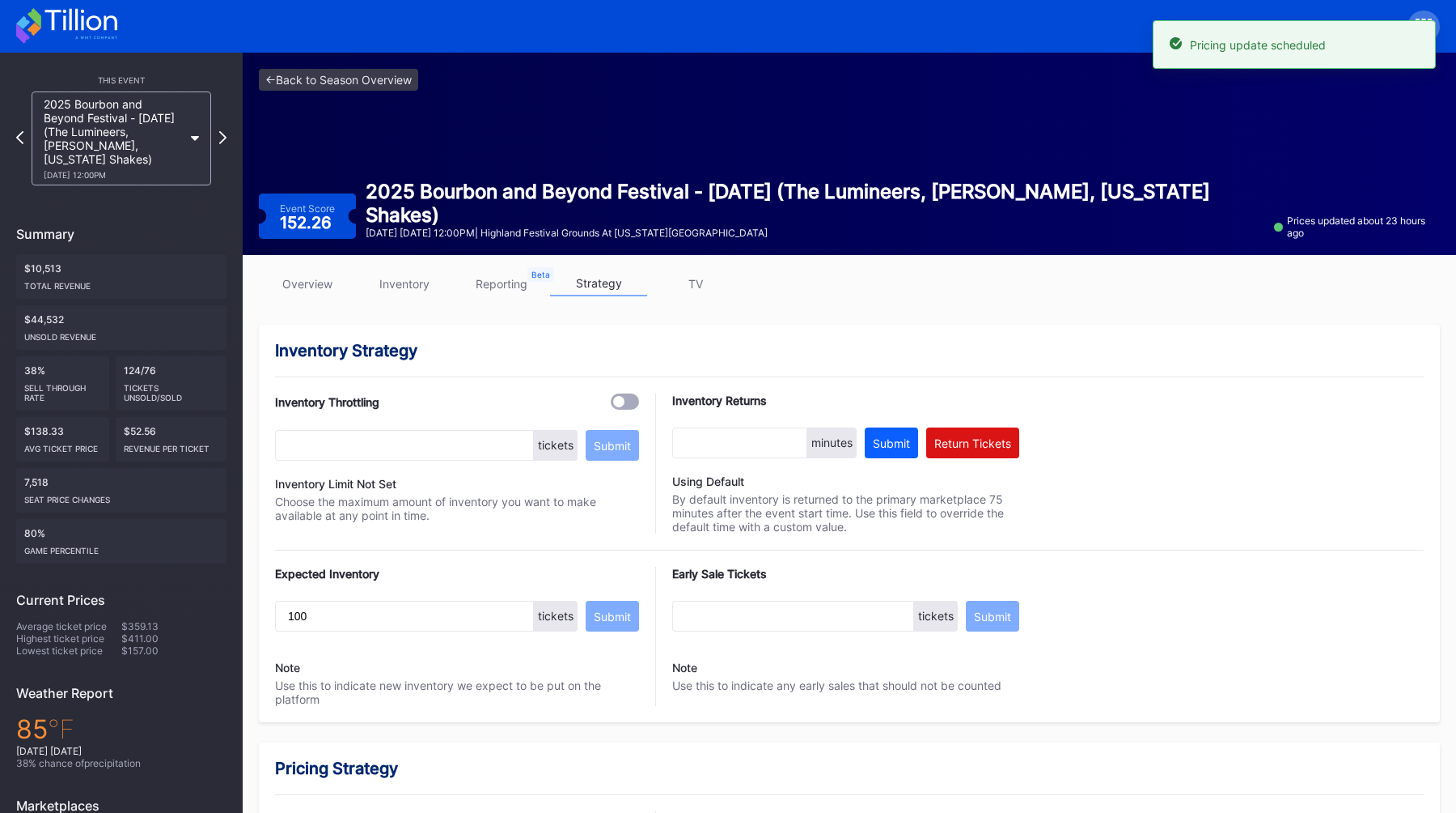
click at [302, 272] on link "overview" at bounding box center [308, 283] width 98 height 25
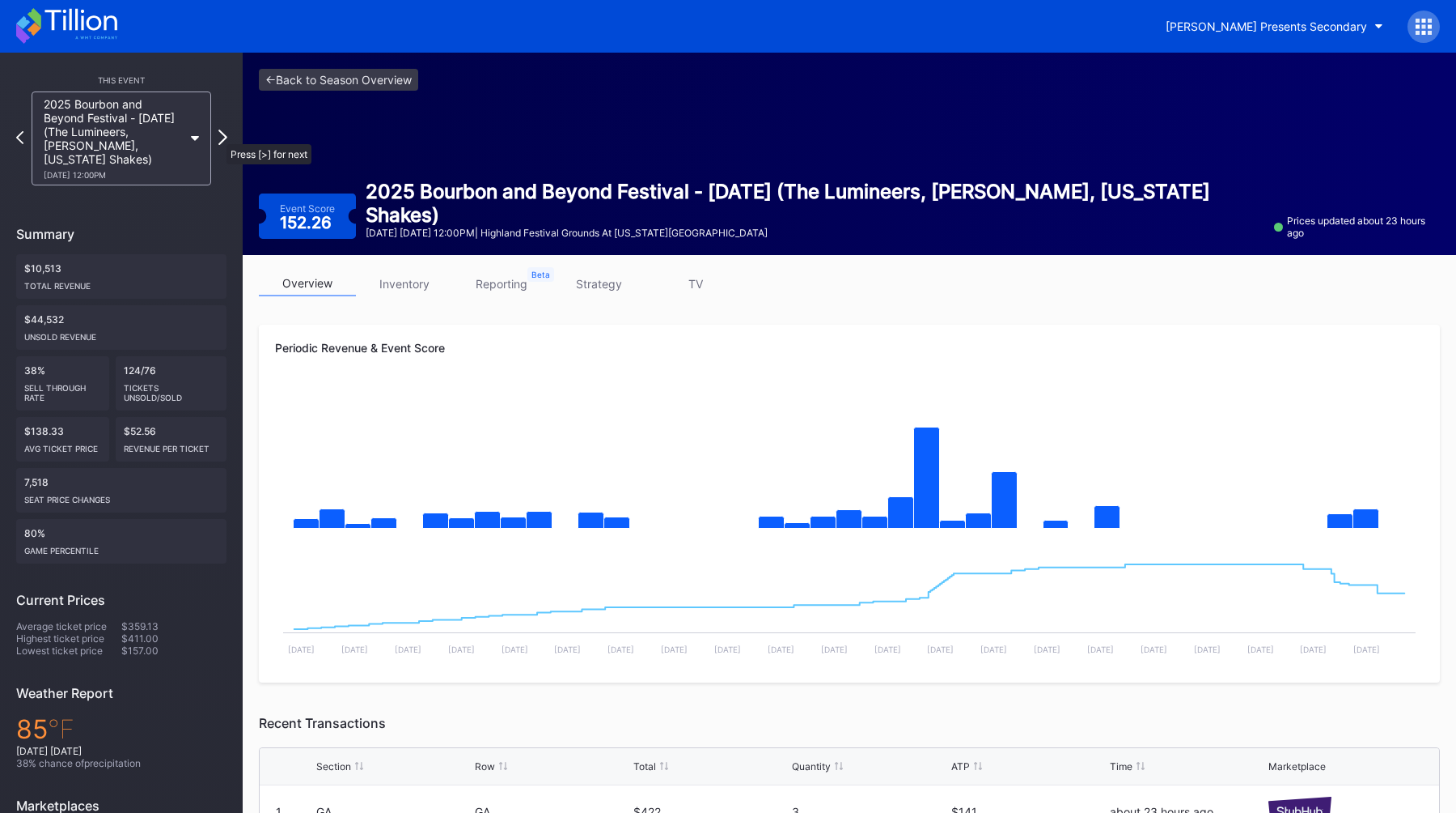
click at [222, 136] on icon at bounding box center [222, 137] width 9 height 15
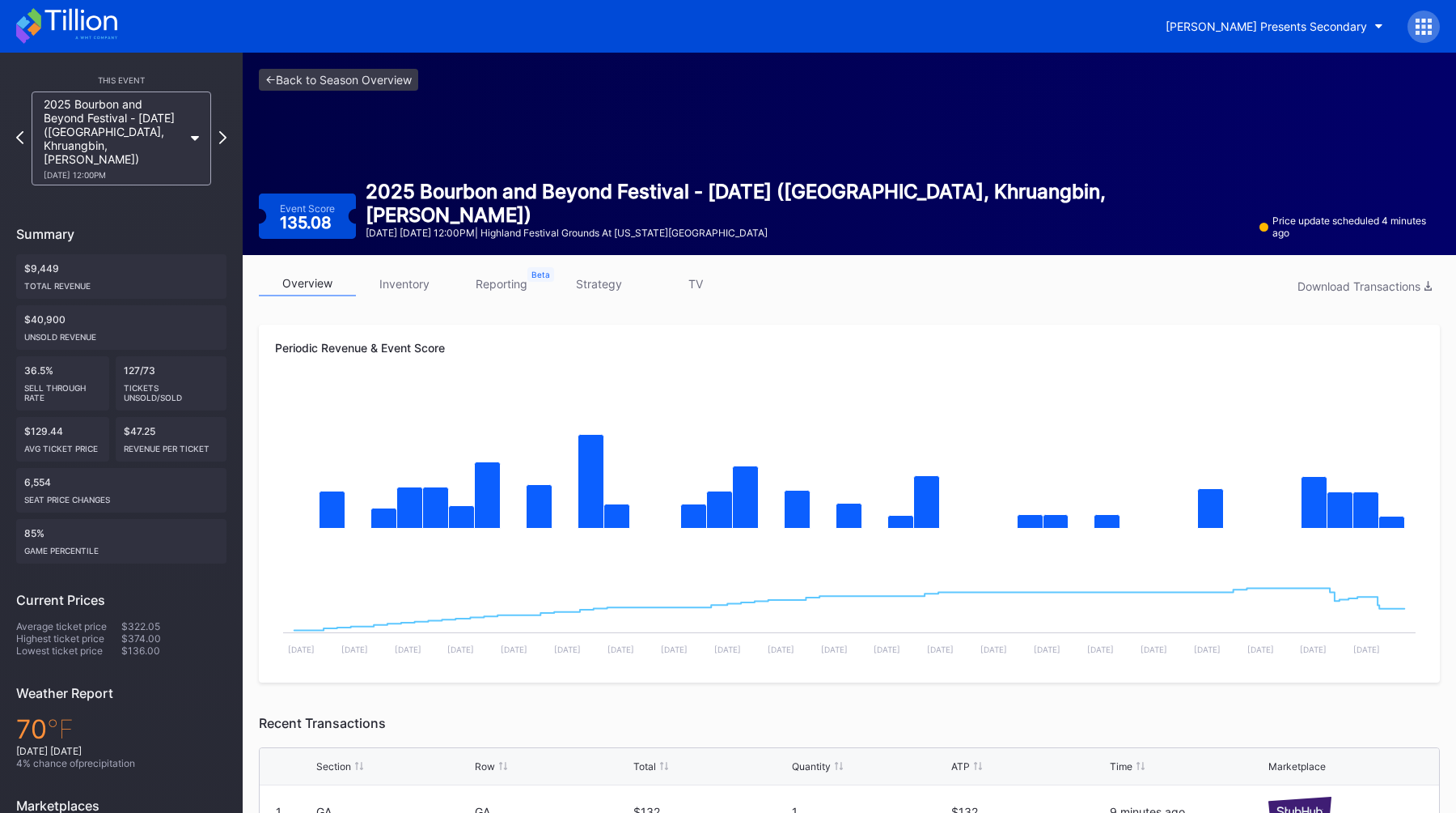
click at [582, 293] on link "strategy" at bounding box center [598, 283] width 98 height 25
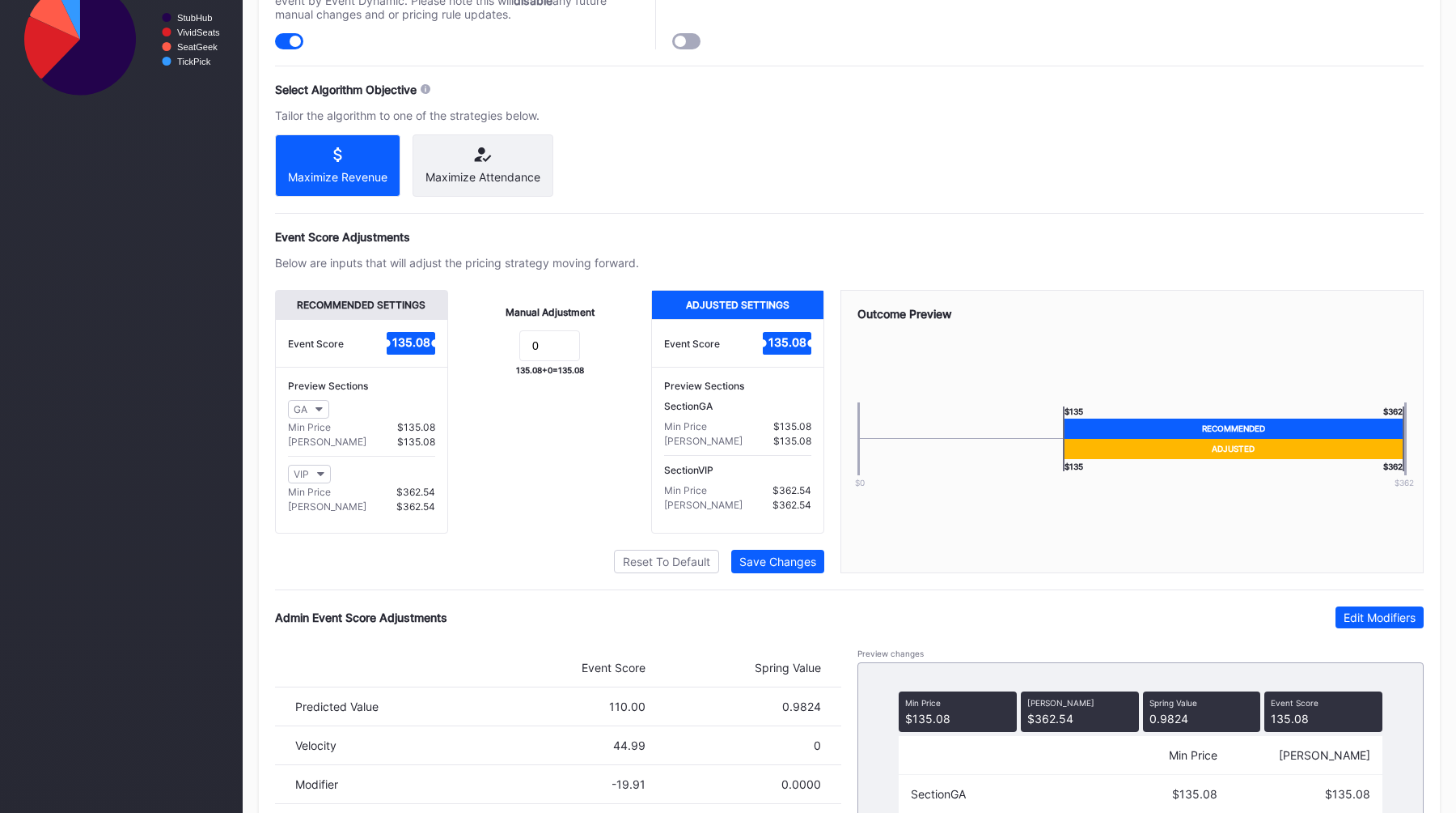
scroll to position [970, 0]
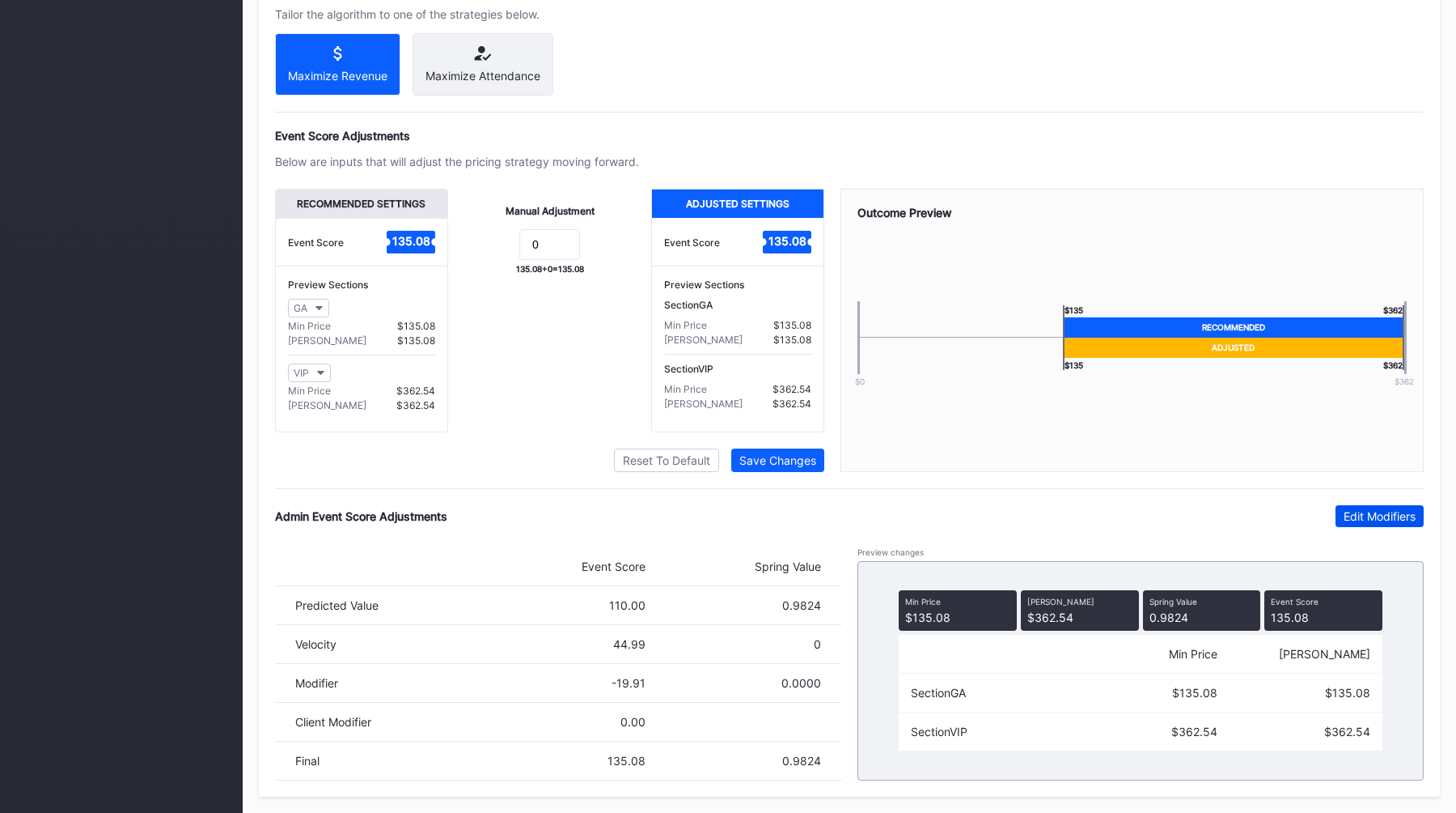
click at [1383, 519] on div "Edit Modifiers" at bounding box center [1380, 516] width 72 height 13
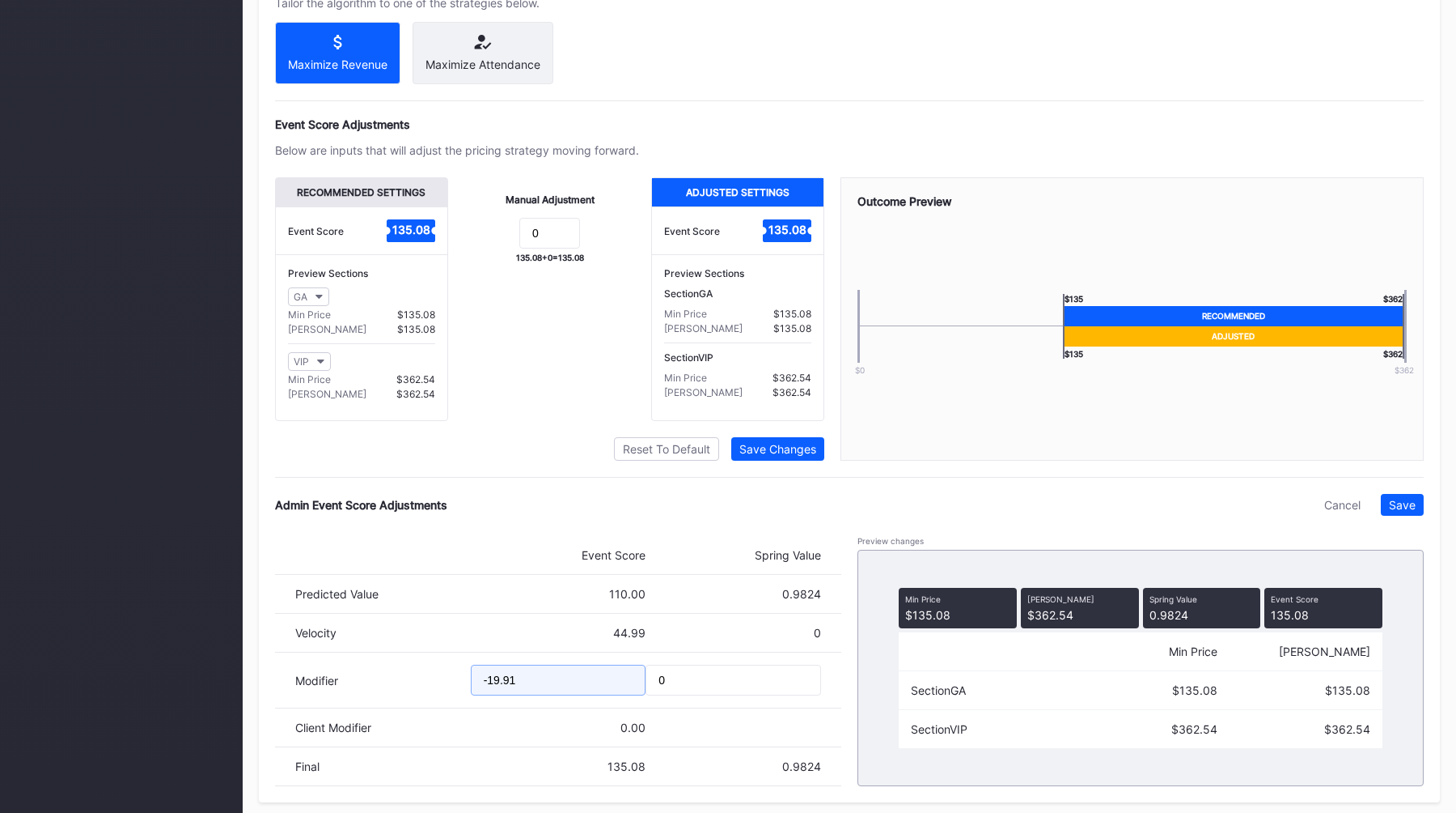
drag, startPoint x: 546, startPoint y: 688, endPoint x: 384, endPoint y: 688, distance: 162.0
click at [392, 688] on div "Modifier -19.91 0" at bounding box center [558, 680] width 566 height 55
type input "-28.65"
click at [1397, 512] on div "Save" at bounding box center [1402, 504] width 27 height 13
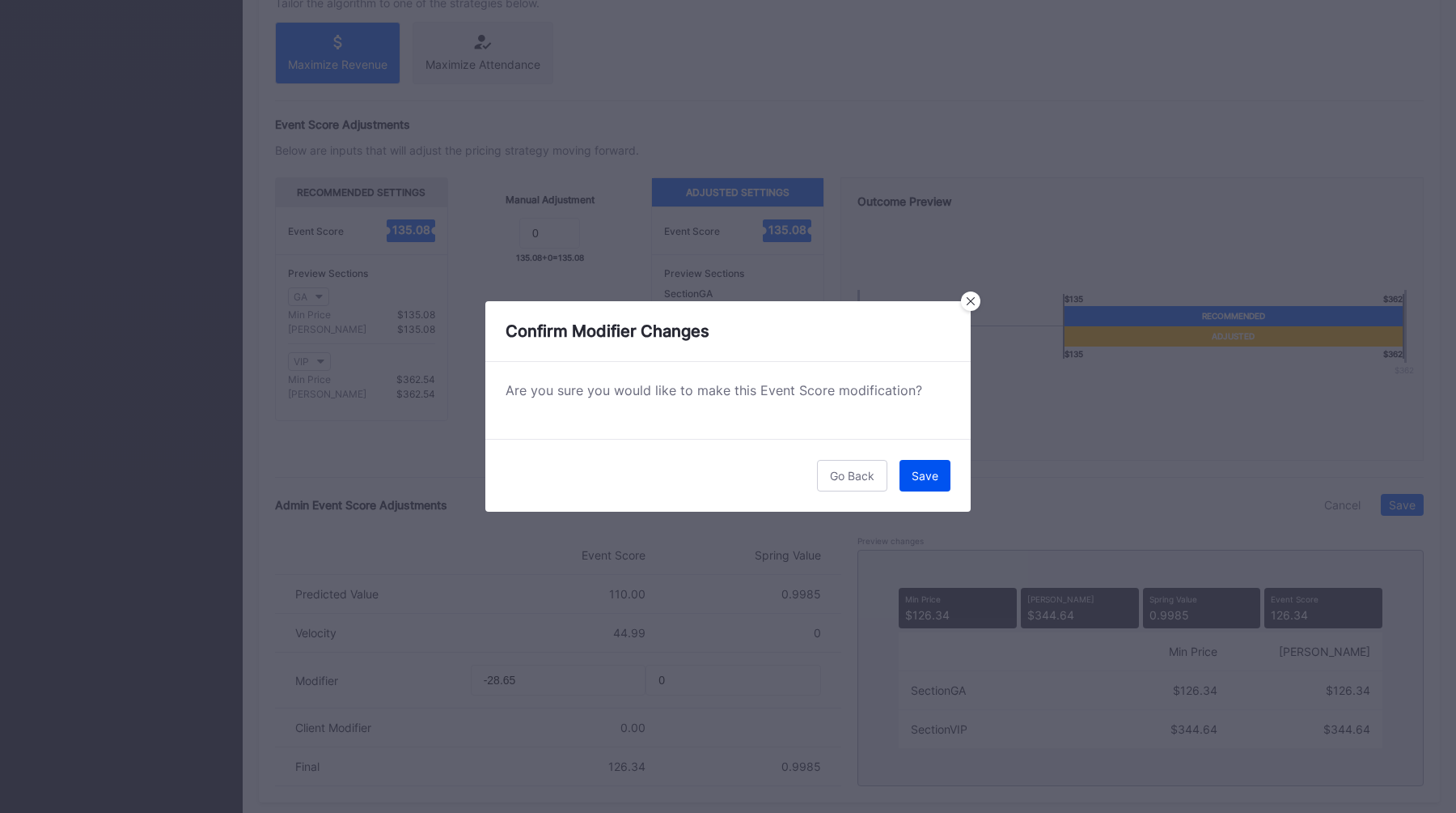
click at [914, 471] on div "Save" at bounding box center [925, 475] width 27 height 13
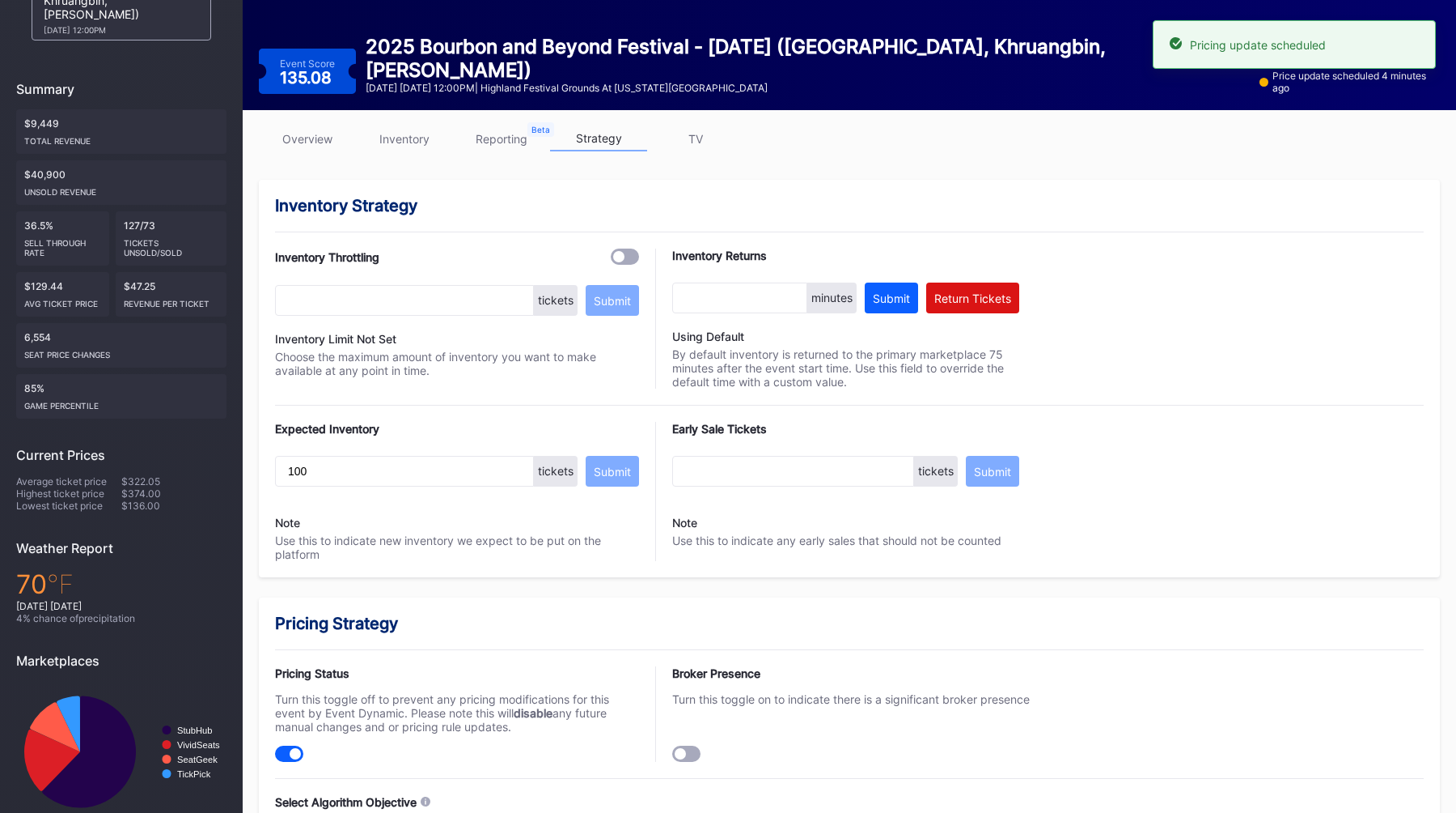
scroll to position [0, 0]
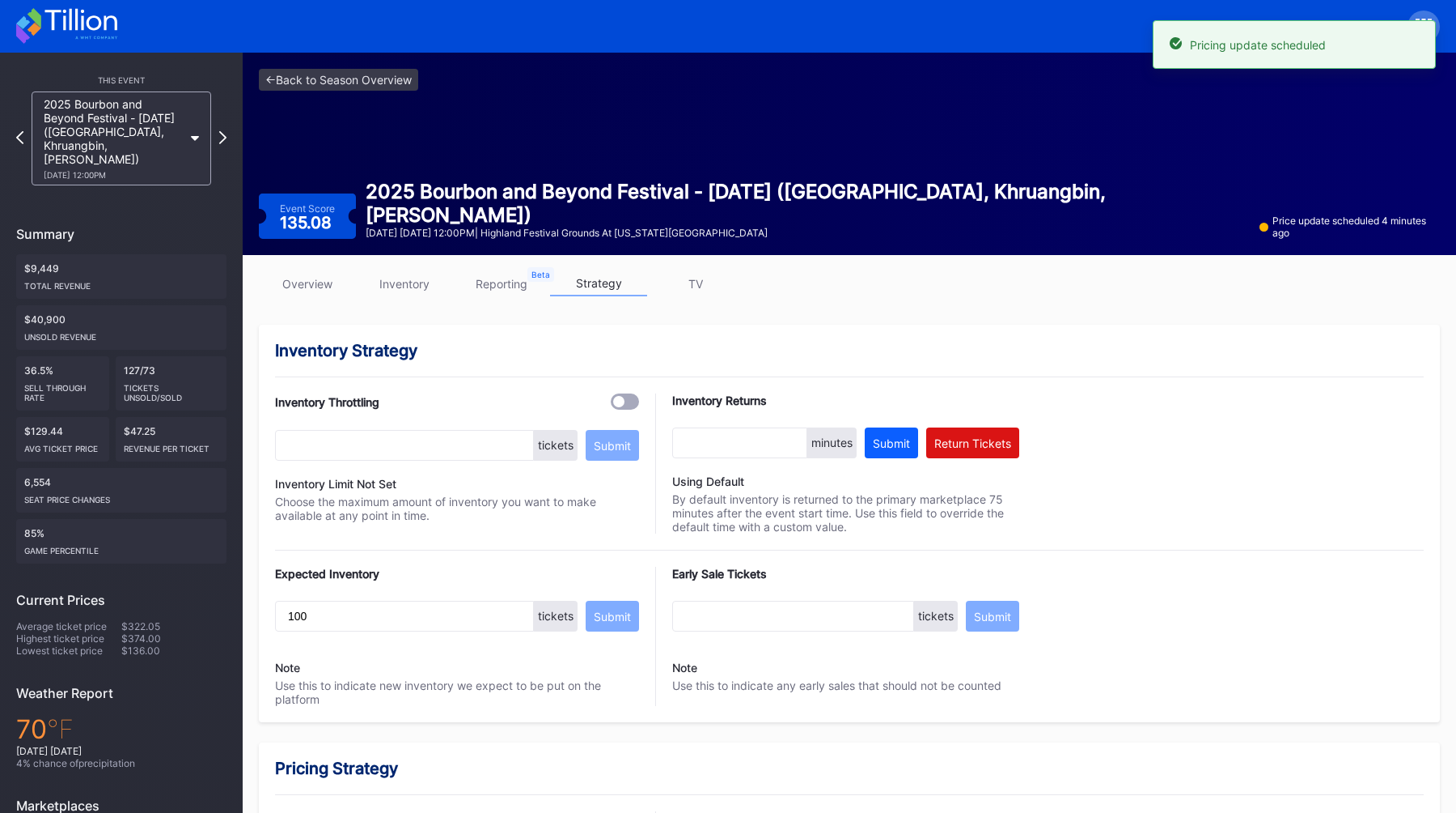
click at [325, 276] on link "overview" at bounding box center [308, 283] width 98 height 25
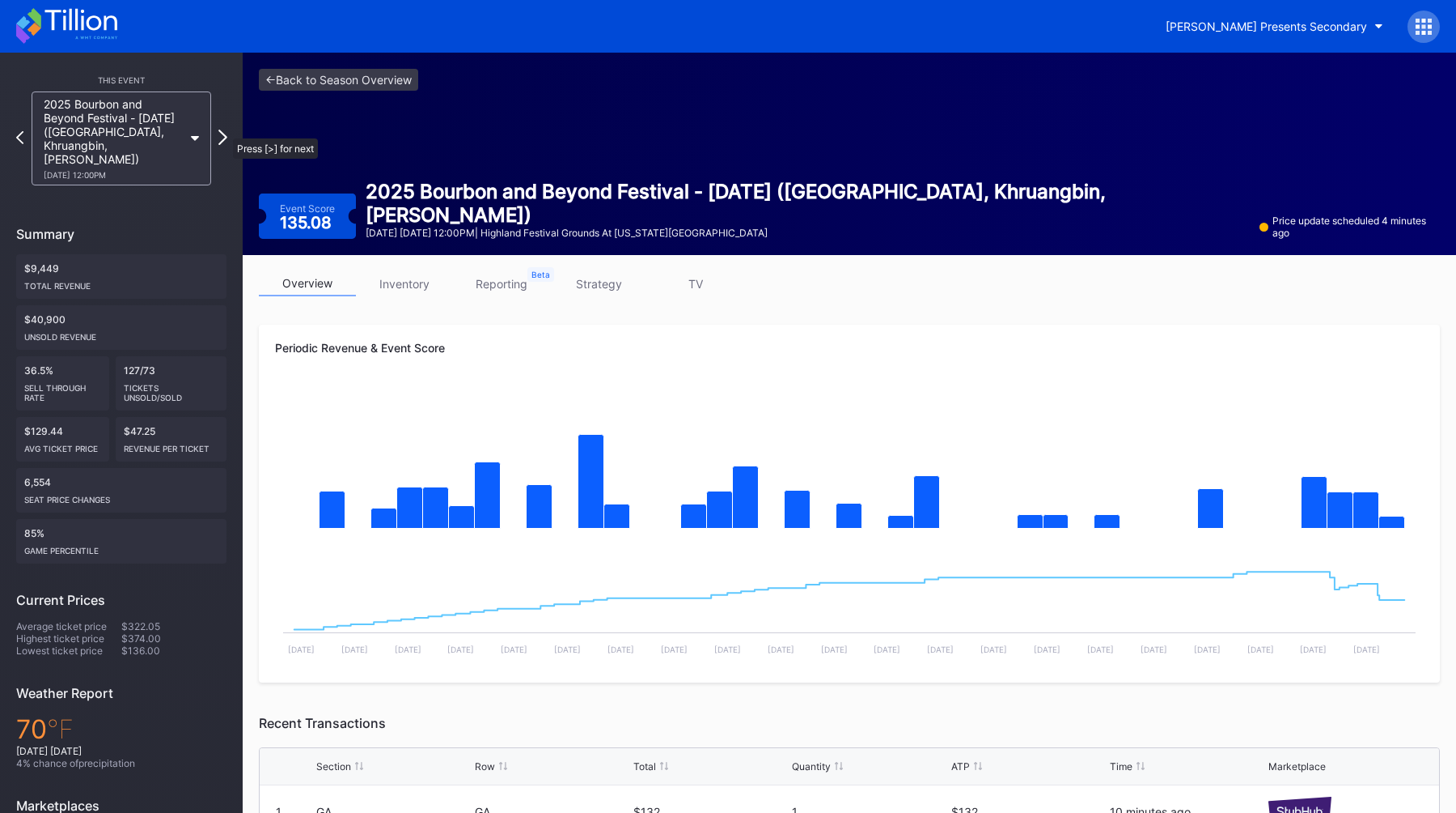
click at [225, 130] on icon at bounding box center [222, 137] width 9 height 15
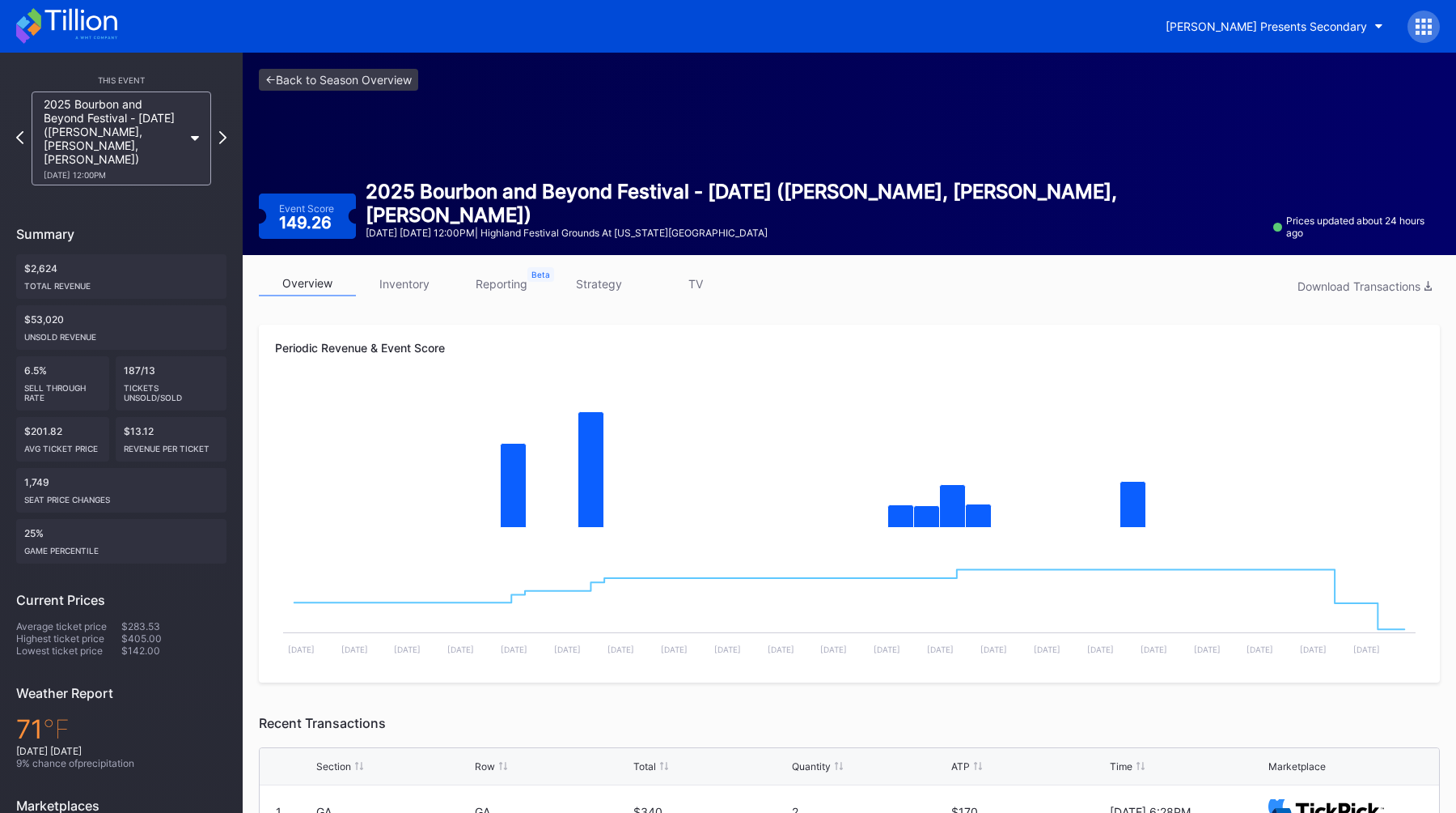
click at [577, 281] on link "strategy" at bounding box center [598, 283] width 98 height 25
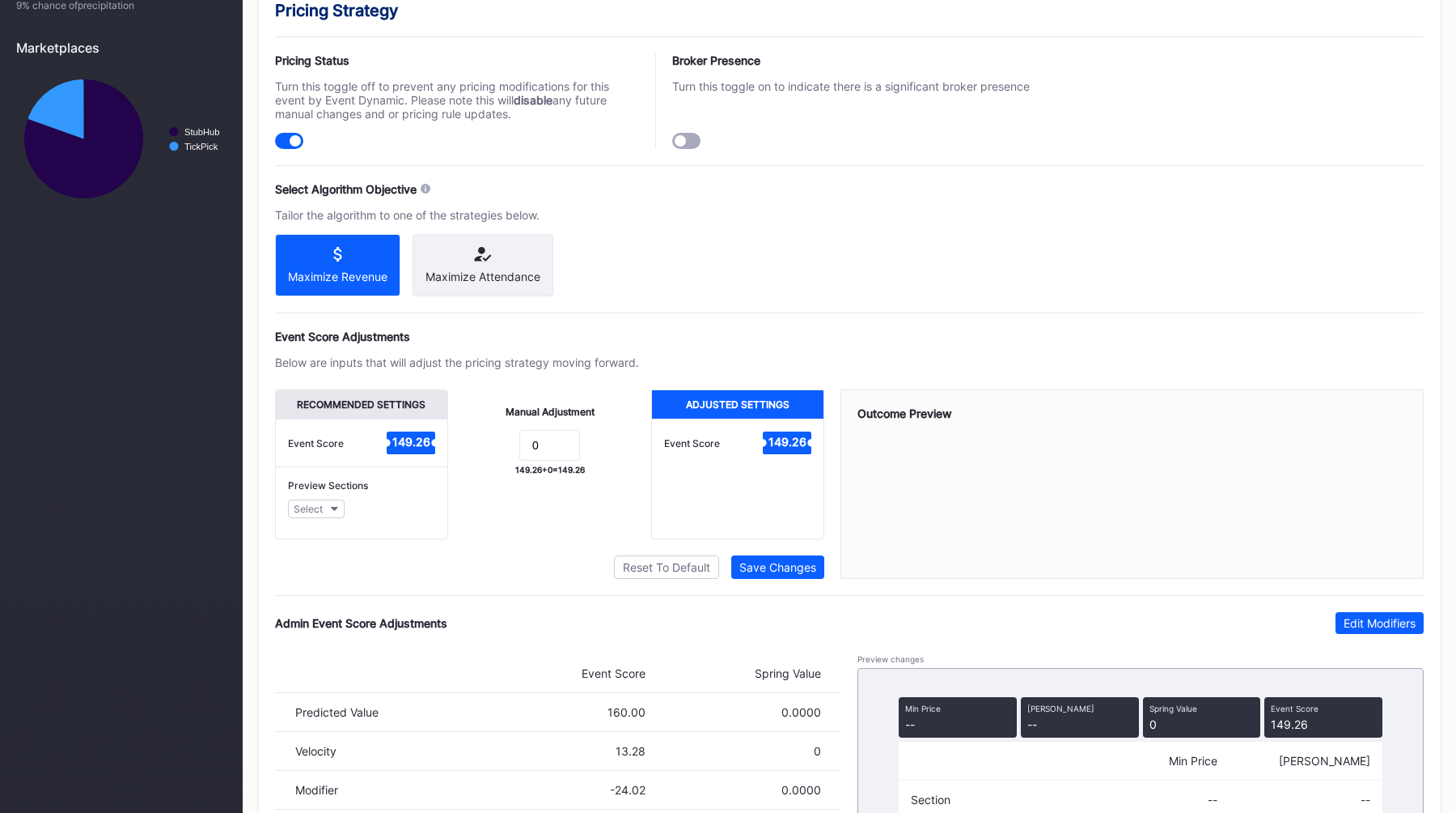
scroll to position [970, 0]
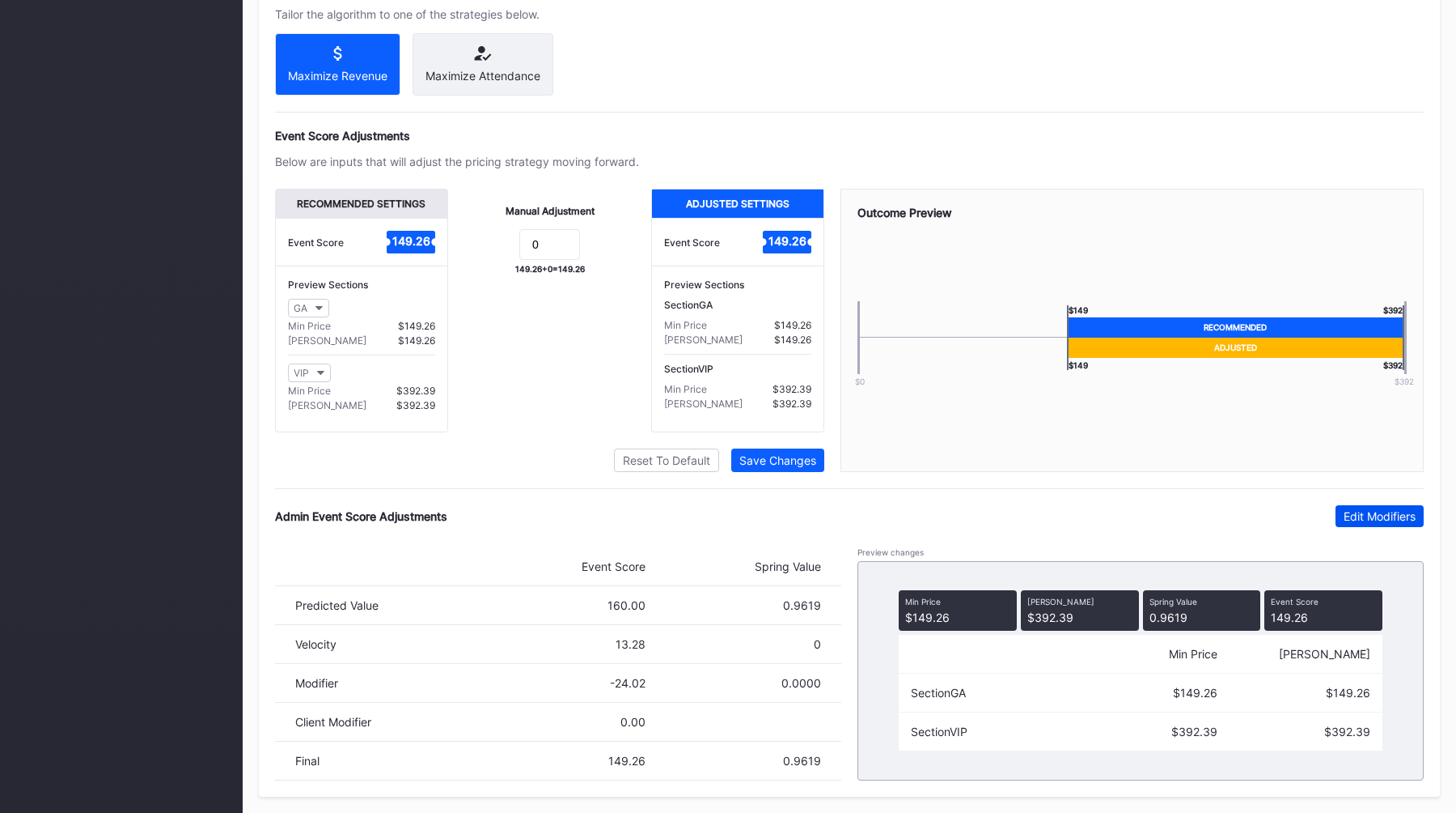
click at [1345, 513] on div "Edit Modifiers" at bounding box center [1380, 516] width 72 height 13
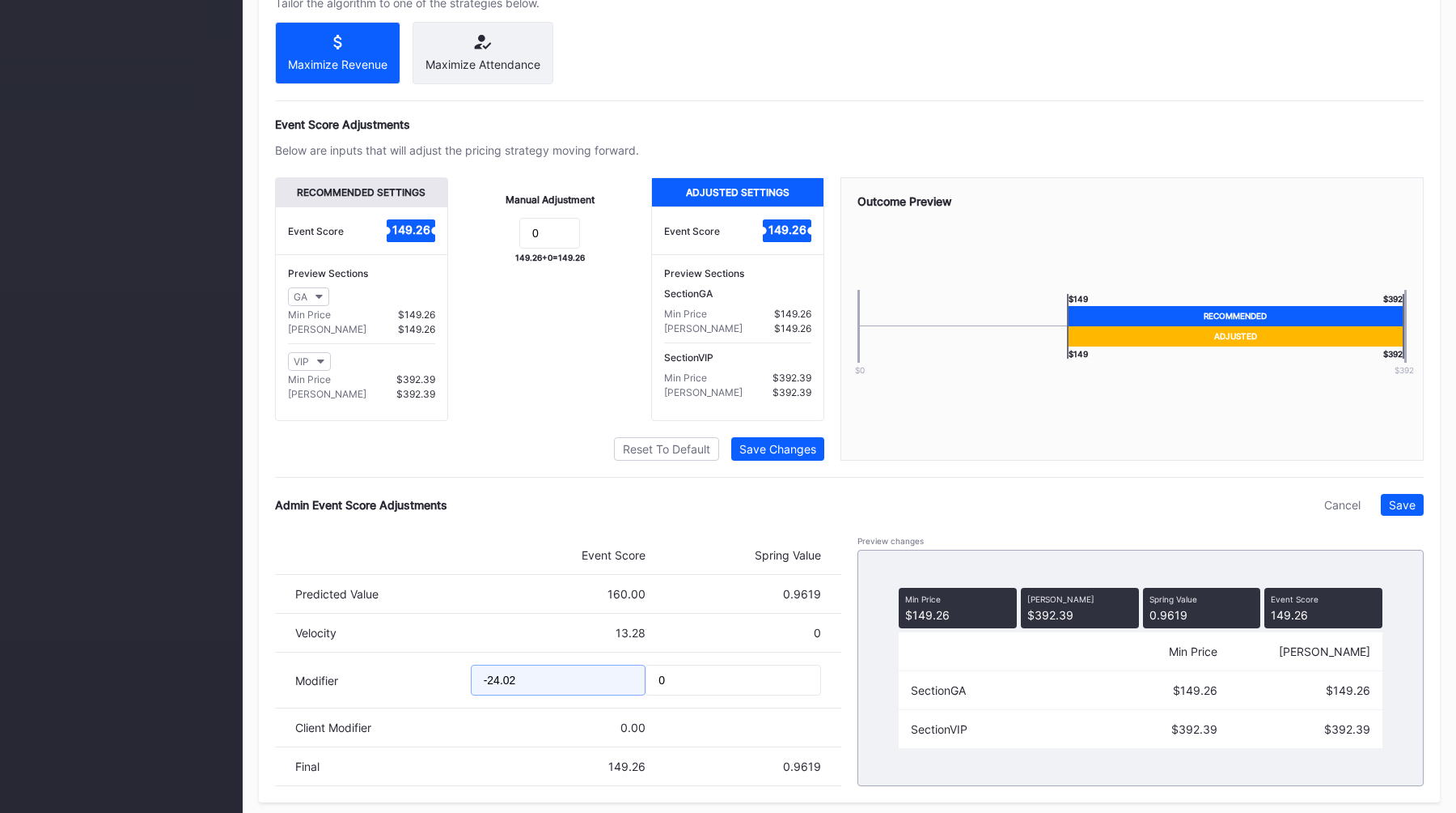
drag, startPoint x: 545, startPoint y: 693, endPoint x: 376, endPoint y: 694, distance: 169.0
click at [379, 693] on div "Modifier -24.02 0" at bounding box center [558, 680] width 566 height 55
type input "-42.97"
click at [1396, 512] on div "Save" at bounding box center [1402, 504] width 27 height 13
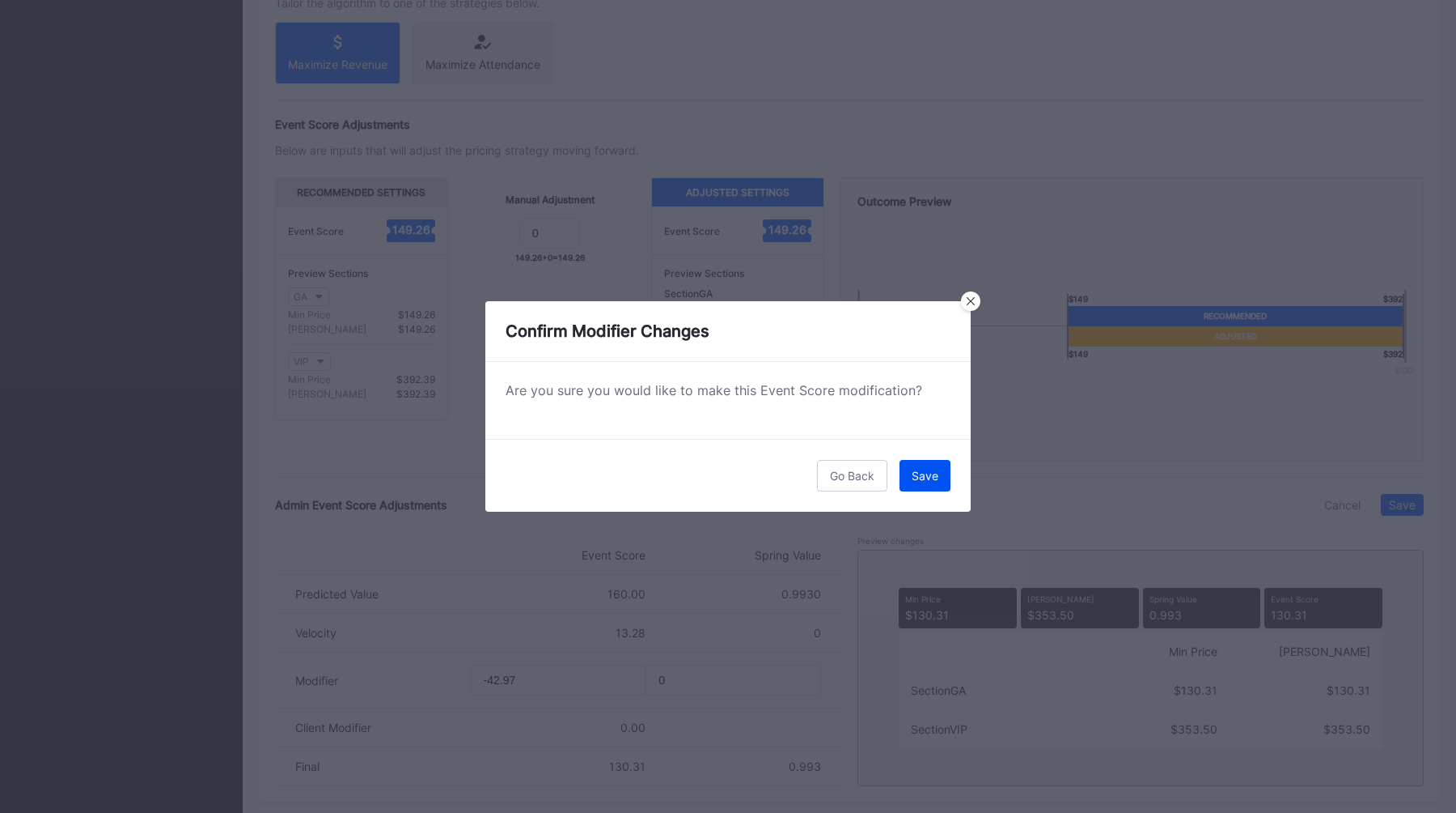
click at [924, 482] on button "Save" at bounding box center [924, 475] width 51 height 32
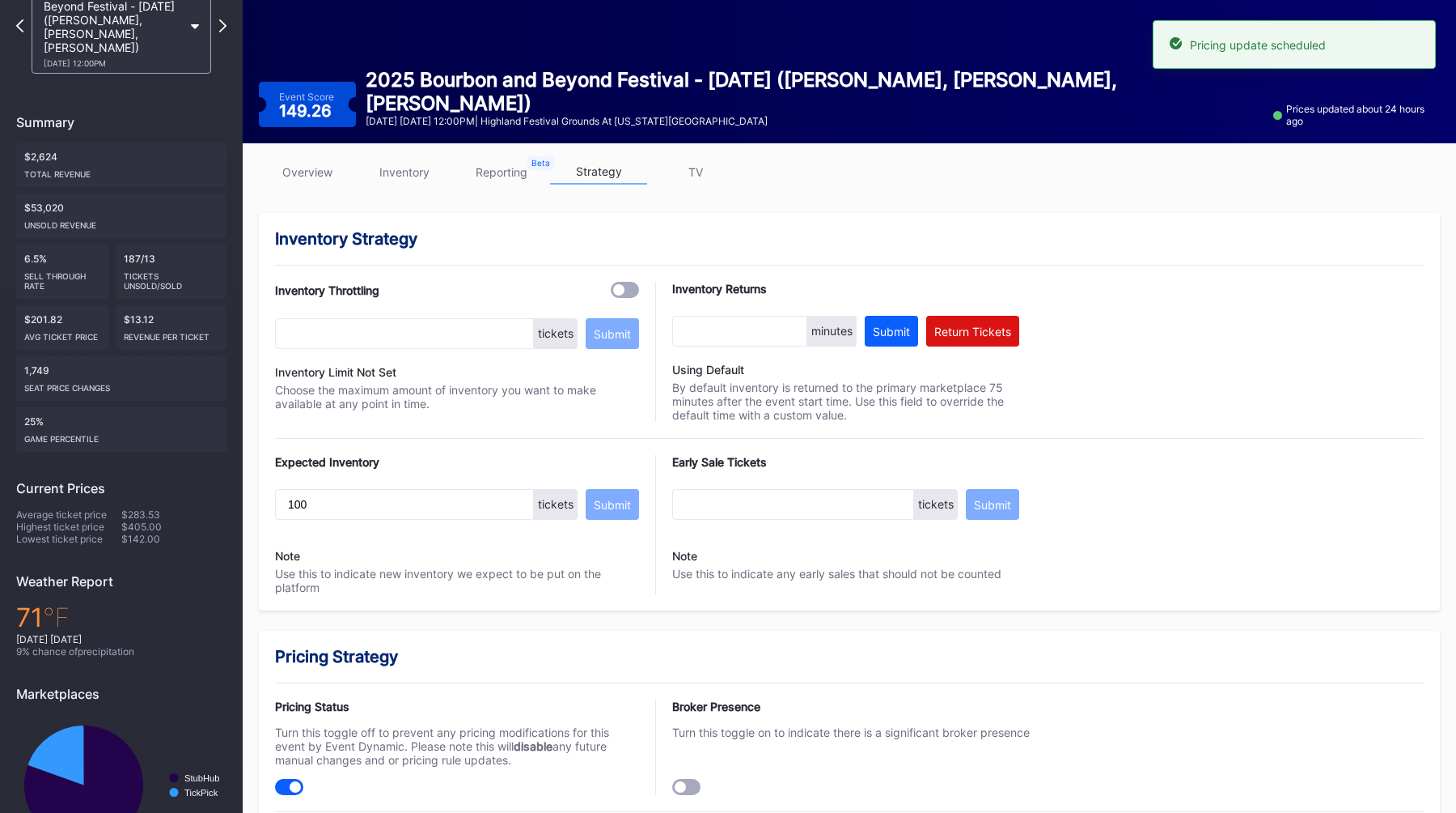
scroll to position [0, 0]
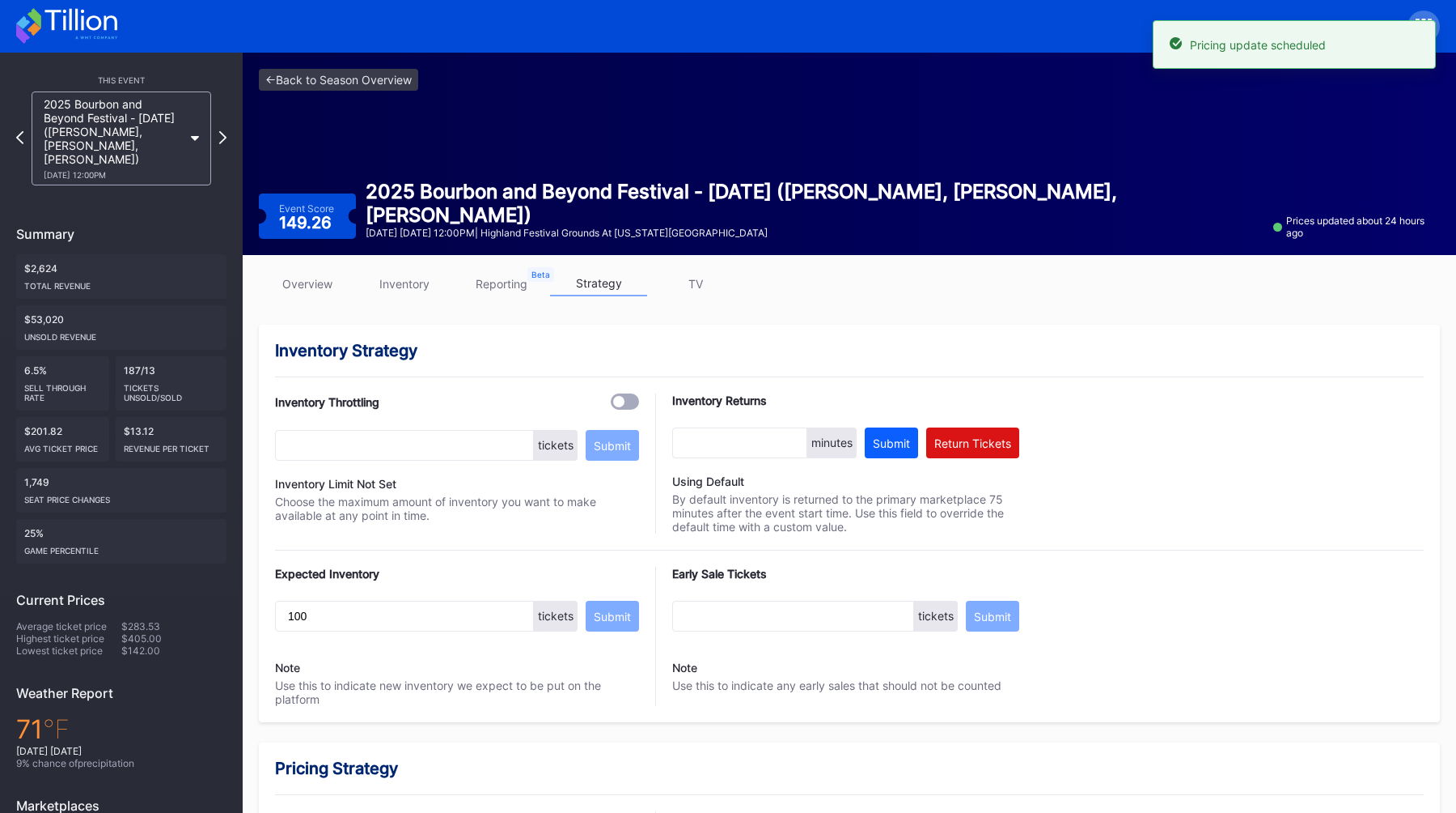
click at [312, 274] on link "overview" at bounding box center [308, 283] width 98 height 25
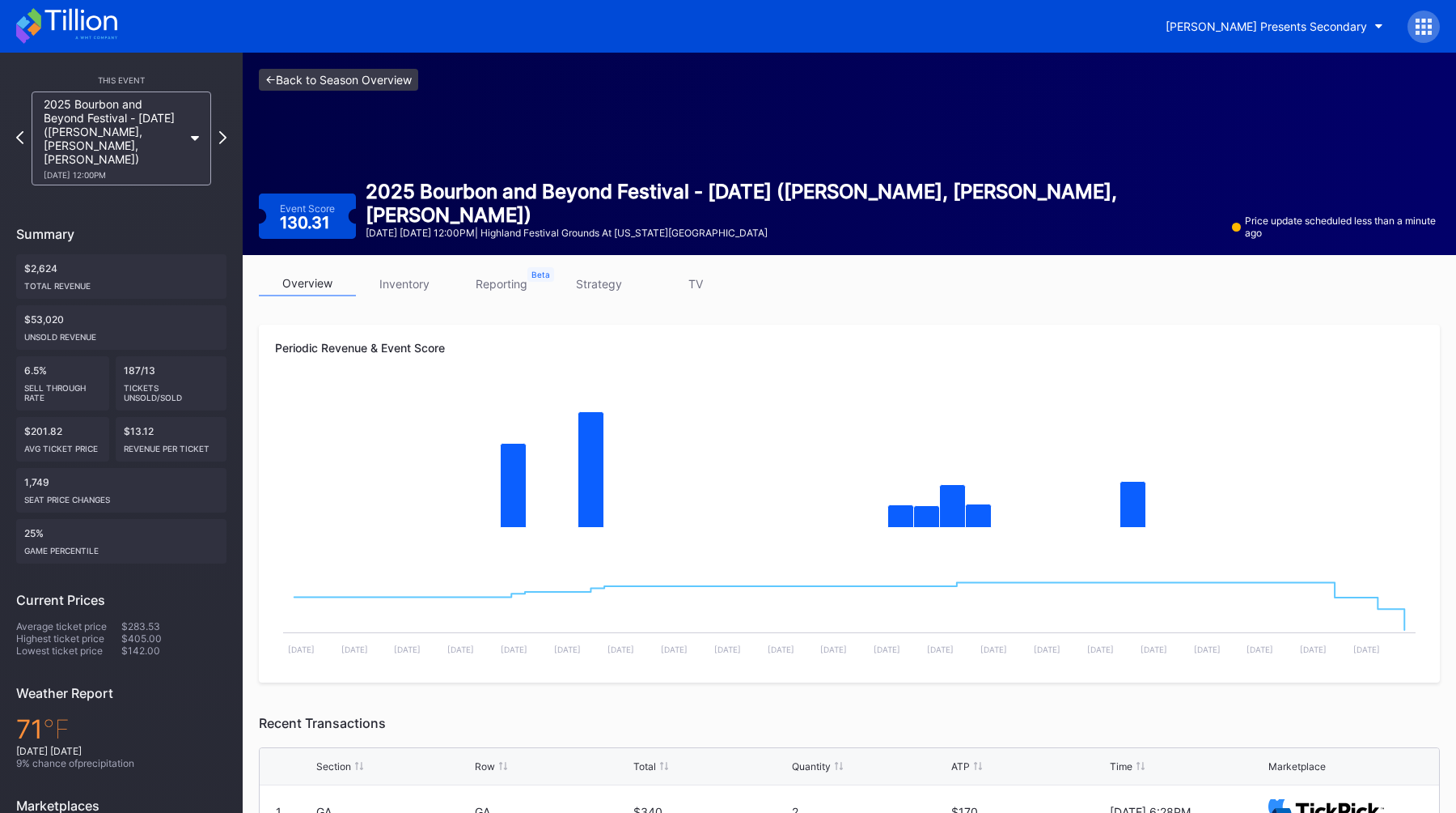
click at [299, 82] on link "<- Back to Season Overview" at bounding box center [338, 79] width 160 height 22
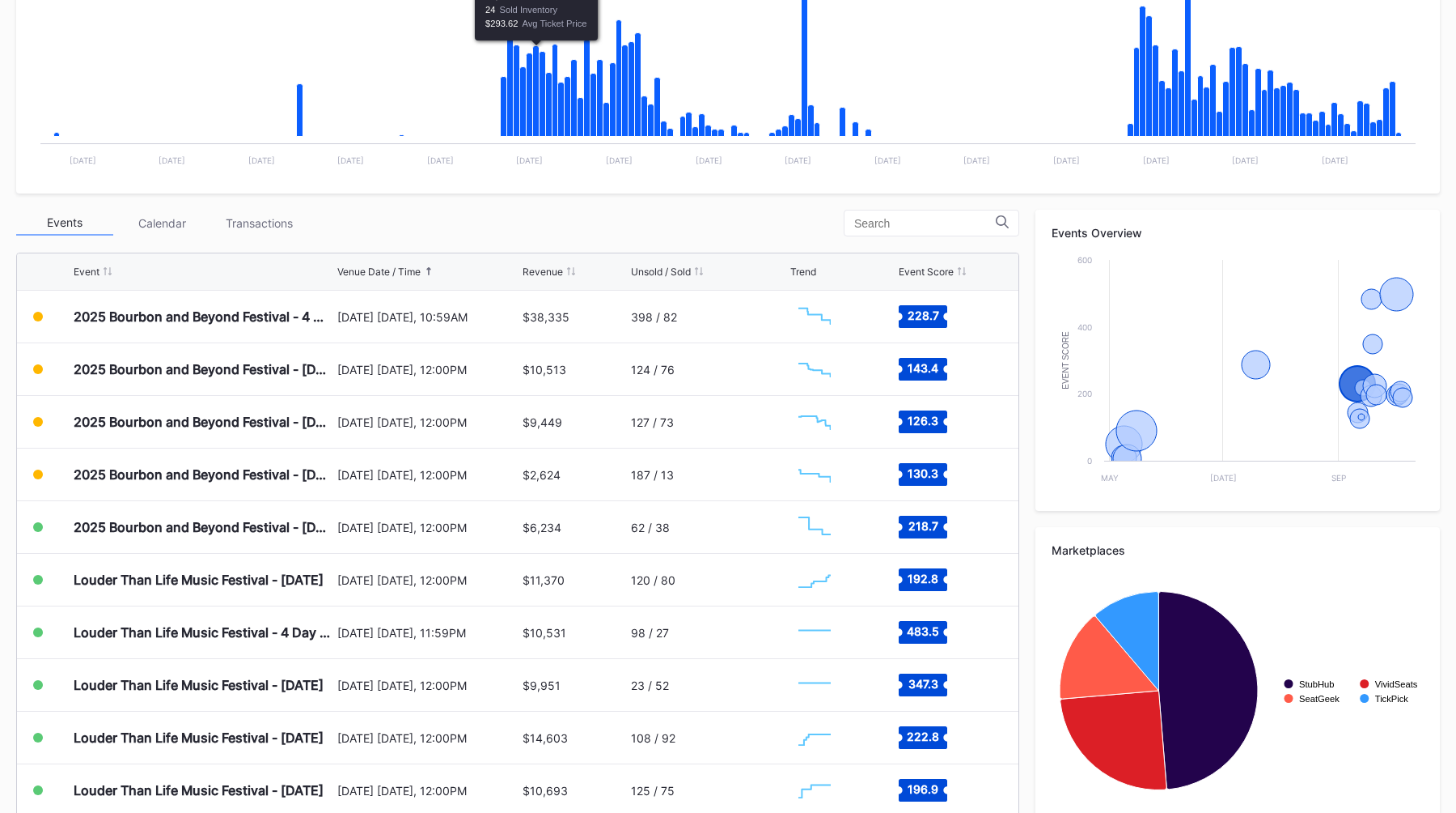
scroll to position [427, 0]
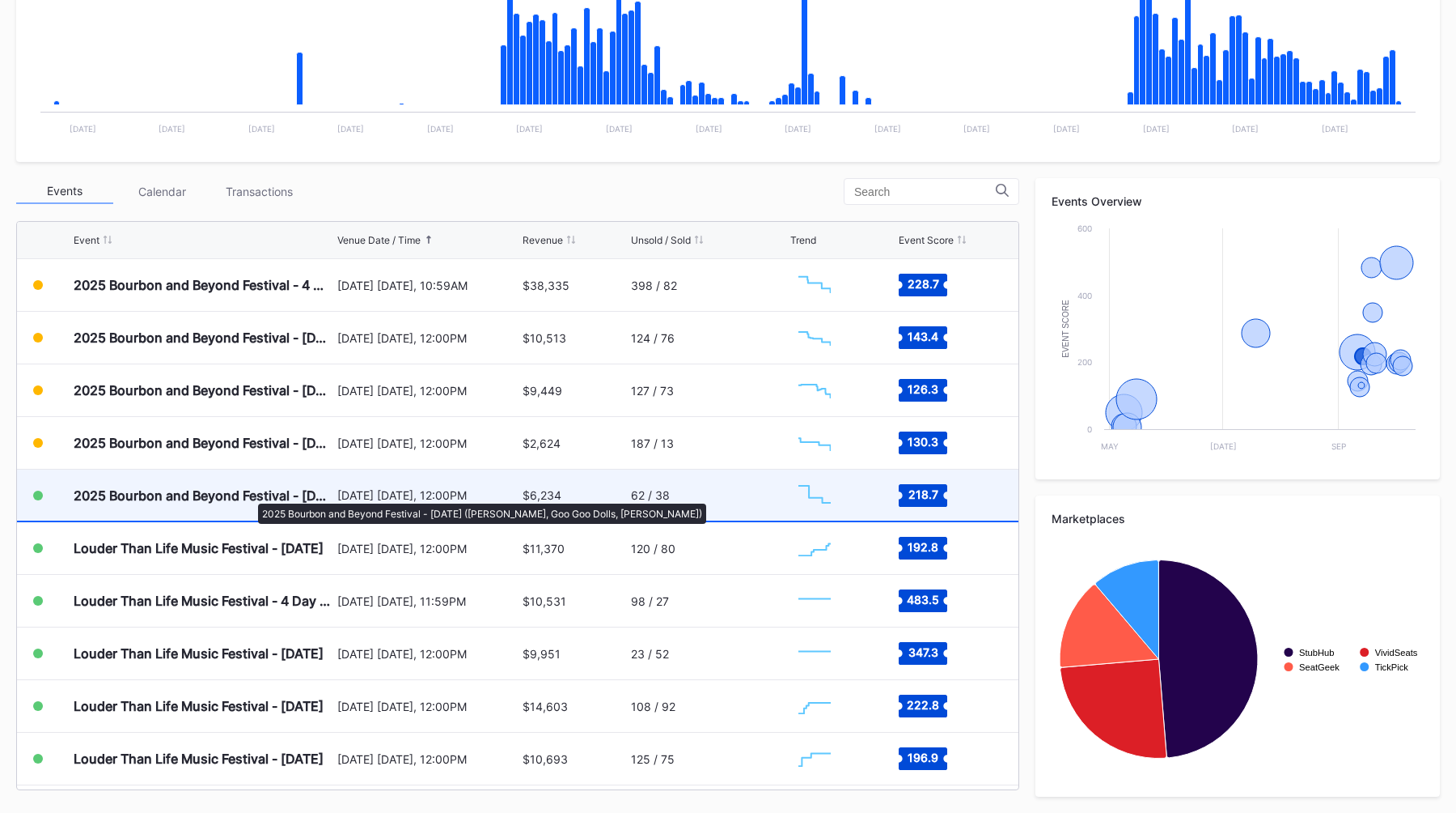
click at [250, 495] on div "2025 Bourbon and Beyond Festival - [DATE] ([PERSON_NAME], Goo Goo Dolls, [PERSO…" at bounding box center [204, 494] width 260 height 16
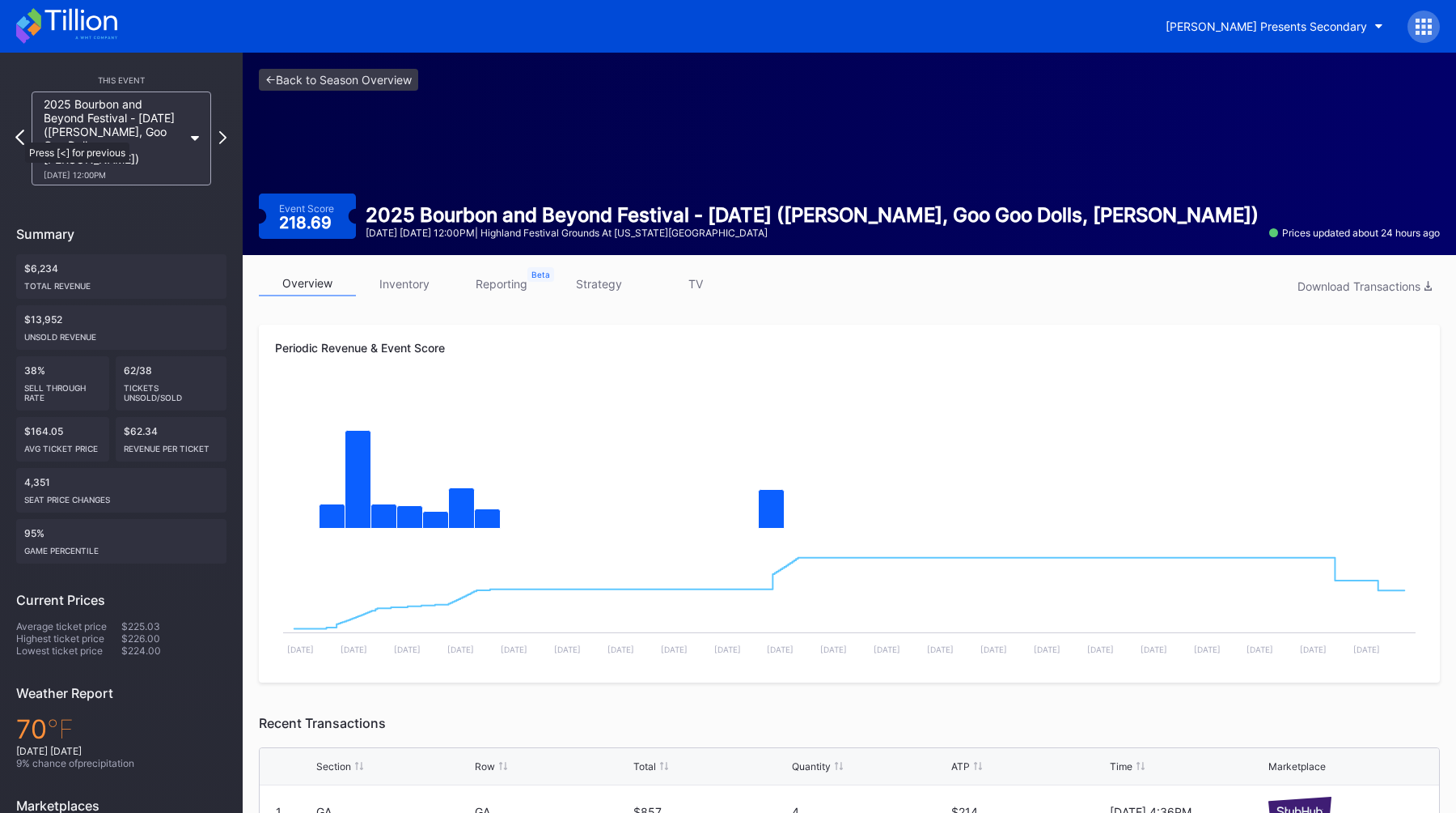
click at [17, 134] on icon at bounding box center [19, 137] width 9 height 15
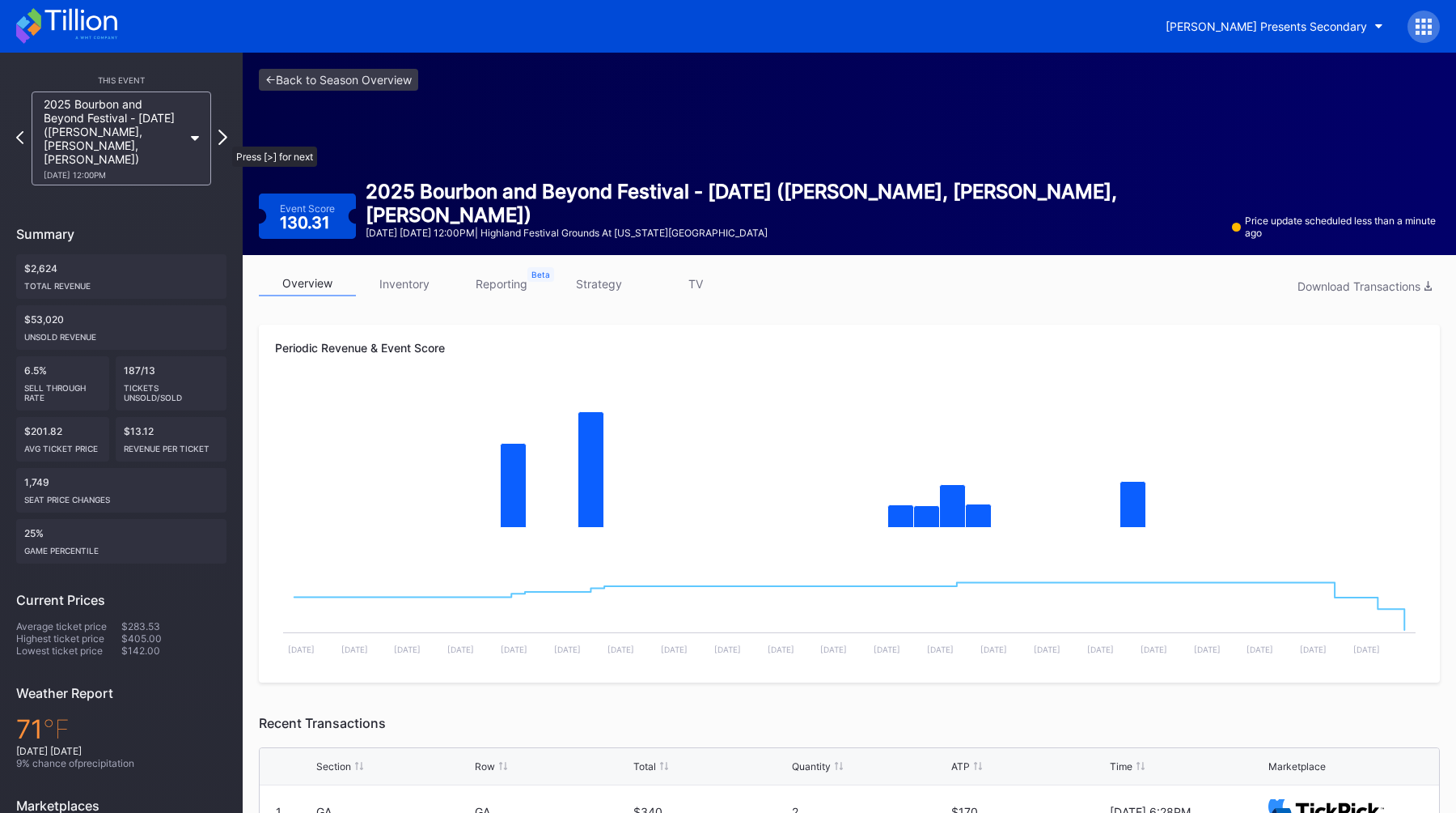
click at [223, 139] on icon at bounding box center [222, 137] width 9 height 15
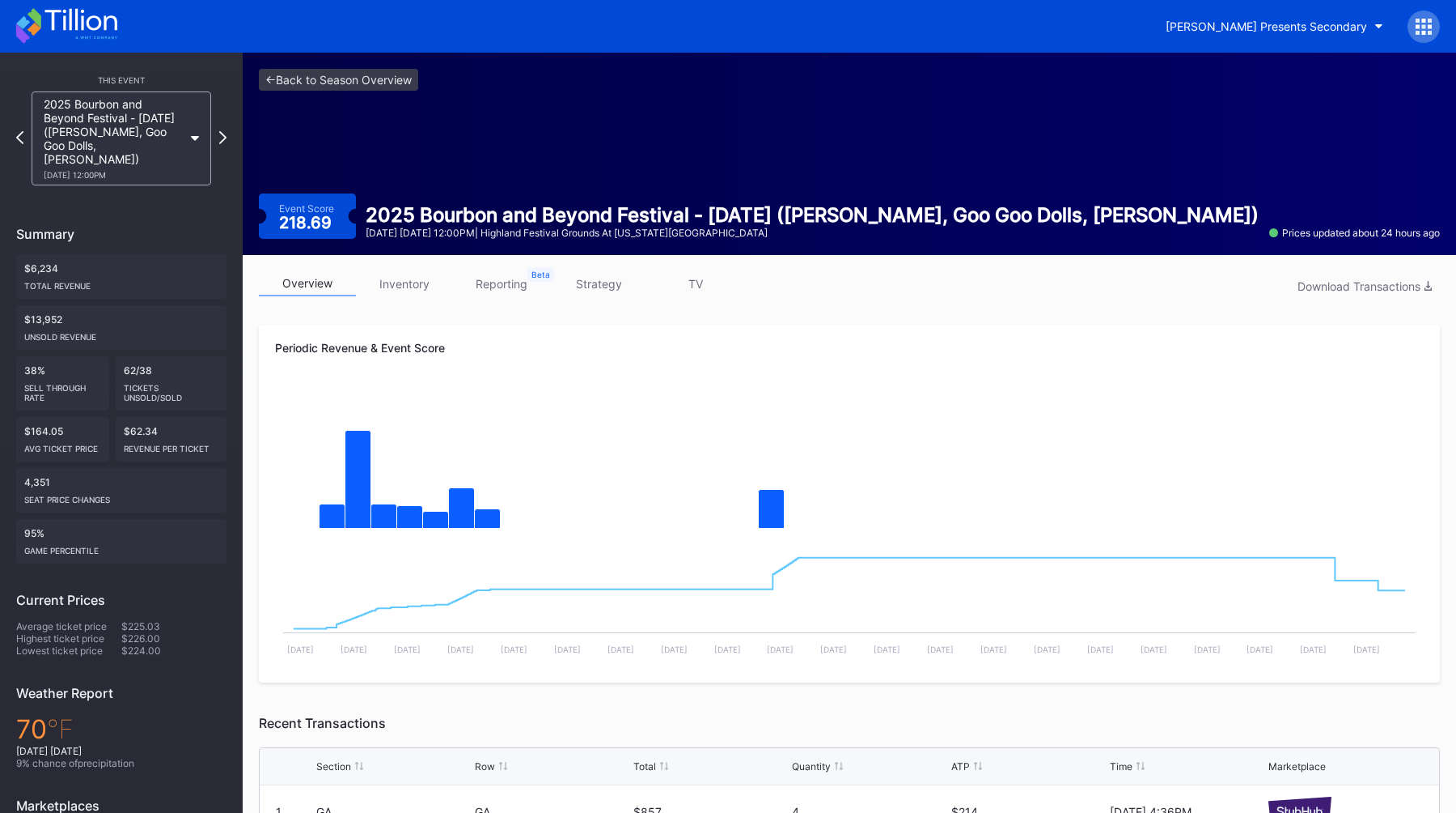
click at [572, 273] on link "strategy" at bounding box center [598, 283] width 98 height 25
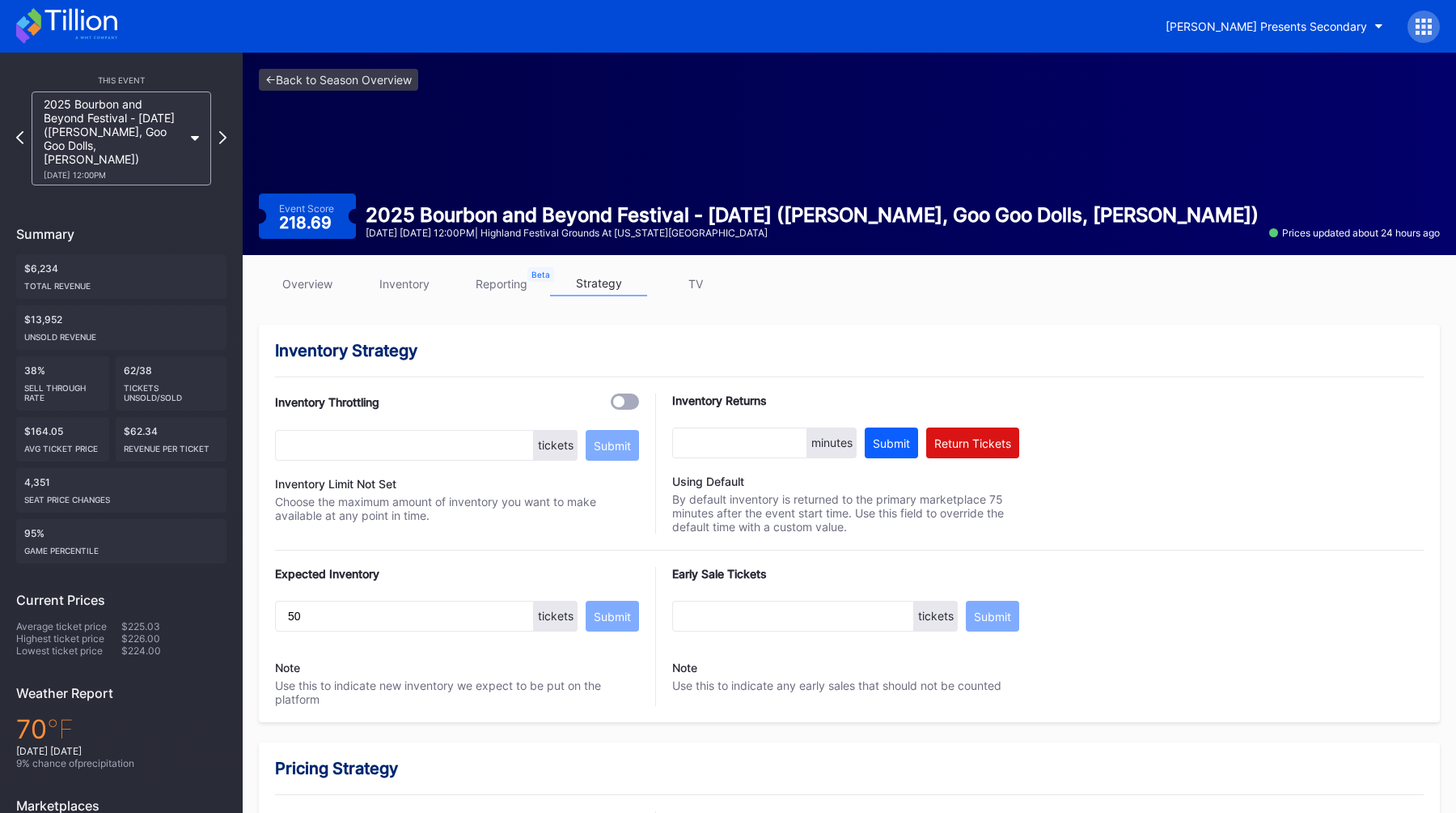
click at [318, 295] on link "overview" at bounding box center [308, 283] width 98 height 25
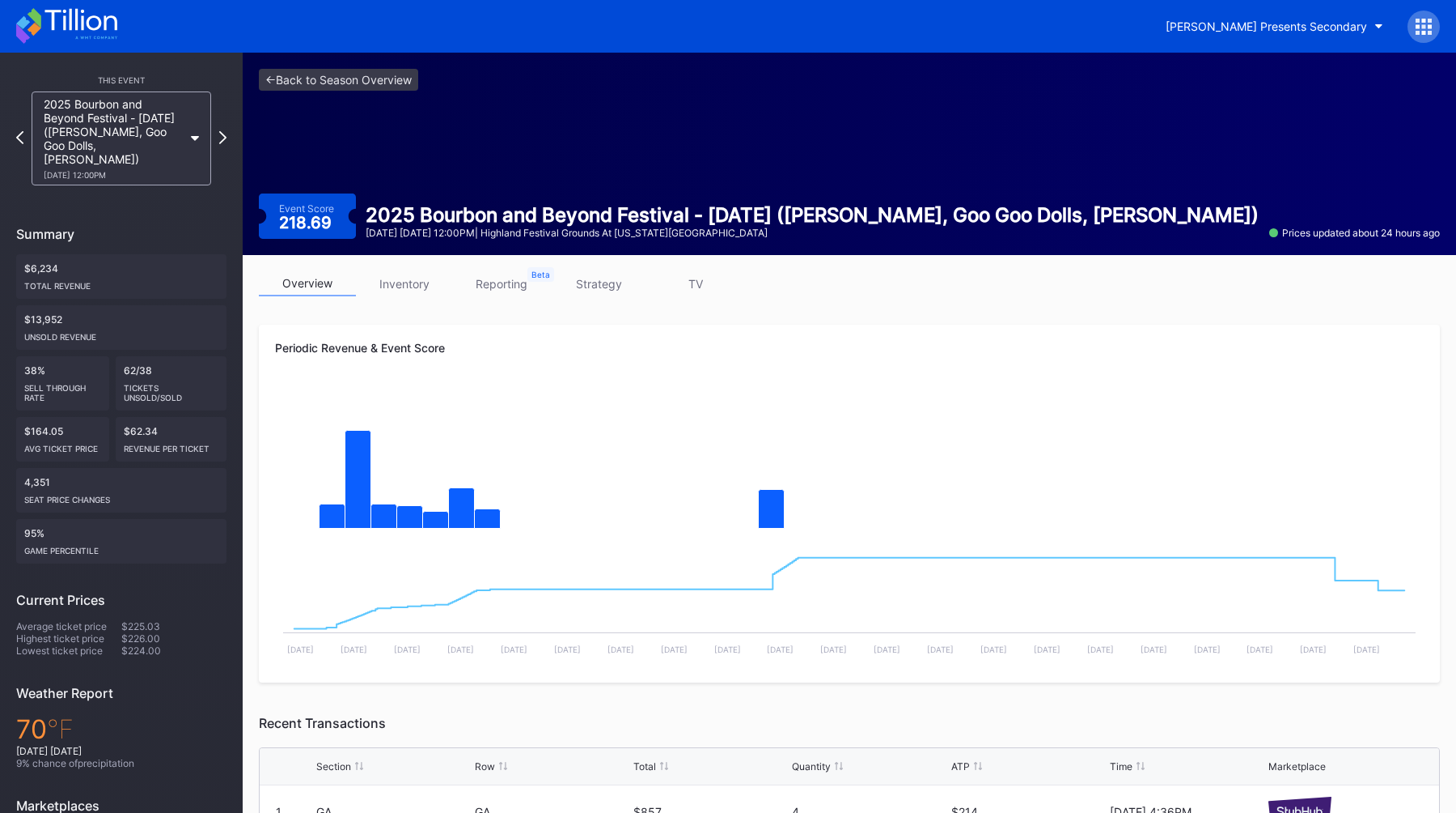
click at [623, 281] on link "strategy" at bounding box center [598, 283] width 98 height 25
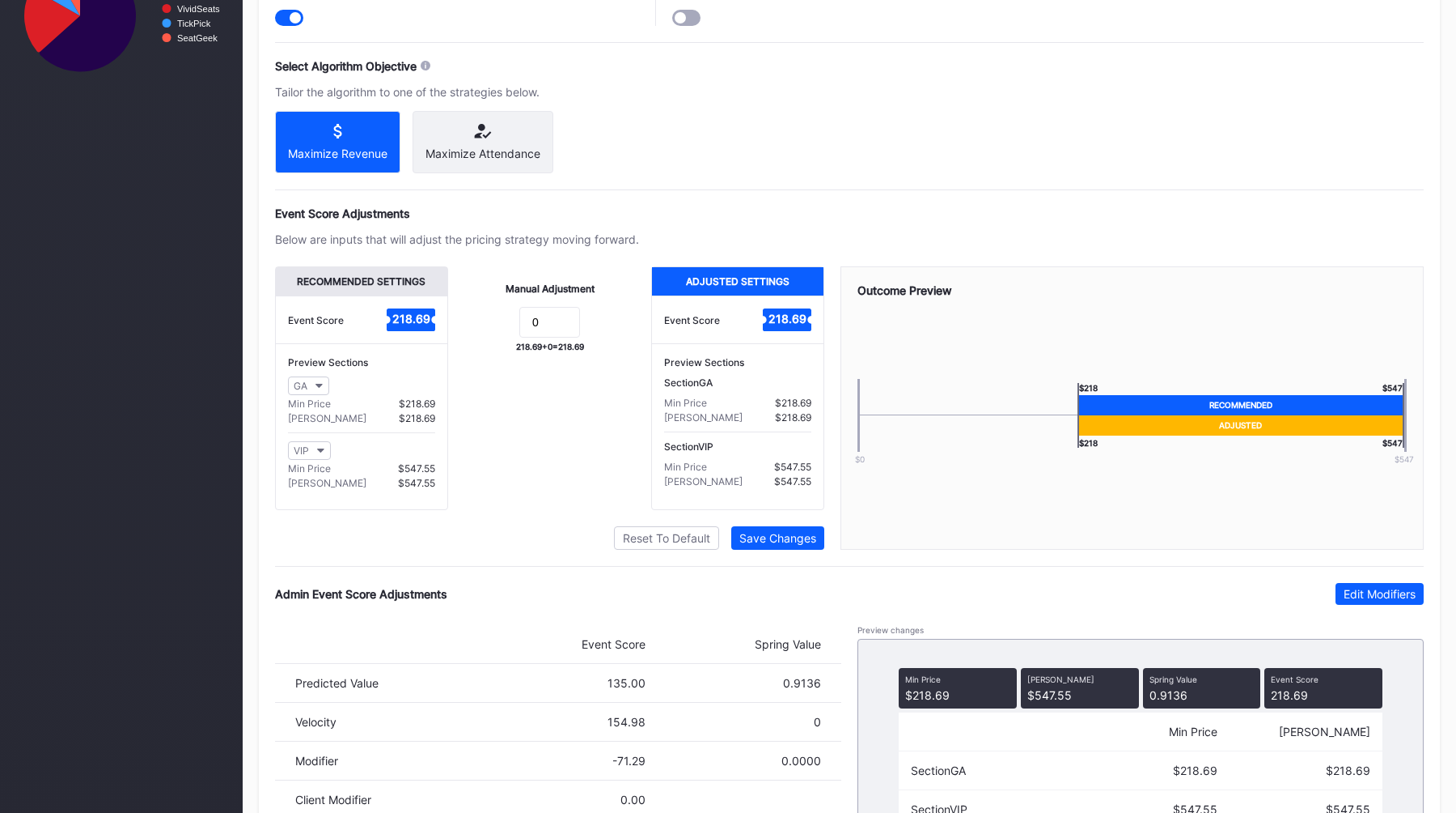
scroll to position [970, 0]
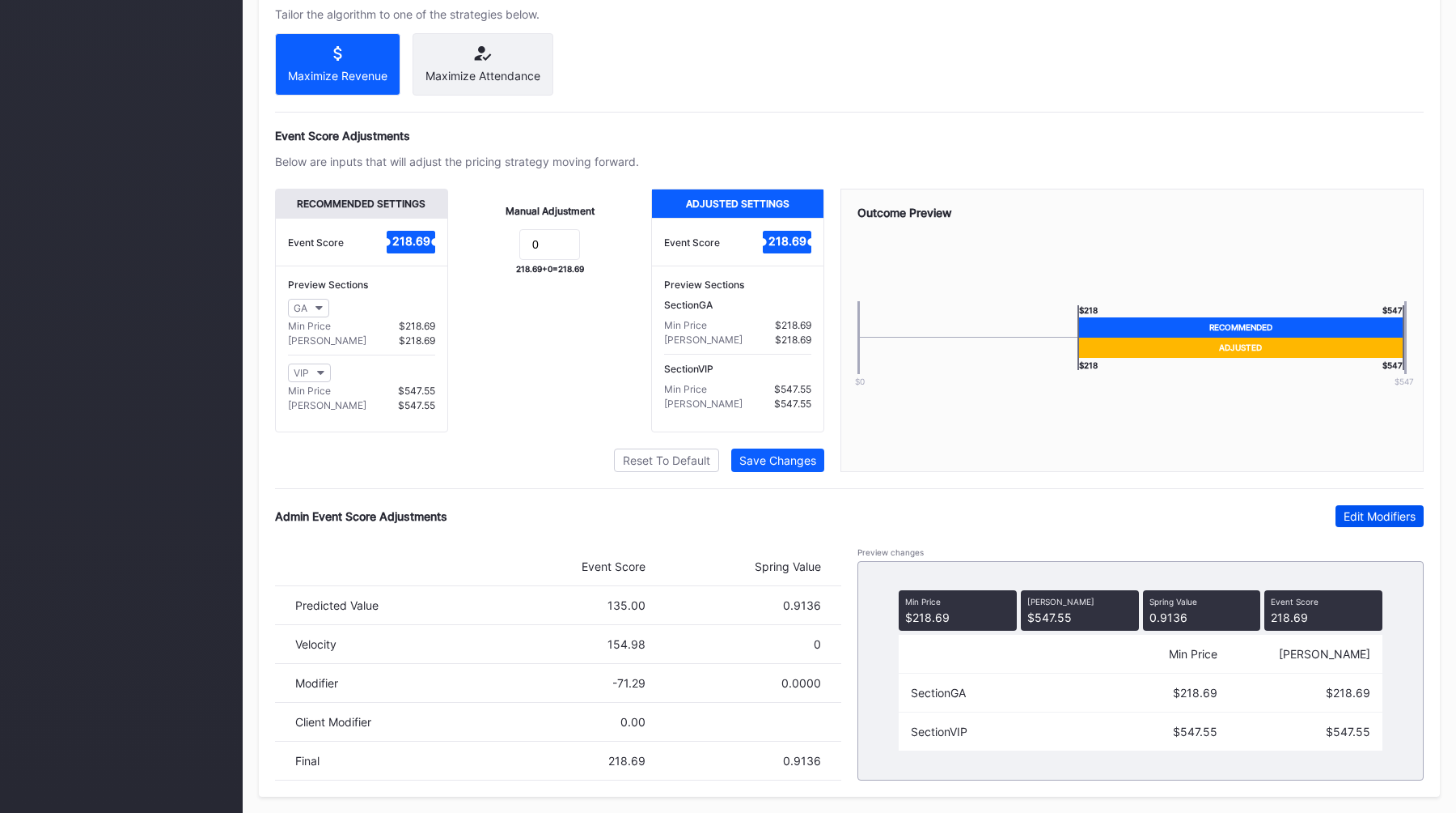
click at [1376, 522] on div "Edit Modifiers" at bounding box center [1380, 516] width 72 height 13
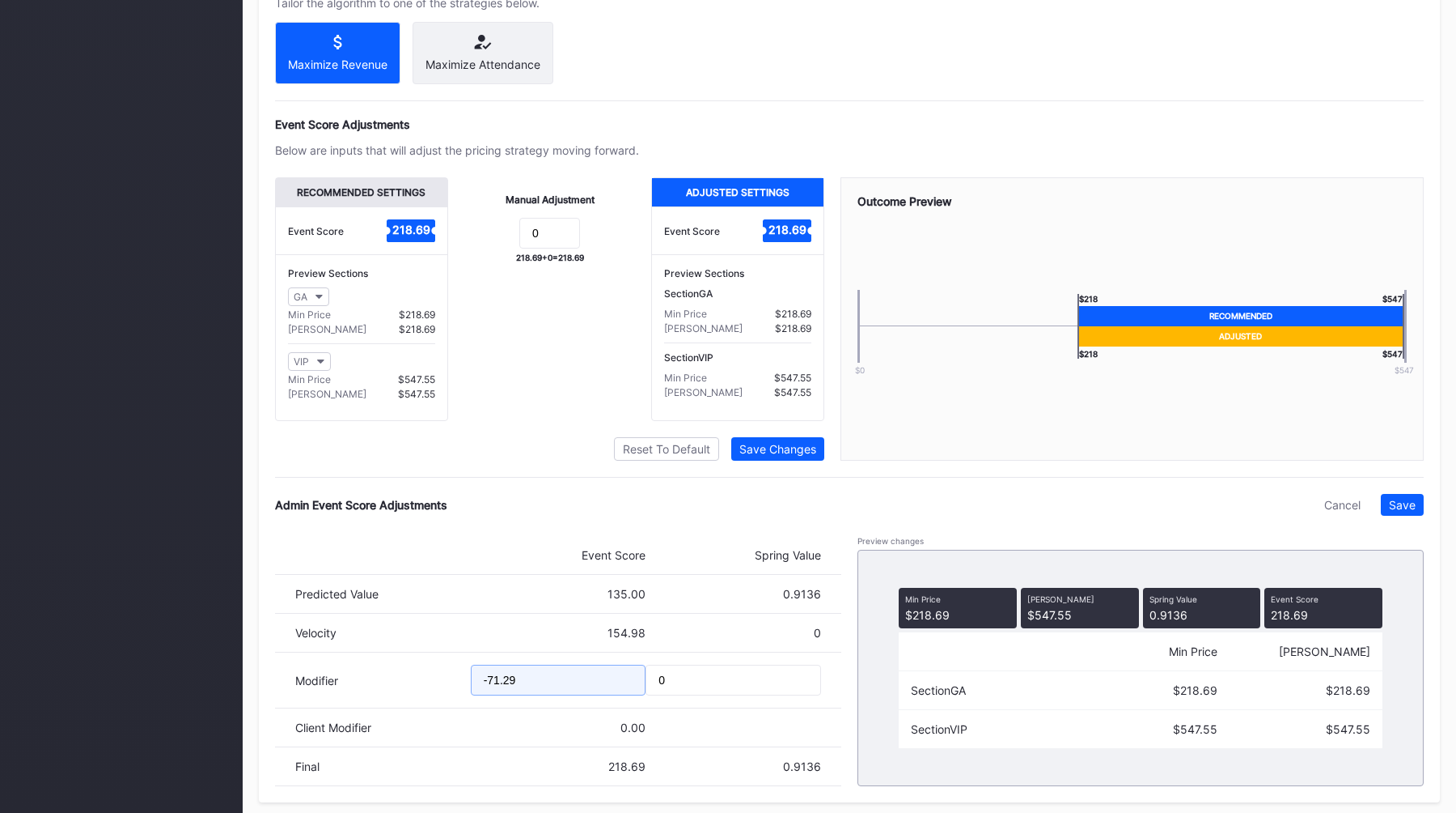
drag, startPoint x: 564, startPoint y: 691, endPoint x: 338, endPoint y: 691, distance: 226.0
click at [340, 691] on div "Modifier -71.29 0" at bounding box center [558, 680] width 566 height 55
type input "-105.65"
click at [1407, 516] on button "Save" at bounding box center [1402, 504] width 43 height 22
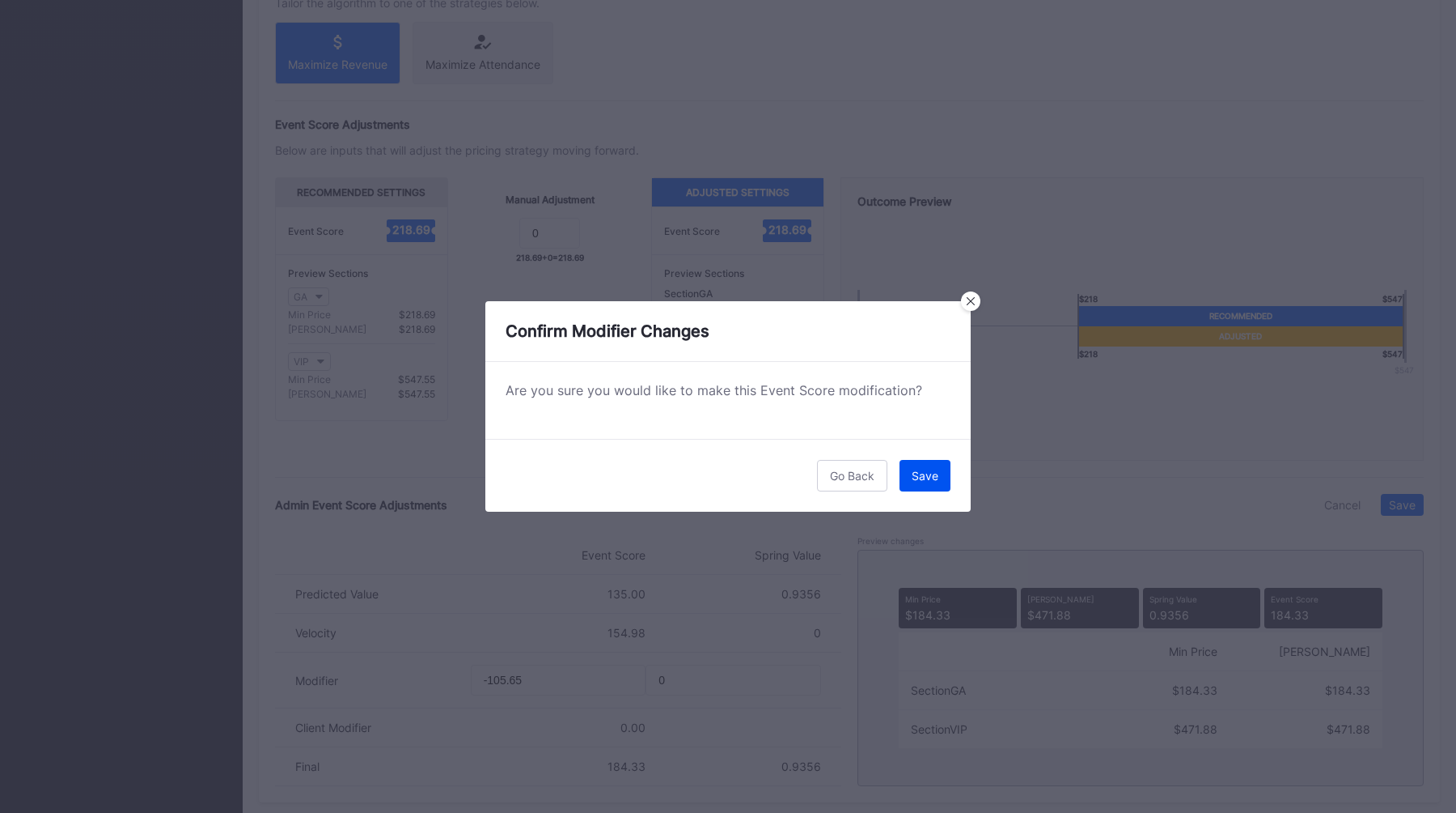
click at [910, 476] on button "Save" at bounding box center [924, 475] width 51 height 32
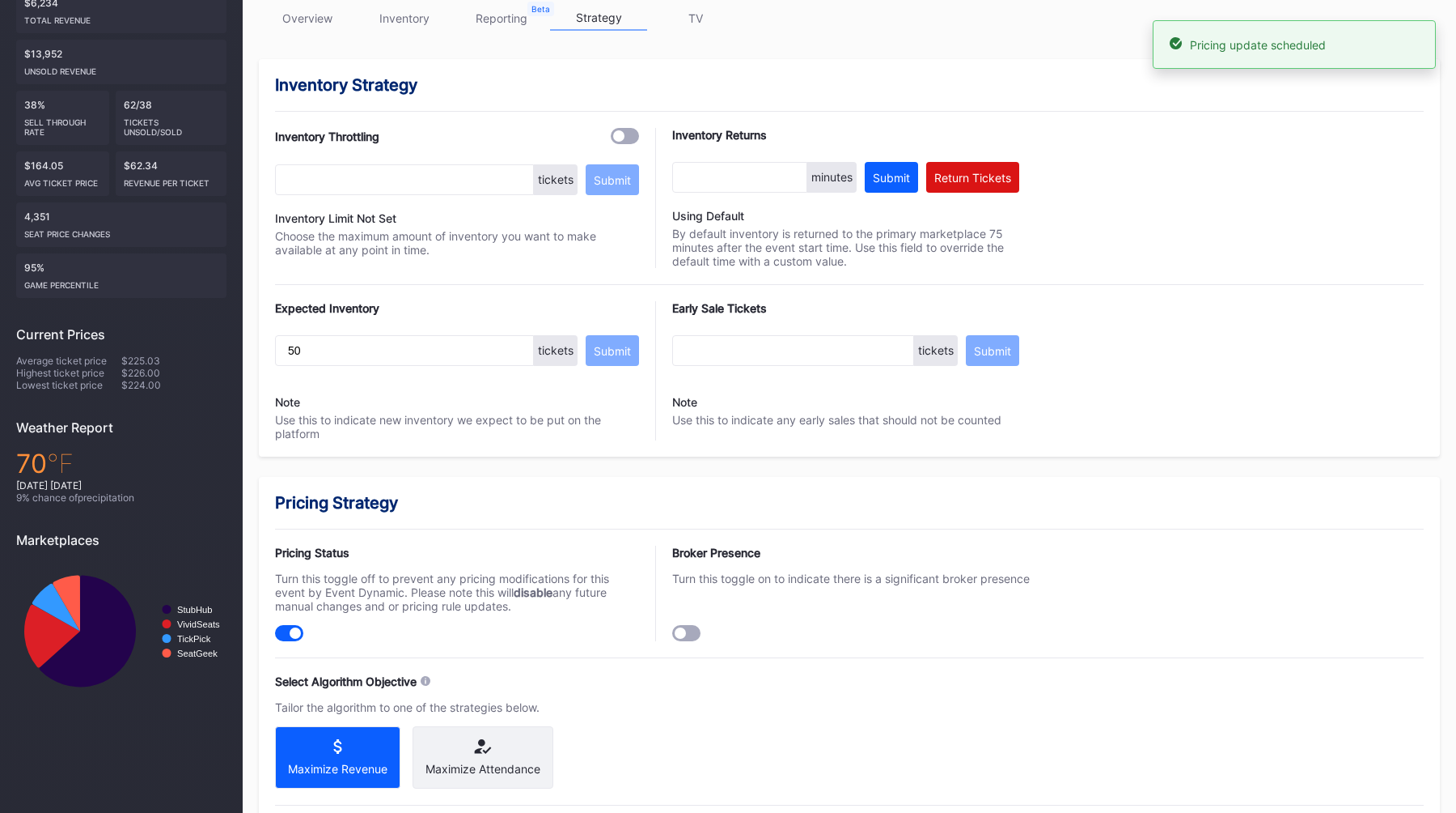
scroll to position [0, 0]
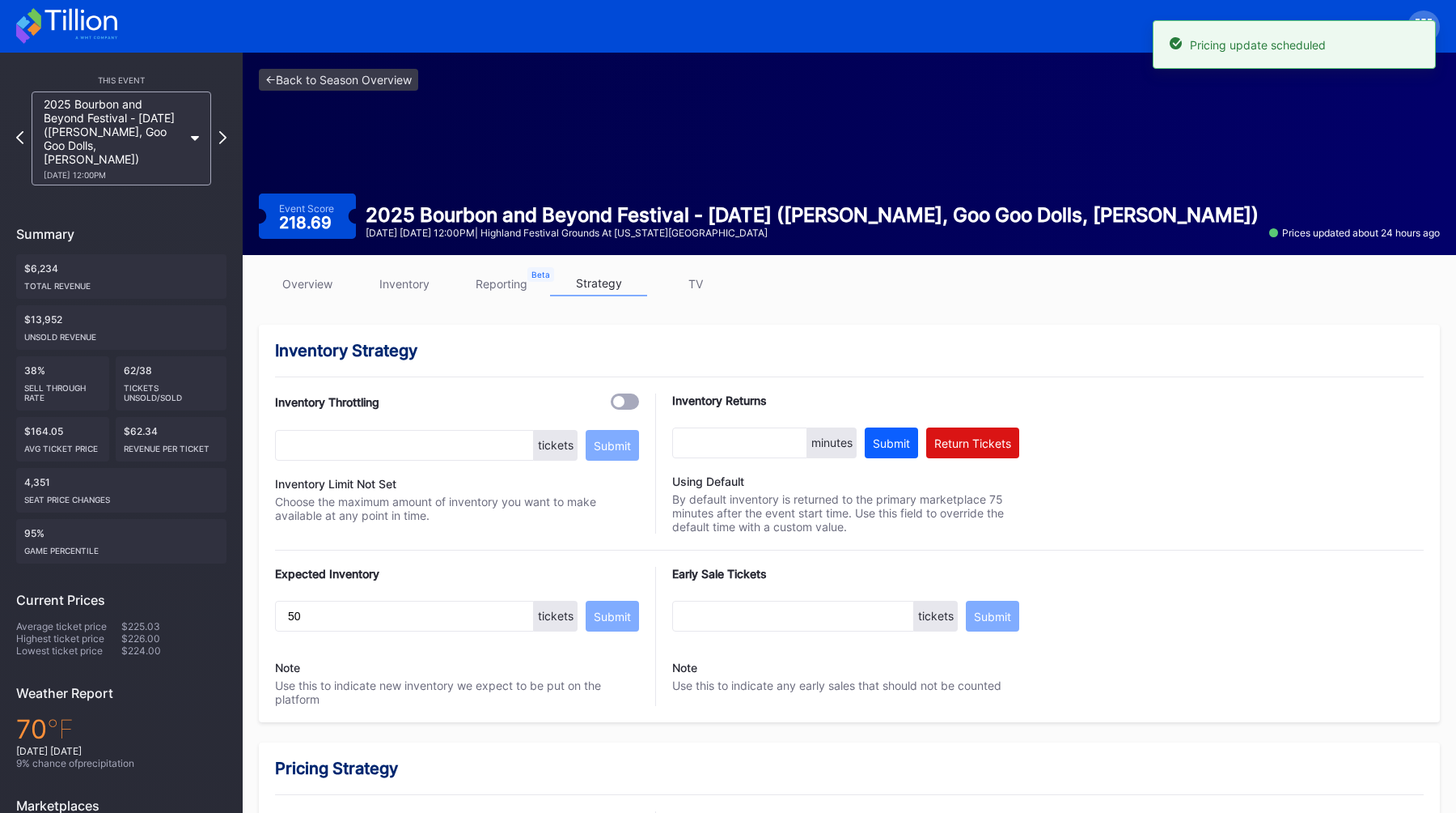
click at [314, 282] on link "overview" at bounding box center [308, 283] width 98 height 25
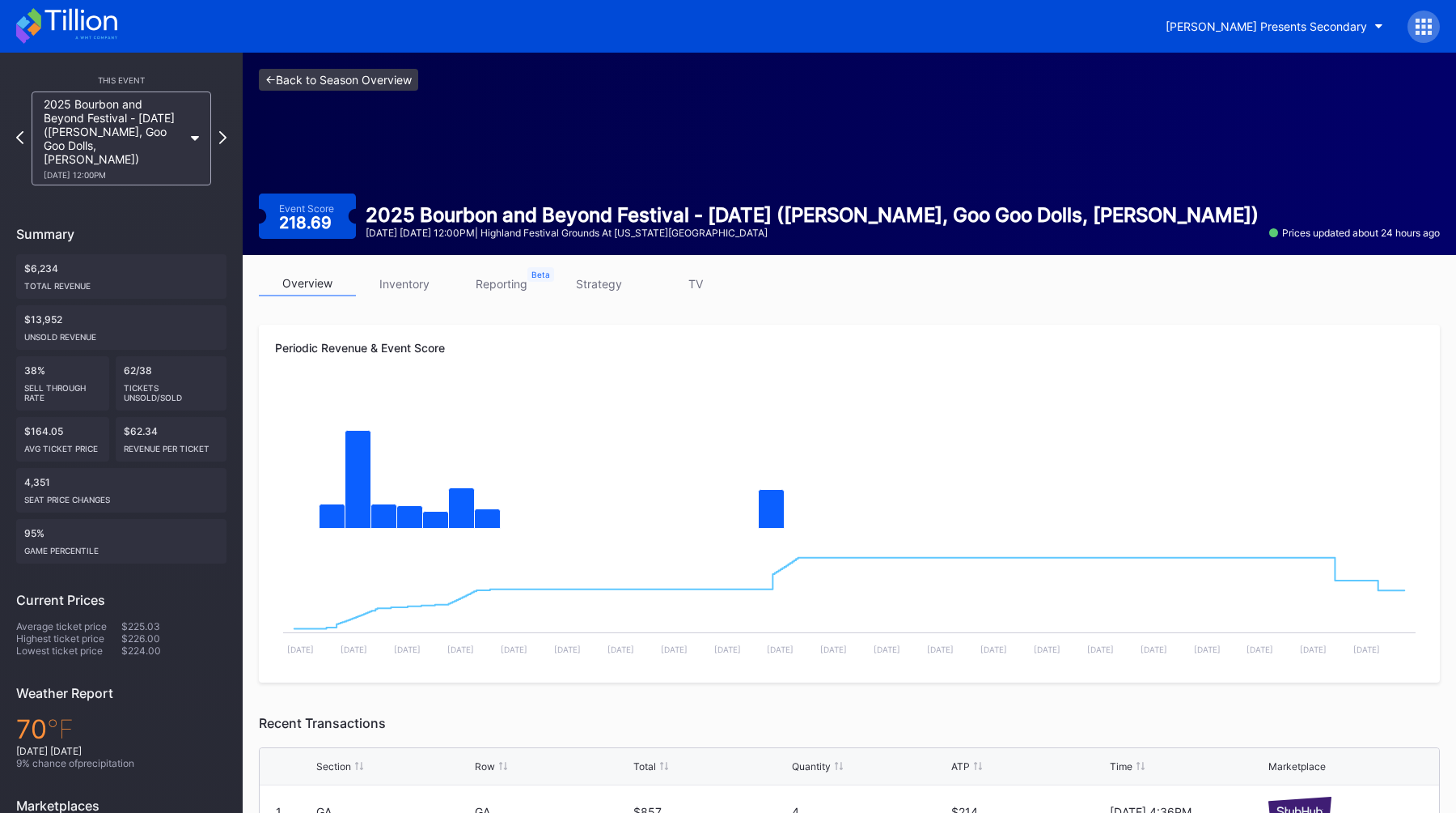
click at [328, 81] on link "<- Back to Season Overview" at bounding box center [338, 79] width 160 height 22
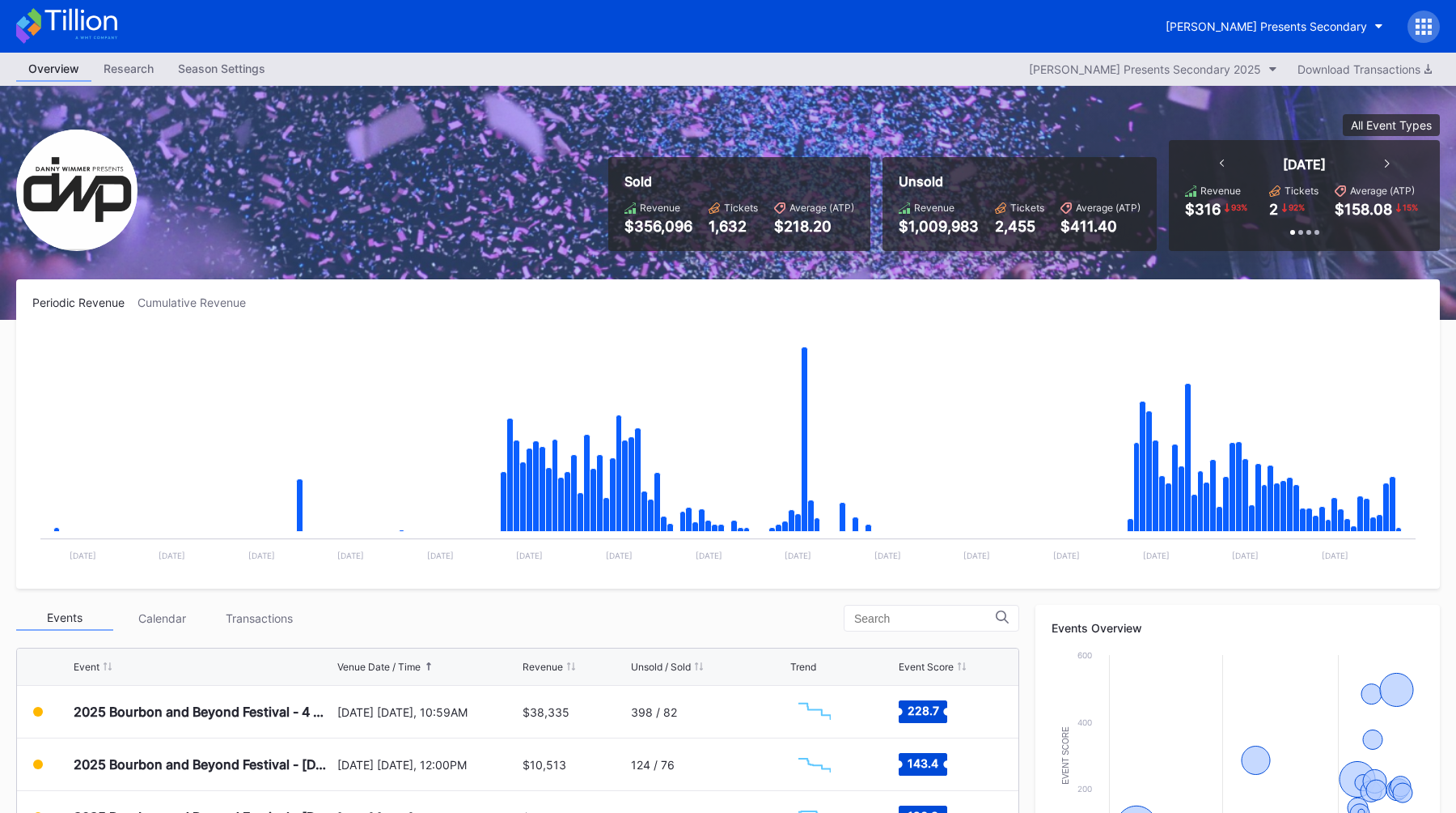
click at [239, 71] on div "Season Settings" at bounding box center [221, 68] width 112 height 24
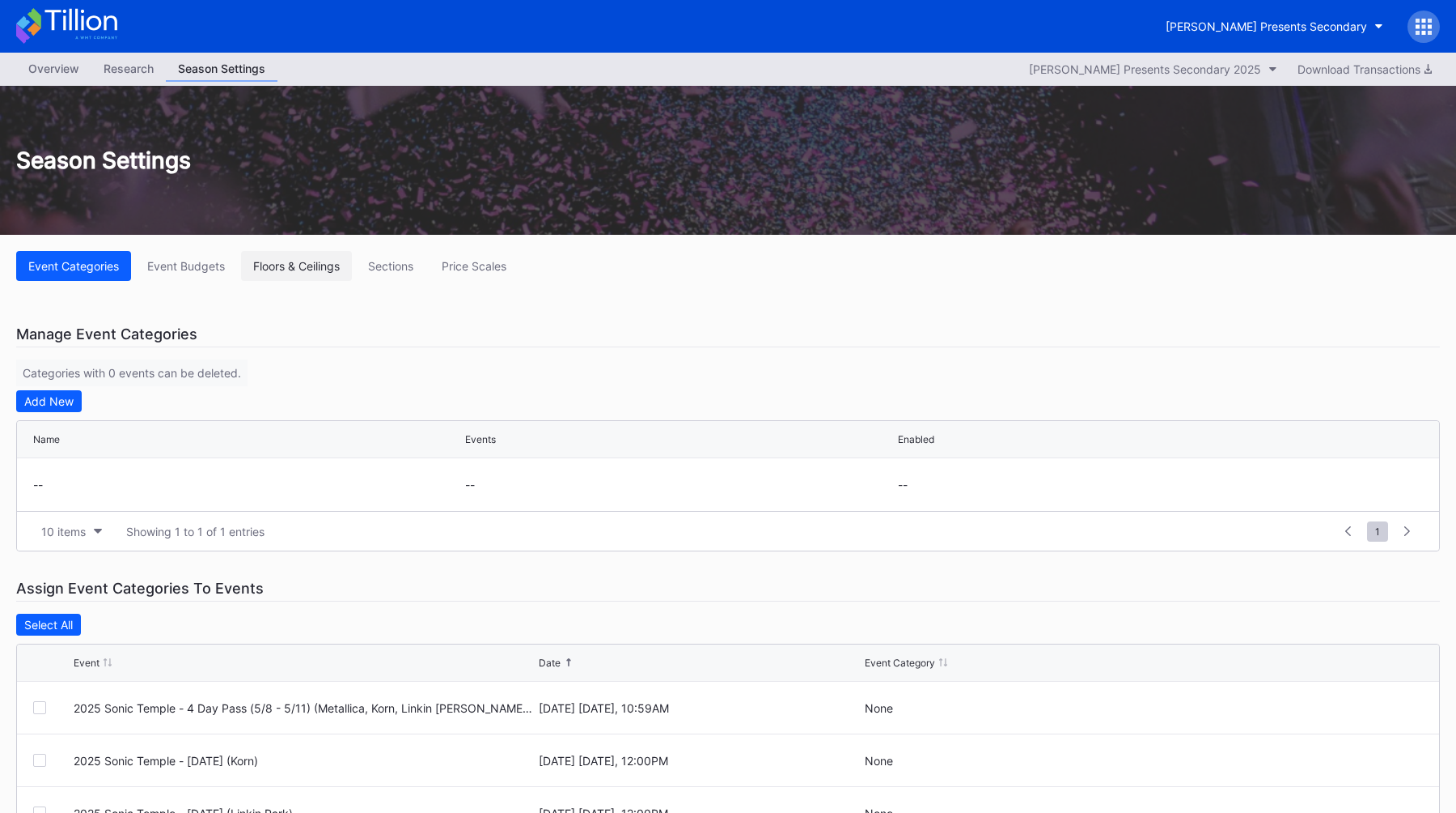
click at [274, 271] on div "Floors & Ceilings" at bounding box center [296, 266] width 87 height 13
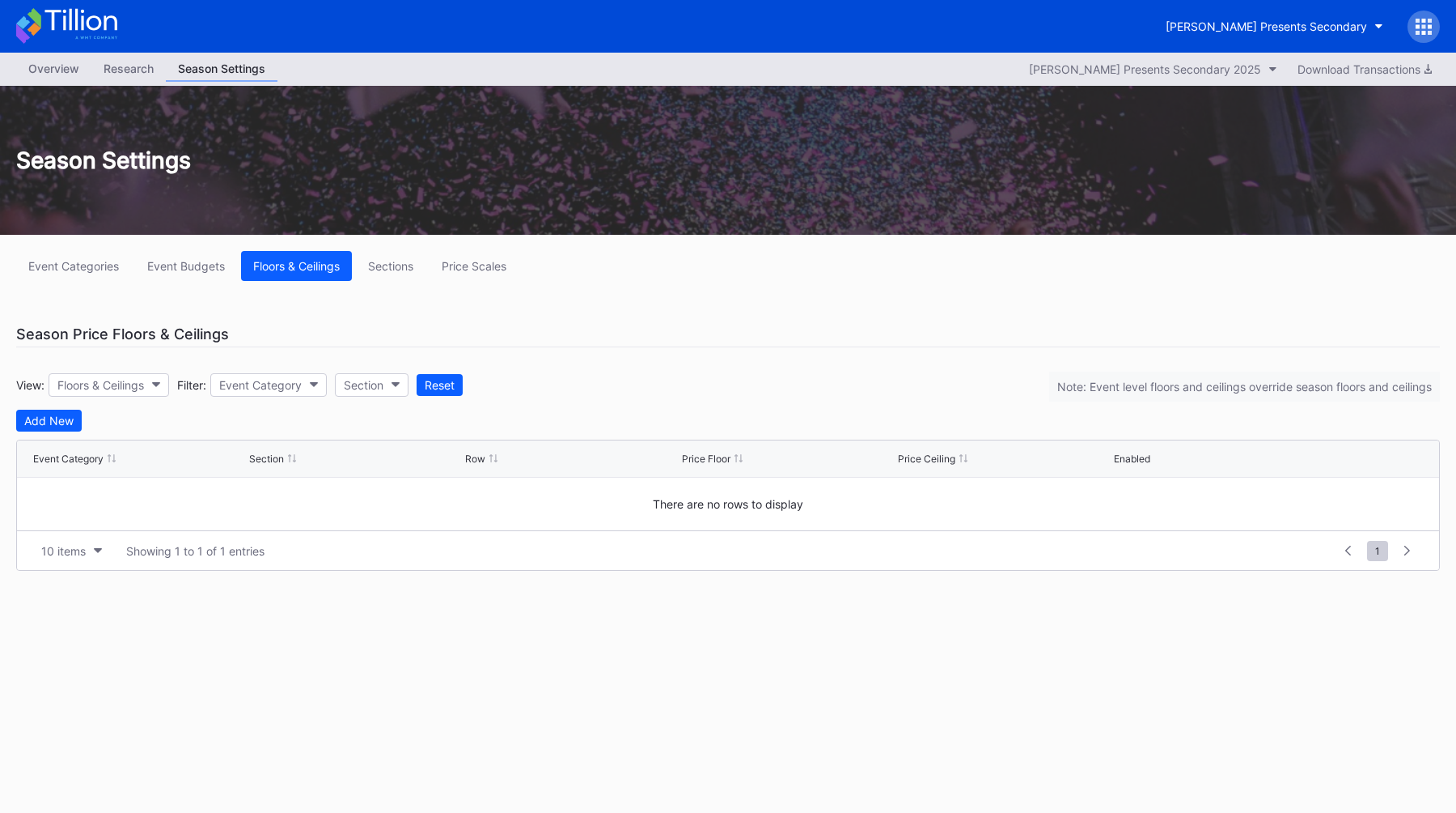
click at [63, 66] on div "Overview" at bounding box center [54, 68] width 76 height 24
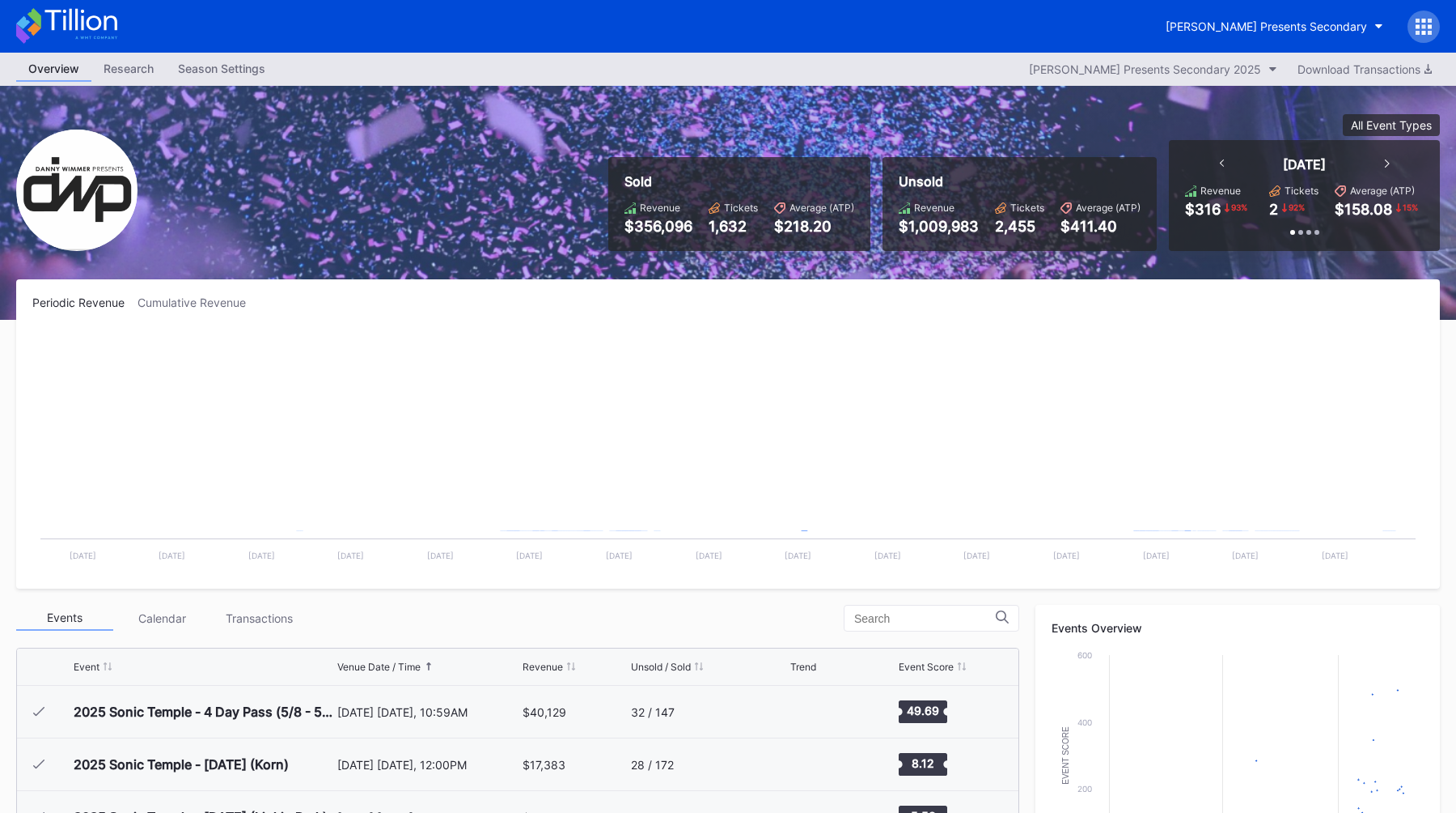
scroll to position [263, 0]
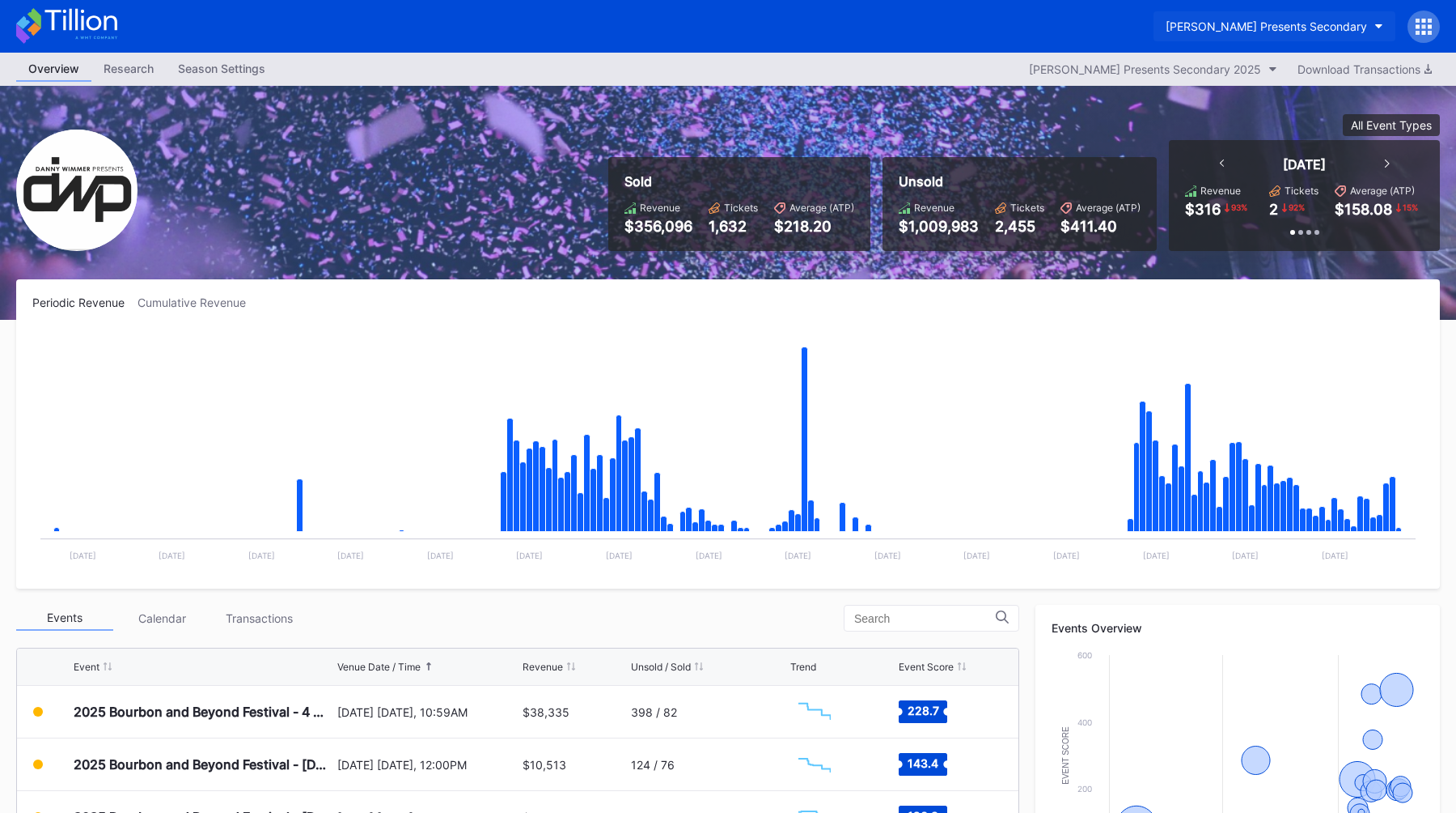
click at [1245, 21] on div "[PERSON_NAME] Presents Secondary" at bounding box center [1266, 26] width 202 height 13
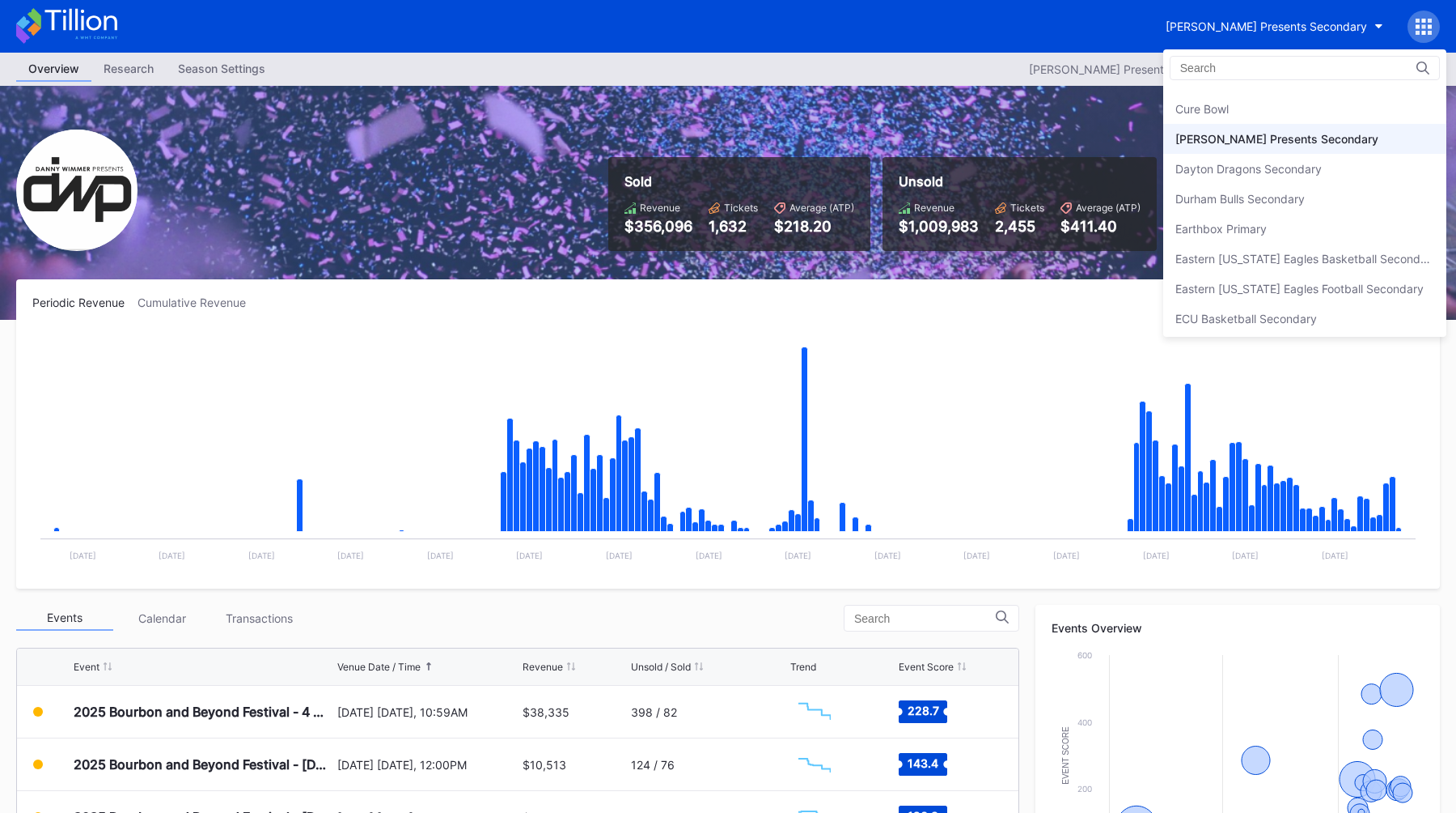
scroll to position [1126, 0]
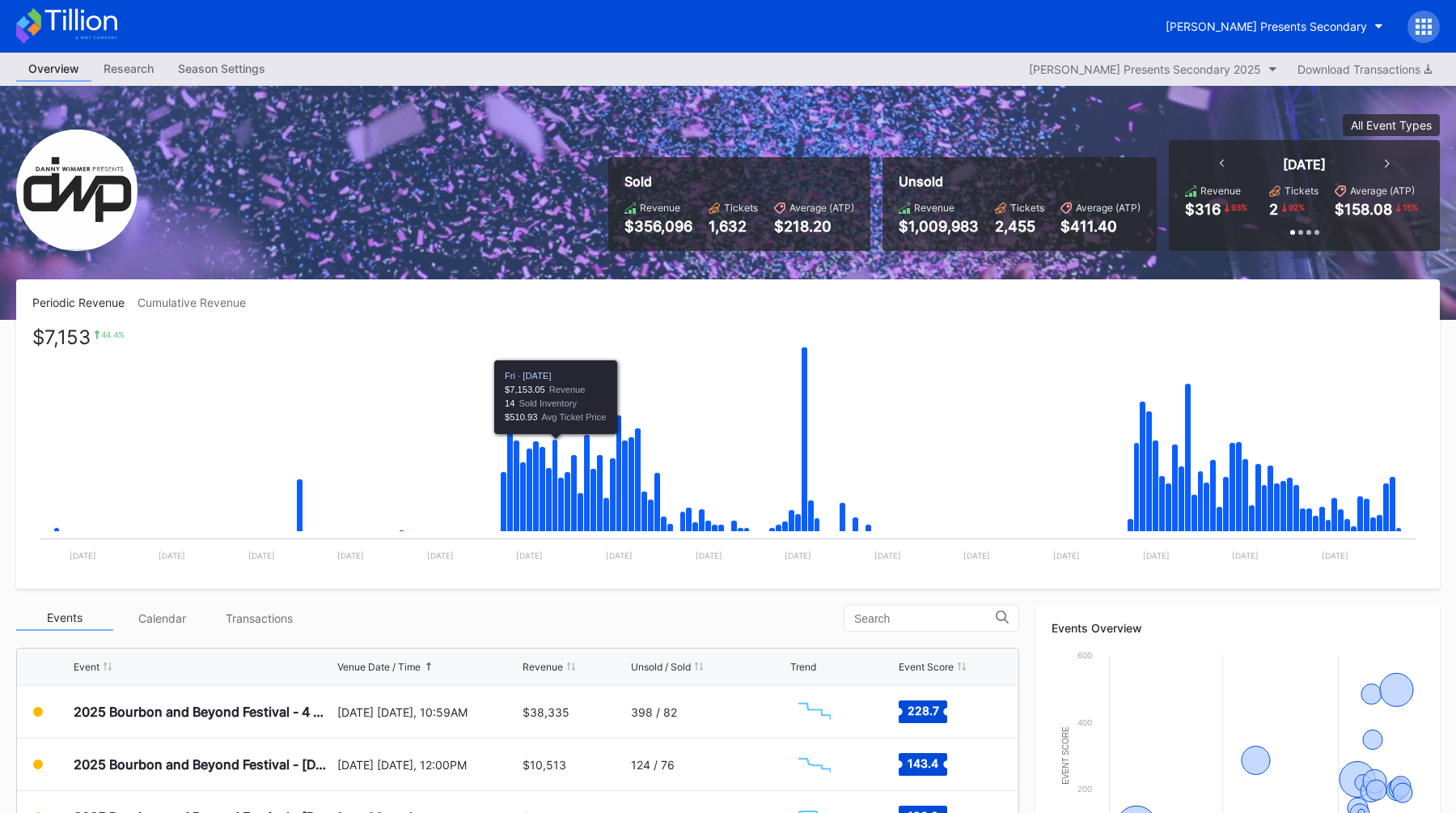
click at [230, 302] on div "Cumulative Revenue" at bounding box center [198, 302] width 121 height 13
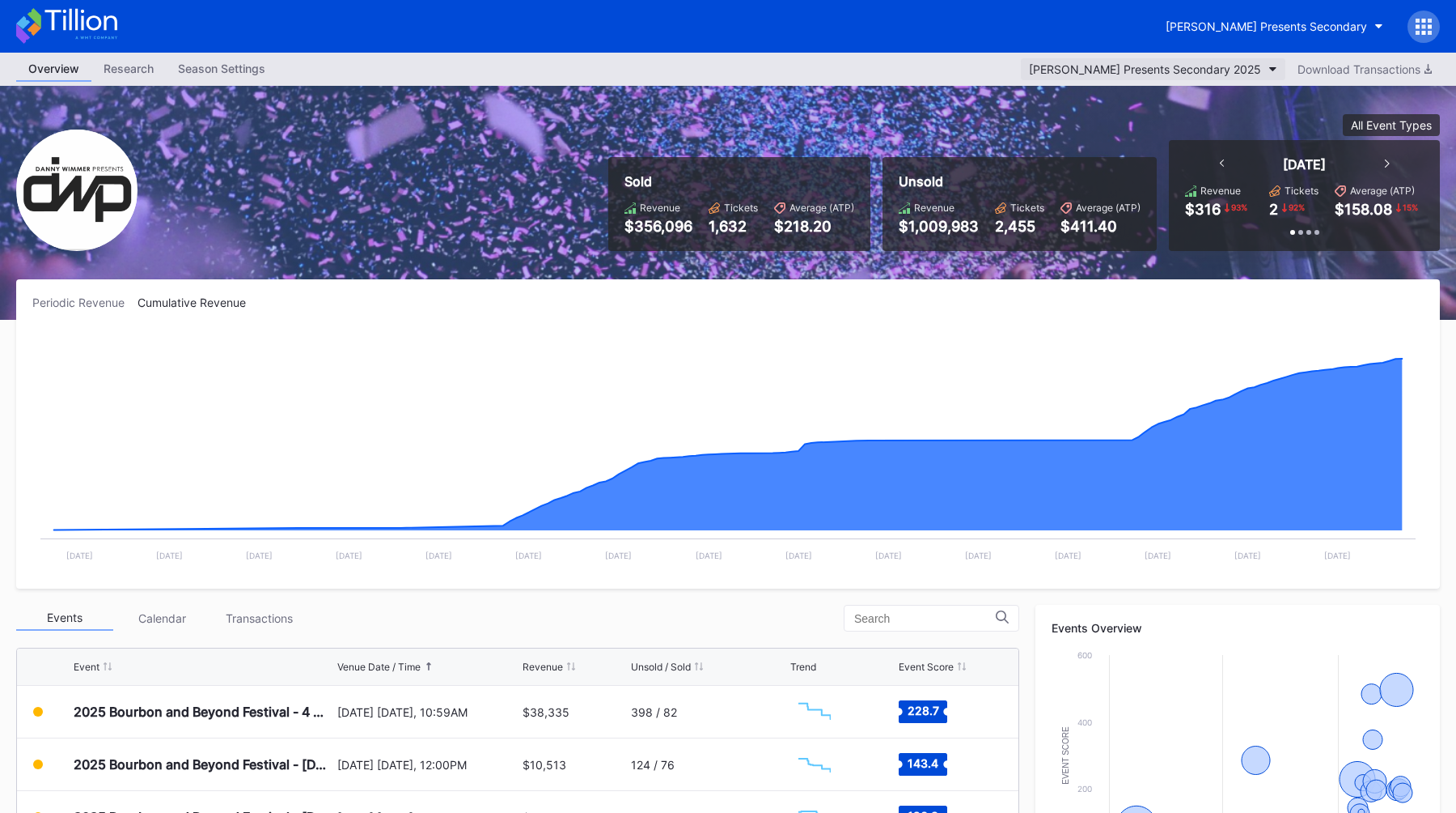
click at [1097, 75] on div "[PERSON_NAME] Presents Secondary 2025" at bounding box center [1144, 69] width 232 height 13
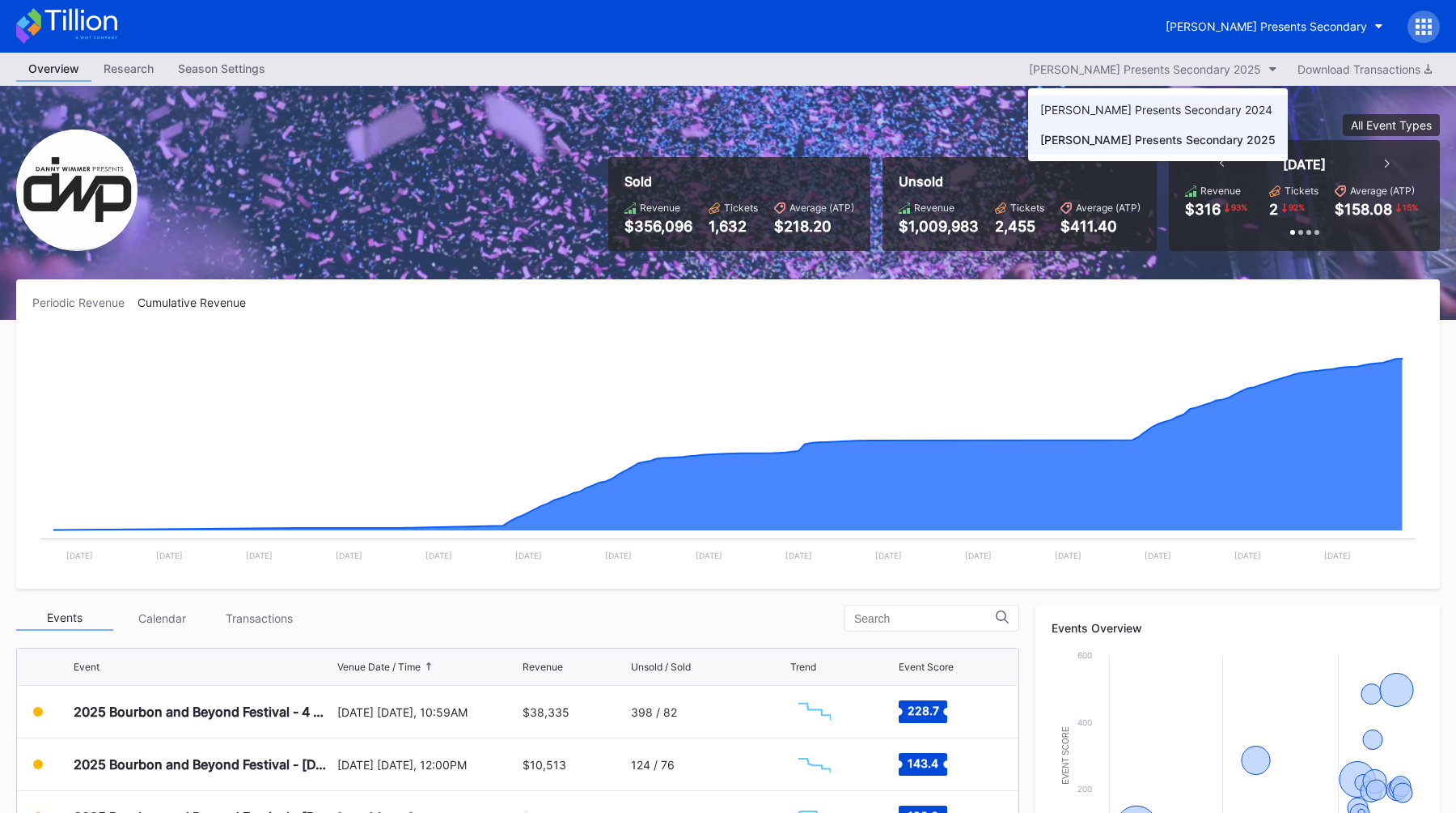
click at [1098, 113] on div "Danny Wimmer Presents Secondary 2024" at bounding box center [1156, 109] width 232 height 13
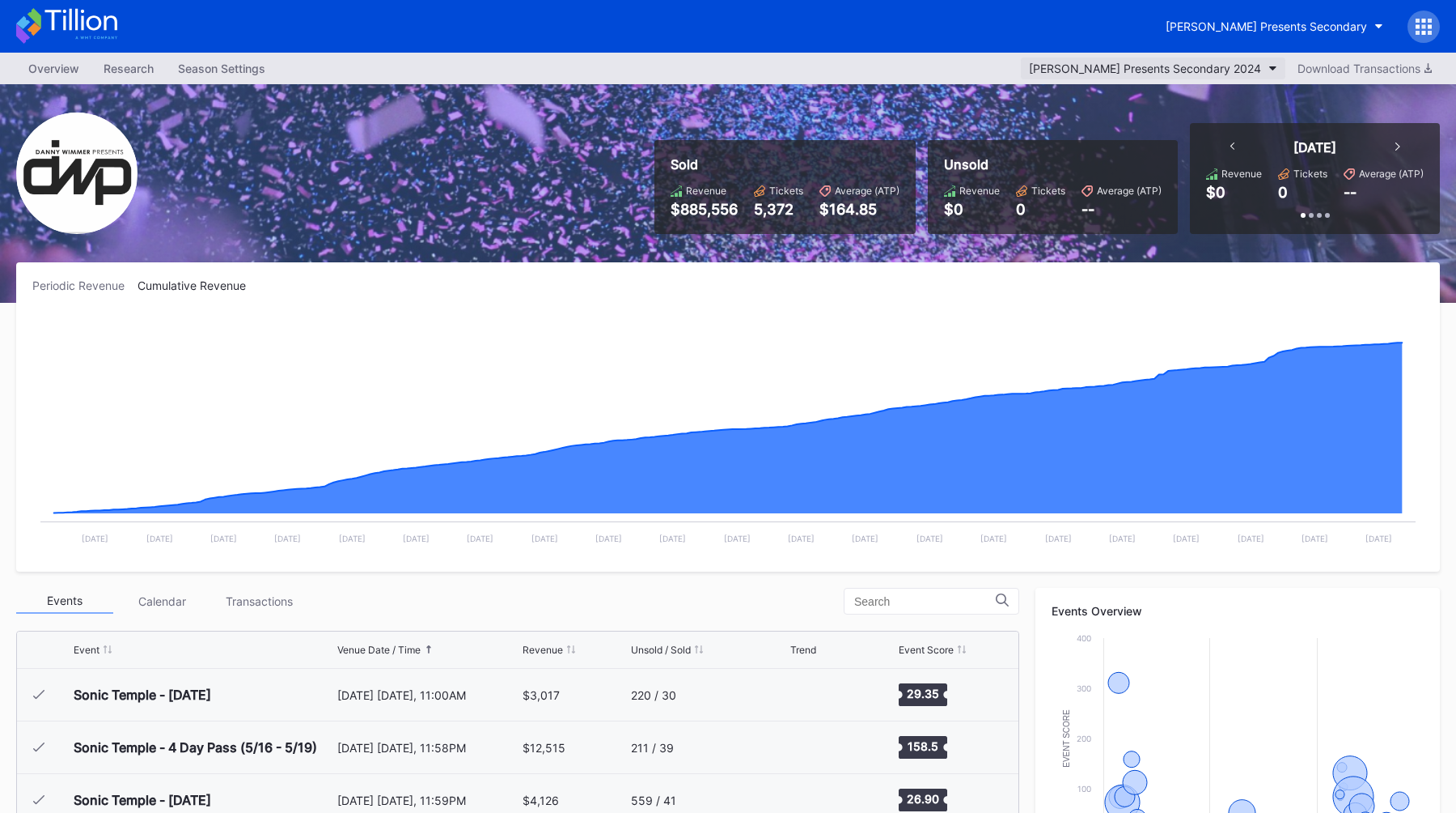
click at [1207, 78] on button "Danny Wimmer Presents Secondary 2024" at bounding box center [1153, 68] width 265 height 22
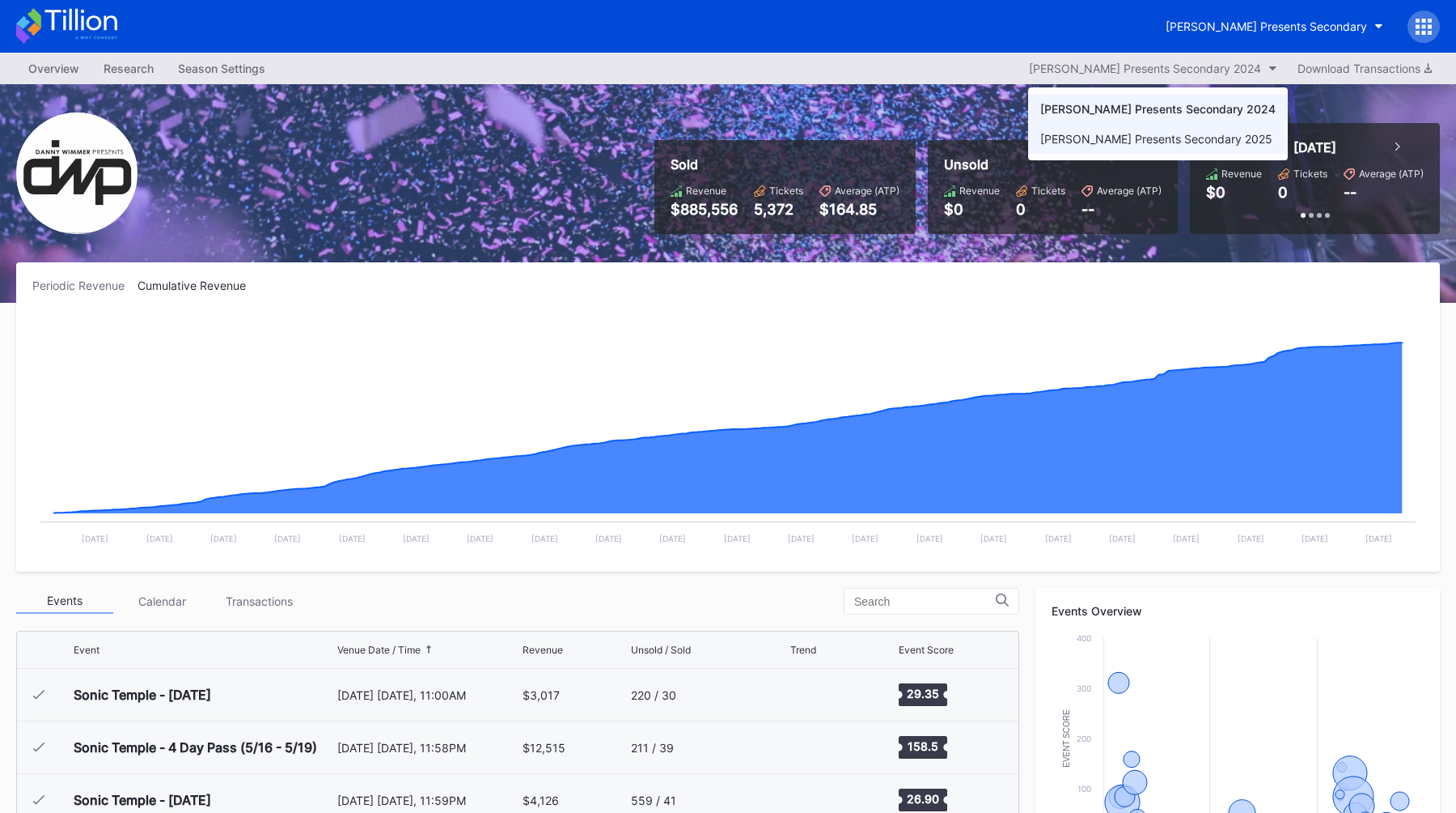
click at [1186, 139] on div "[PERSON_NAME] Presents Secondary 2025" at bounding box center [1156, 139] width 232 height 13
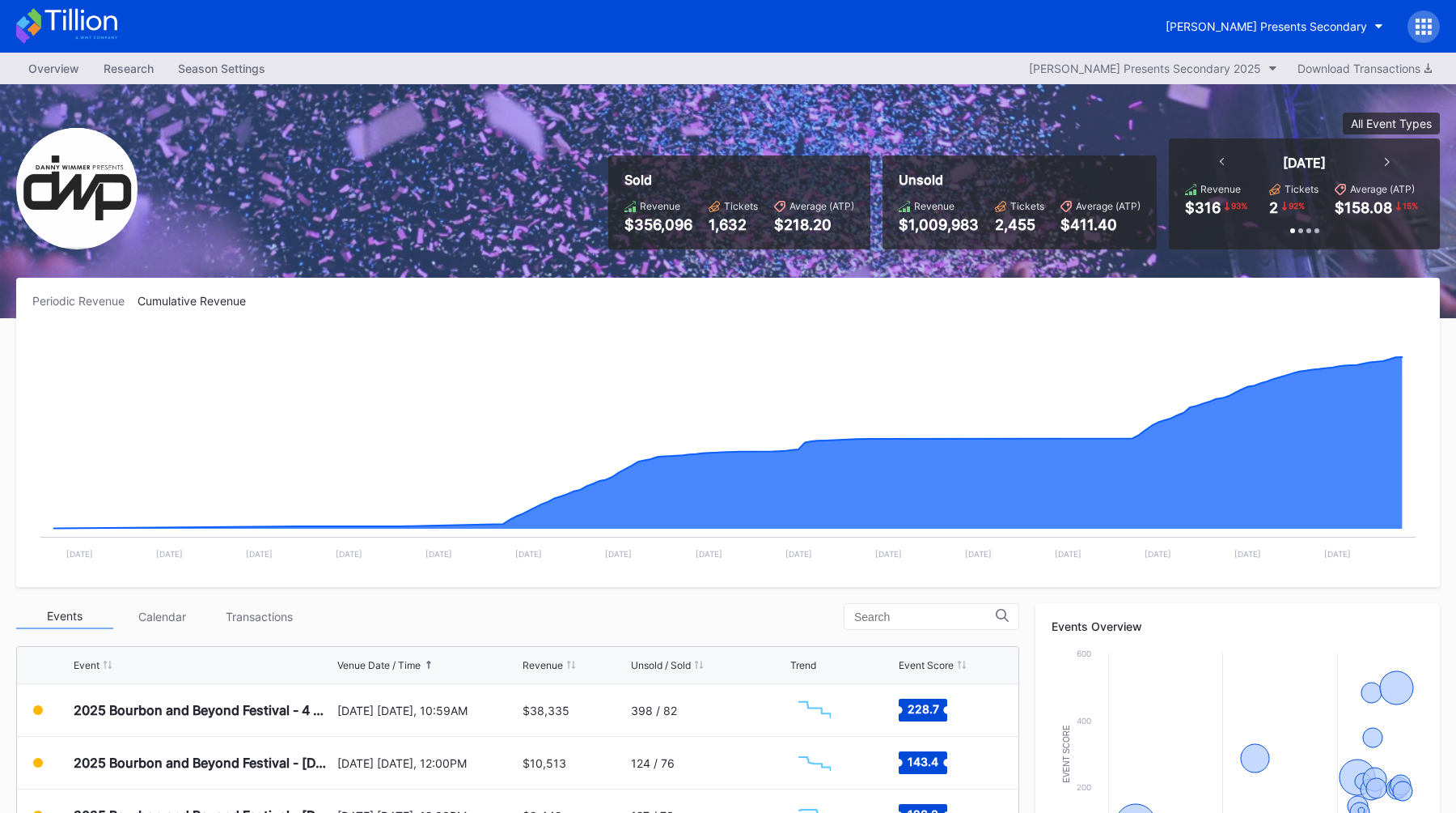
click at [593, 187] on div "Sold Revenue $356,096 Tickets 1,632 Average (ATP) $218.20 Unsold Revenue $1,009…" at bounding box center [728, 201] width 1456 height 234
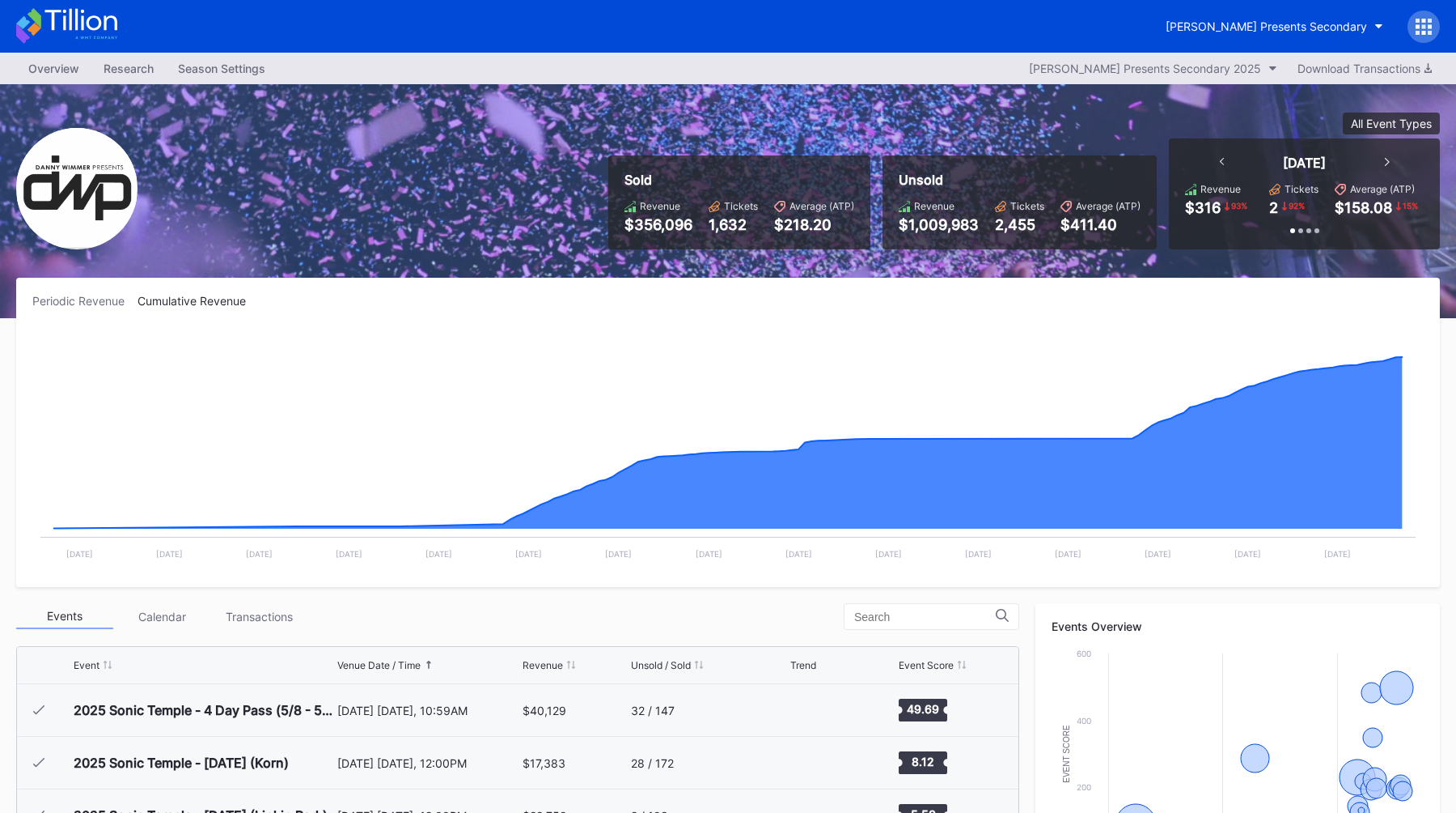
click at [619, 125] on div "Sold Revenue $356,096 Tickets 1,632 Average (ATP) $218.20 Unsold Revenue $1,009…" at bounding box center [1018, 181] width 844 height 137
click at [1377, 123] on div "All Event Types" at bounding box center [1391, 123] width 81 height 13
click at [1402, 192] on div "ATTRACTIONS" at bounding box center [1394, 193] width 79 height 13
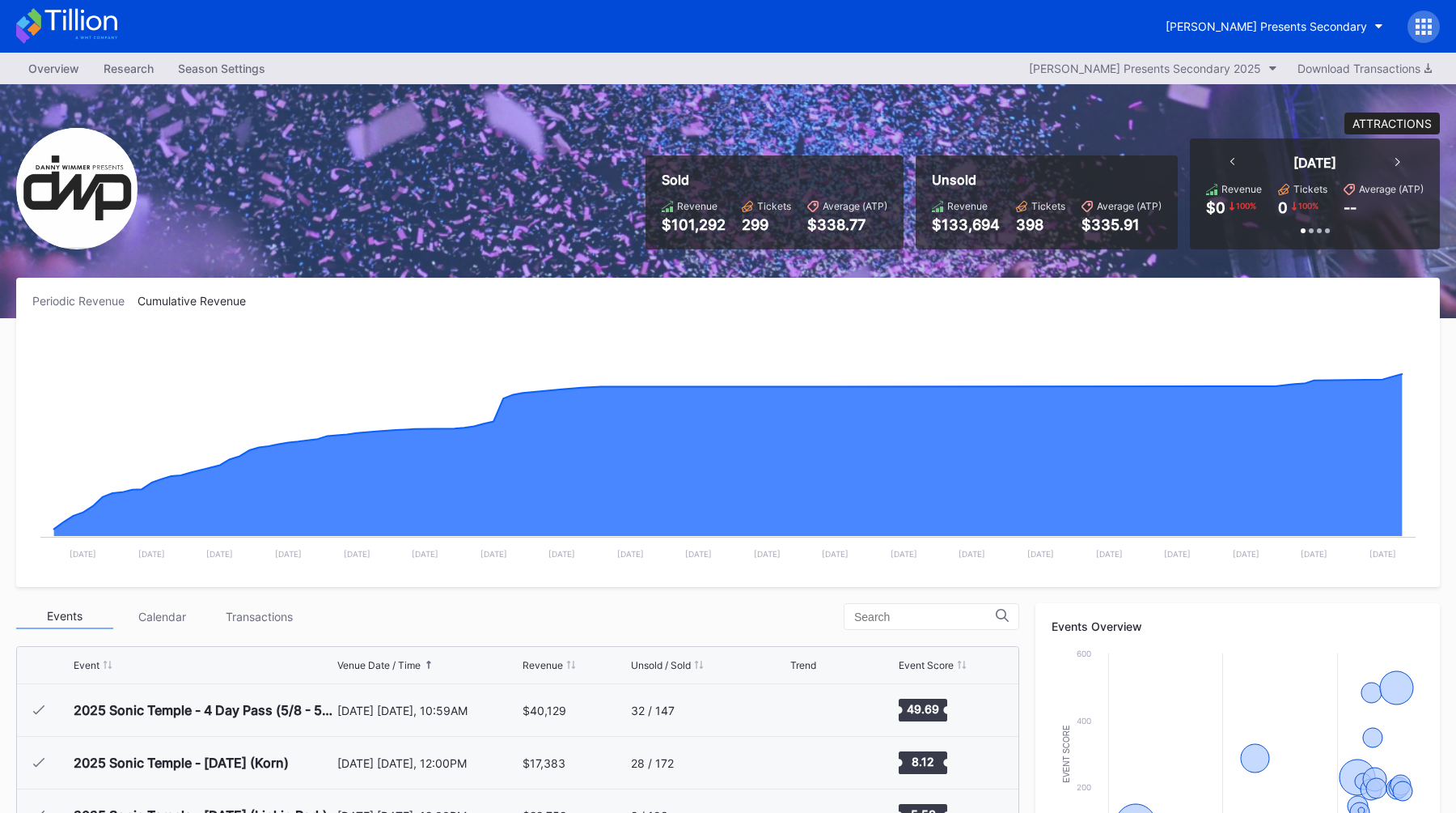
click at [1380, 126] on div "ATTRACTIONS" at bounding box center [1392, 123] width 79 height 13
click at [1372, 221] on div "Concert" at bounding box center [1379, 224] width 42 height 13
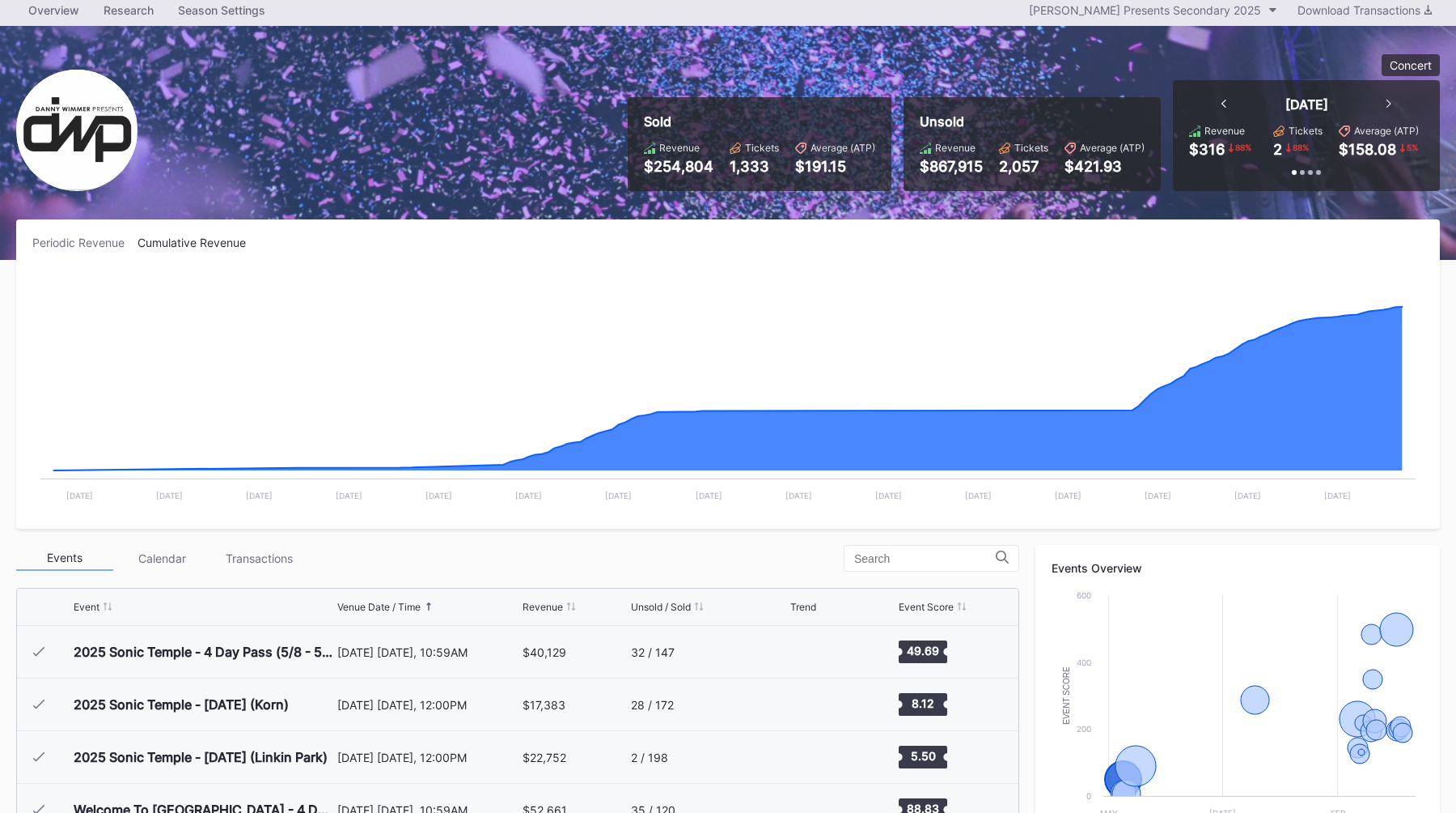
scroll to position [45, 0]
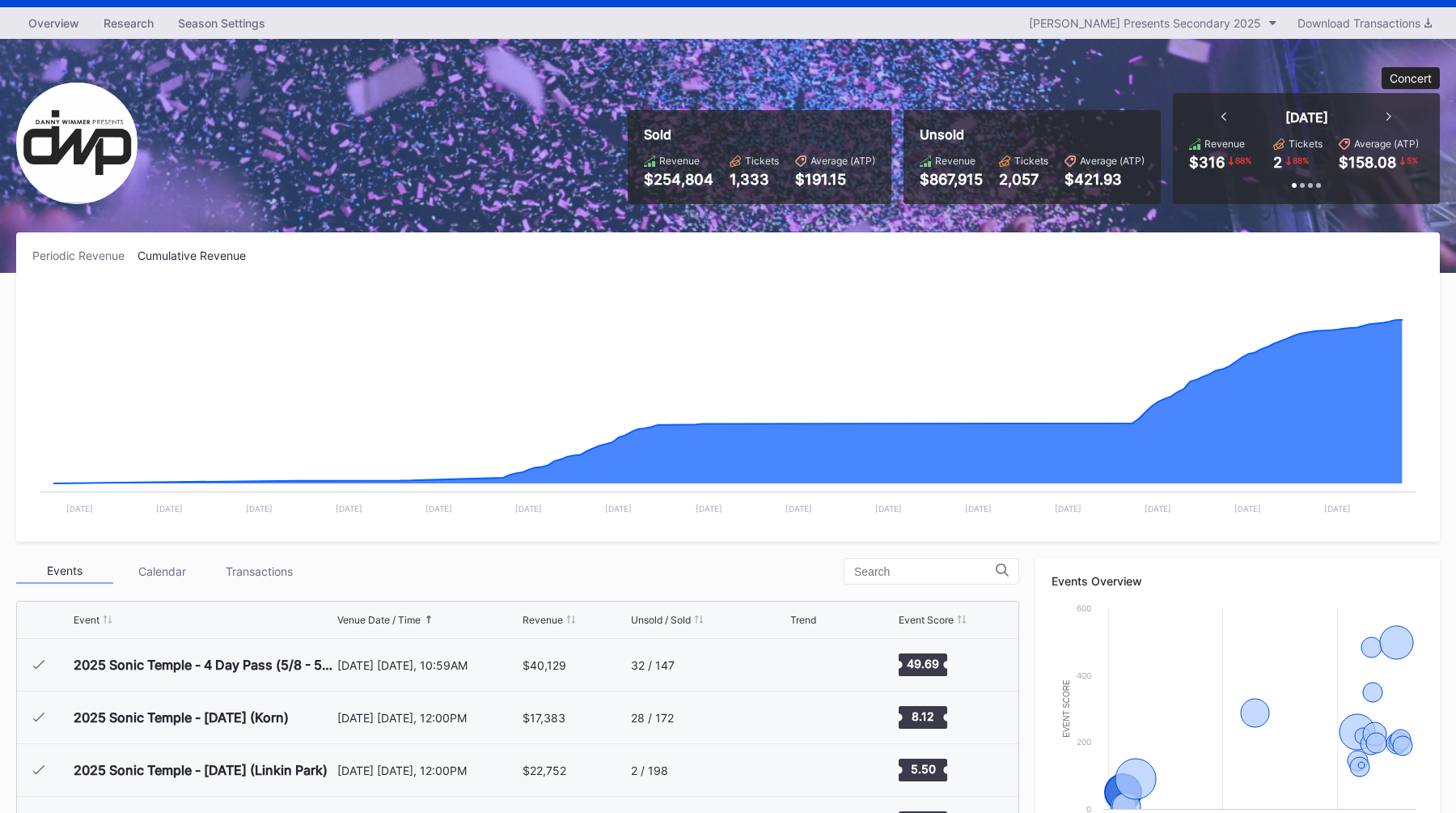
click at [1395, 87] on button "Concert" at bounding box center [1410, 77] width 58 height 22
click at [1382, 119] on div "All Event Types" at bounding box center [1387, 119] width 81 height 13
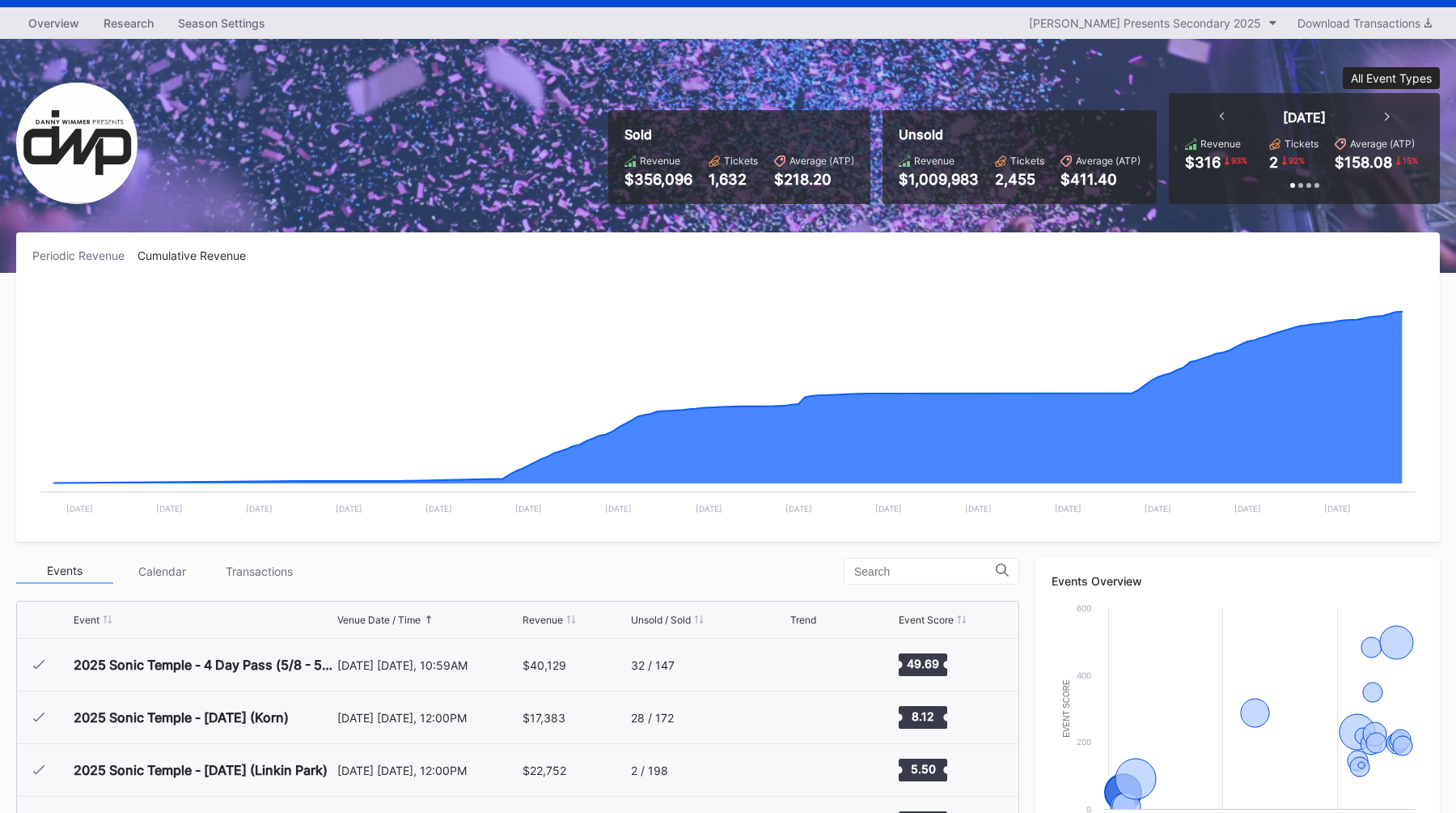
click at [1396, 84] on div "All Event Types" at bounding box center [1391, 77] width 81 height 13
click at [1386, 140] on div "ATTRACTIONS" at bounding box center [1396, 148] width 107 height 30
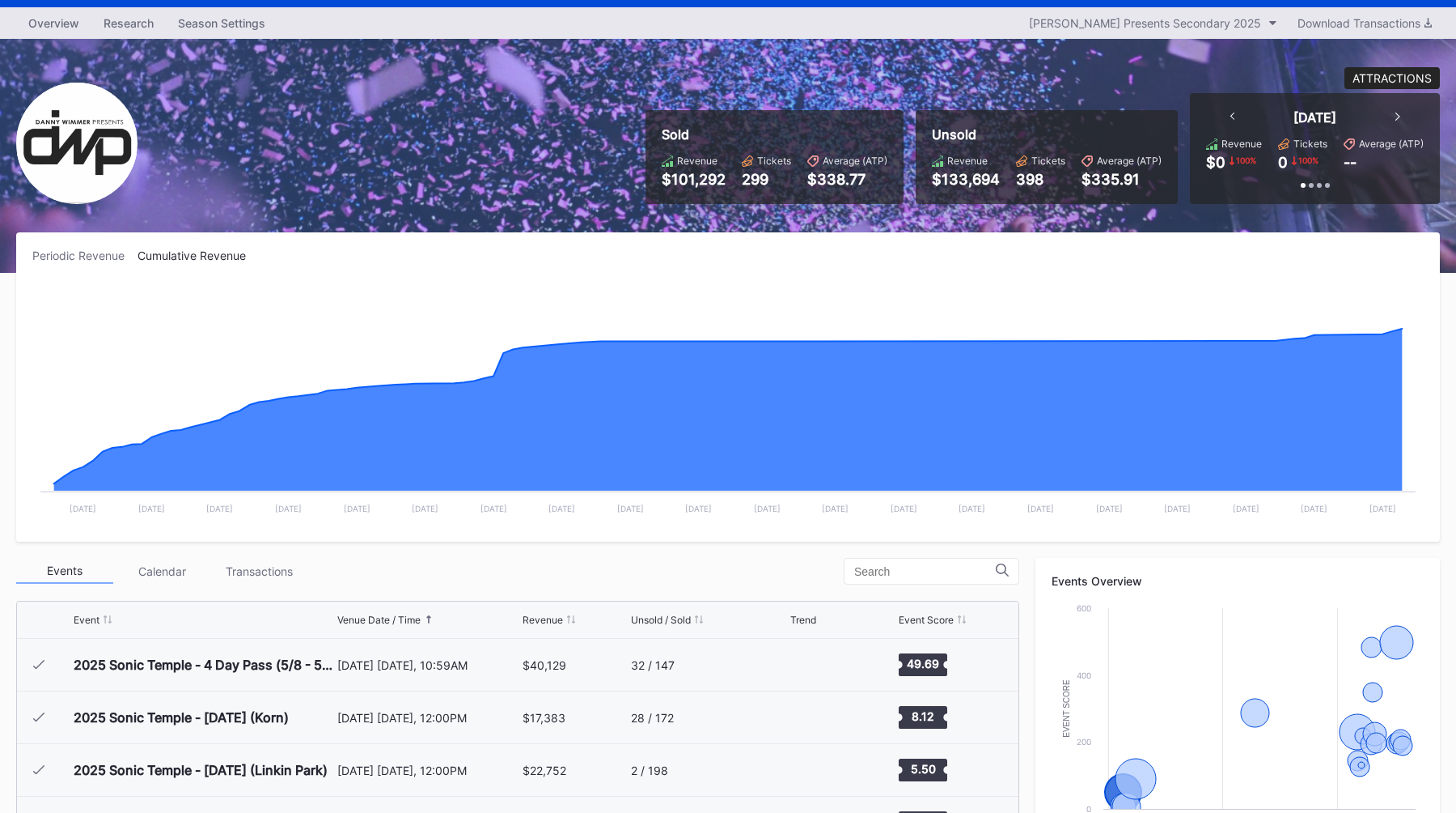
click at [1411, 78] on div "ATTRACTIONS" at bounding box center [1392, 77] width 79 height 13
click at [1373, 181] on div "Concert" at bounding box center [1379, 178] width 42 height 13
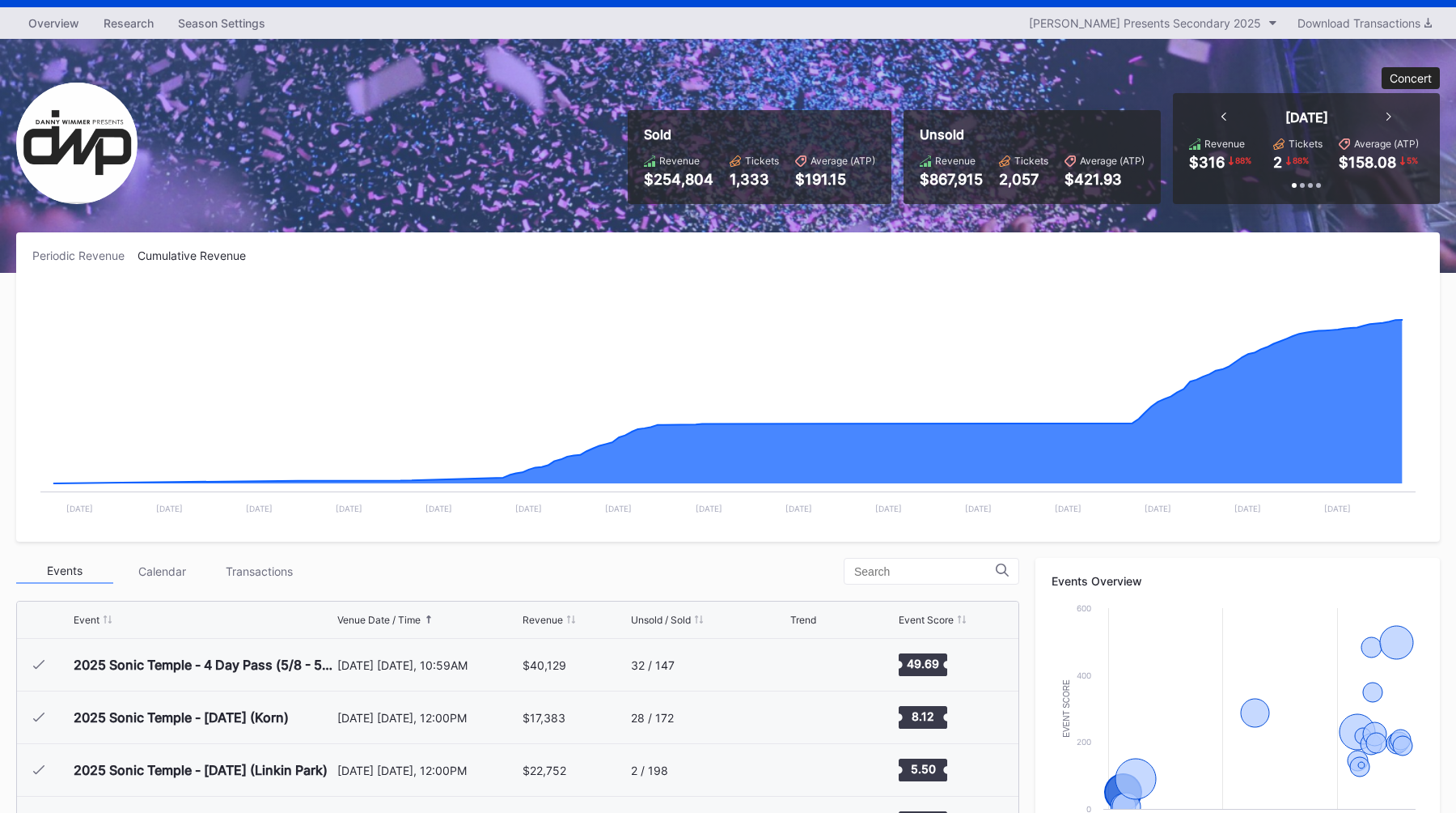
click at [1407, 85] on button "Concert" at bounding box center [1410, 77] width 58 height 22
click at [1395, 119] on div "All Event Types" at bounding box center [1387, 119] width 81 height 13
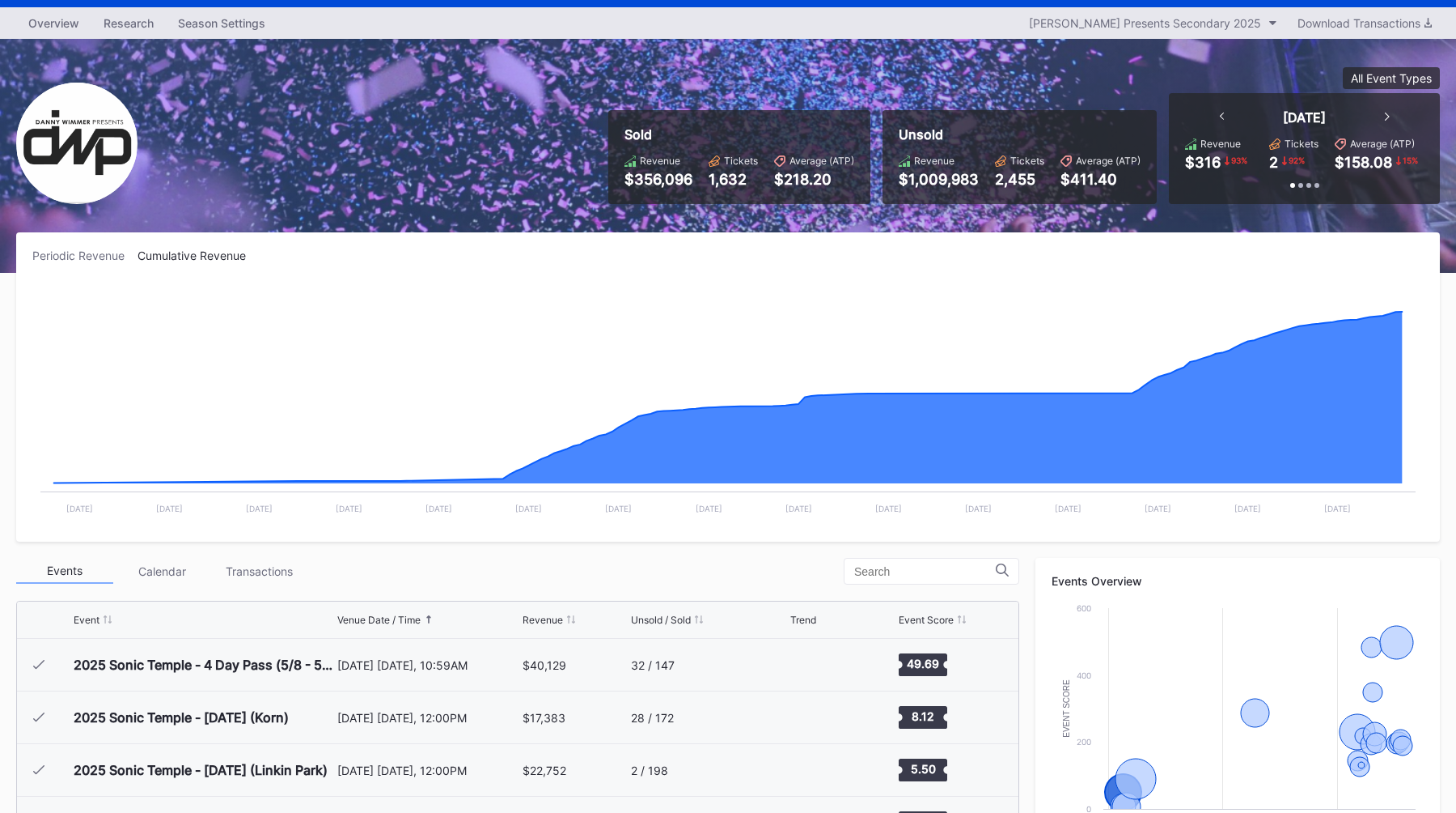
scroll to position [0, 0]
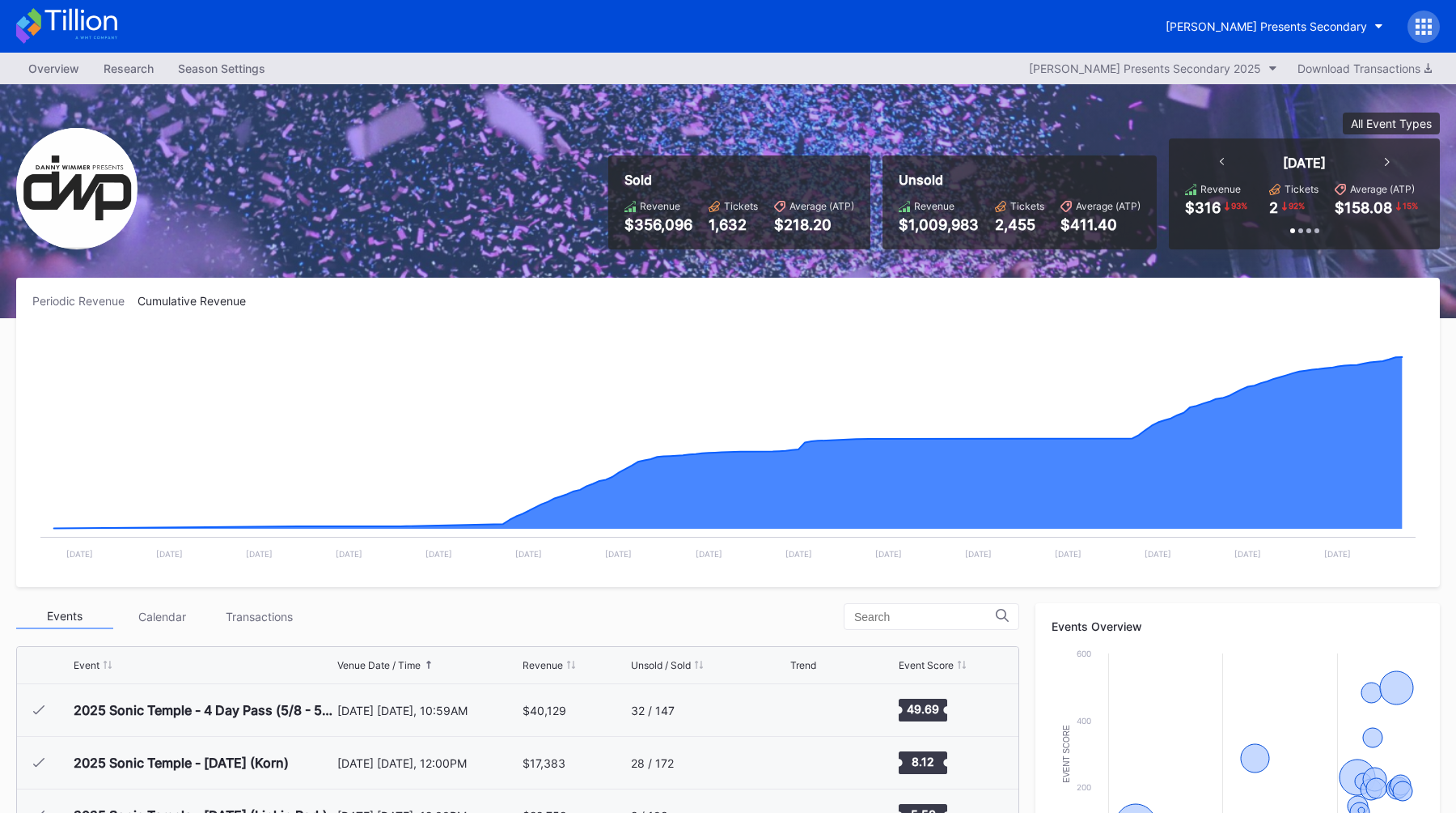
click at [1183, 117] on div "All Event Types Today Revenue $316 93 % Tickets 2 92 % Average (ATP) $158.08 15…" at bounding box center [1298, 181] width 283 height 137
click at [1265, 22] on div "[PERSON_NAME] Presents Secondary" at bounding box center [1266, 26] width 202 height 13
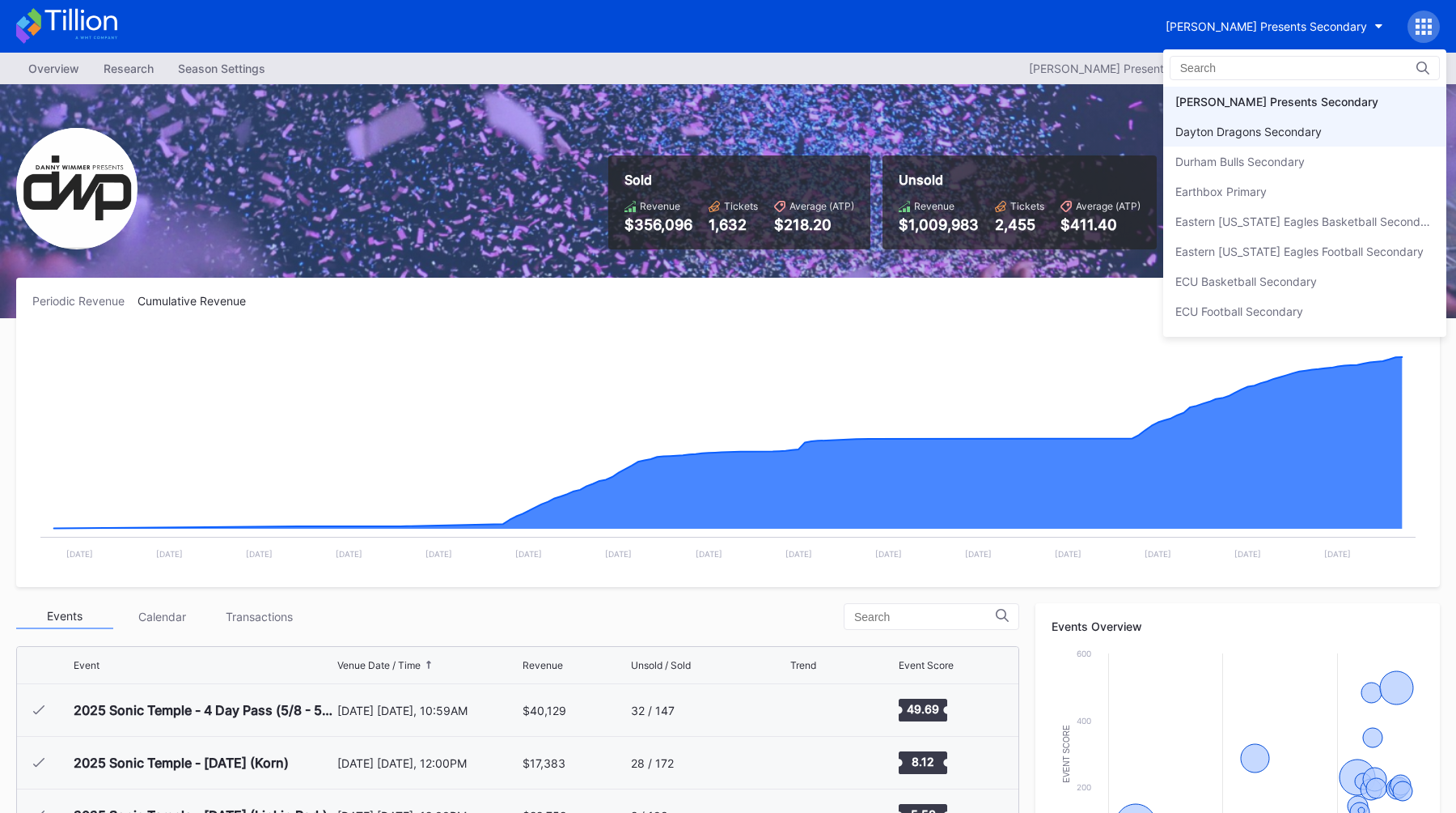
scroll to position [1148, 0]
click at [1252, 150] on div "Dayton Dragons Secondary" at bounding box center [1249, 151] width 146 height 13
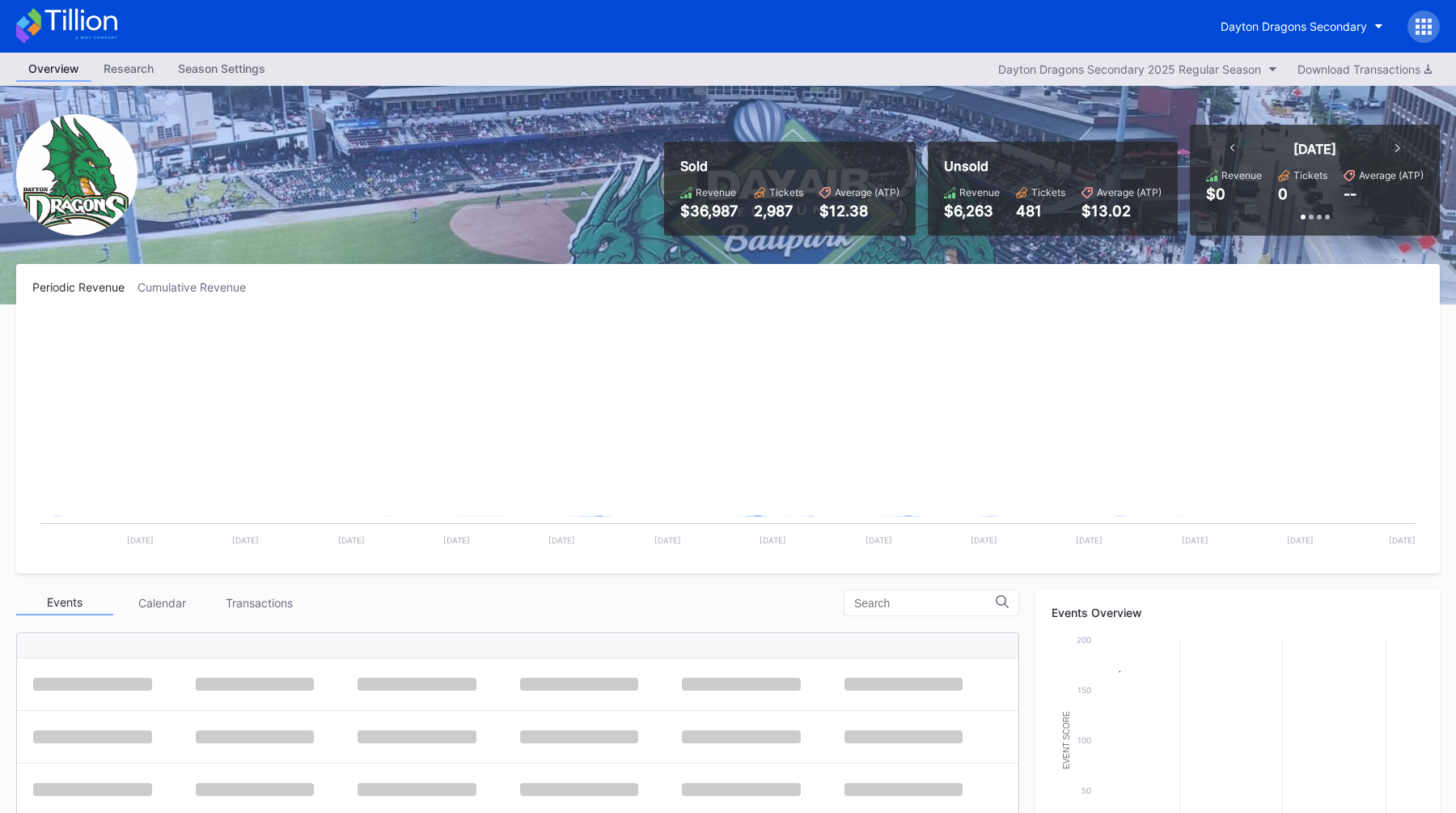
scroll to position [2995, 0]
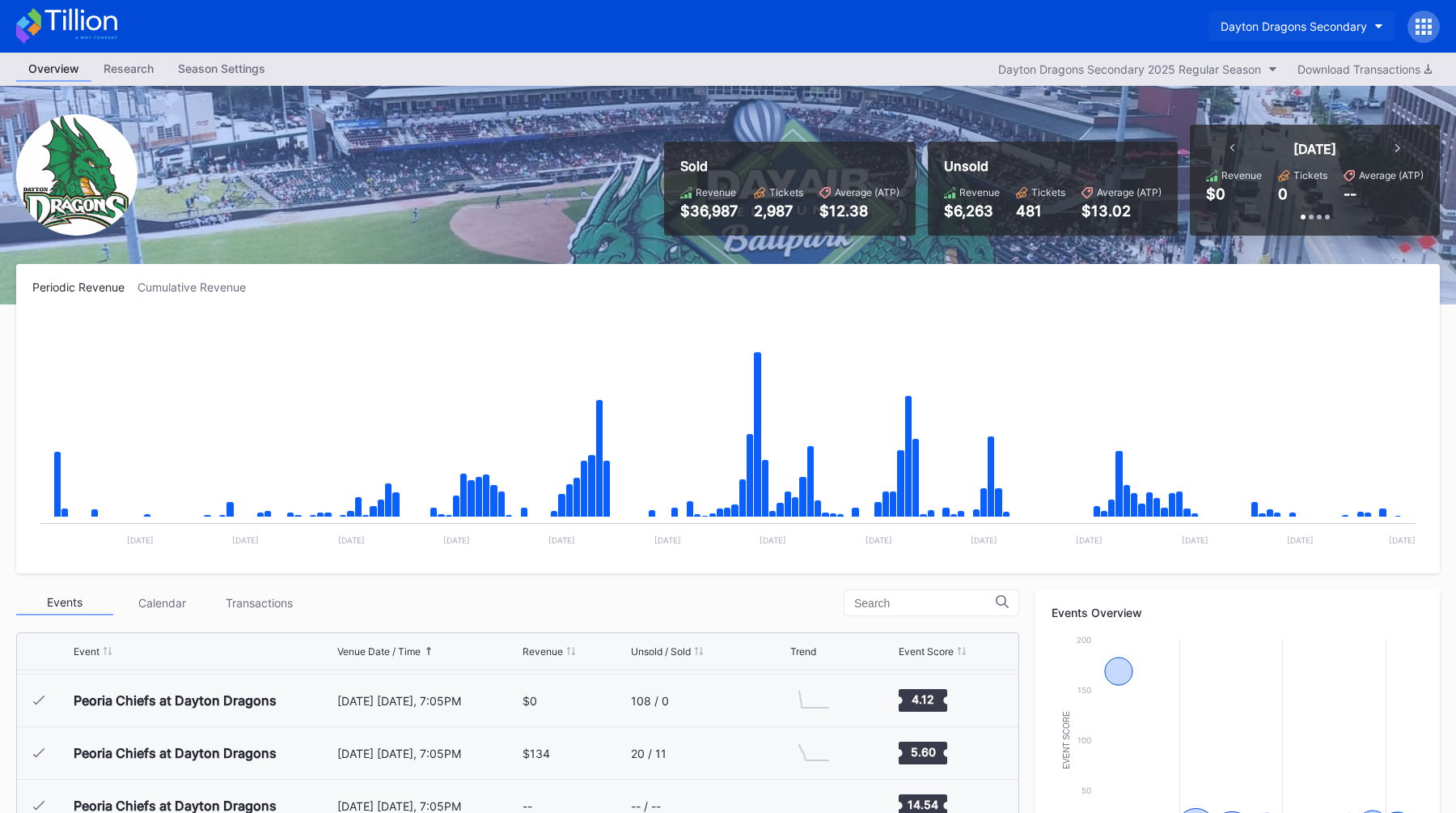
click at [1319, 38] on button "Dayton Dragons Secondary" at bounding box center [1301, 26] width 186 height 30
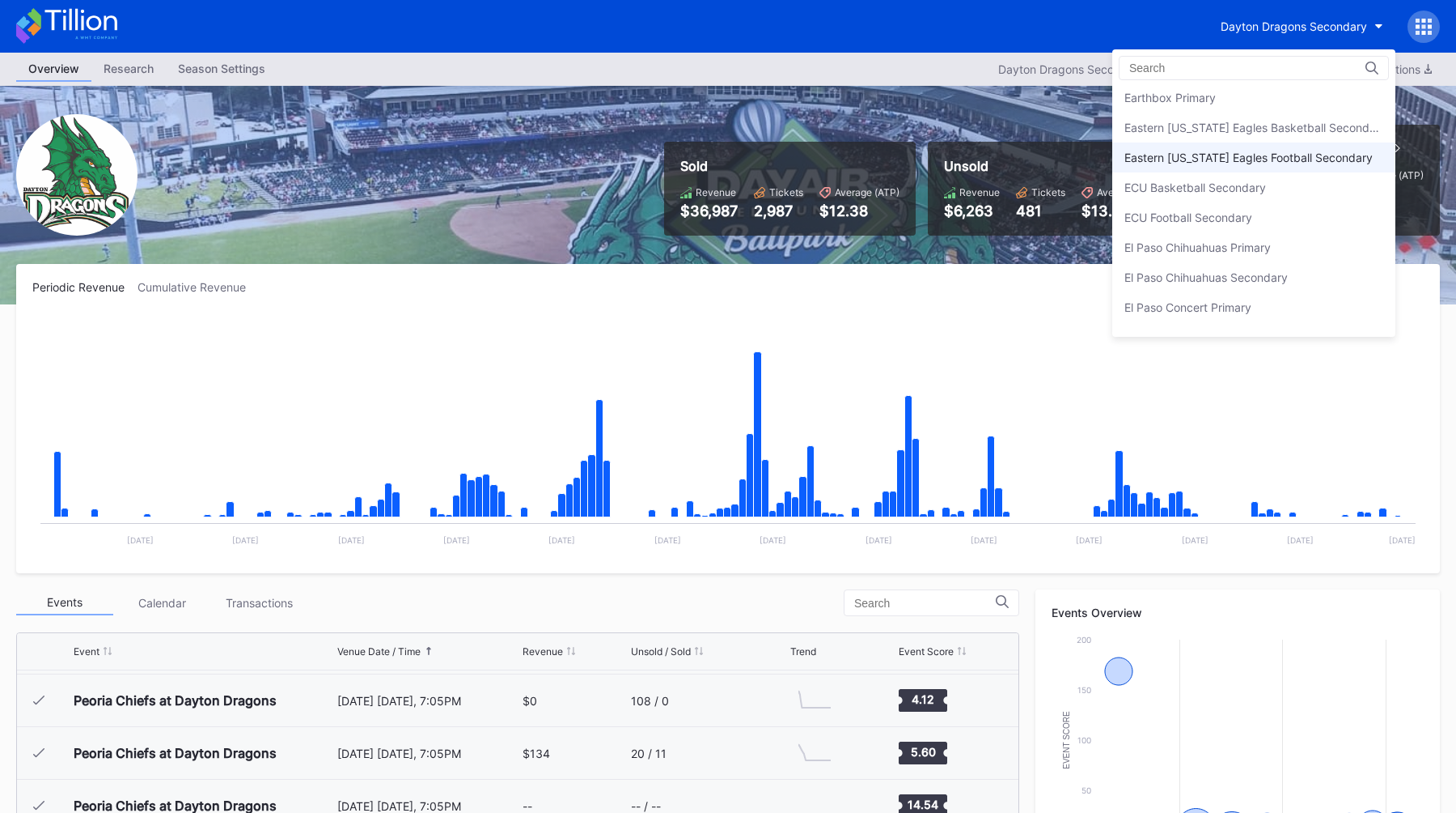
scroll to position [1265, 0]
click at [1246, 246] on div "El Paso Chihuahuas Primary" at bounding box center [1197, 244] width 146 height 13
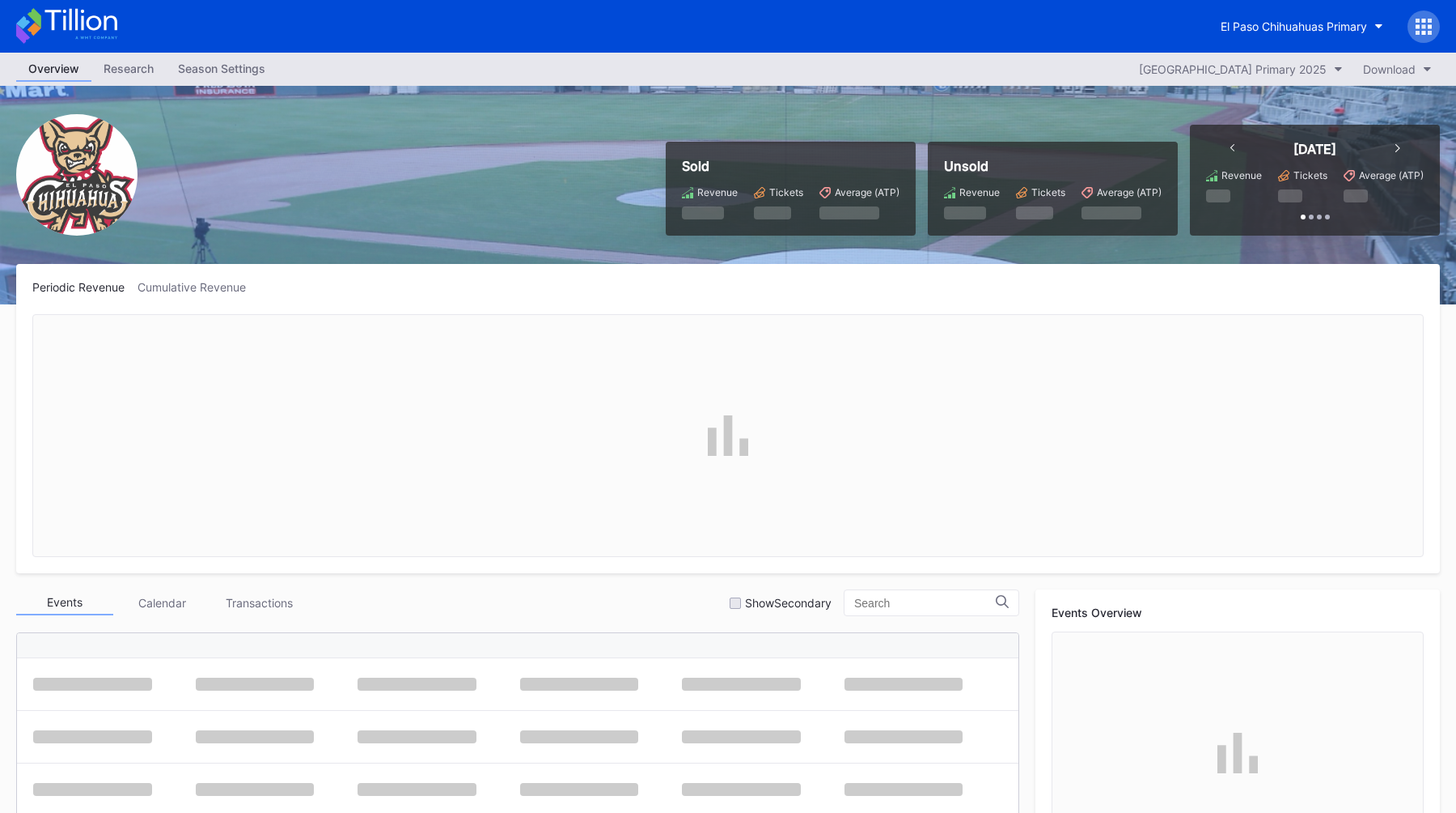
scroll to position [3416, 0]
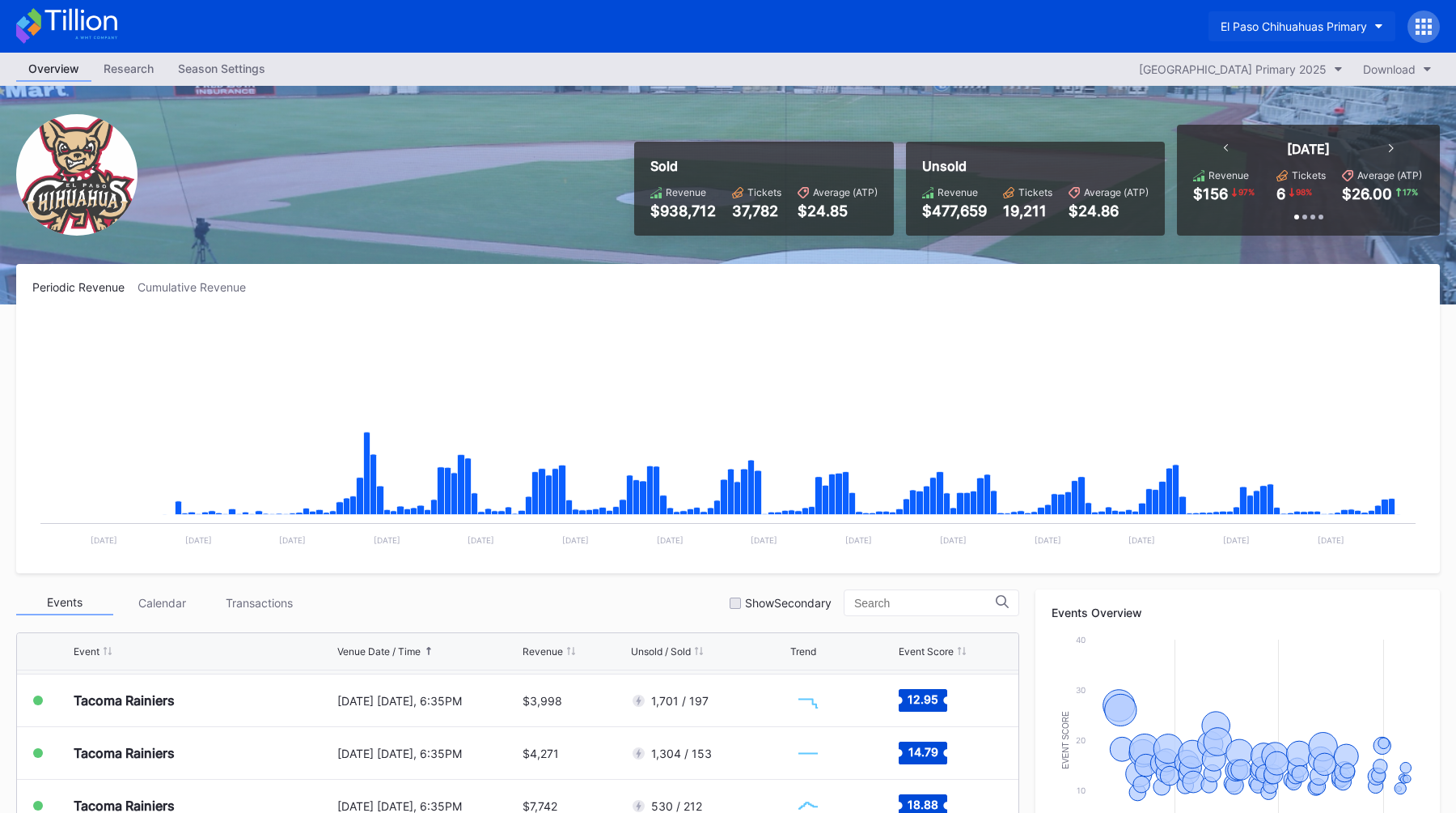
click at [1332, 39] on button "El Paso Chihuahuas Primary" at bounding box center [1301, 26] width 186 height 30
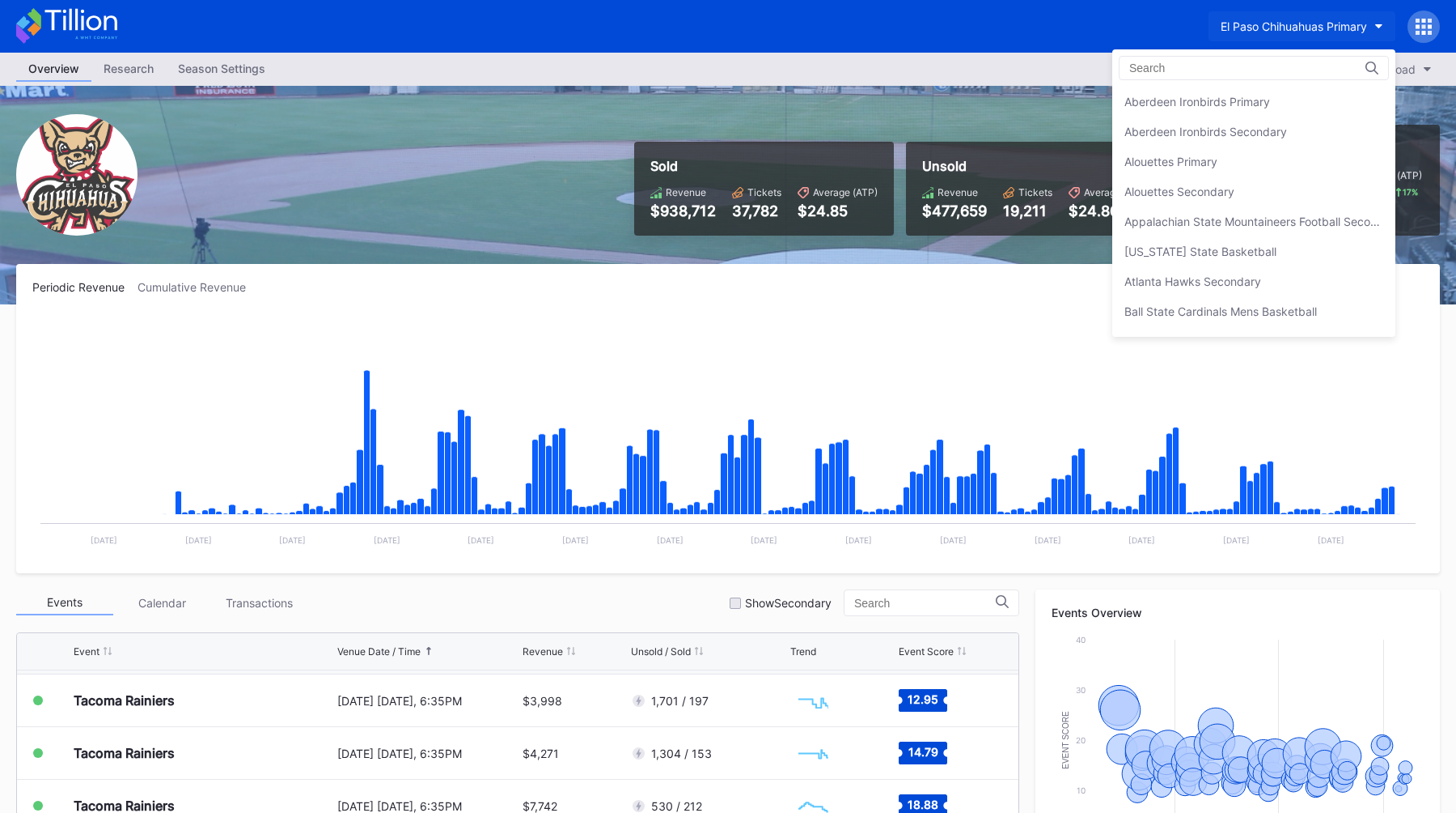
scroll to position [1408, 0]
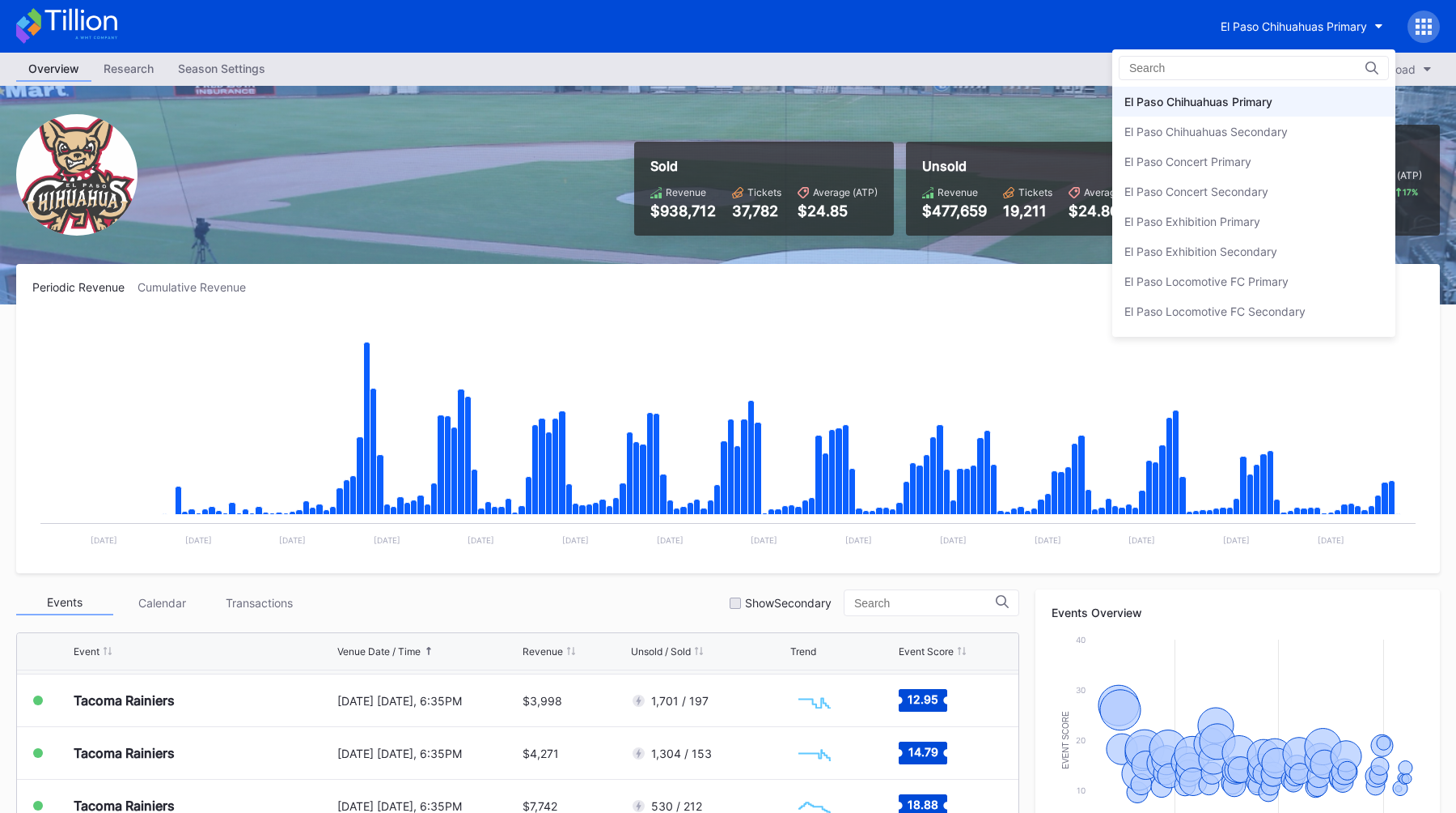
click at [1265, 72] on div at bounding box center [1253, 67] width 271 height 24
click at [1233, 63] on input at bounding box center [1200, 68] width 141 height 13
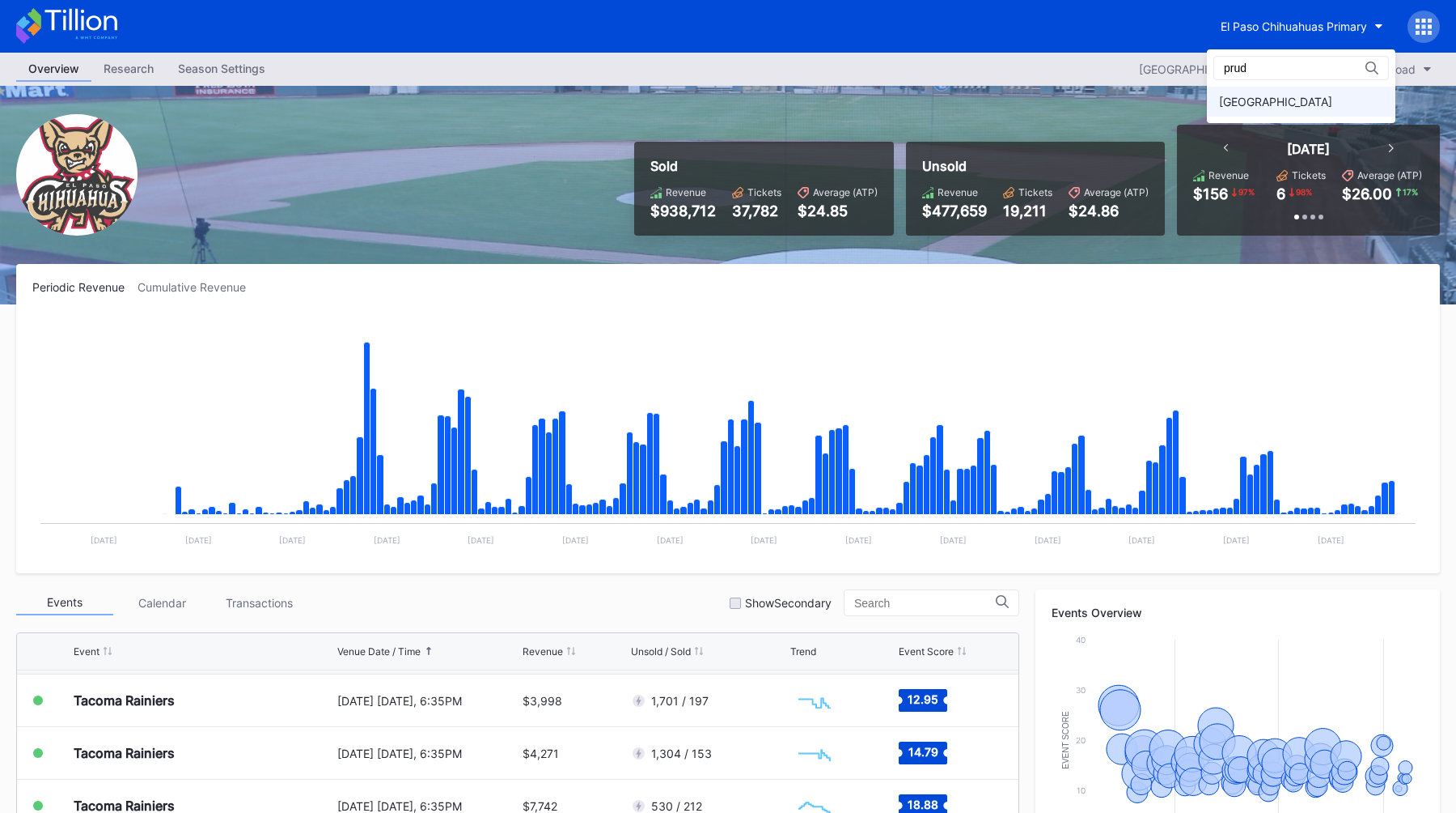
type input "prud"
click at [1249, 104] on div "[GEOGRAPHIC_DATA]" at bounding box center [1275, 101] width 113 height 13
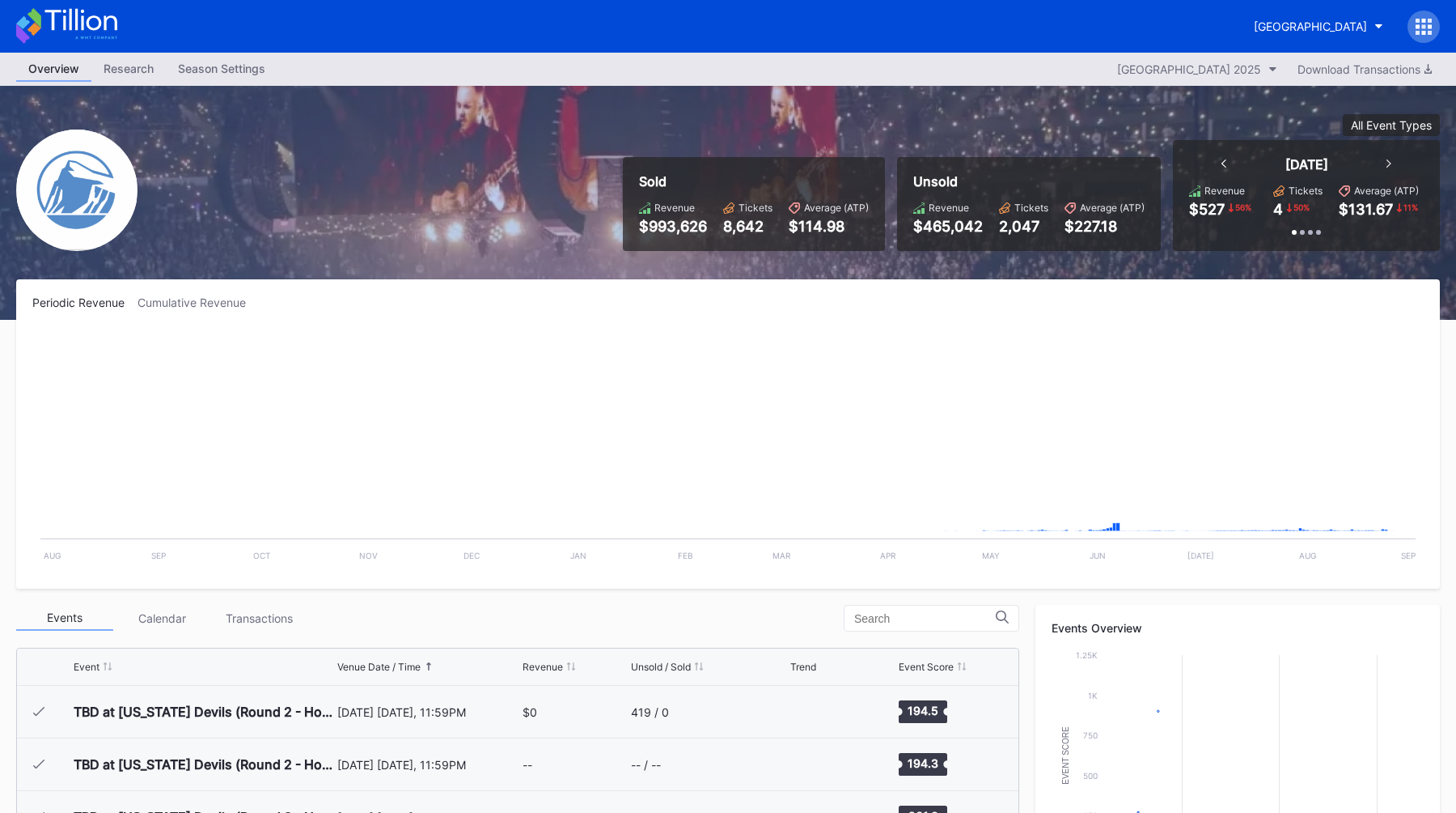
scroll to position [1894, 0]
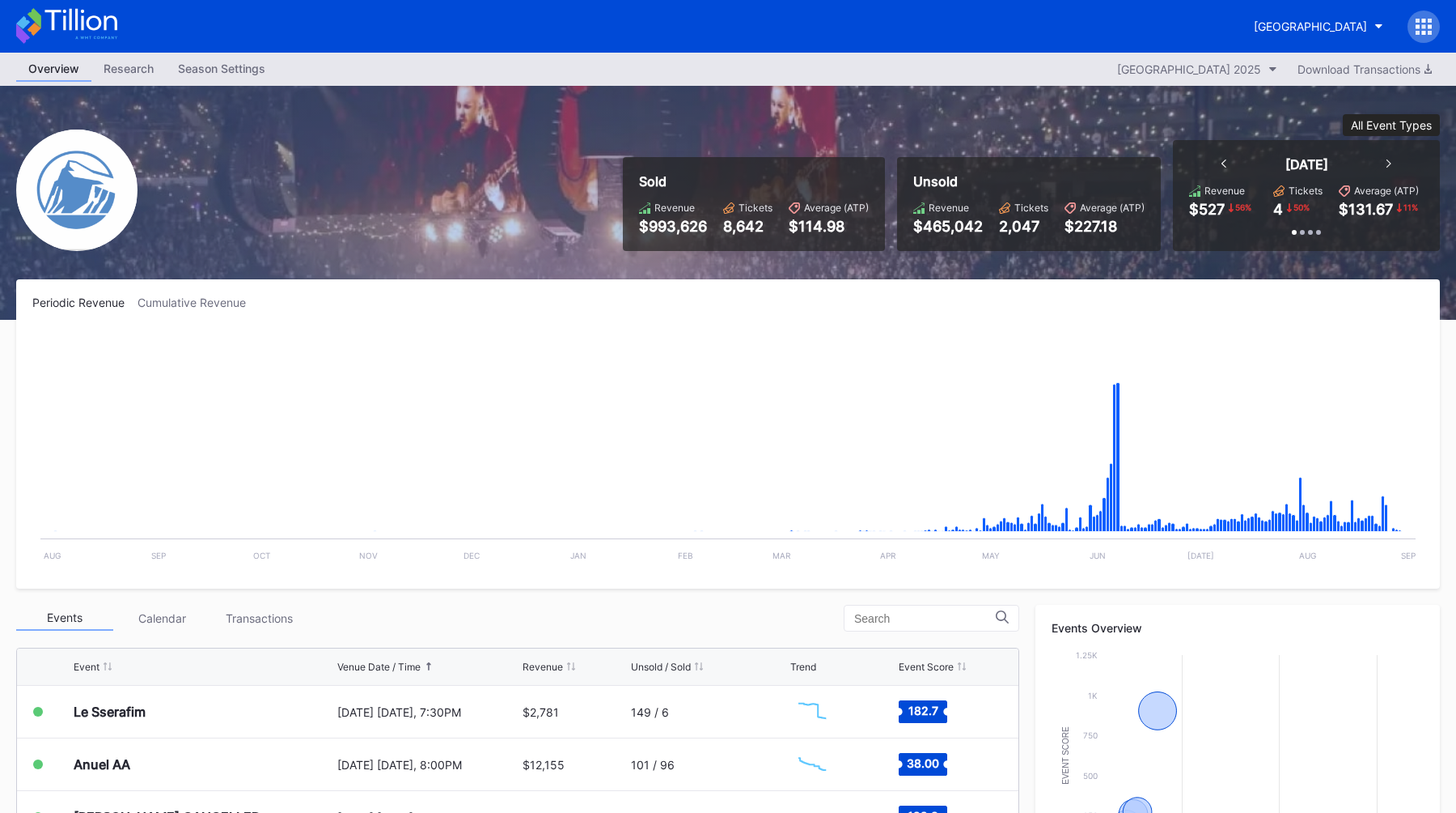
click at [1365, 125] on div "All Event Types" at bounding box center [1391, 125] width 81 height 13
click at [1391, 194] on div "NHL" at bounding box center [1396, 195] width 107 height 30
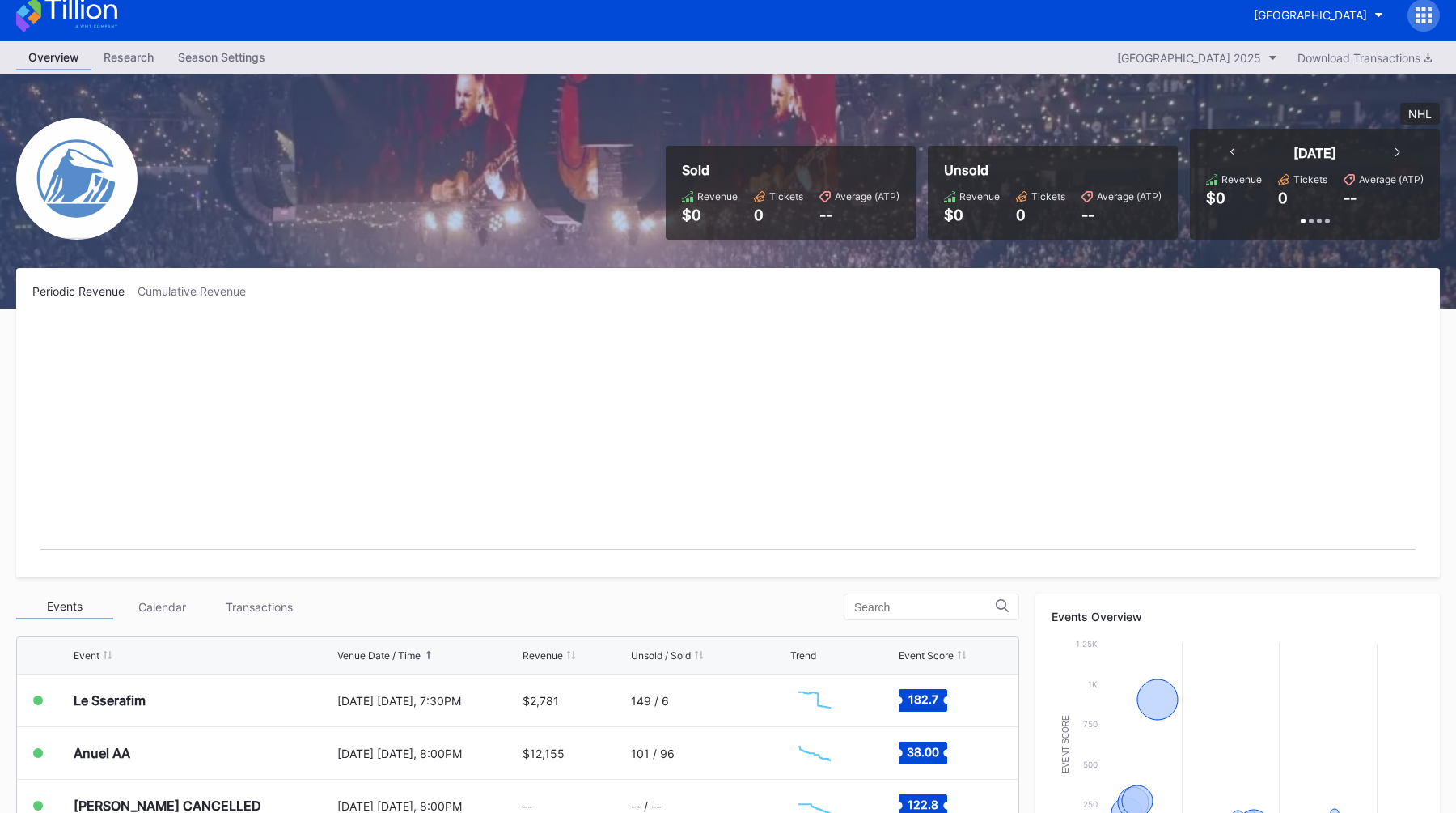
scroll to position [0, 0]
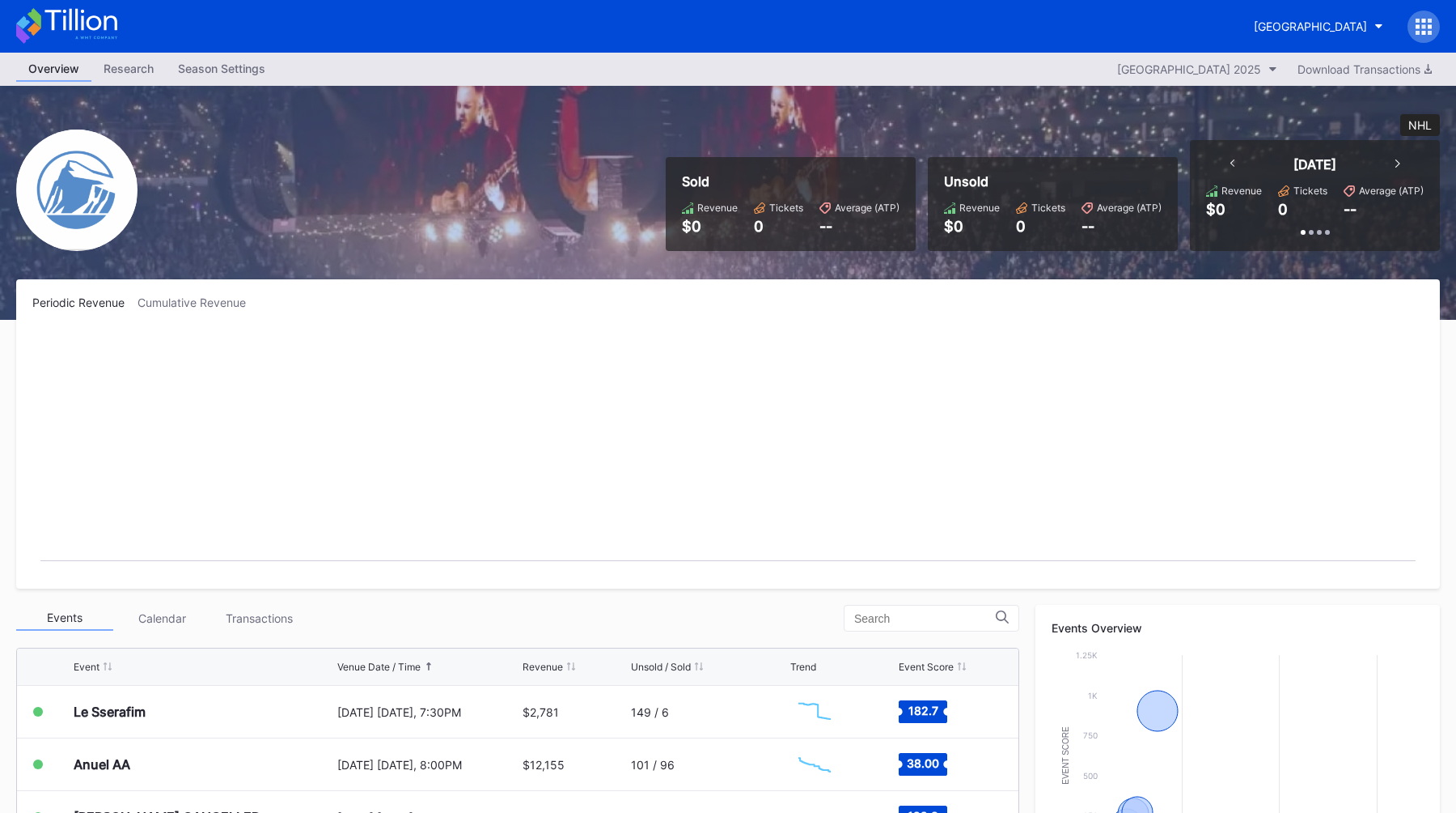
click at [1420, 124] on div "NHL" at bounding box center [1420, 125] width 24 height 13
click at [1362, 221] on div "Concert" at bounding box center [1368, 225] width 42 height 13
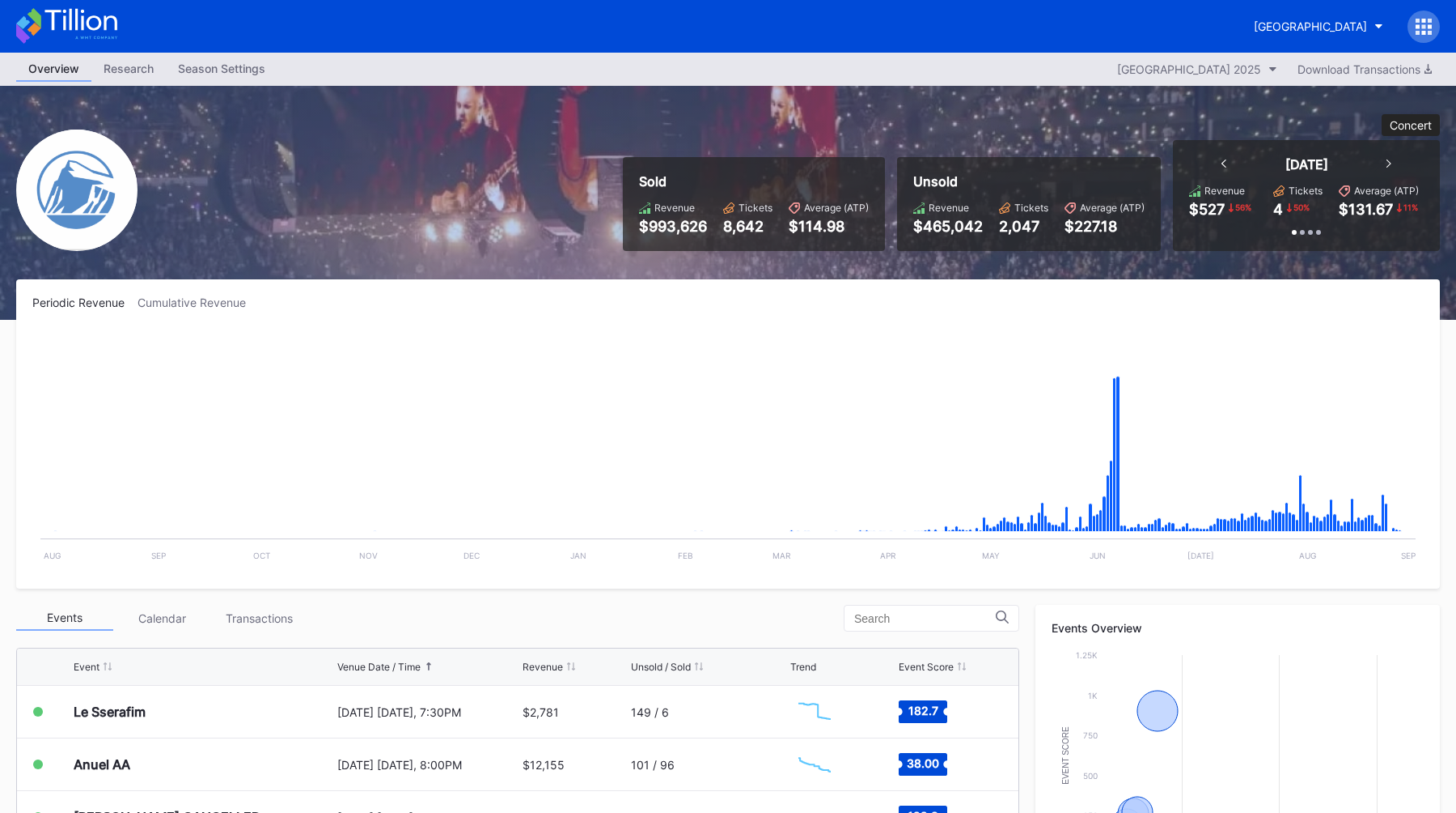
click at [1416, 126] on div "Concert" at bounding box center [1411, 125] width 42 height 13
click at [1393, 165] on div "All Event Types" at bounding box center [1387, 165] width 81 height 13
click at [1158, 119] on div "Sold Revenue $993,626 Tickets 8,642 Average (ATP) $114.98 Unsold Revenue $465,0…" at bounding box center [1025, 182] width 829 height 137
click at [1296, 20] on div "[GEOGRAPHIC_DATA]" at bounding box center [1311, 26] width 113 height 13
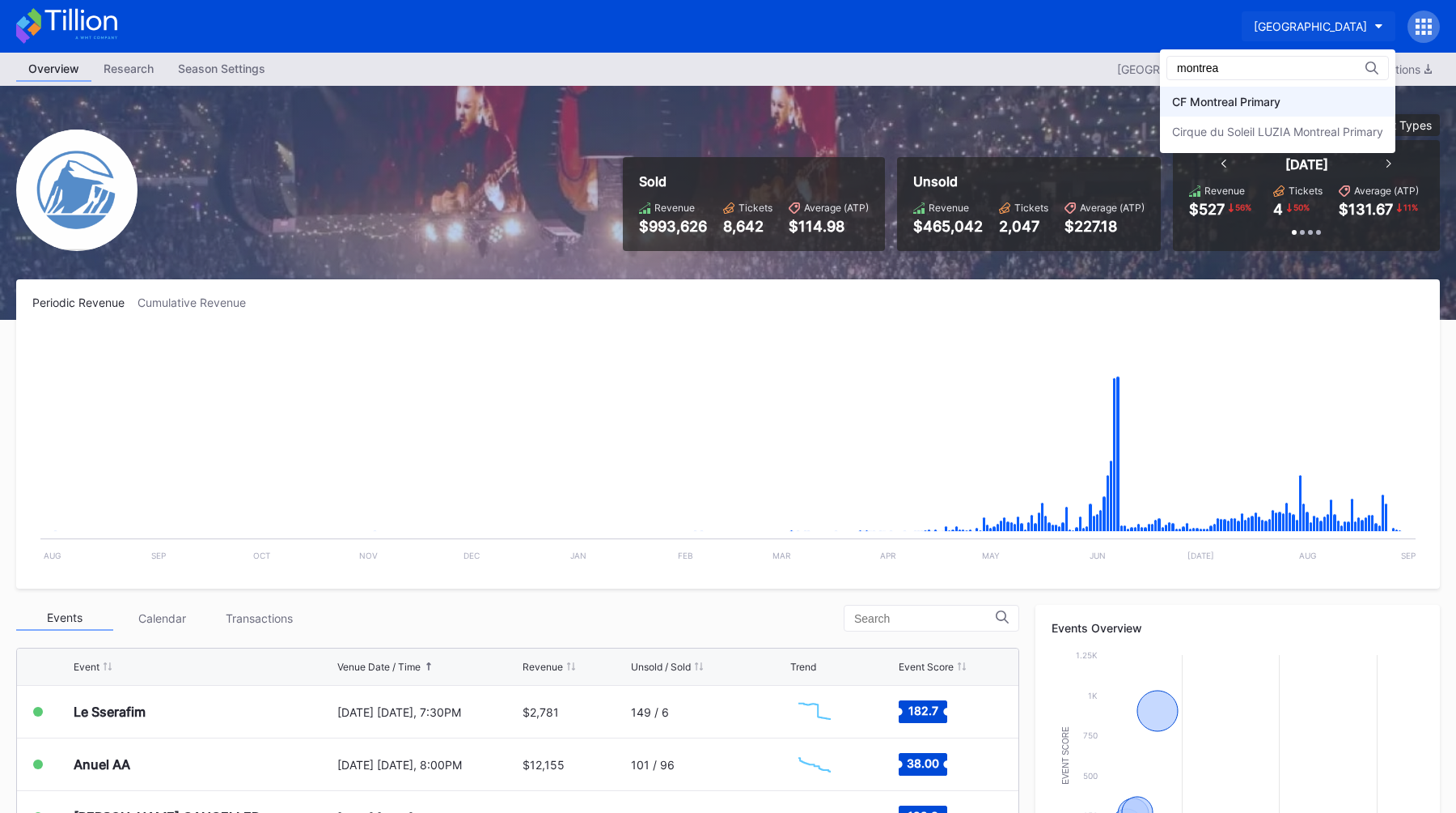
type input "montrea"
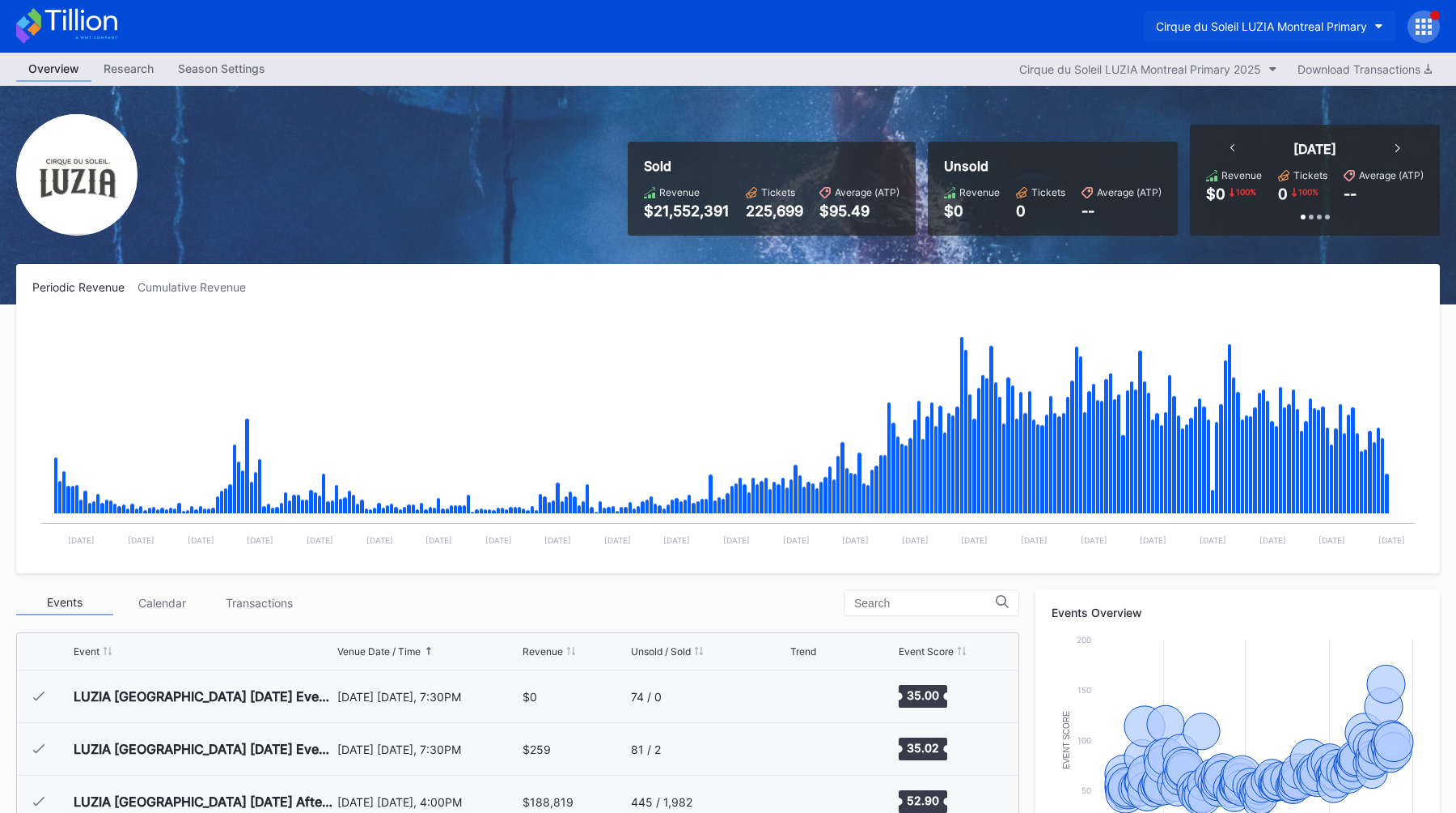
click at [1207, 29] on div "Cirque du Soleil LUZIA Montreal Primary" at bounding box center [1261, 26] width 211 height 13
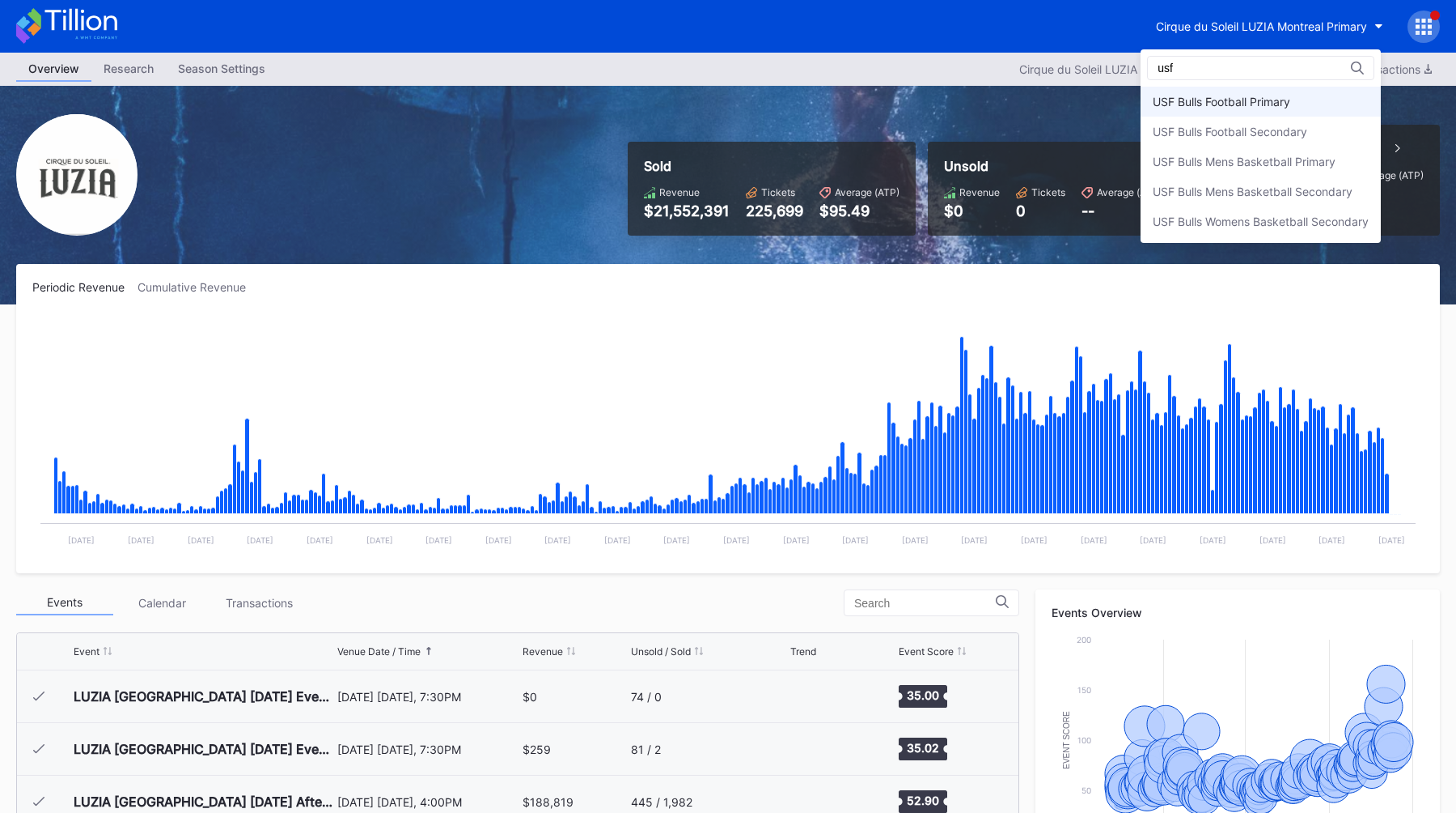
type input "usf"
click at [1254, 101] on div "USF Bulls Football Primary" at bounding box center [1222, 101] width 138 height 13
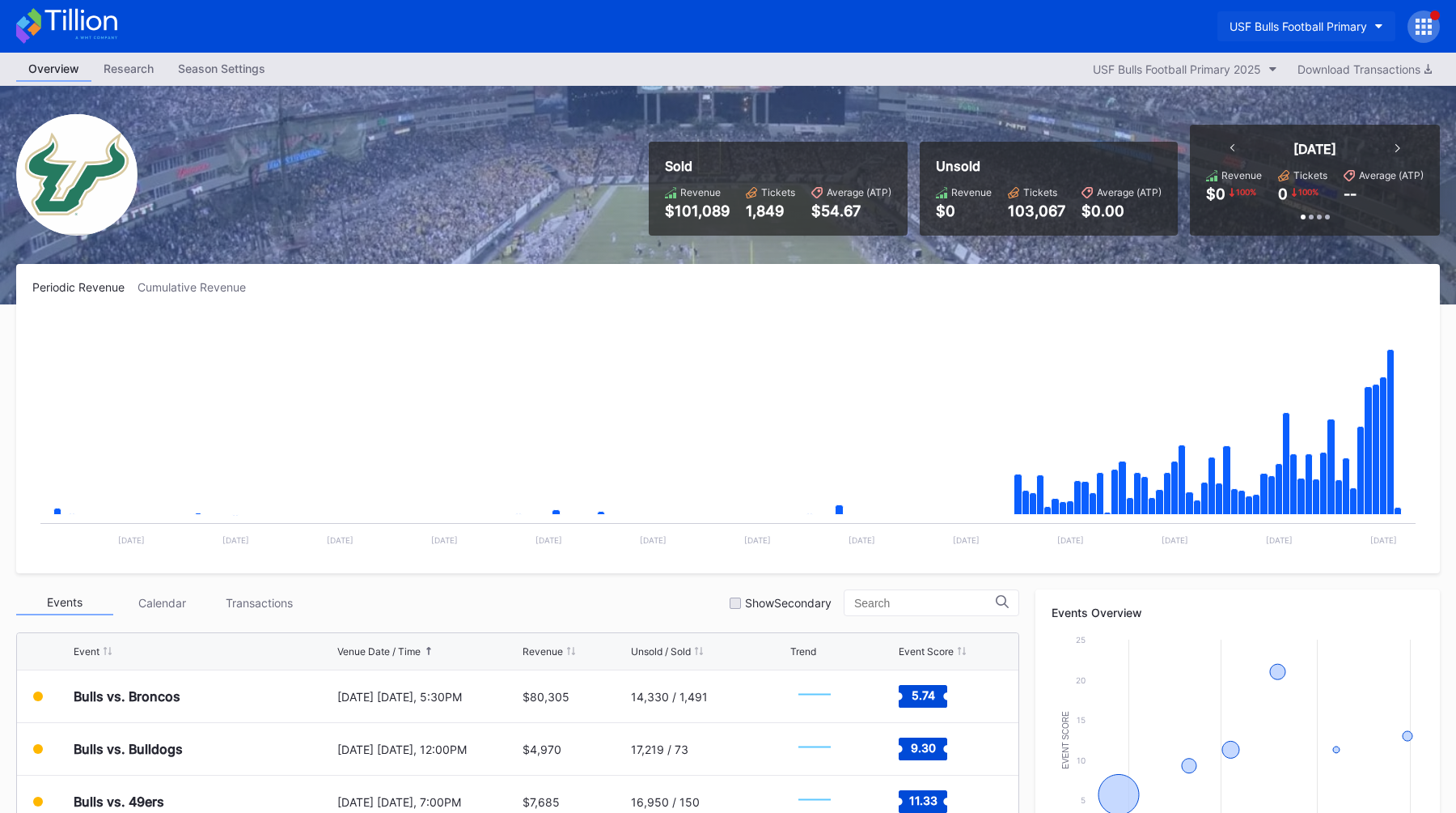
click at [1263, 13] on button "USF Bulls Football Primary" at bounding box center [1307, 26] width 178 height 30
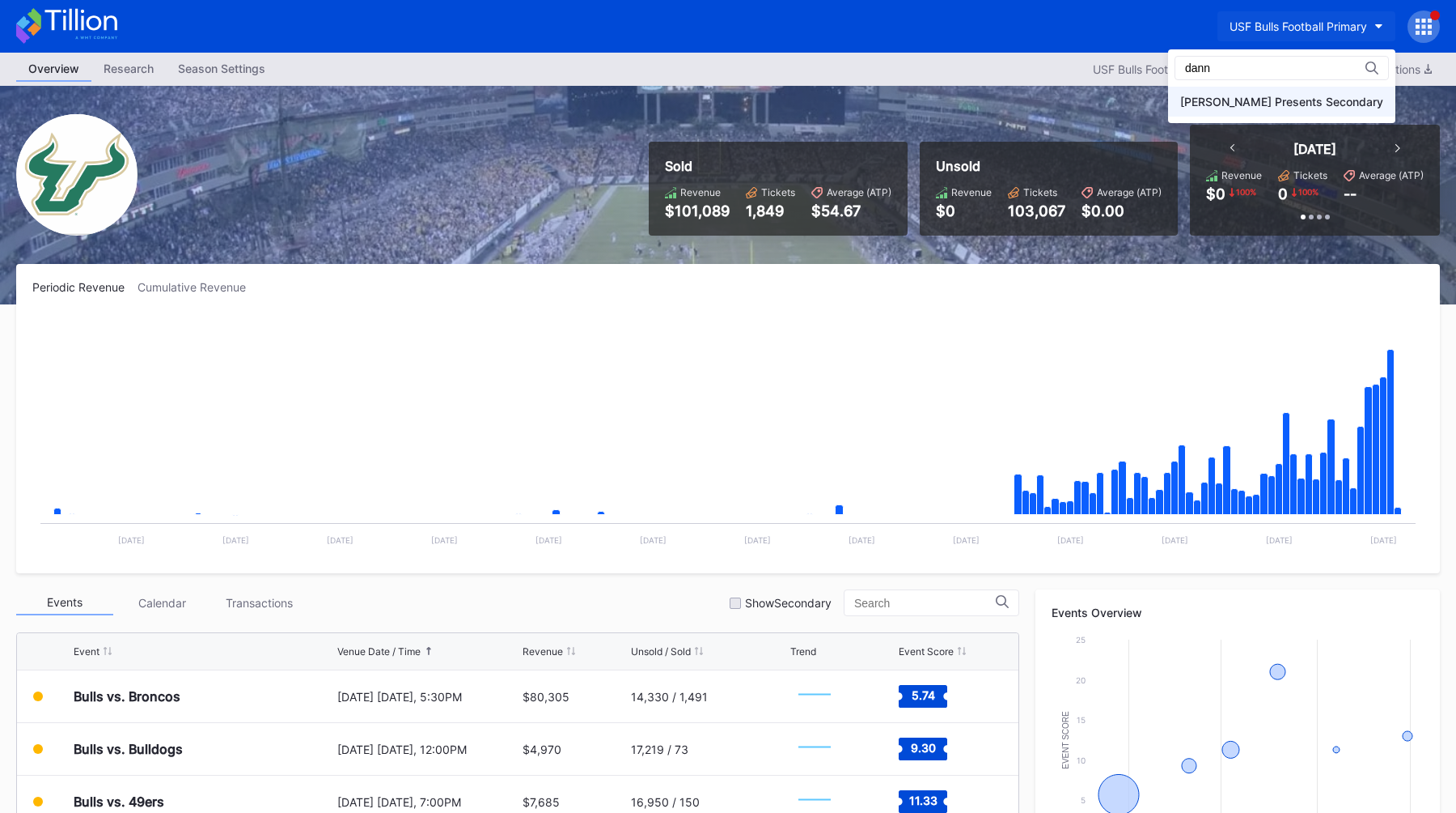
type input "dann"
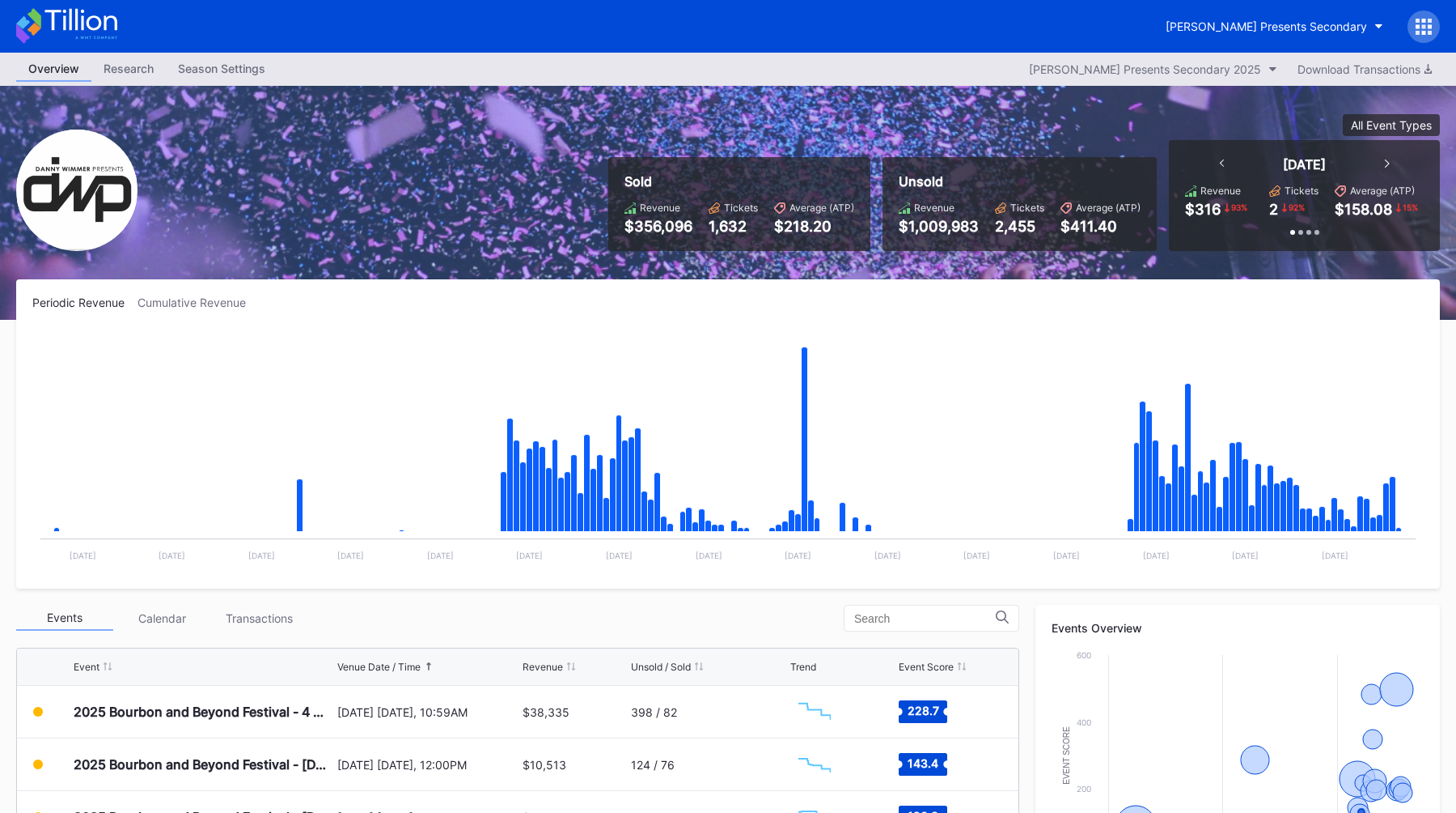
click at [188, 81] on div "Overview Research Season Settings Danny Wimmer Presents Secondary 2025 Download…" at bounding box center [728, 69] width 1456 height 33
click at [202, 74] on div "Season Settings" at bounding box center [221, 68] width 112 height 24
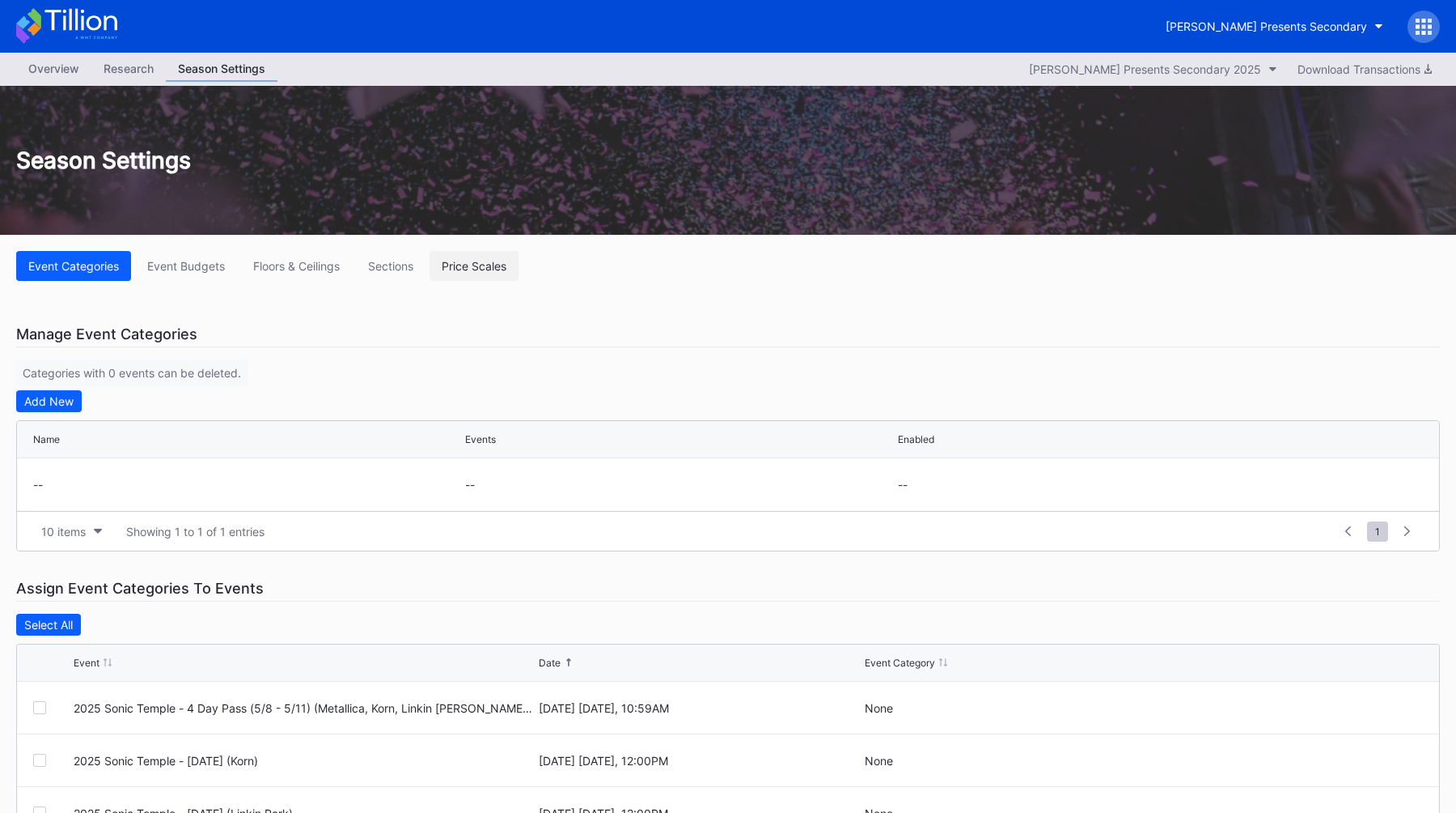
click at [464, 270] on div "Price Scales" at bounding box center [474, 266] width 65 height 13
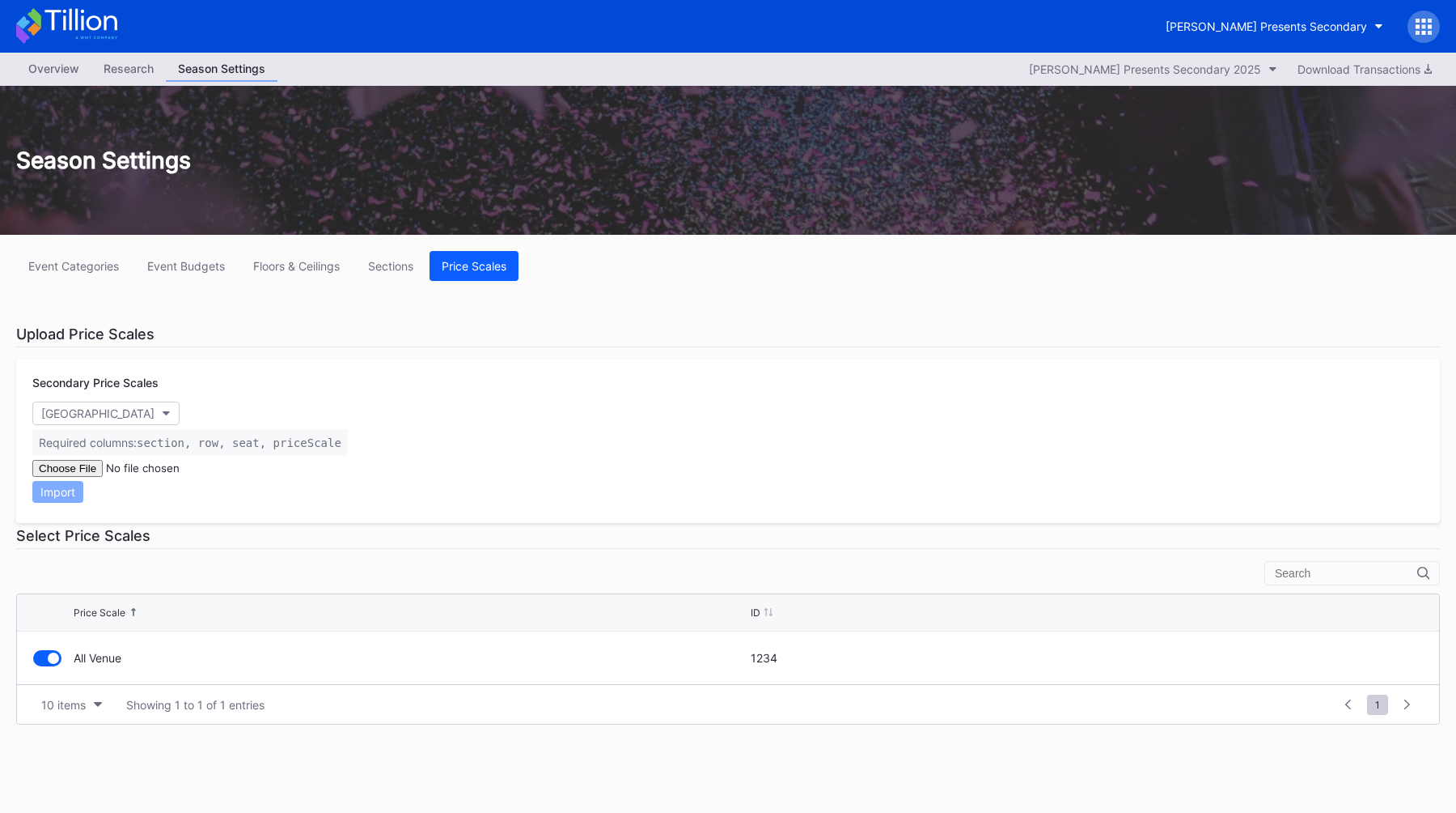
click at [53, 74] on div "Overview" at bounding box center [54, 68] width 76 height 24
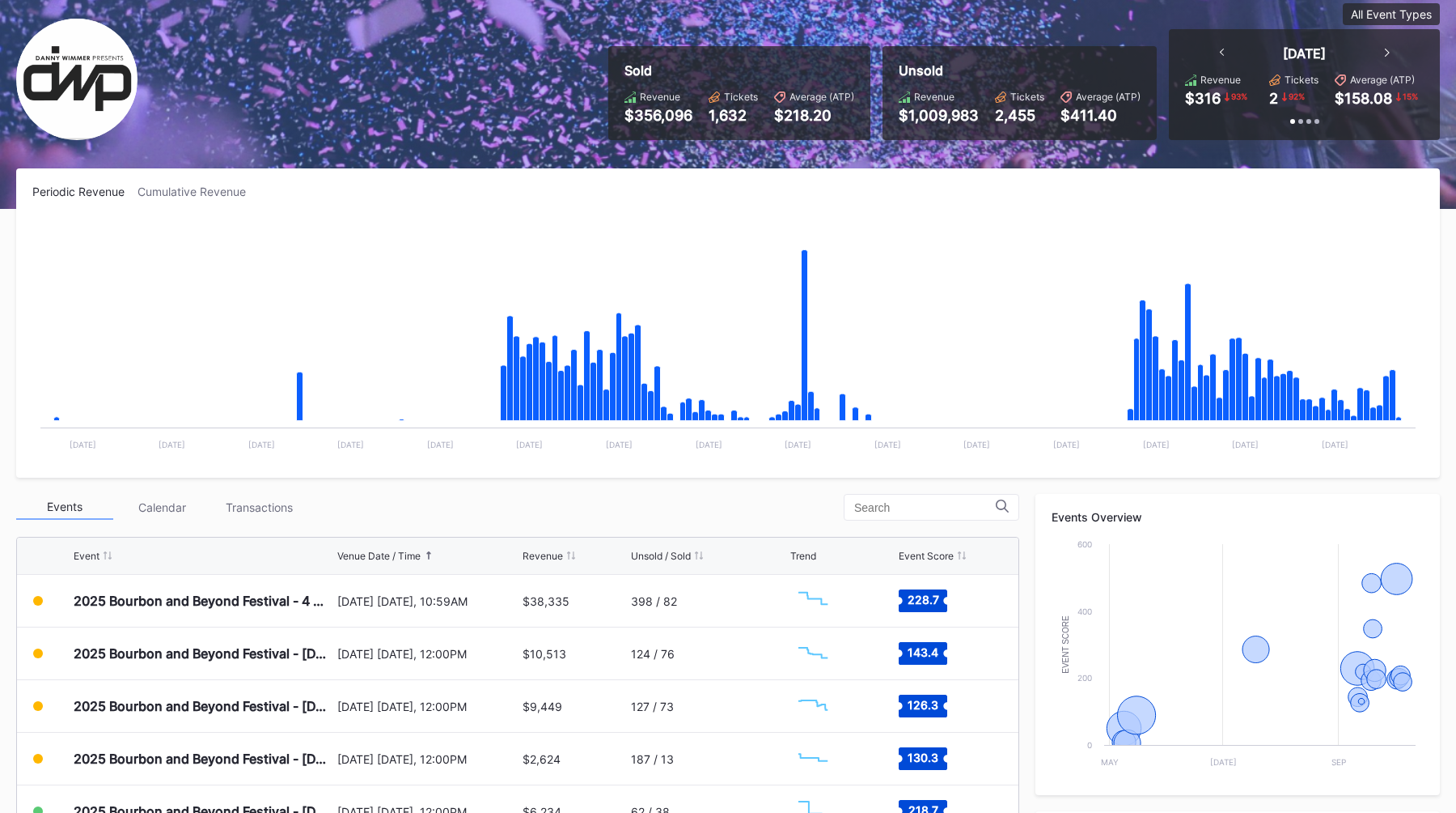
scroll to position [129, 0]
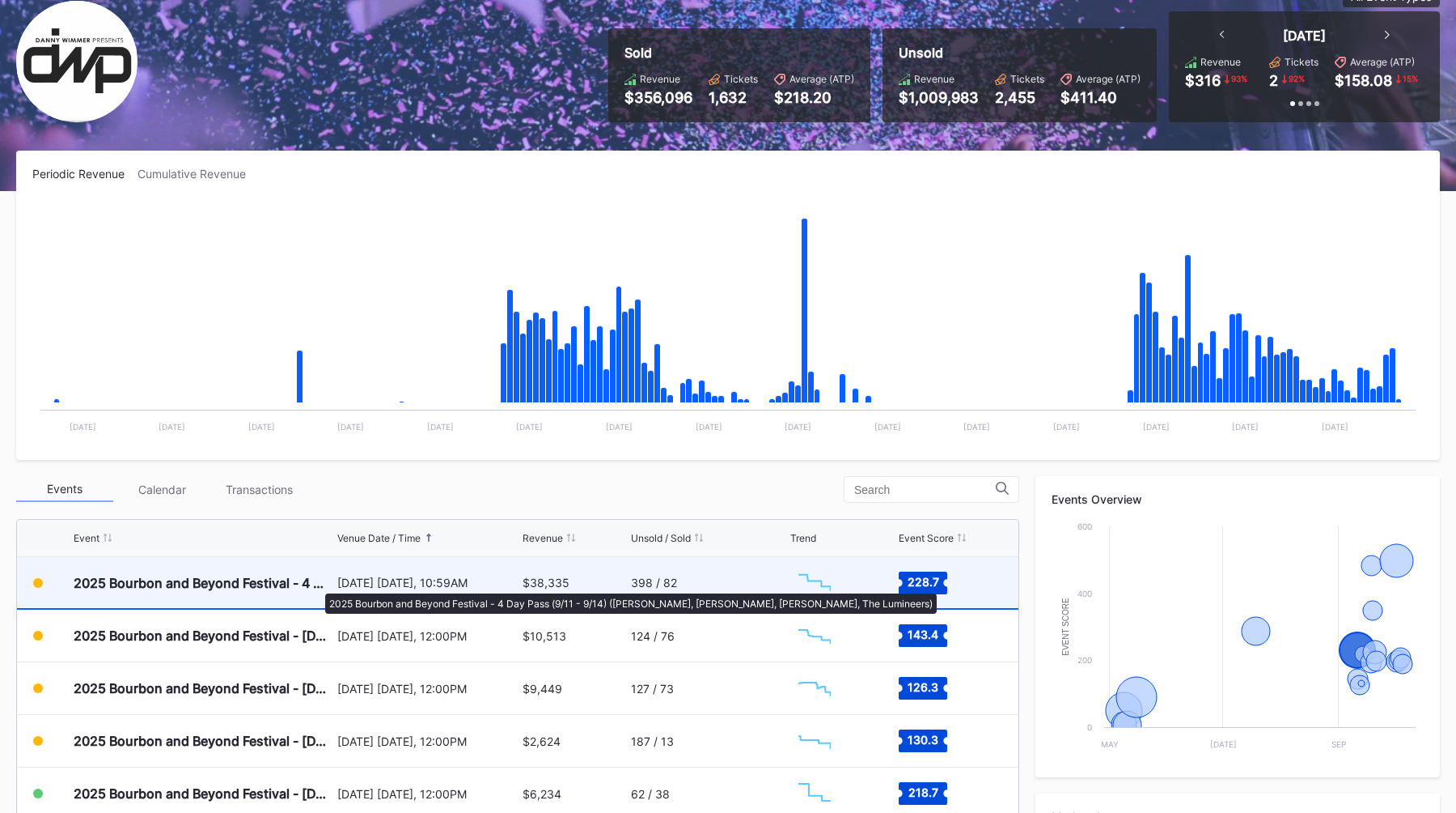
click at [317, 586] on div "2025 Bourbon and Beyond Festival - 4 Day Pass (9/11 - 9/14) ([PERSON_NAME], [PE…" at bounding box center [204, 582] width 260 height 16
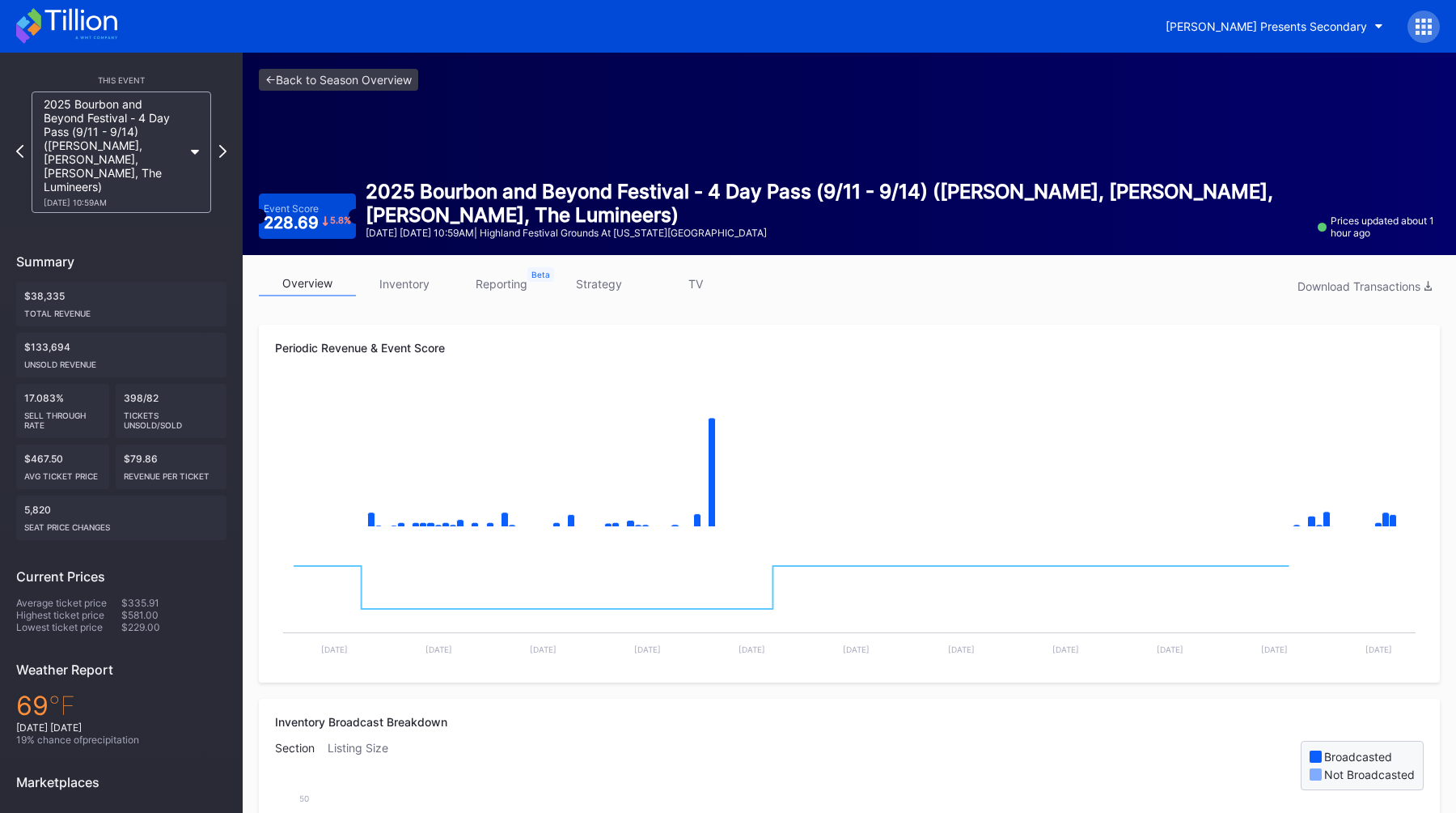
click at [469, 295] on link "reporting" at bounding box center [502, 283] width 98 height 25
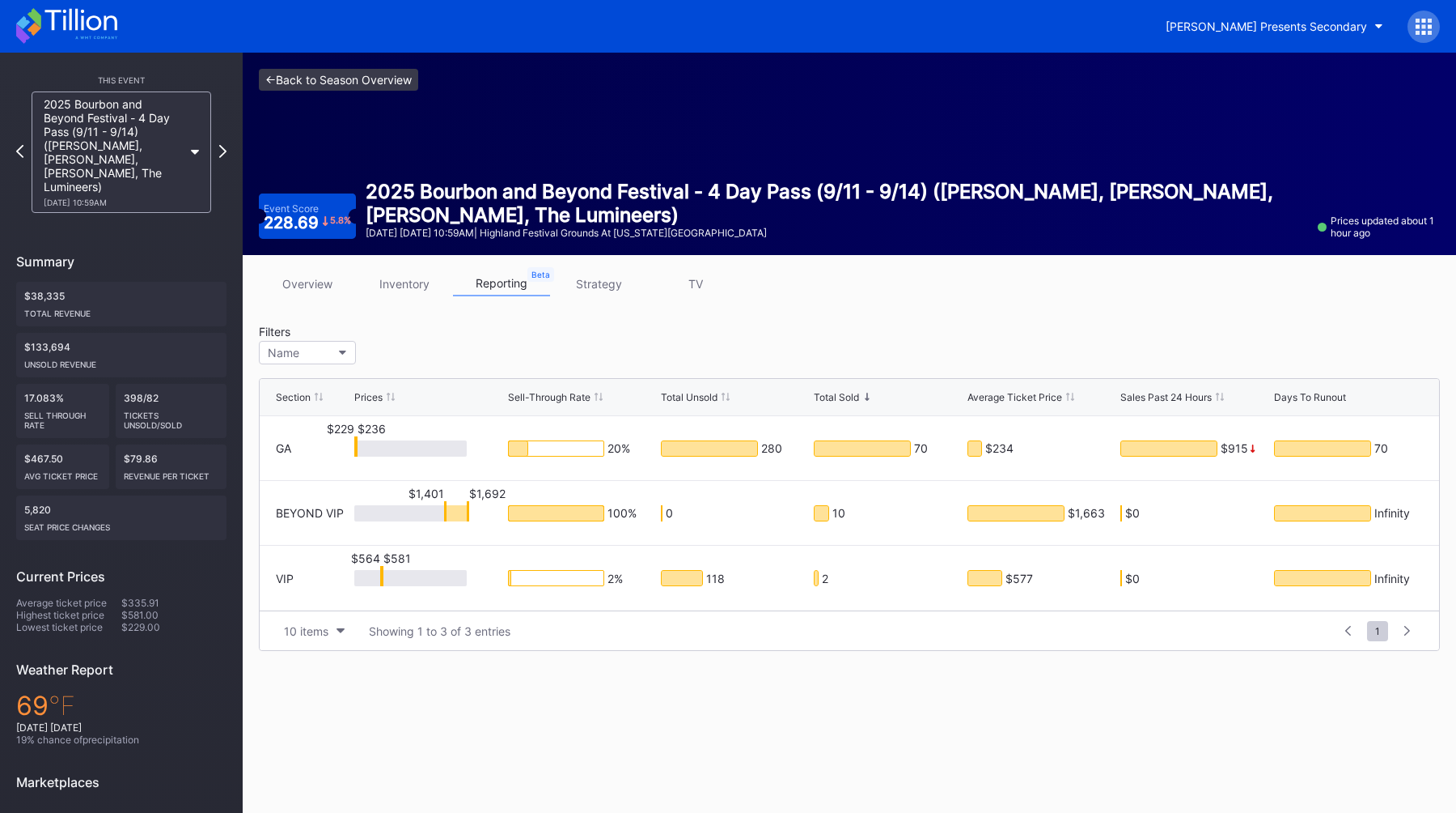
click at [323, 81] on link "<- Back to Season Overview" at bounding box center [338, 79] width 160 height 22
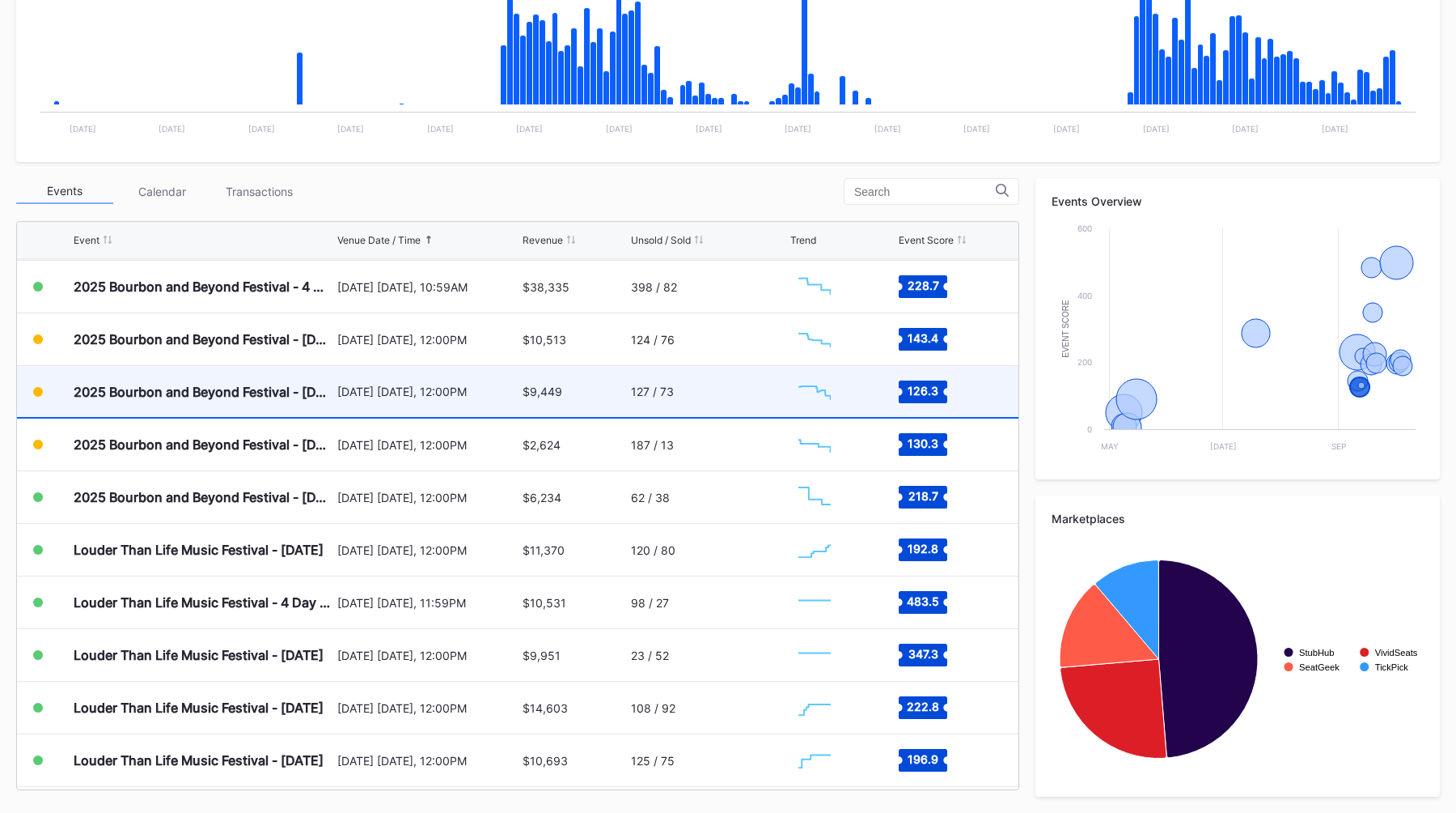
scroll to position [262, 0]
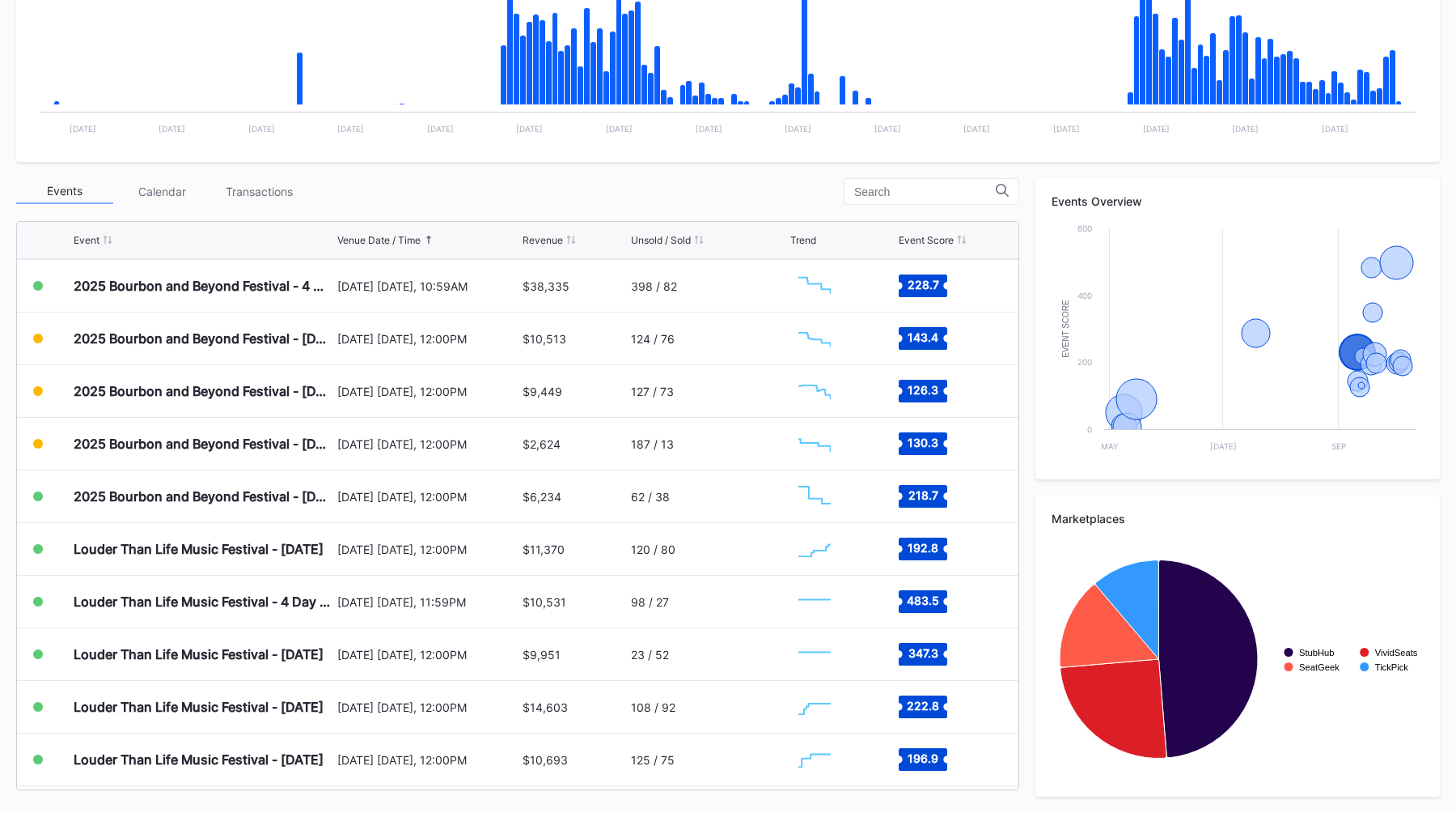
click at [565, 172] on div "Periodic Revenue Cumulative Revenue Created with Highcharts 11.2.0 Chart title …" at bounding box center [728, 333] width 1456 height 960
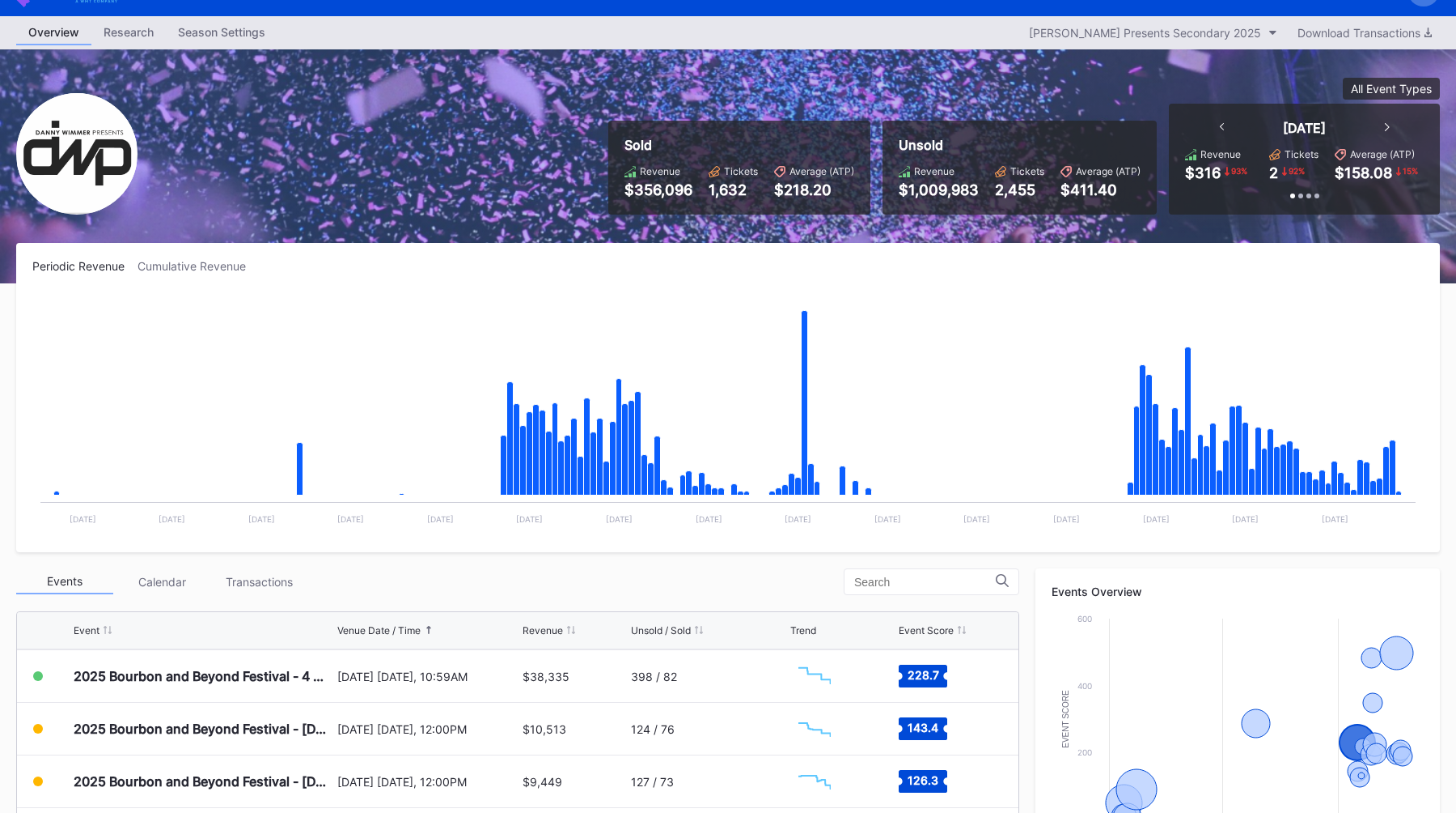
scroll to position [0, 0]
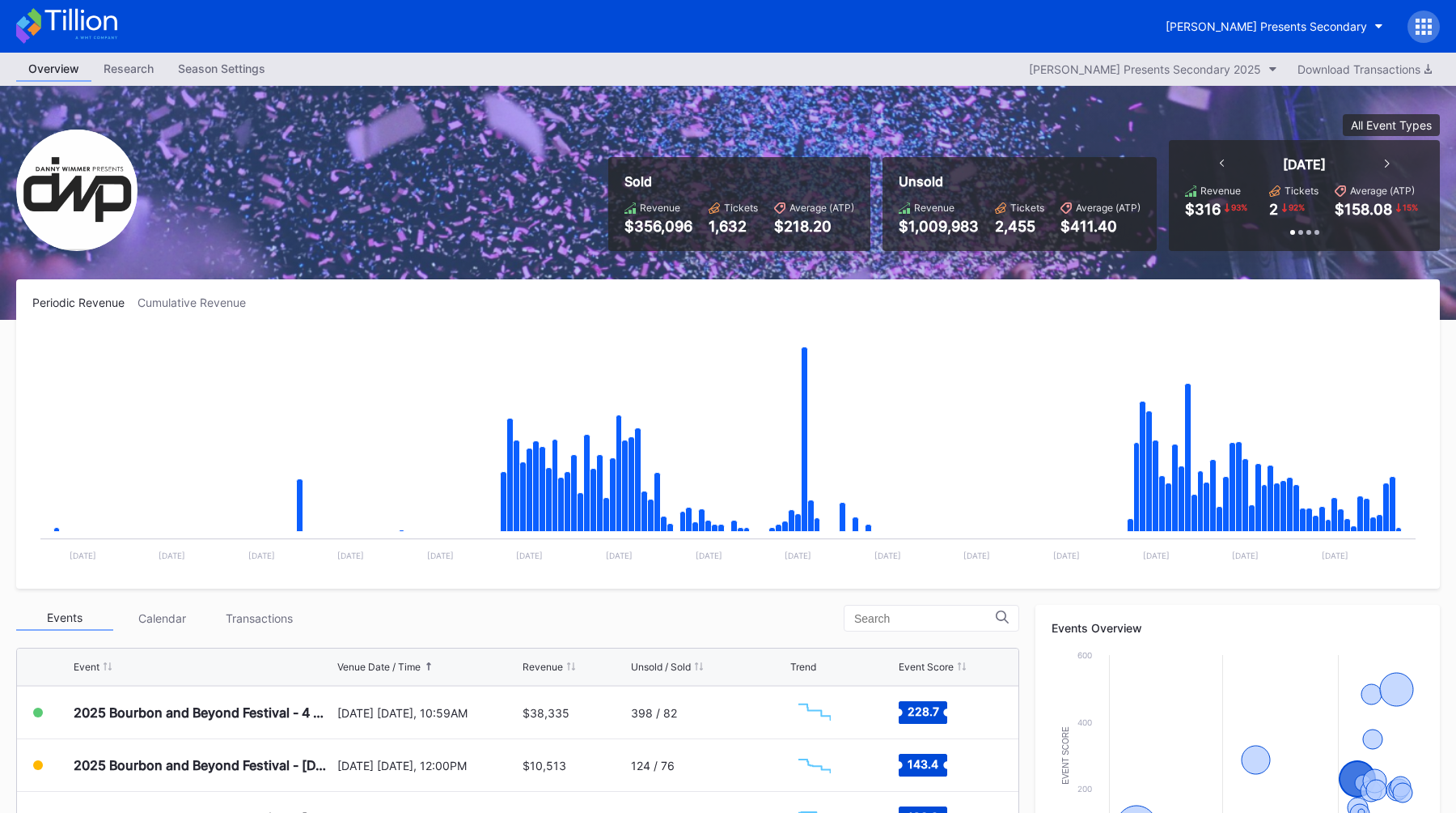
click at [1380, 85] on div "Overview Research Season Settings Danny Wimmer Presents Secondary 2025 Download…" at bounding box center [728, 69] width 1456 height 33
click at [1391, 76] on div "Download Transactions" at bounding box center [1364, 69] width 134 height 13
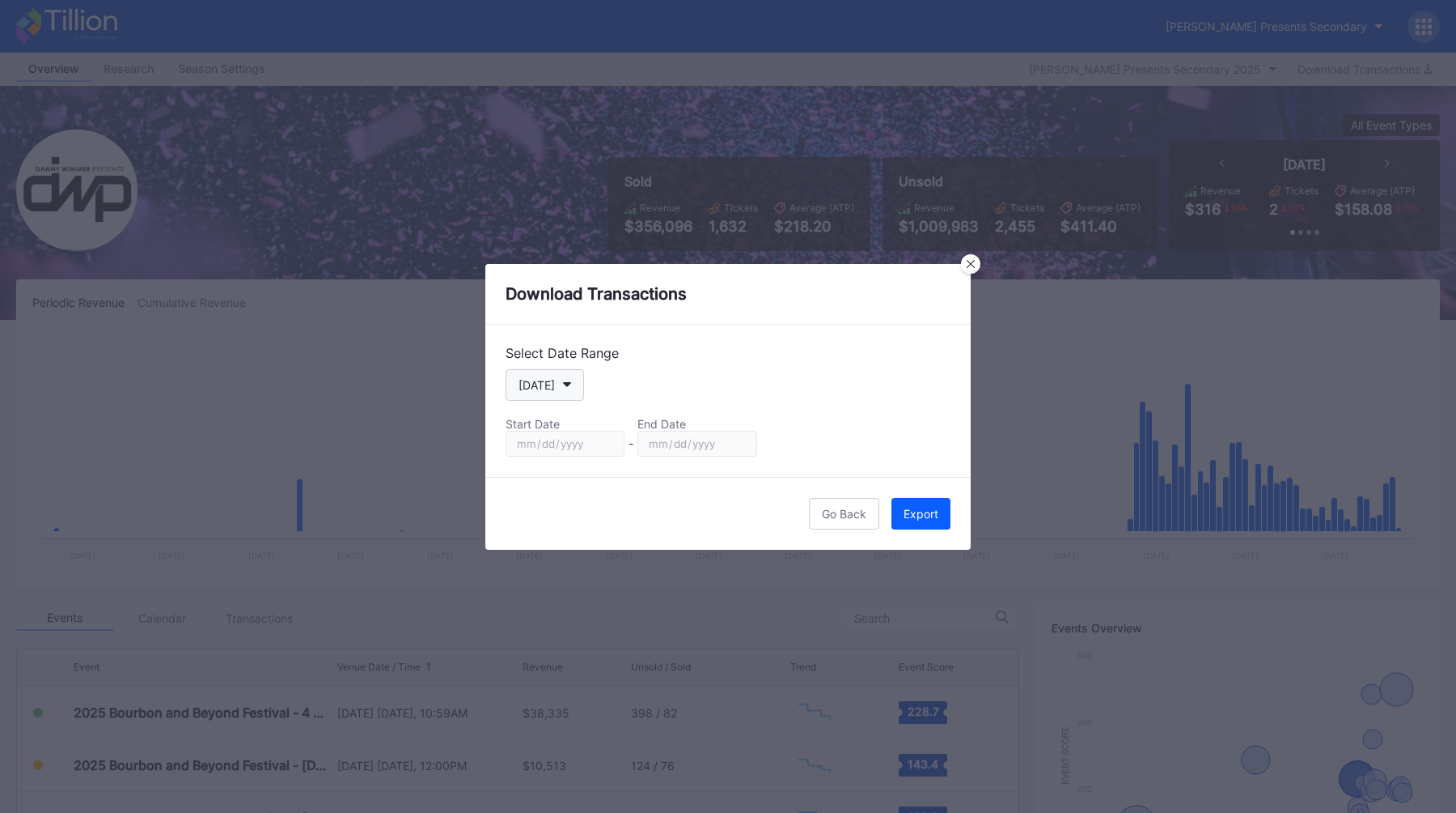
click at [548, 392] on button "[DATE]" at bounding box center [545, 385] width 78 height 32
click at [575, 550] on div "Season" at bounding box center [553, 549] width 94 height 30
type input "2024-11-13"
click at [929, 525] on button "Export" at bounding box center [921, 513] width 59 height 32
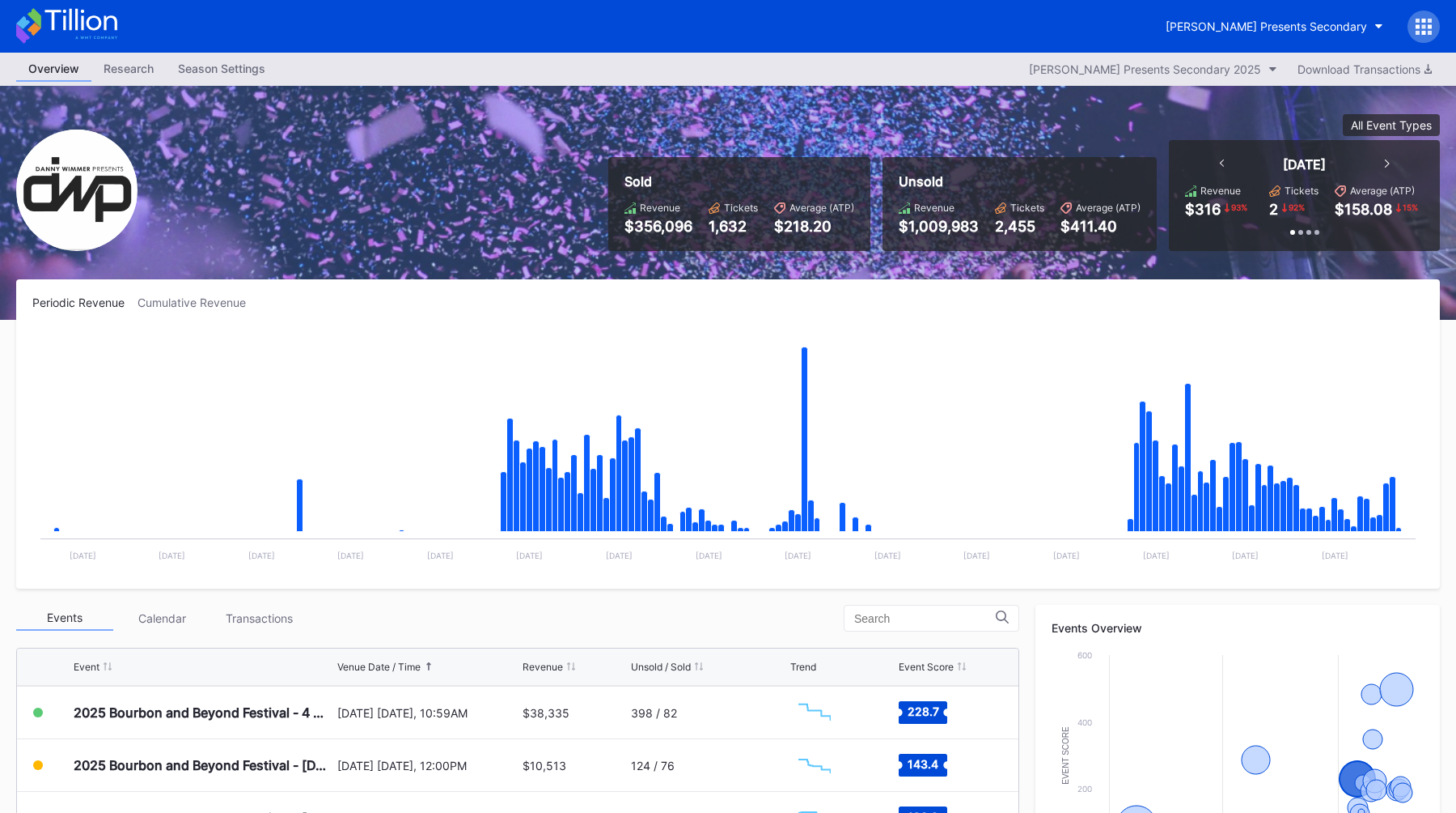
click at [879, 284] on div "Periodic Revenue Cumulative Revenue Created with Highcharts 11.2.0 Chart title …" at bounding box center [728, 433] width 1423 height 309
